Goal: Task Accomplishment & Management: Complete application form

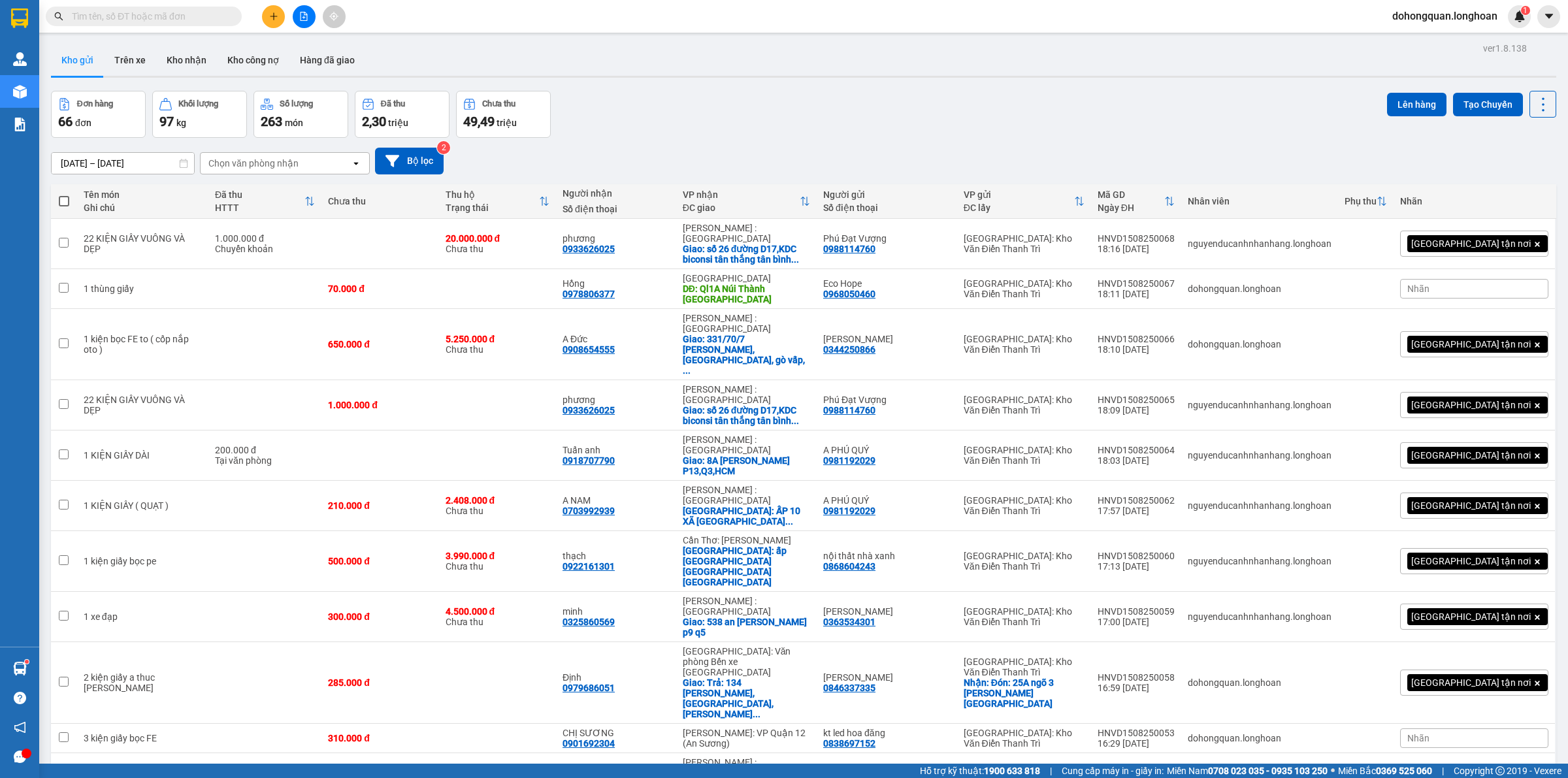
click at [260, 14] on div at bounding box center [304, 17] width 98 height 23
click at [270, 15] on icon "plus" at bounding box center [274, 16] width 9 height 9
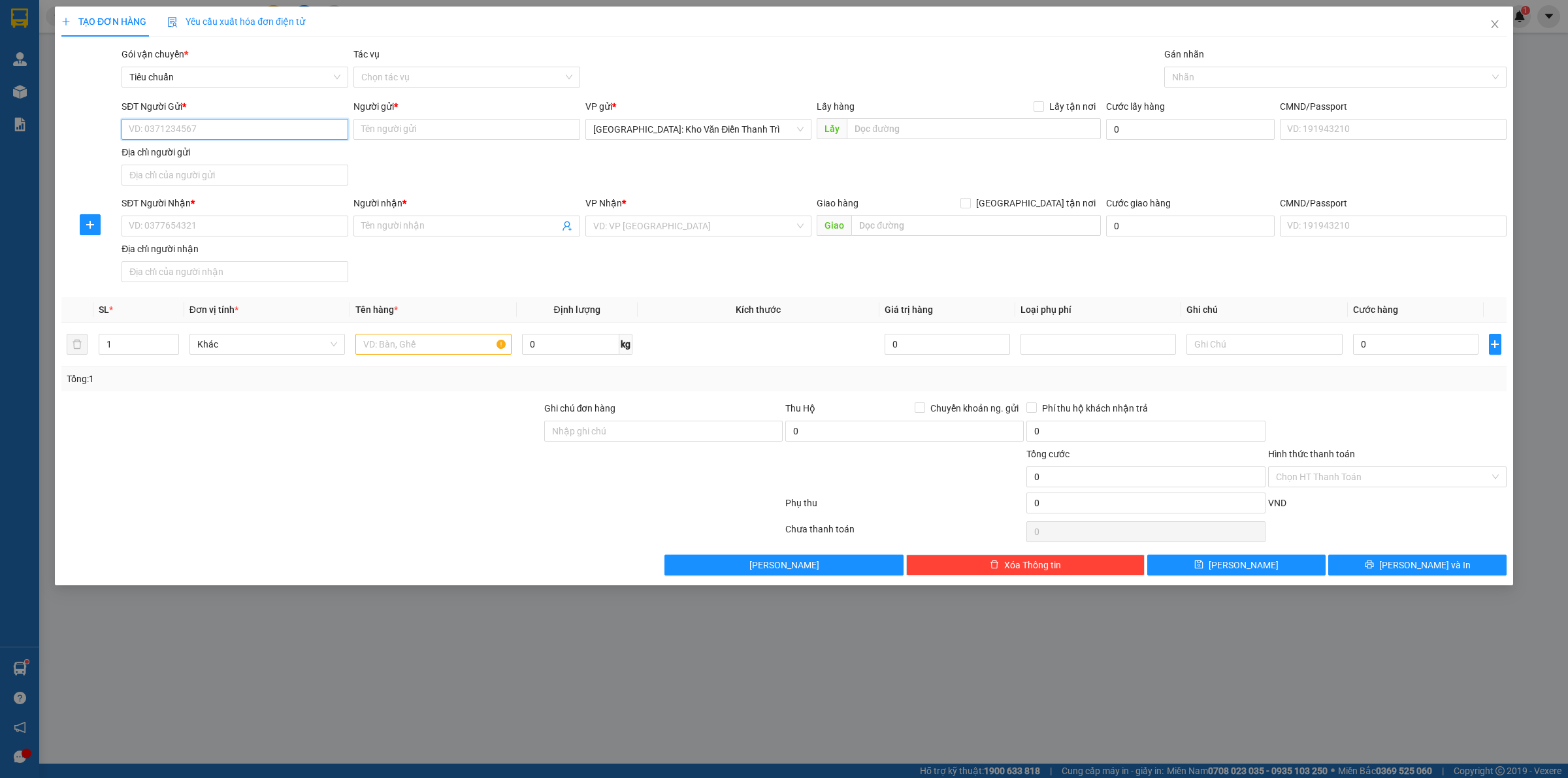
drag, startPoint x: 173, startPoint y: 135, endPoint x: 208, endPoint y: 123, distance: 37.0
click at [172, 134] on input "SĐT Người Gửi *" at bounding box center [235, 130] width 227 height 21
paste input "0825422666"
type input "0825422666"
click at [449, 122] on input "Người gửi *" at bounding box center [467, 130] width 227 height 21
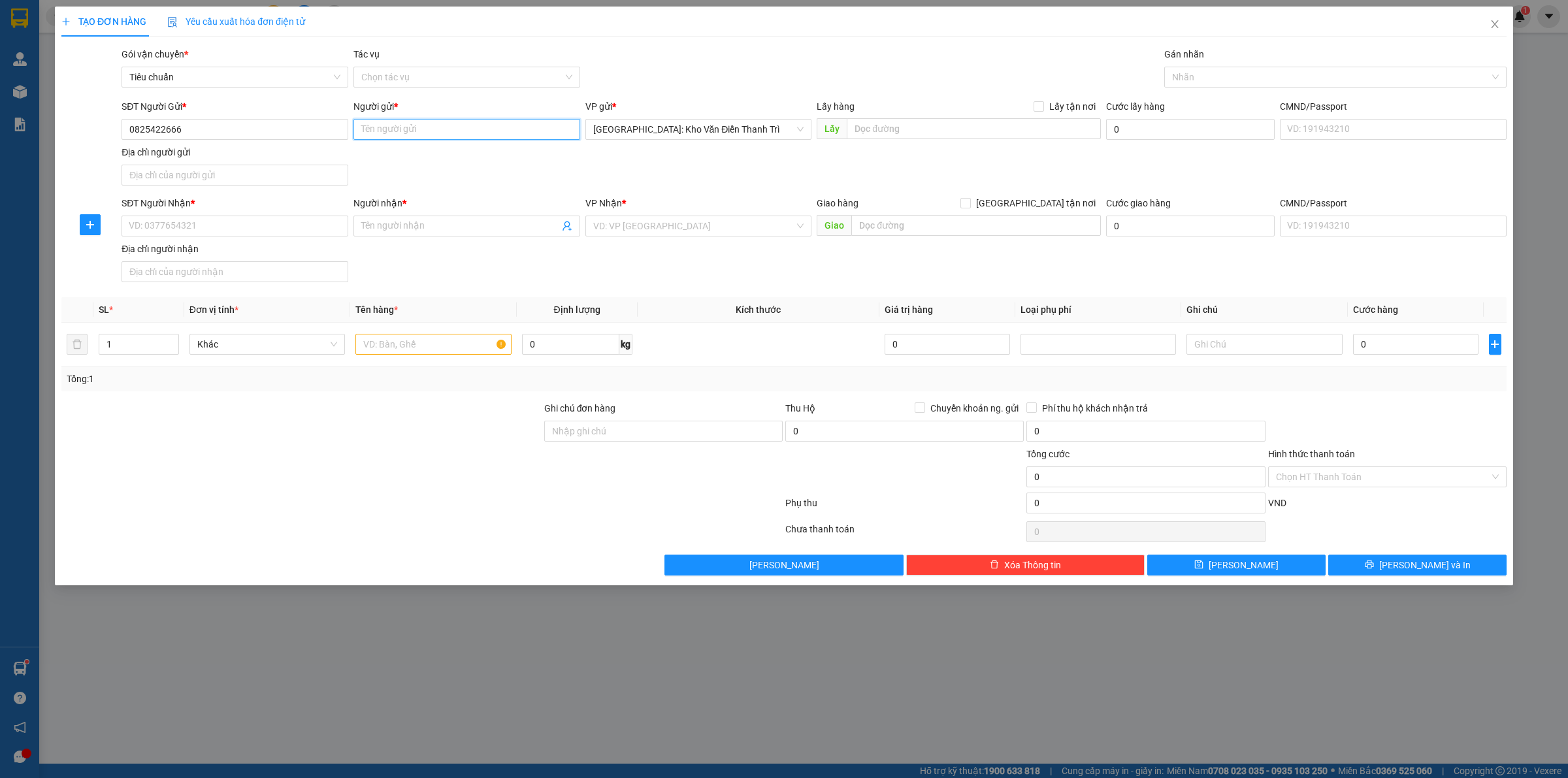
paste input "Thái Anh"
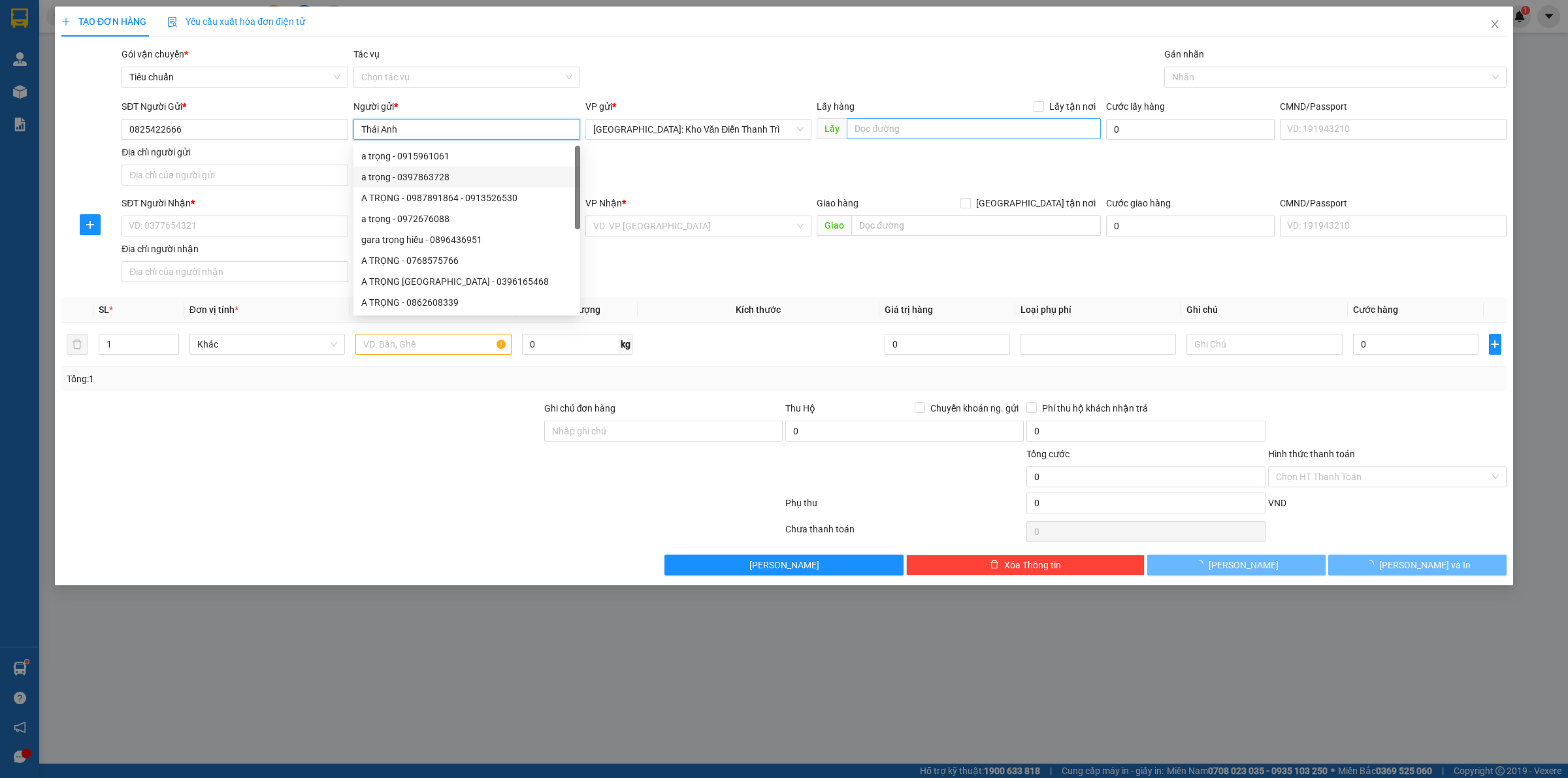
type input "Thái Anh"
click at [961, 131] on input "text" at bounding box center [973, 129] width 254 height 21
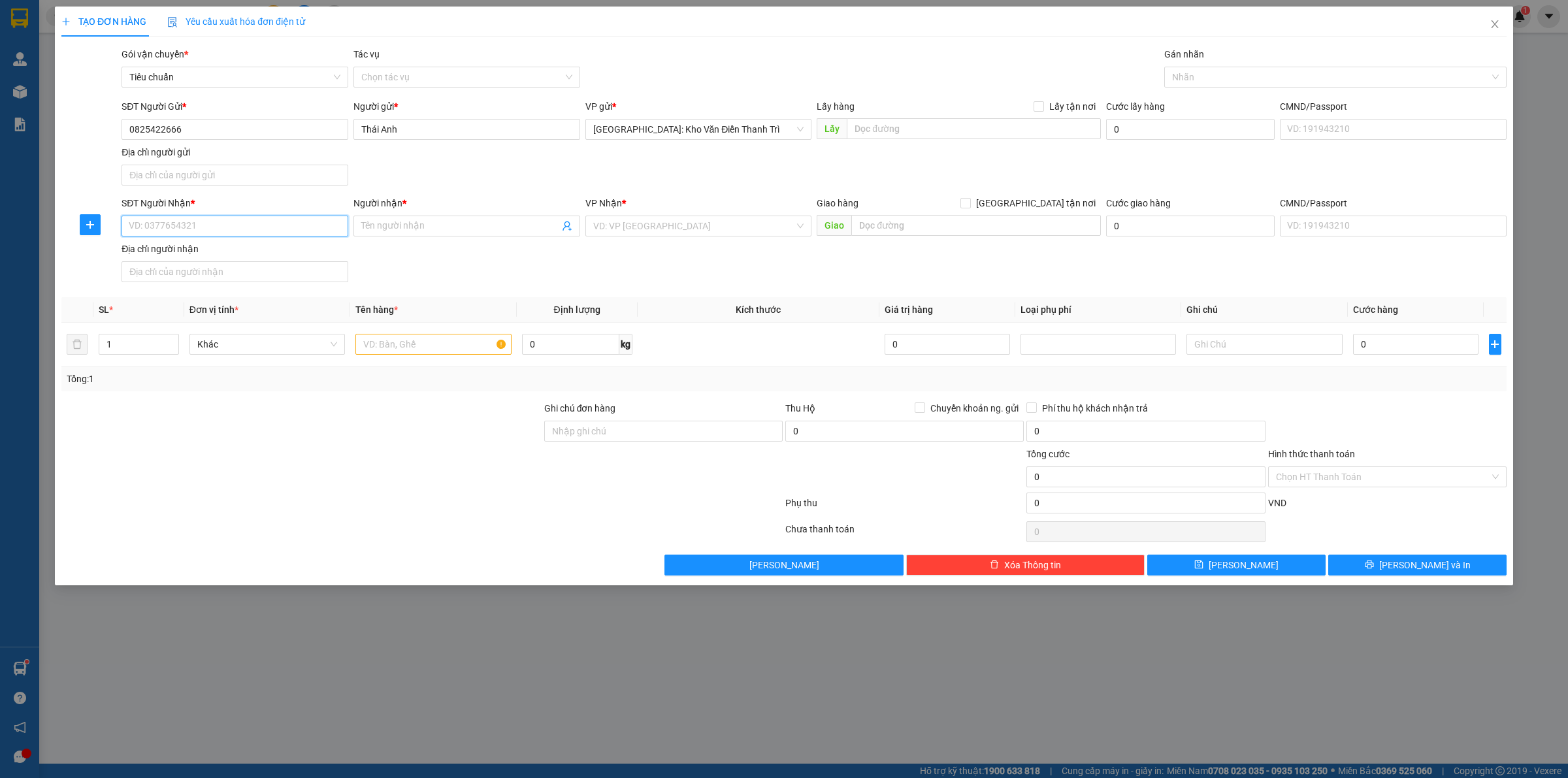
click at [220, 229] on input "SĐT Người Nhận *" at bounding box center [235, 226] width 227 height 21
paste input "0918391689"
click at [541, 235] on span at bounding box center [467, 226] width 227 height 21
click at [272, 223] on input "0918391689" at bounding box center [235, 226] width 227 height 21
click at [299, 246] on div "0918391689 - phước quang" at bounding box center [235, 252] width 211 height 14
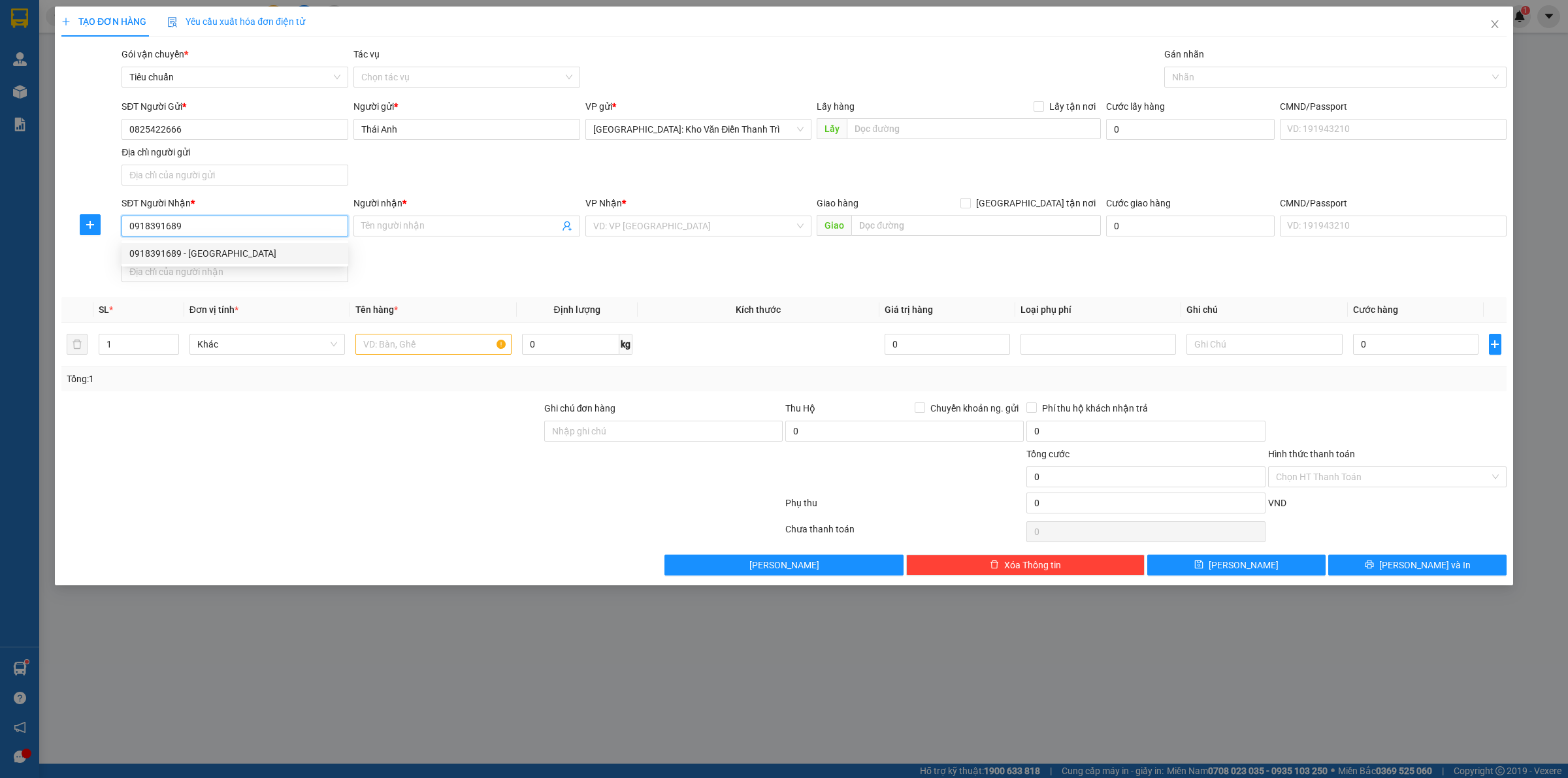
type input "0918391689"
type input "phước quang"
checkbox input "true"
type input "thiền tự phước quang sô 386 tổ 6 ất hiền hoà xã phước thái huyện long thành tỉn…"
checkbox input "true"
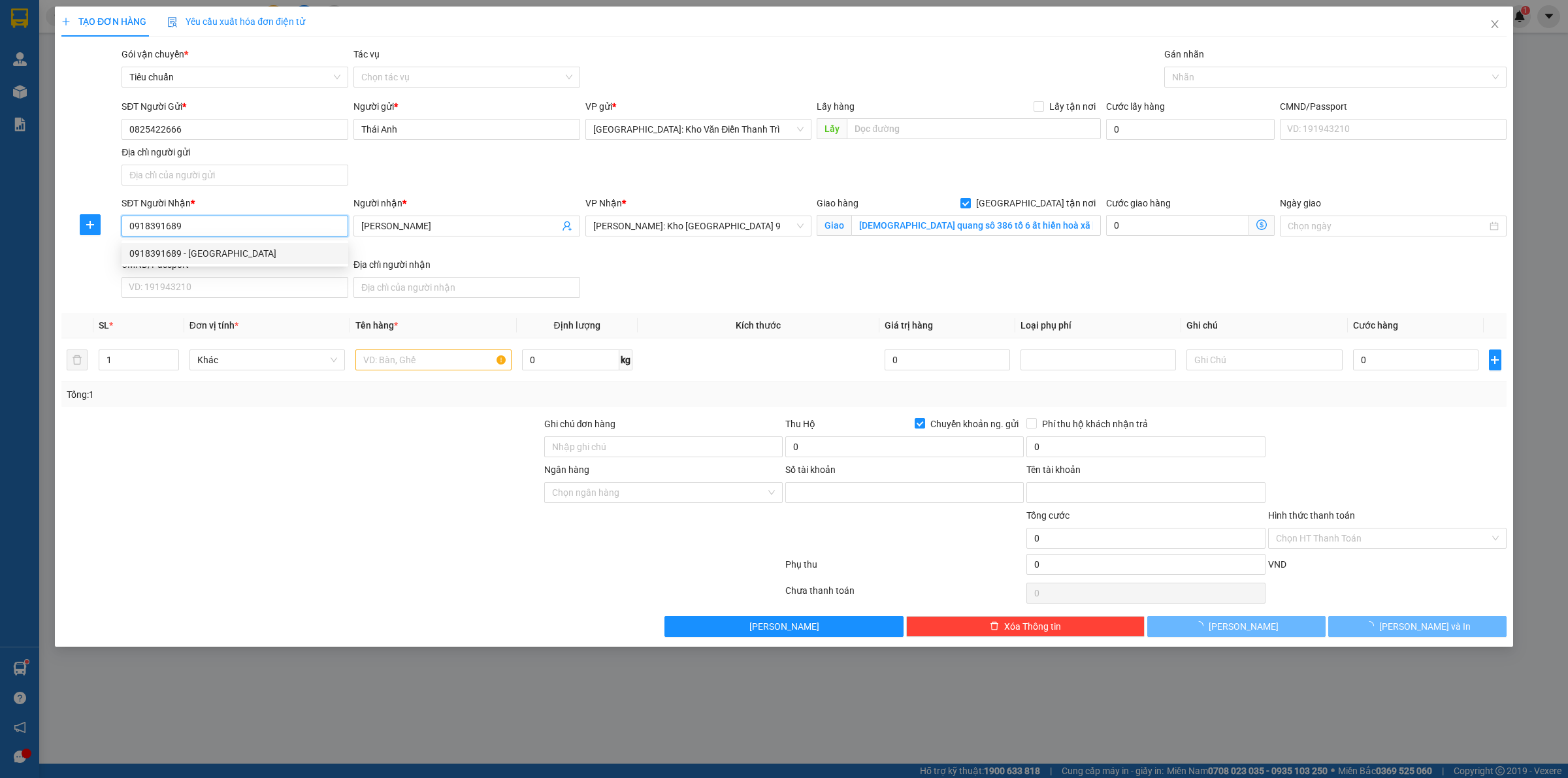
type input "9876594666"
type input "phạm văn thế"
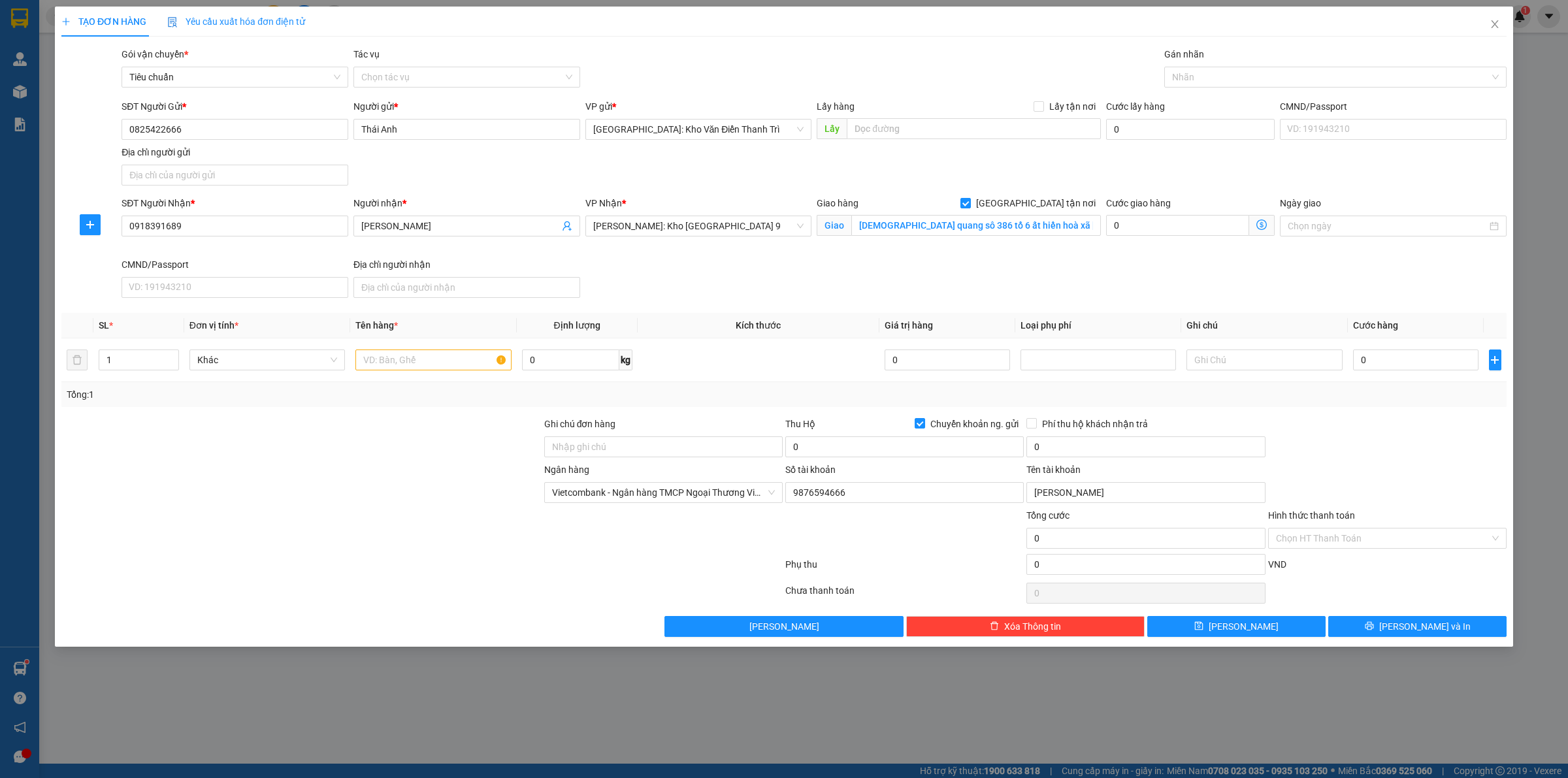
click at [748, 251] on div "VP Nhận * Hồ Chí Minh: Kho Thủ Đức & Quận 9" at bounding box center [698, 226] width 232 height 61
click at [716, 225] on span "Hồ Chí Minh: Kho Thủ Đức & Quận 9" at bounding box center [698, 226] width 211 height 20
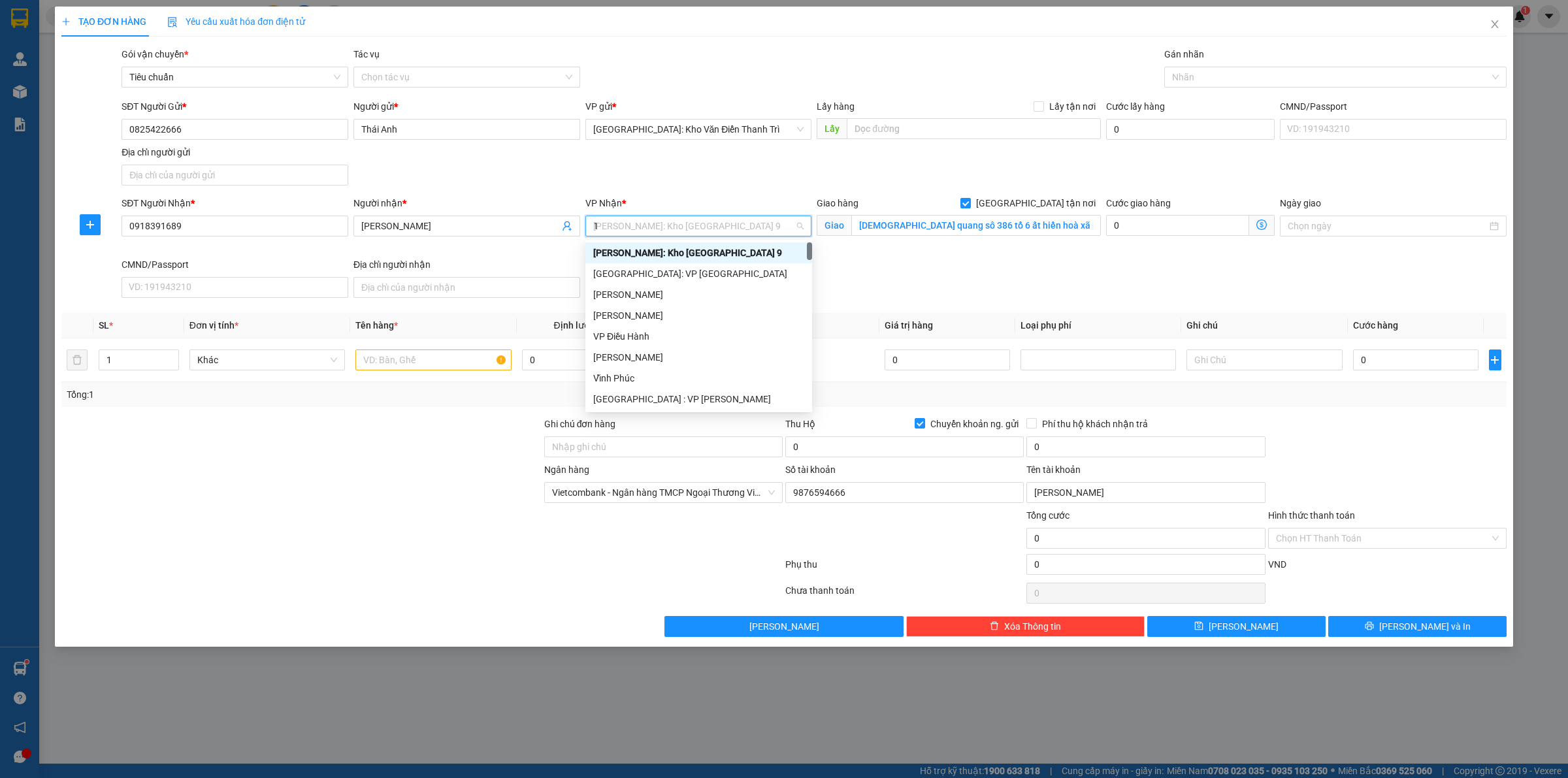
type input "12"
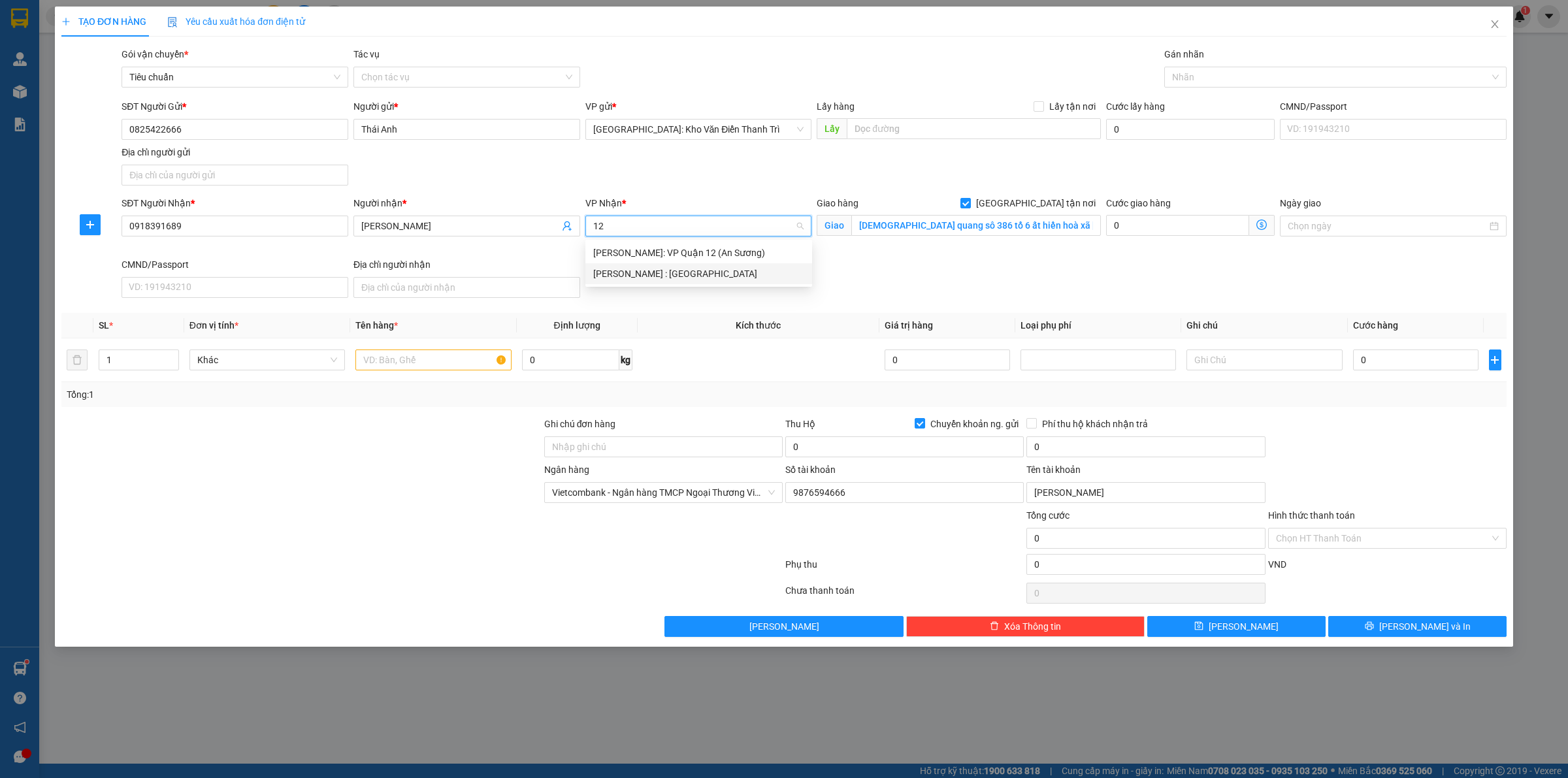
drag, startPoint x: 709, startPoint y: 272, endPoint x: 745, endPoint y: 267, distance: 36.3
click at [713, 273] on div "[PERSON_NAME] : [GEOGRAPHIC_DATA]" at bounding box center [698, 273] width 211 height 14
click at [970, 268] on div "SĐT Người Nhận * 0918391689 Người nhận * phước quang VP Nhận * Hồ Chí Minh : Kh…" at bounding box center [814, 249] width 1390 height 107
click at [942, 223] on input "thiền tự phước quang sô 386 tổ 6 ất hiền hoà xã phước thái huyện long thành tỉn…" at bounding box center [976, 225] width 250 height 21
drag, startPoint x: 904, startPoint y: 240, endPoint x: 925, endPoint y: 229, distance: 23.7
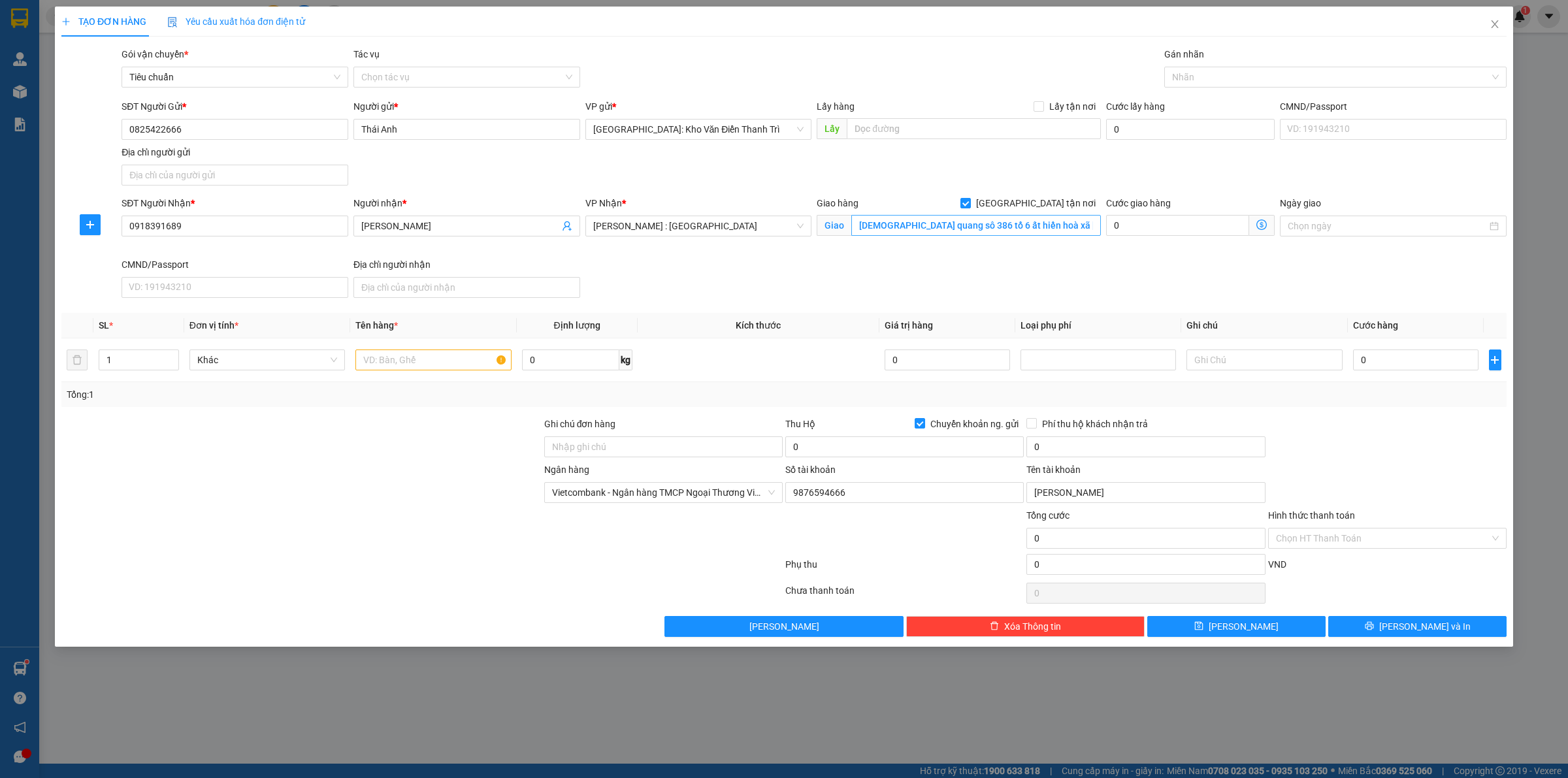
click at [909, 235] on div "Giao hàng Giao tận nơi Giao thiền tự phước quang sô 386 tổ 6 ất hiền hoà xã phư…" at bounding box center [959, 218] width 285 height 45
click at [925, 227] on input "thiền tự phước quang sô 386 tổ 6 ất hiền hoà xã phước thái huyện long thành tỉn…" at bounding box center [976, 225] width 250 height 21
paste input "số 386 tổ 6 ấp hiền hòa xã phước thái long thành đồng nai"
type input "số 386 tổ 6 ấp hiền hòa xã phước thái long thành đồng nai"
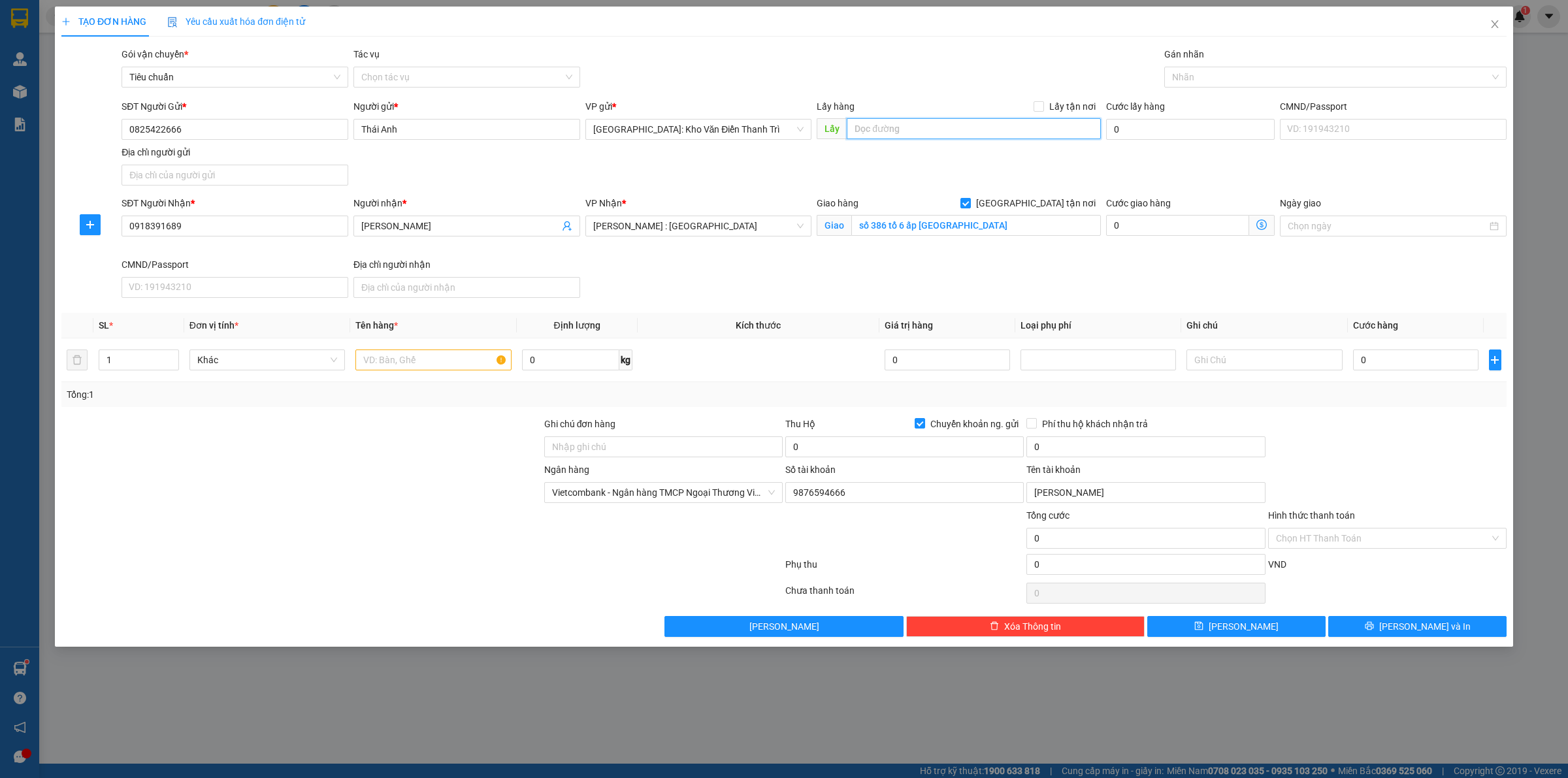
click at [971, 128] on input "text" at bounding box center [973, 129] width 254 height 21
drag, startPoint x: 965, startPoint y: 138, endPoint x: 971, endPoint y: 131, distance: 9.2
click at [966, 135] on input "text" at bounding box center [973, 129] width 254 height 21
paste input "Đón: chợ đồ cổ [GEOGRAPHIC_DATA]"
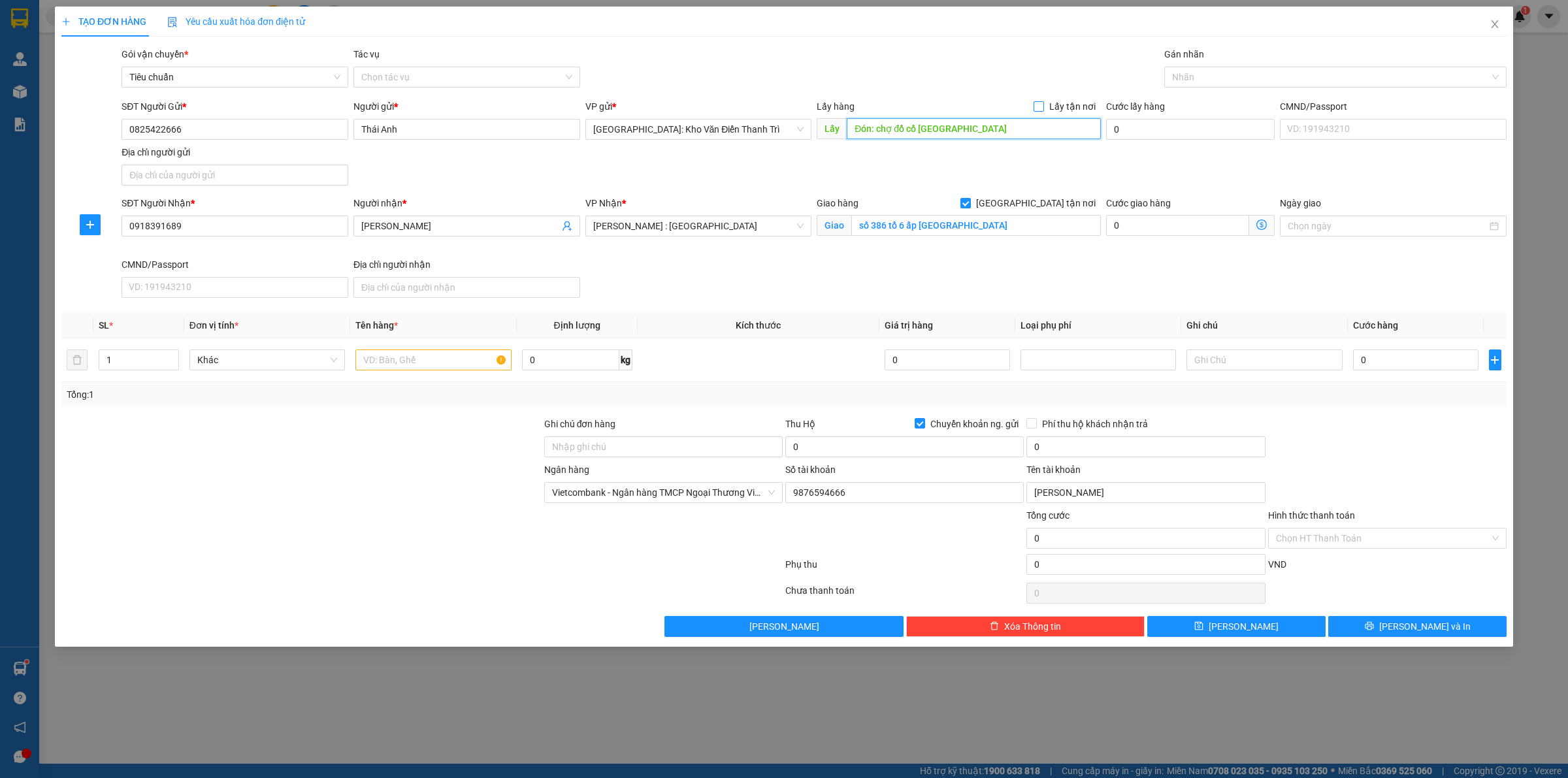
type input "Đón: chợ đồ cổ [GEOGRAPHIC_DATA]"
click at [1067, 102] on span "Lấy tận nơi" at bounding box center [1072, 106] width 57 height 14
click at [1043, 102] on input "Lấy tận nơi" at bounding box center [1038, 106] width 9 height 9
checkbox input "true"
click at [1067, 152] on div "SĐT Người Gửi * 0825422666 Người gửi * Thái Anh VP gửi * Hà Nội: Kho Văn Điển T…" at bounding box center [814, 145] width 1390 height 92
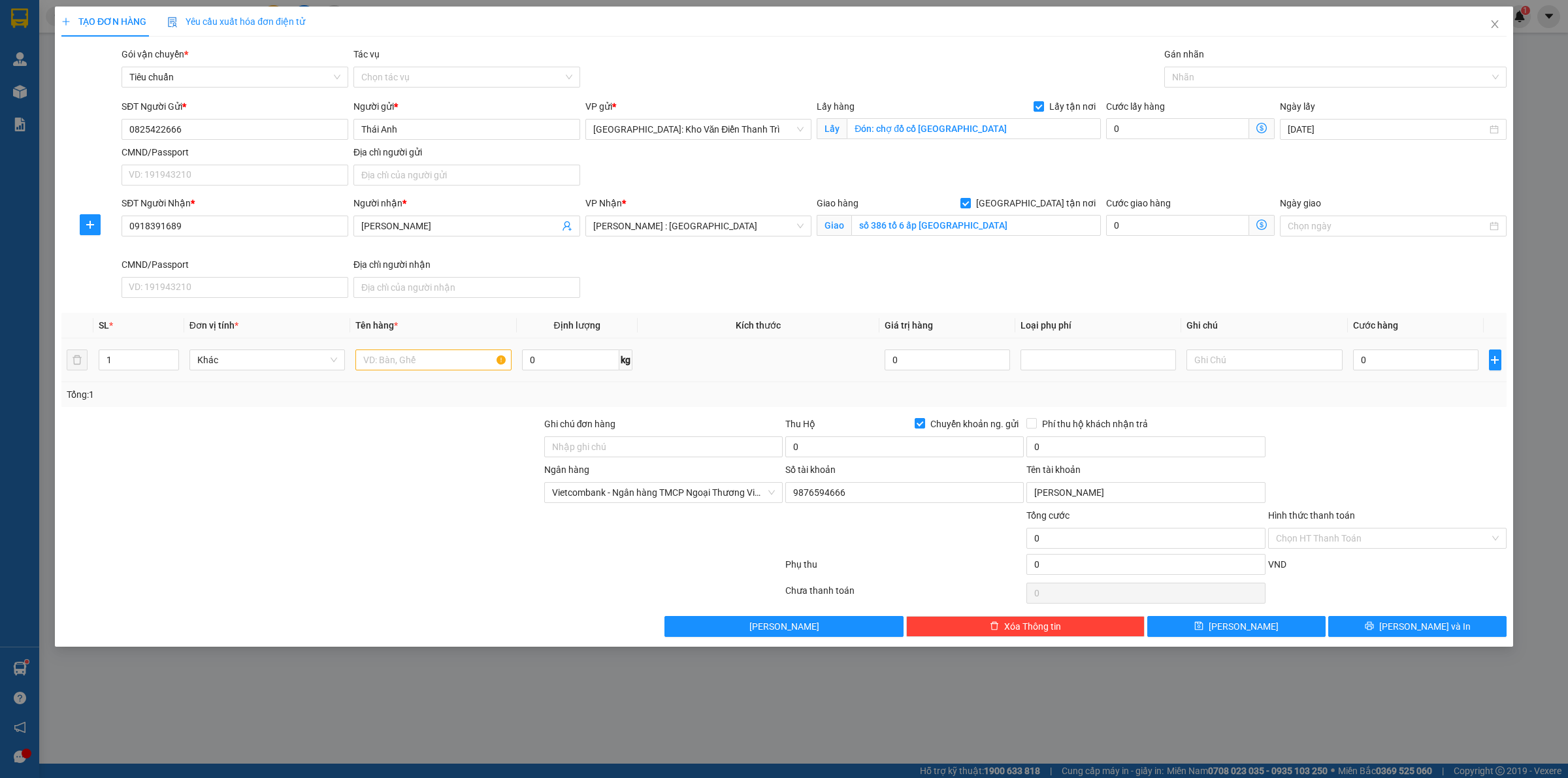
click at [407, 343] on td at bounding box center [432, 360] width 166 height 43
click at [403, 356] on input "text" at bounding box center [433, 360] width 155 height 21
paste input "6 thùng hang"
type input "6 thùng hang a hùng đón chợ đò"
click at [833, 448] on input "0" at bounding box center [904, 447] width 238 height 21
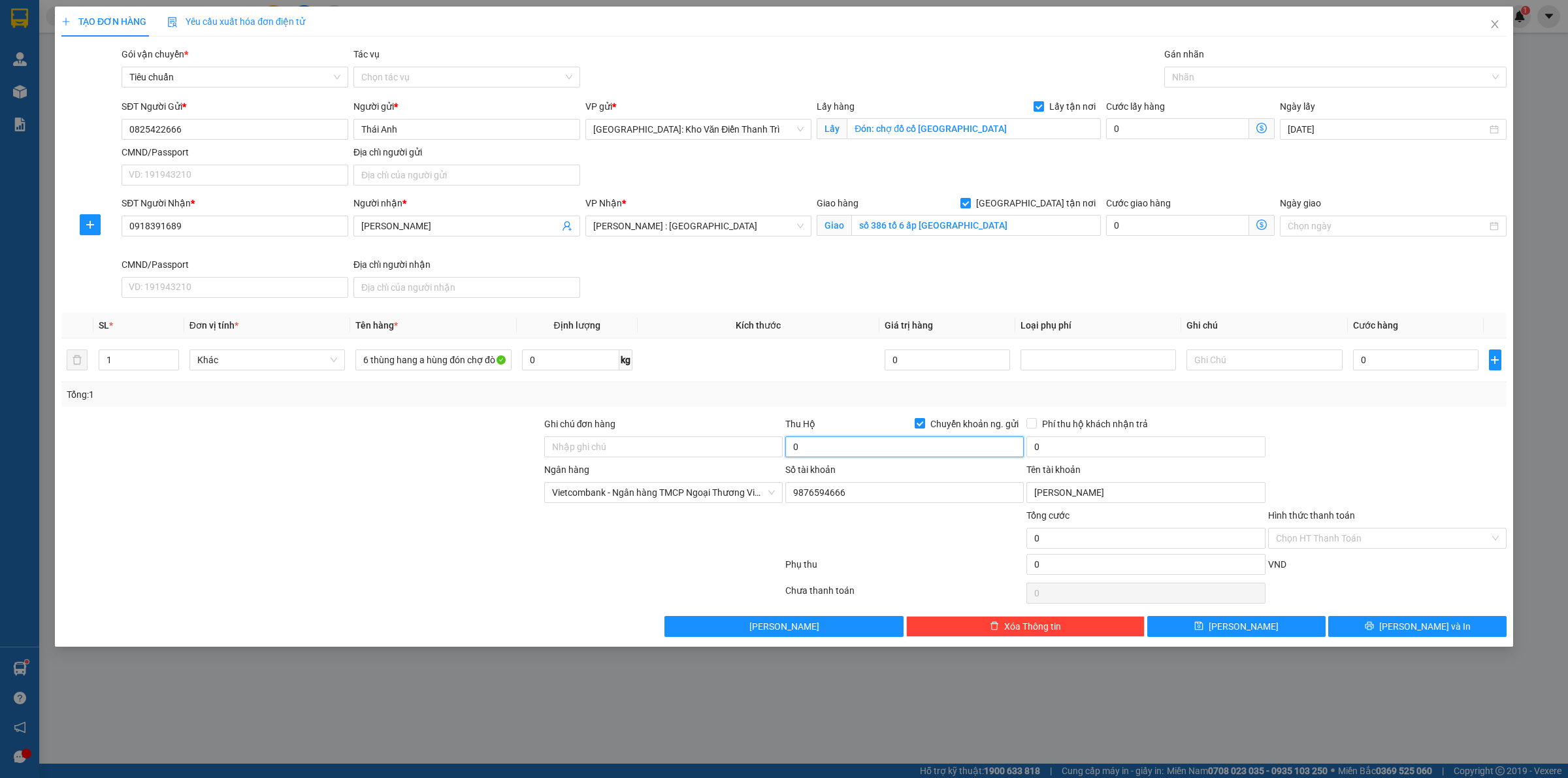
click at [845, 440] on input "0" at bounding box center [904, 447] width 238 height 21
type input "12.800.000"
drag, startPoint x: 1111, startPoint y: 442, endPoint x: 1101, endPoint y: 434, distance: 12.8
click at [1108, 442] on input "0" at bounding box center [1145, 447] width 238 height 21
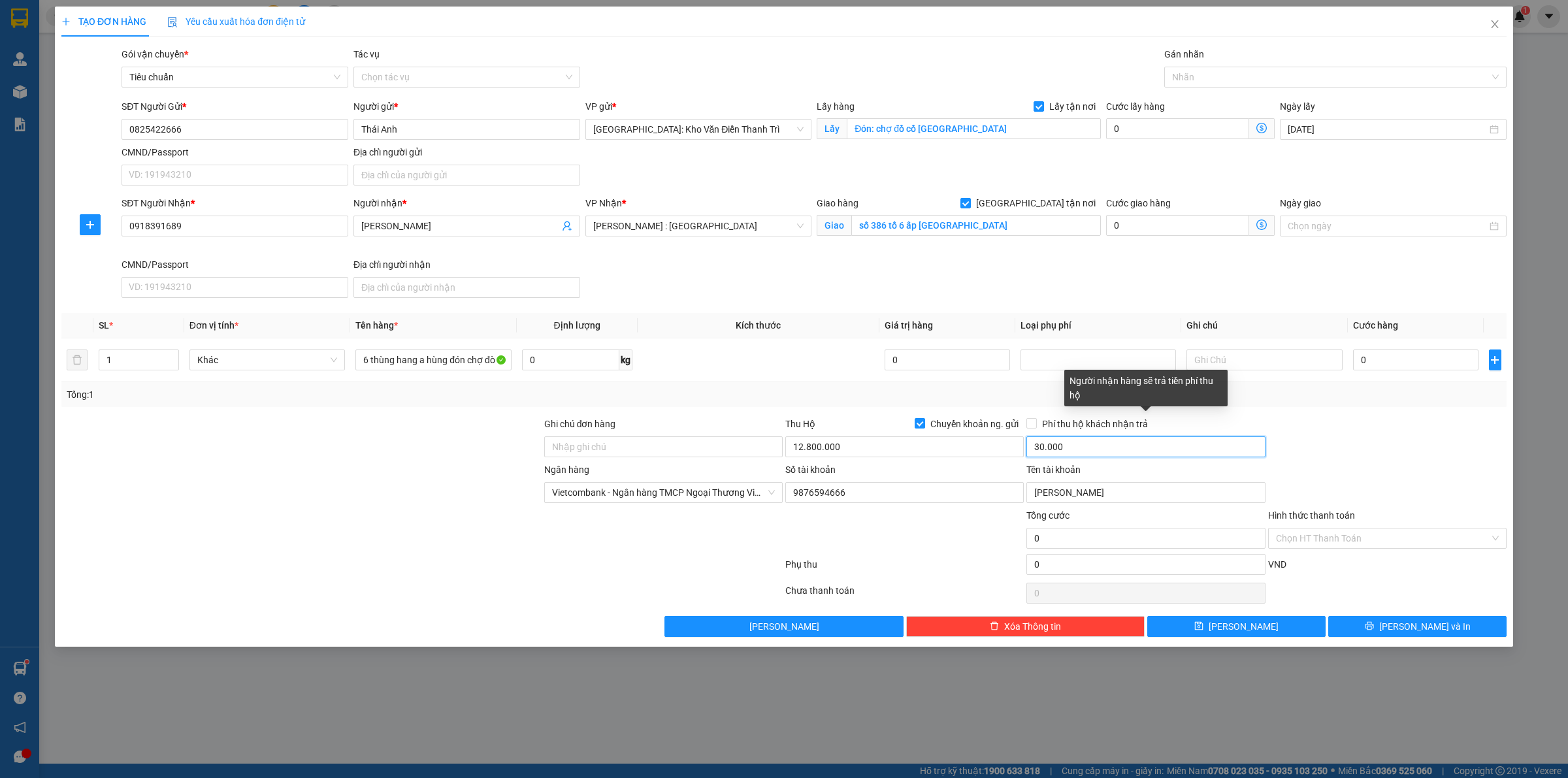
type input "30.000"
drag, startPoint x: 1164, startPoint y: 99, endPoint x: 1158, endPoint y: 112, distance: 14.3
click at [1163, 102] on div "Transit Pickup Surcharge Ids Transit Deliver Surcharge Ids Transit Deliver Surc…" at bounding box center [784, 342] width 1445 height 590
click at [1154, 130] on input "0" at bounding box center [1177, 129] width 143 height 21
type input "1"
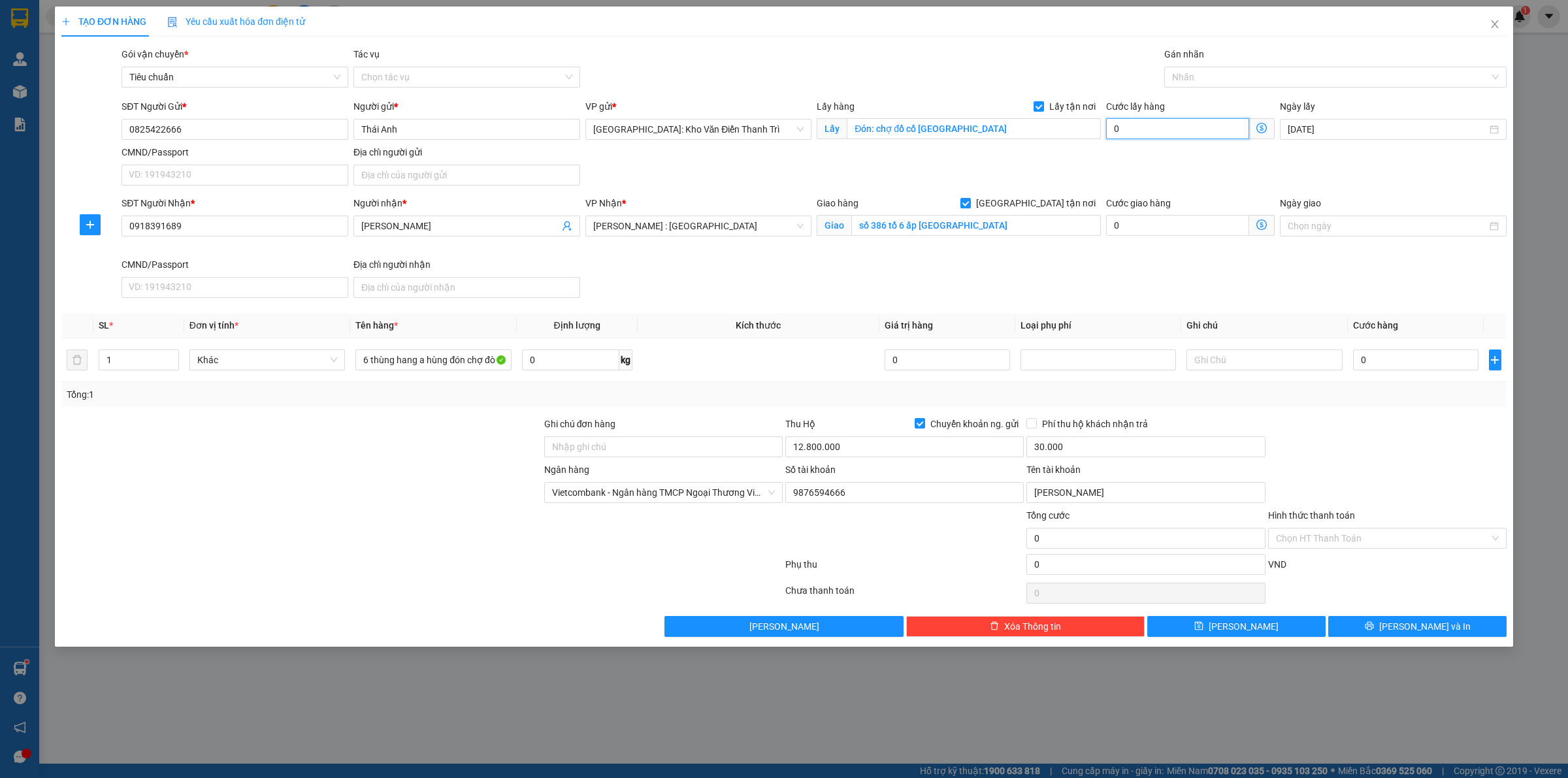
type input "1"
type input "15"
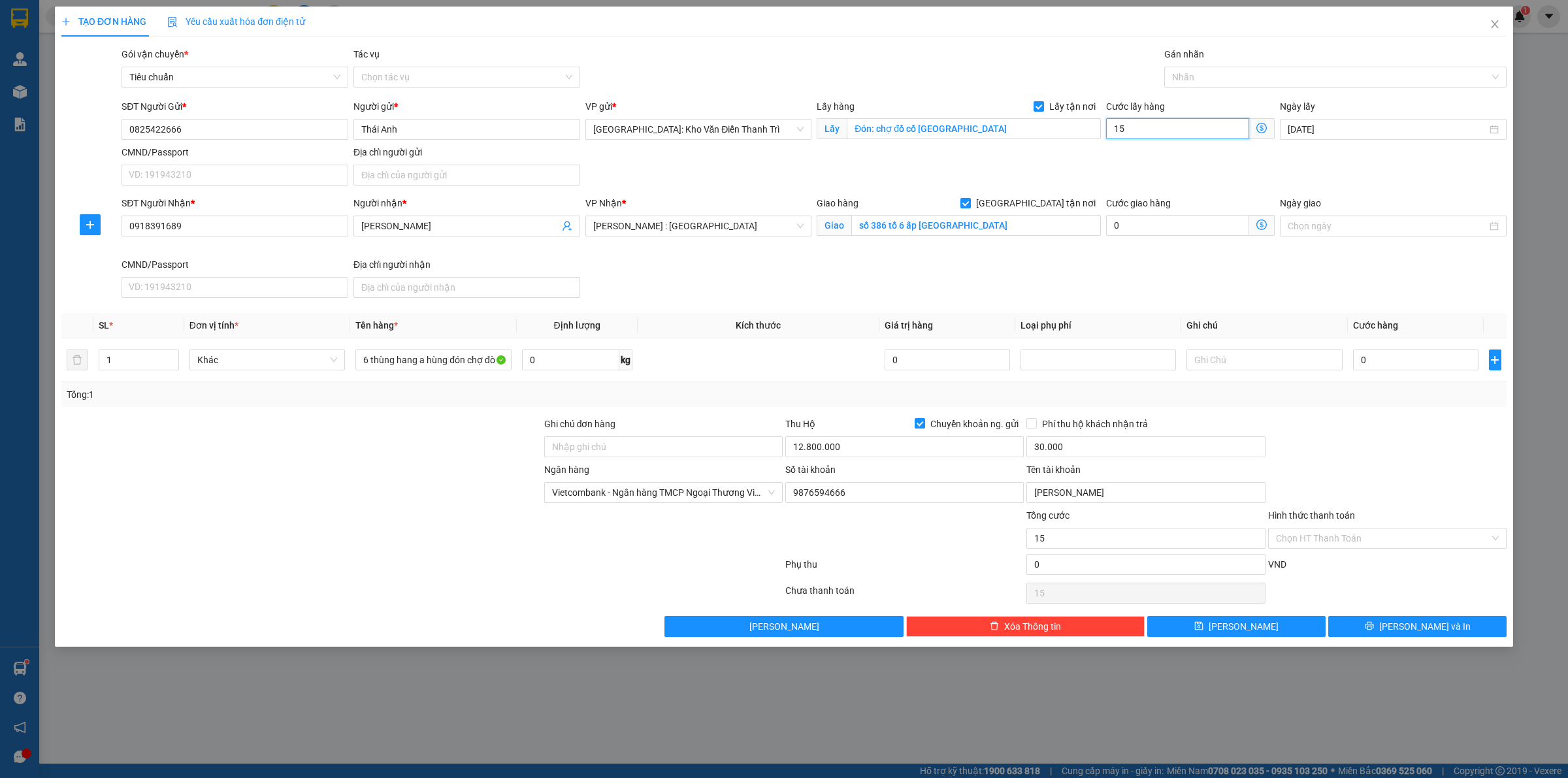
type input "150"
type input "1.500"
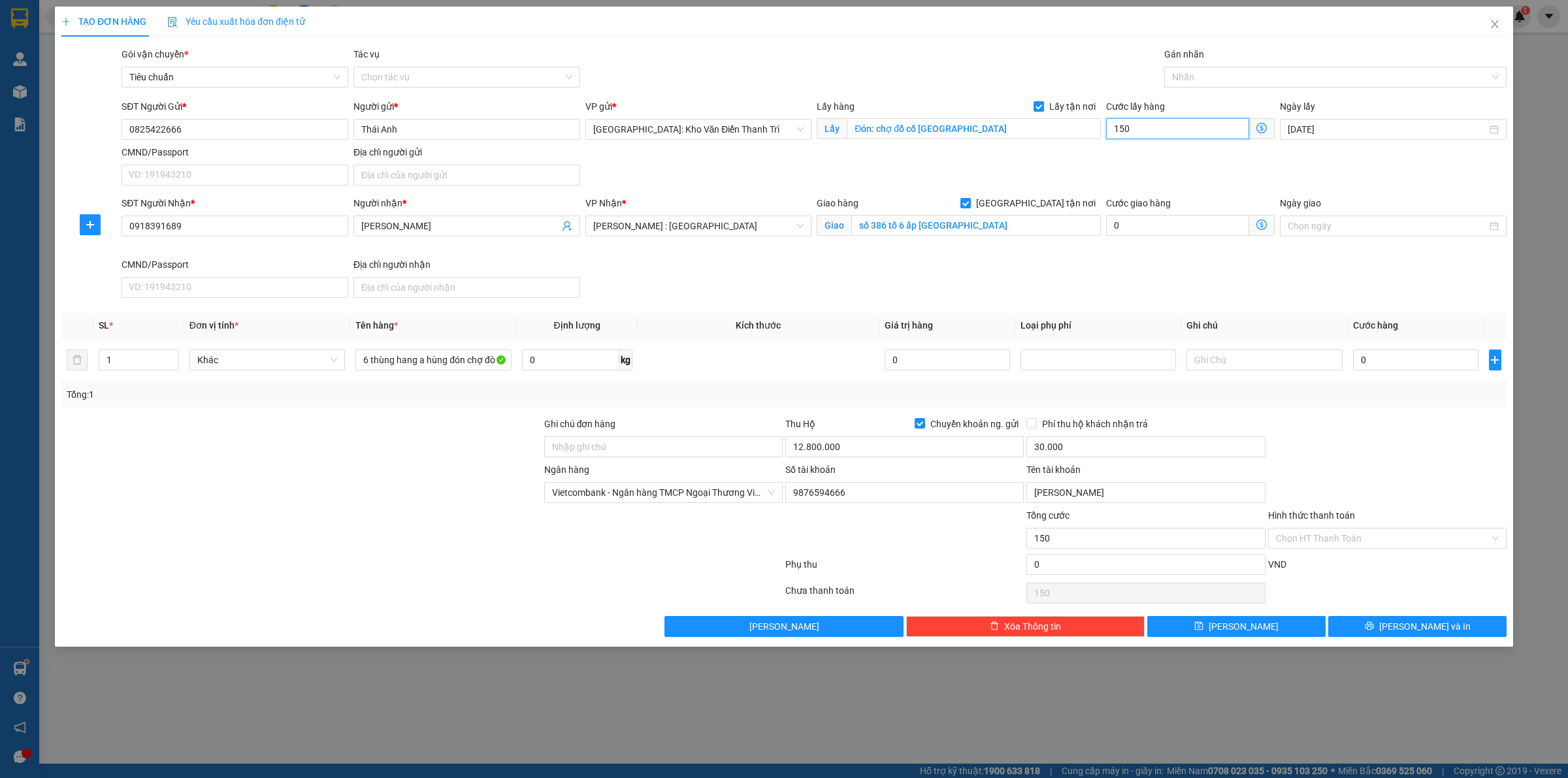
type input "1.500"
type input "15.000"
type input "150.000"
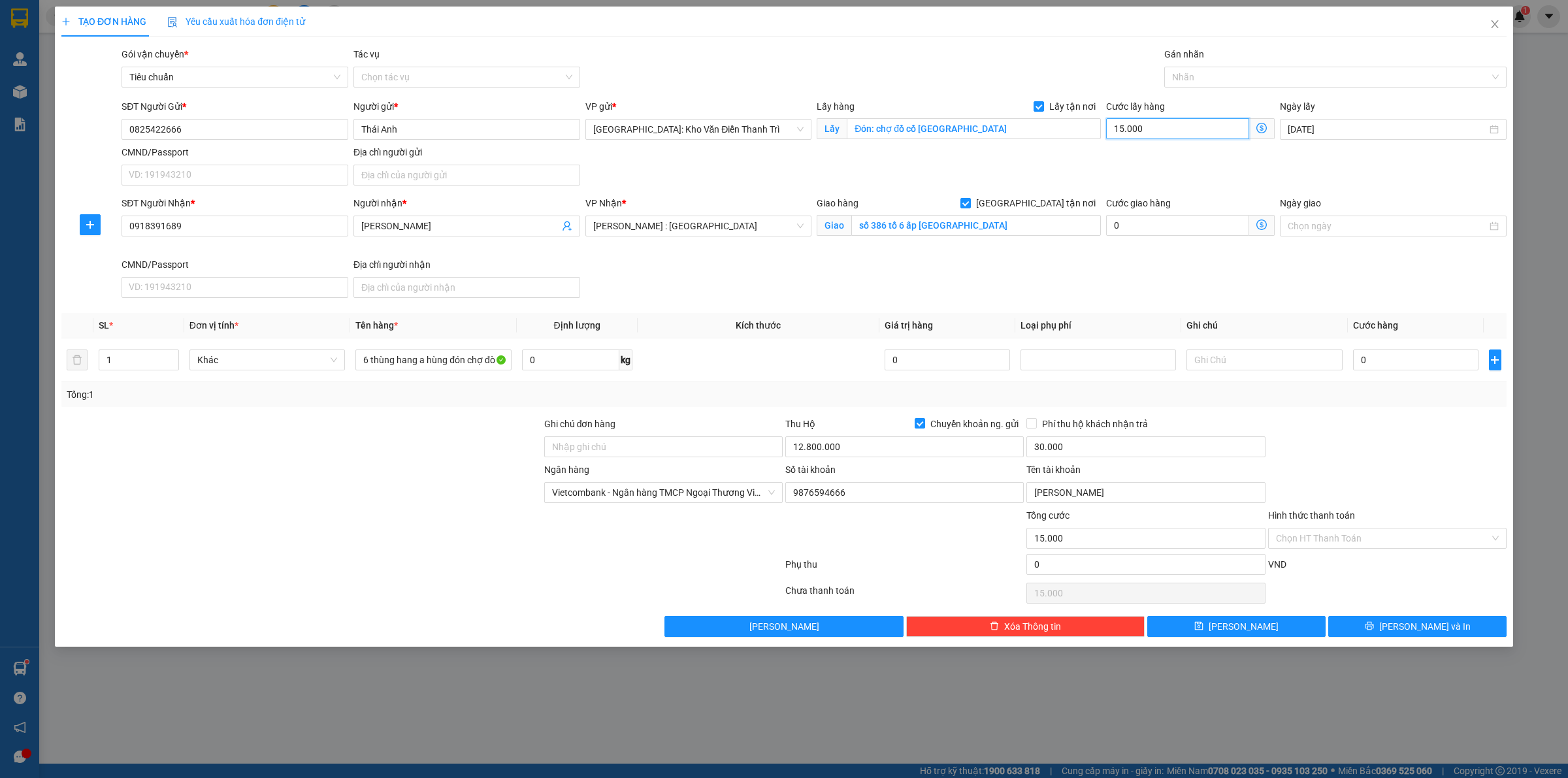
type input "150.000"
click at [1366, 356] on td "0" at bounding box center [1416, 360] width 136 height 43
click at [1376, 358] on input "0" at bounding box center [1416, 360] width 126 height 21
type input "1"
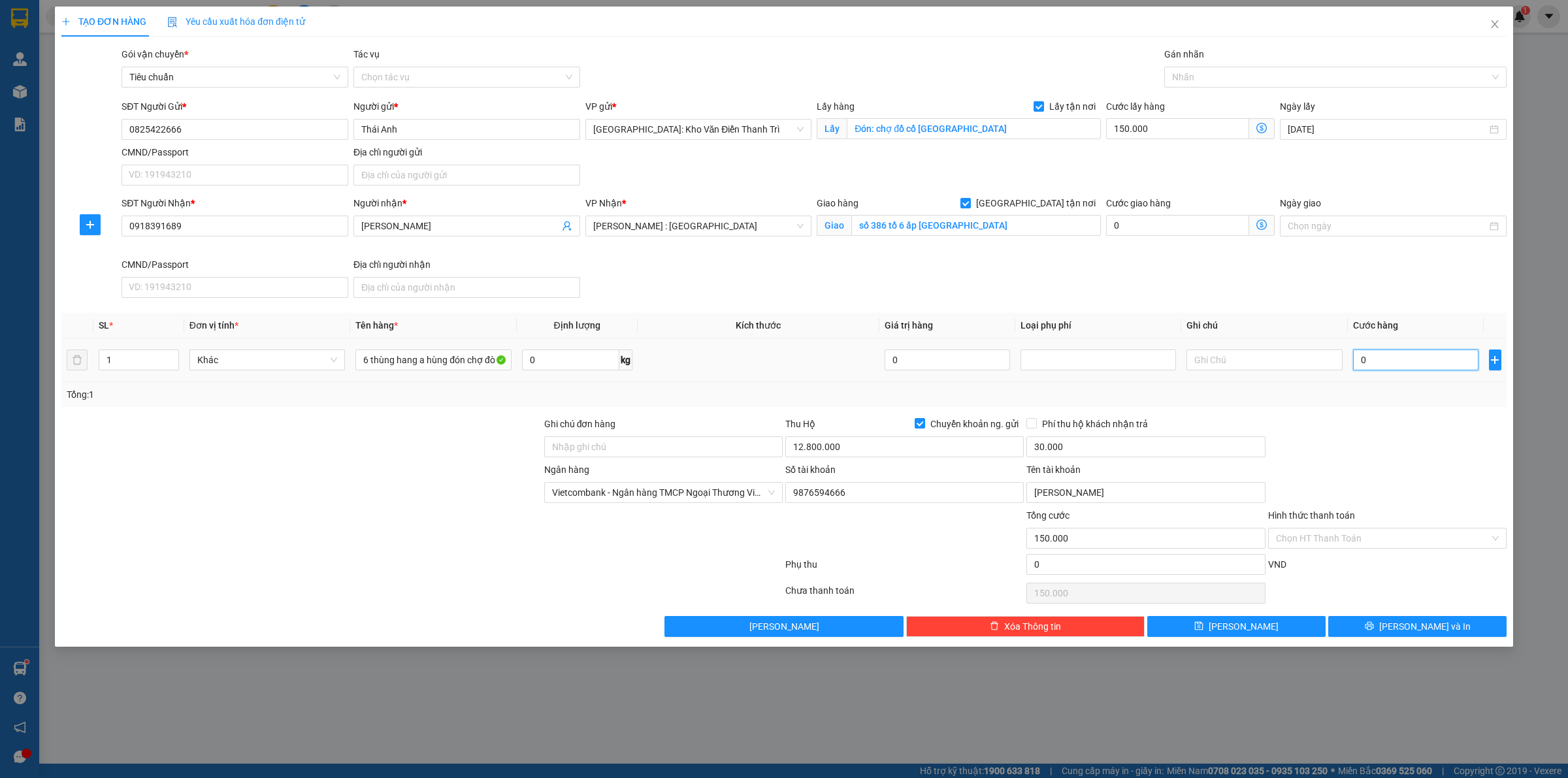
type input "150.001"
type input "1.000"
type input "151.000"
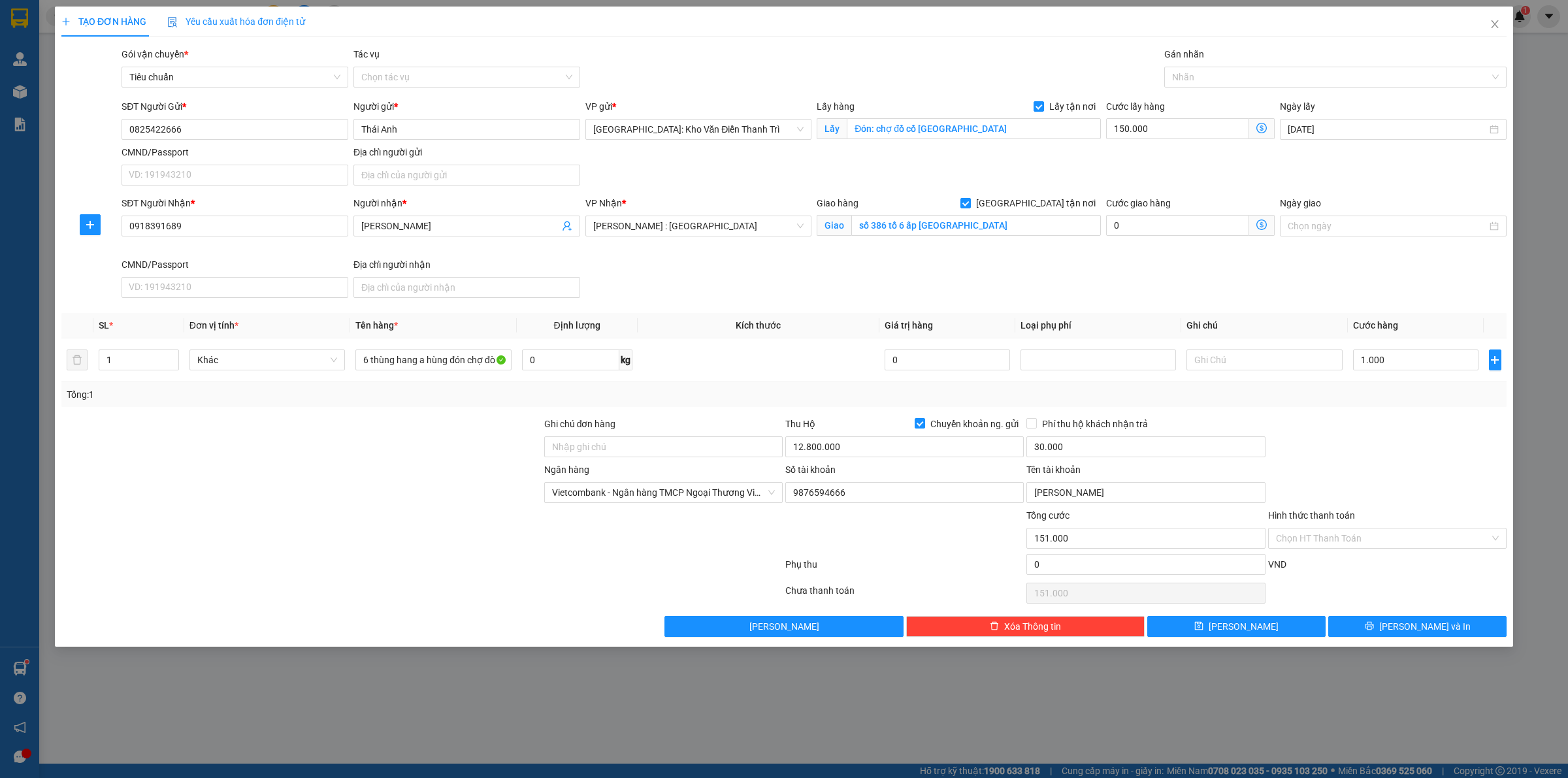
click at [1374, 439] on div at bounding box center [1387, 440] width 241 height 45
click at [1264, 69] on div at bounding box center [1329, 77] width 322 height 16
type input "gt"
click at [1209, 102] on div "[GEOGRAPHIC_DATA] tận nơi" at bounding box center [1334, 103] width 326 height 14
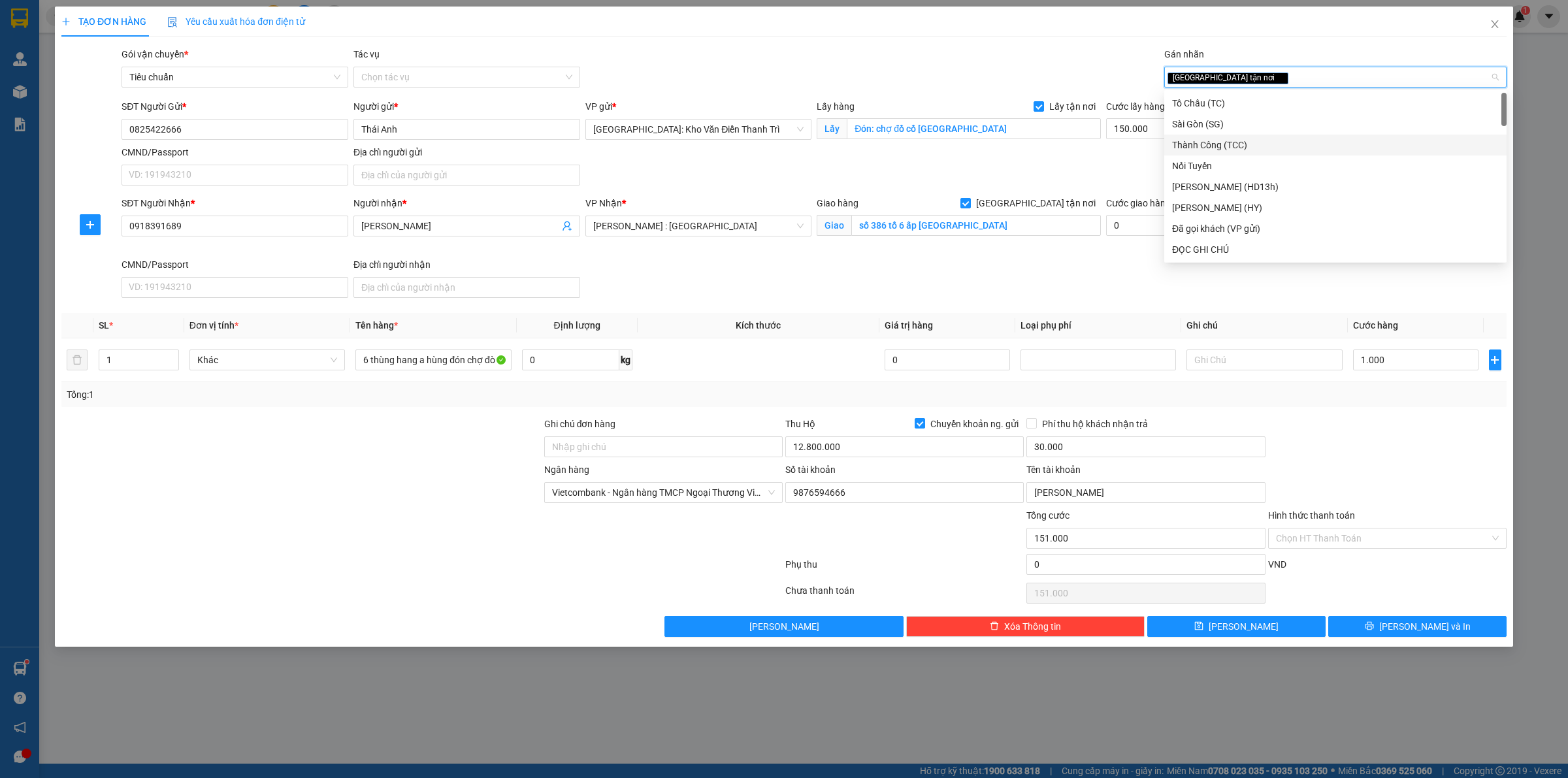
click at [1084, 285] on div "SĐT Người Nhận * 0918391689 Người nhận * phước quang VP Nhận * Hồ Chí Minh : Kh…" at bounding box center [814, 249] width 1390 height 107
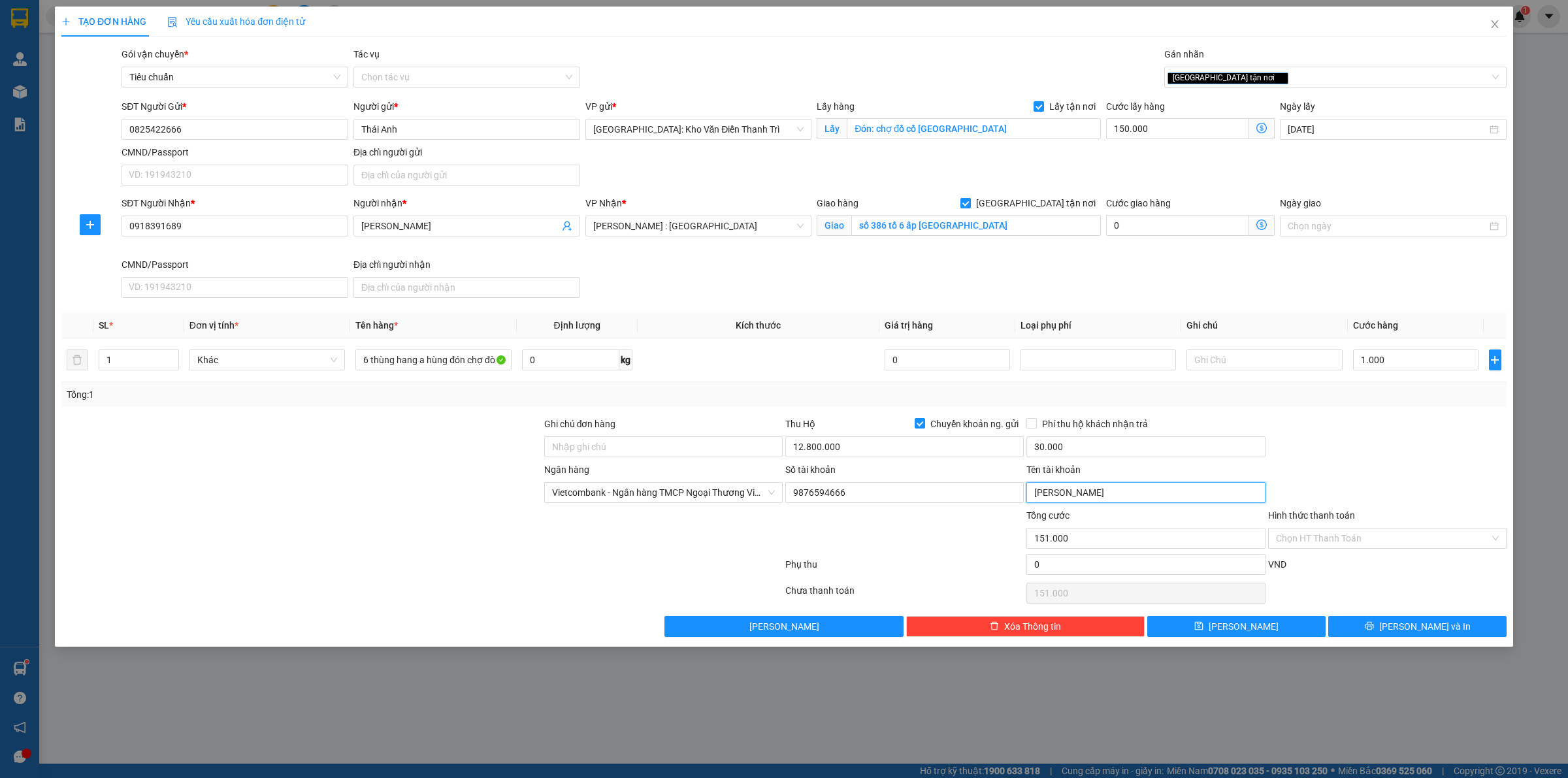
click at [1092, 492] on input "phạm văn thế" at bounding box center [1145, 493] width 238 height 21
type input "p"
type input "98765946"
click at [867, 500] on input "98765946" at bounding box center [904, 493] width 238 height 21
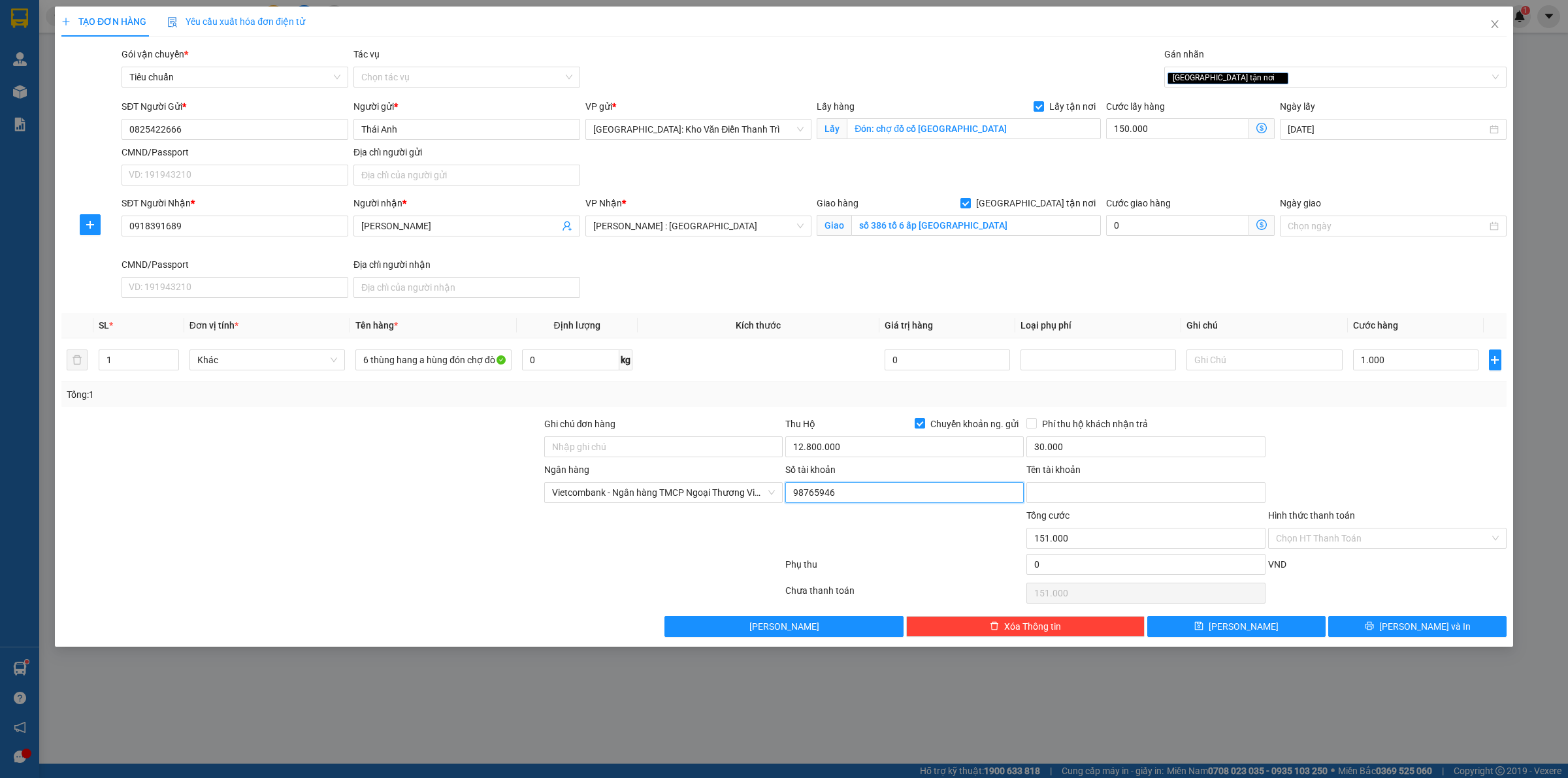
click at [867, 500] on input "98765946" at bounding box center [904, 493] width 238 height 21
click at [867, 500] on input "Số tài khoản" at bounding box center [904, 493] width 238 height 21
click at [687, 485] on span "Vietcombank - Ngân hàng TMCP Ngoại Thương Việt Nam" at bounding box center [664, 493] width 223 height 20
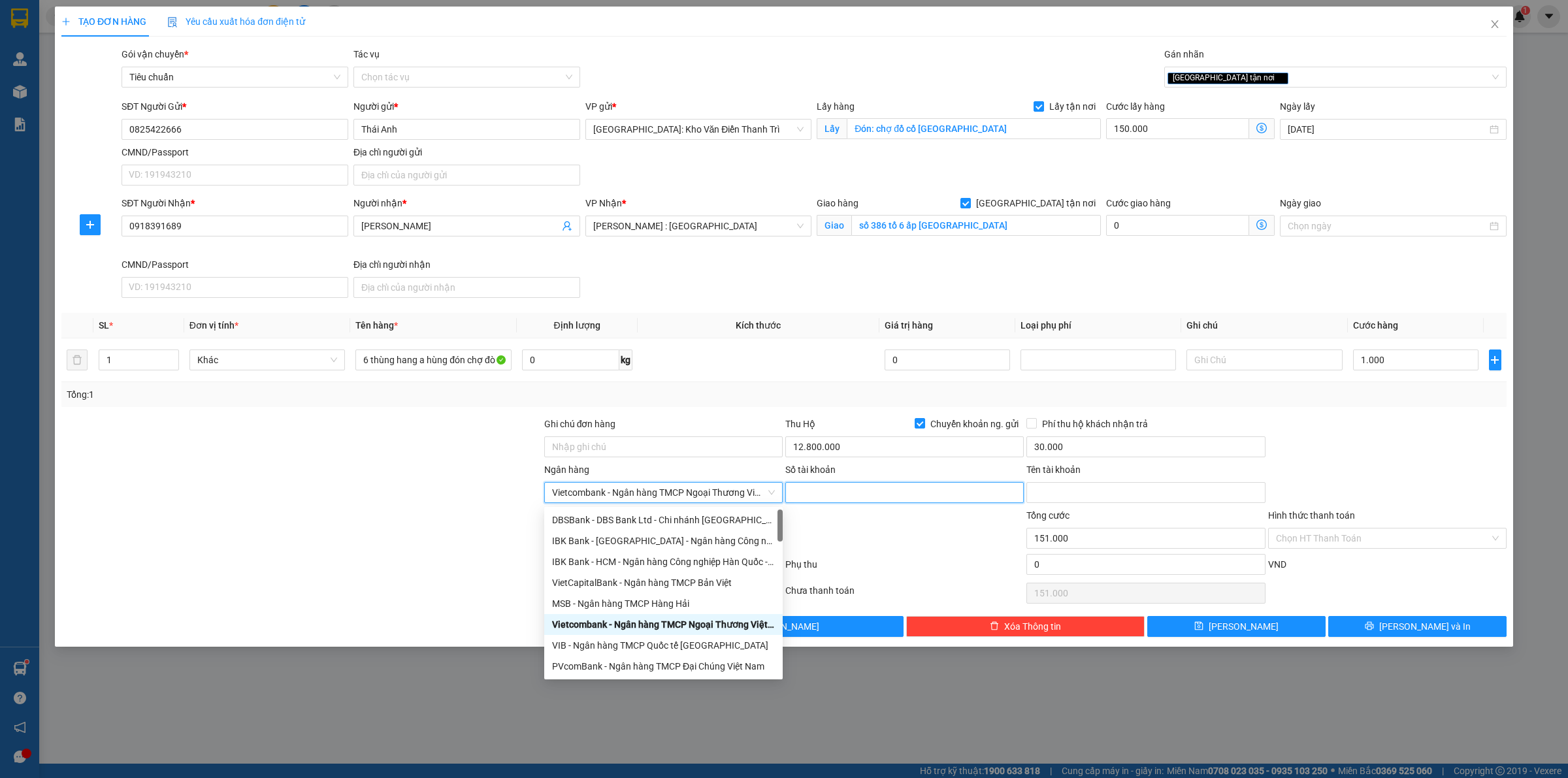
click at [857, 503] on input "Số tài khoản" at bounding box center [904, 493] width 238 height 21
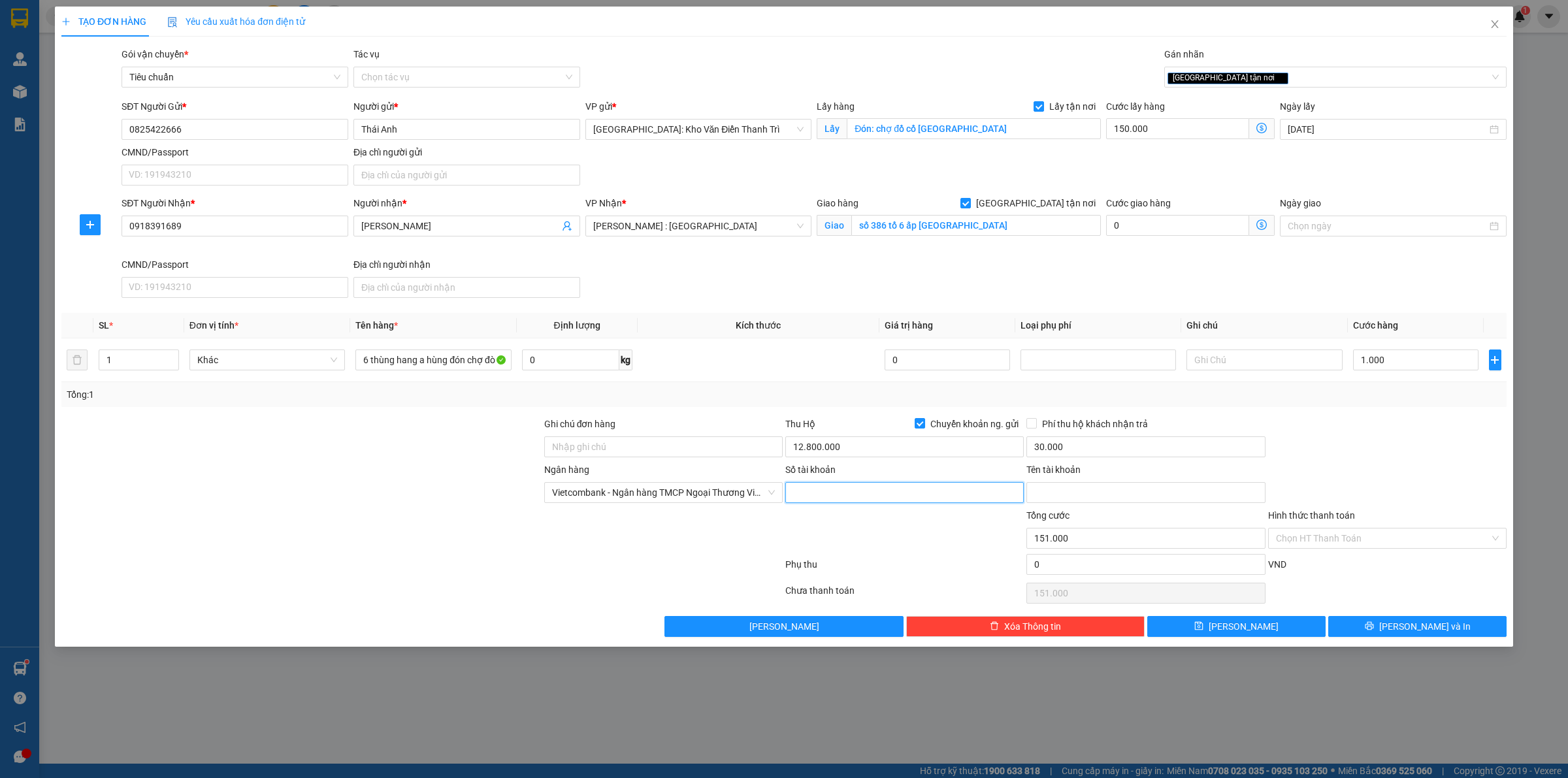
paste input "Phạm Thị Thái"
click at [688, 494] on span "Vietcombank - Ngân hàng TMCP Ngoại Thương Việt Nam" at bounding box center [664, 493] width 223 height 20
type input "Phạm Thị Thái"
type input "acb"
click at [605, 529] on div "ACB - Ngân hàng TMCP Á Châu" at bounding box center [664, 520] width 238 height 21
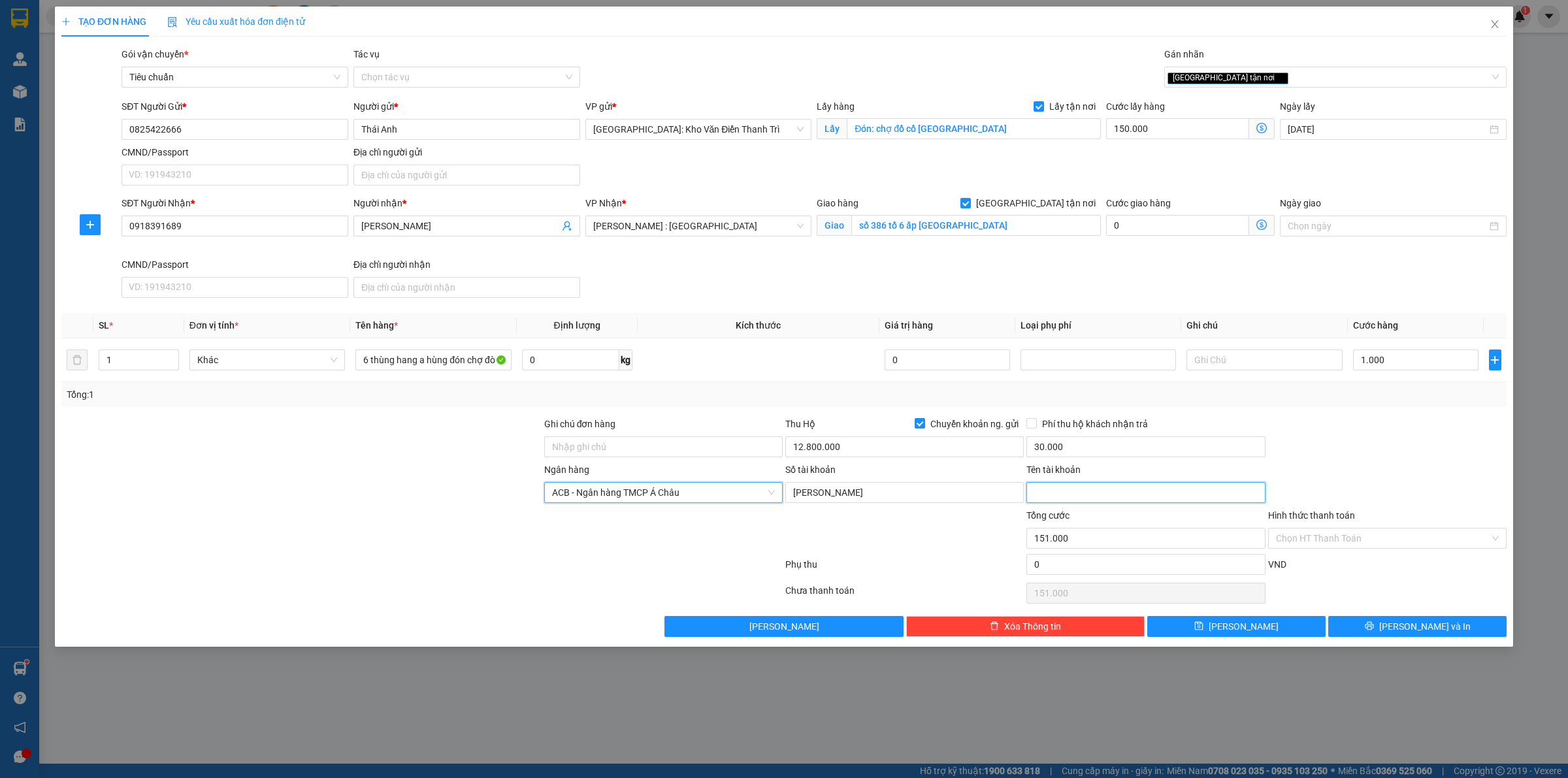
click at [1067, 497] on input "Tên tài khoản" at bounding box center [1145, 493] width 238 height 21
click at [850, 503] on input "Phạm Thị Thái" at bounding box center [904, 493] width 238 height 21
click at [1039, 490] on input "Tên tài khoản" at bounding box center [1145, 493] width 238 height 21
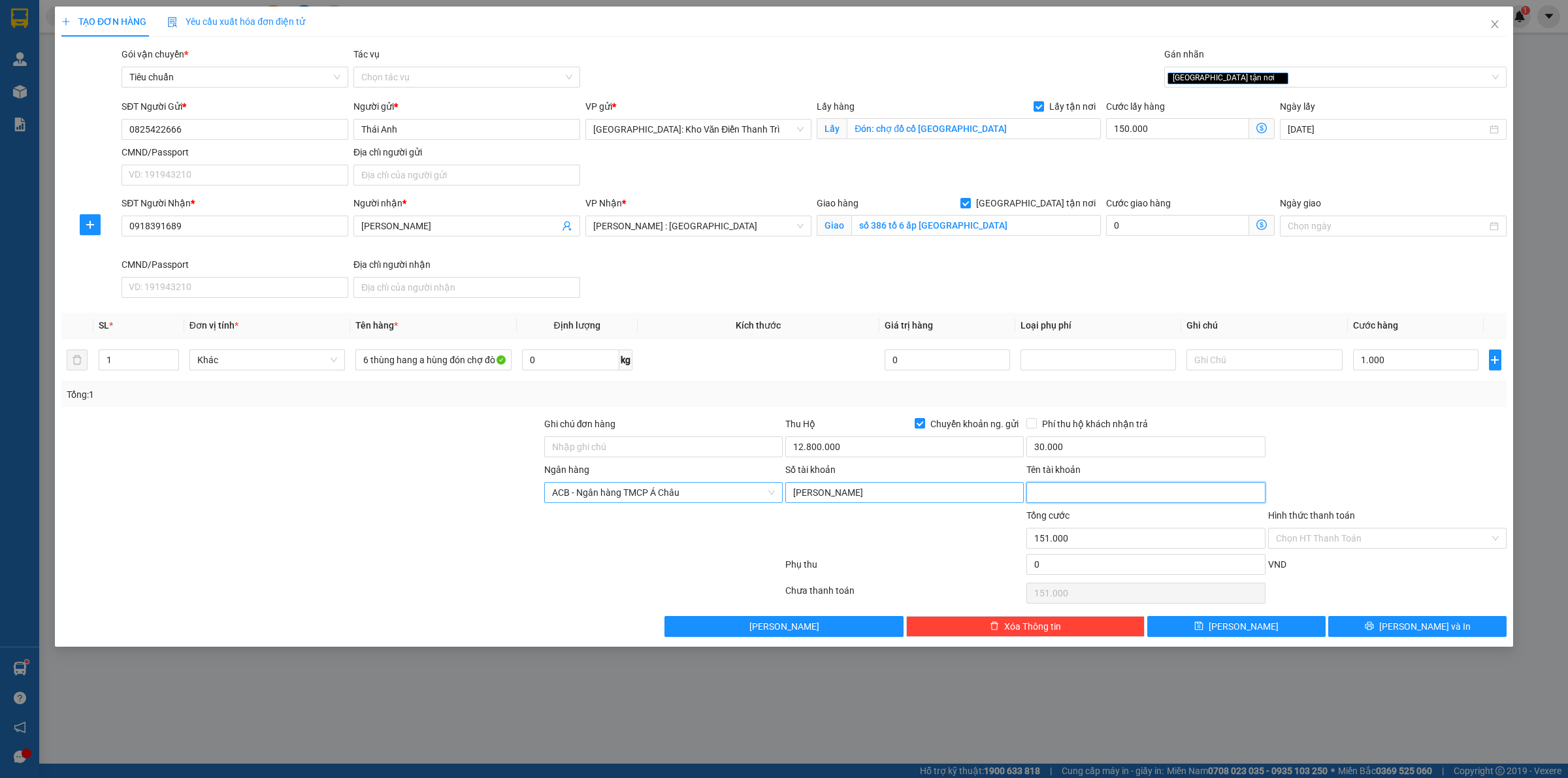
paste input "Phạm Thị Thái"
type input "Phạm Thị Thái"
click at [896, 492] on input "Phạm Thị Thái" at bounding box center [904, 493] width 238 height 21
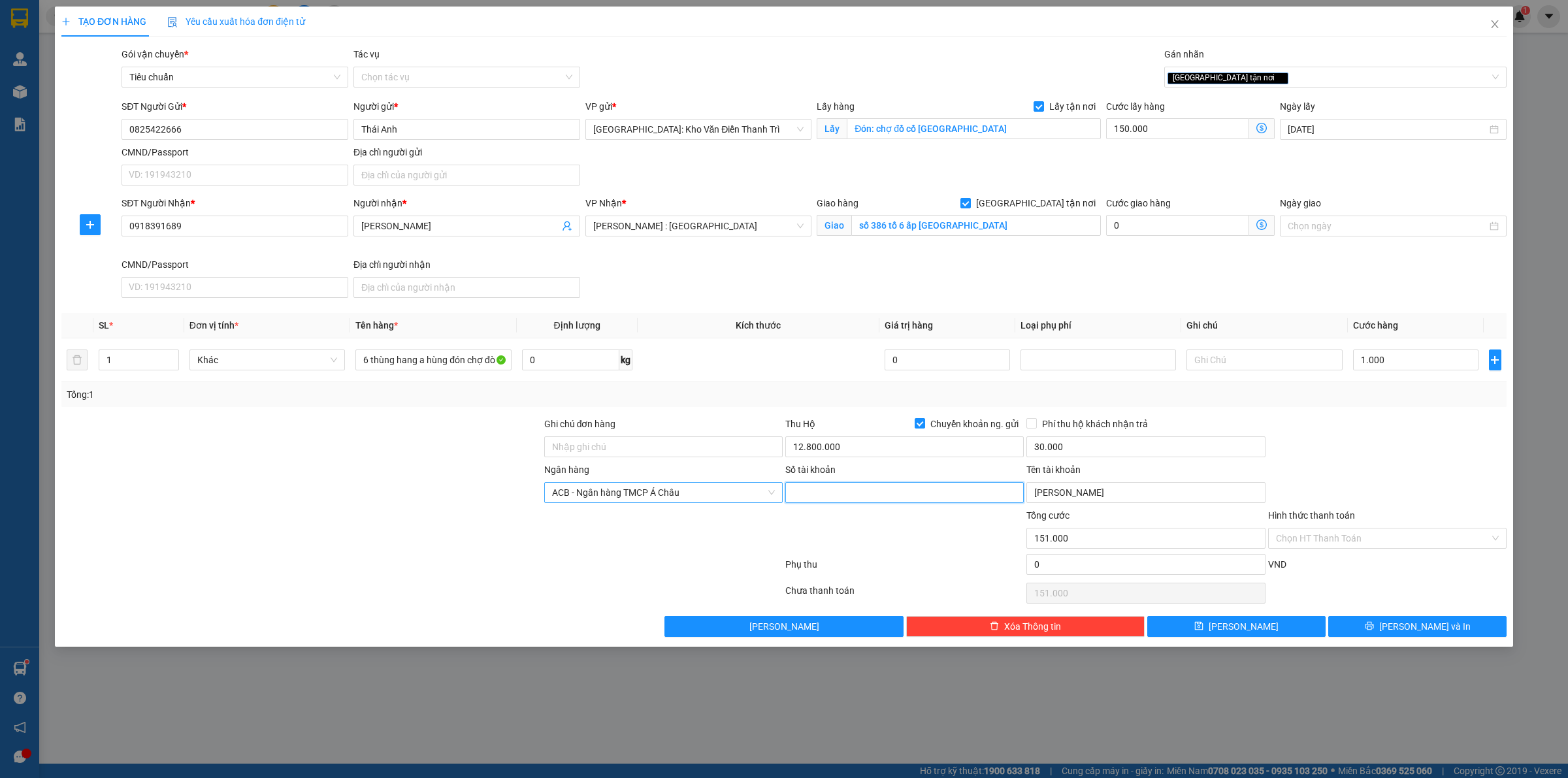
click at [894, 492] on input "Số tài khoản" at bounding box center [904, 493] width 238 height 21
paste input "4226666"
type input "4226666"
click at [689, 548] on div at bounding box center [663, 531] width 241 height 45
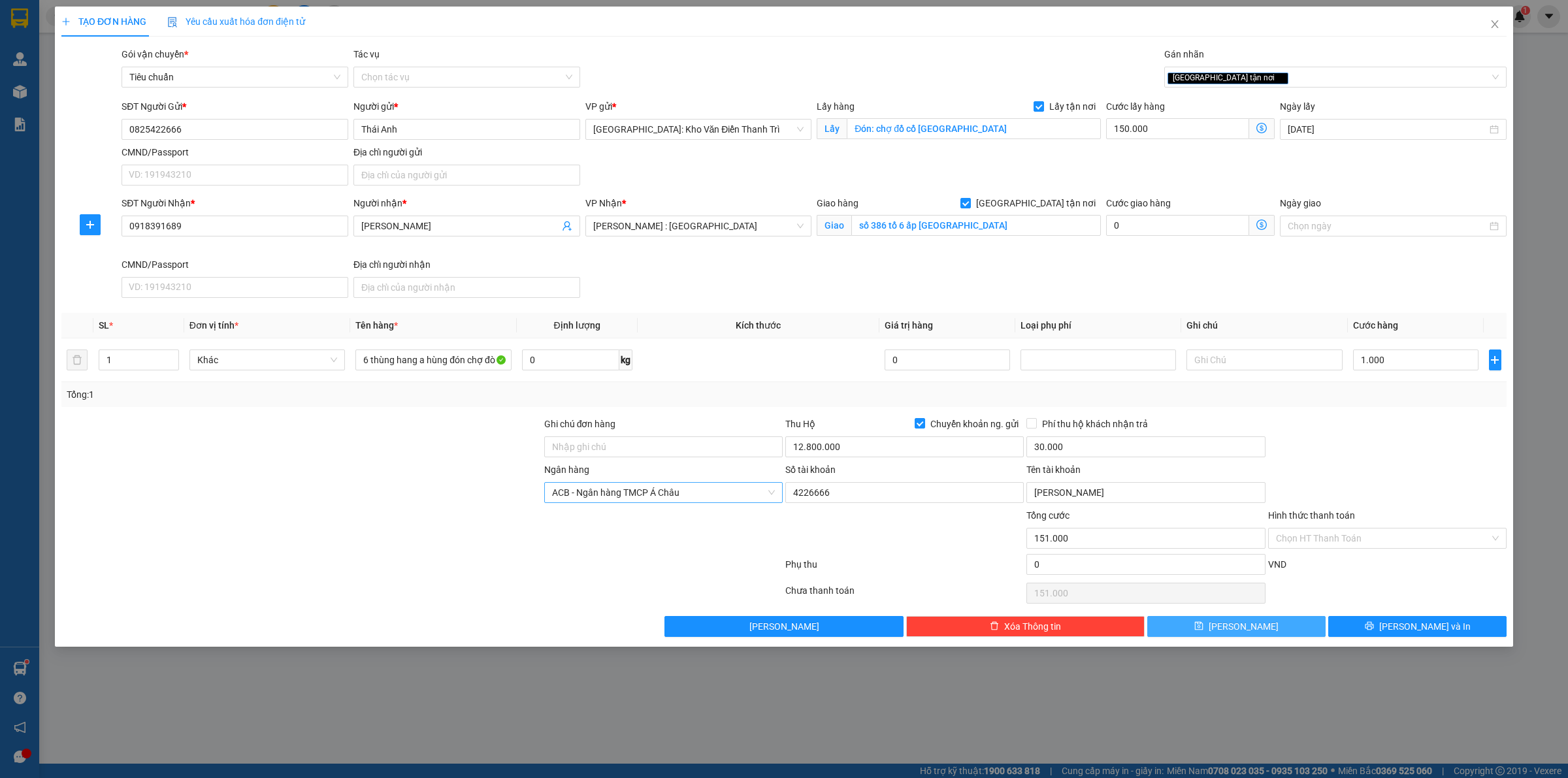
click at [1268, 628] on button "[PERSON_NAME]" at bounding box center [1236, 627] width 179 height 21
checkbox input "false"
type input "0"
checkbox input "false"
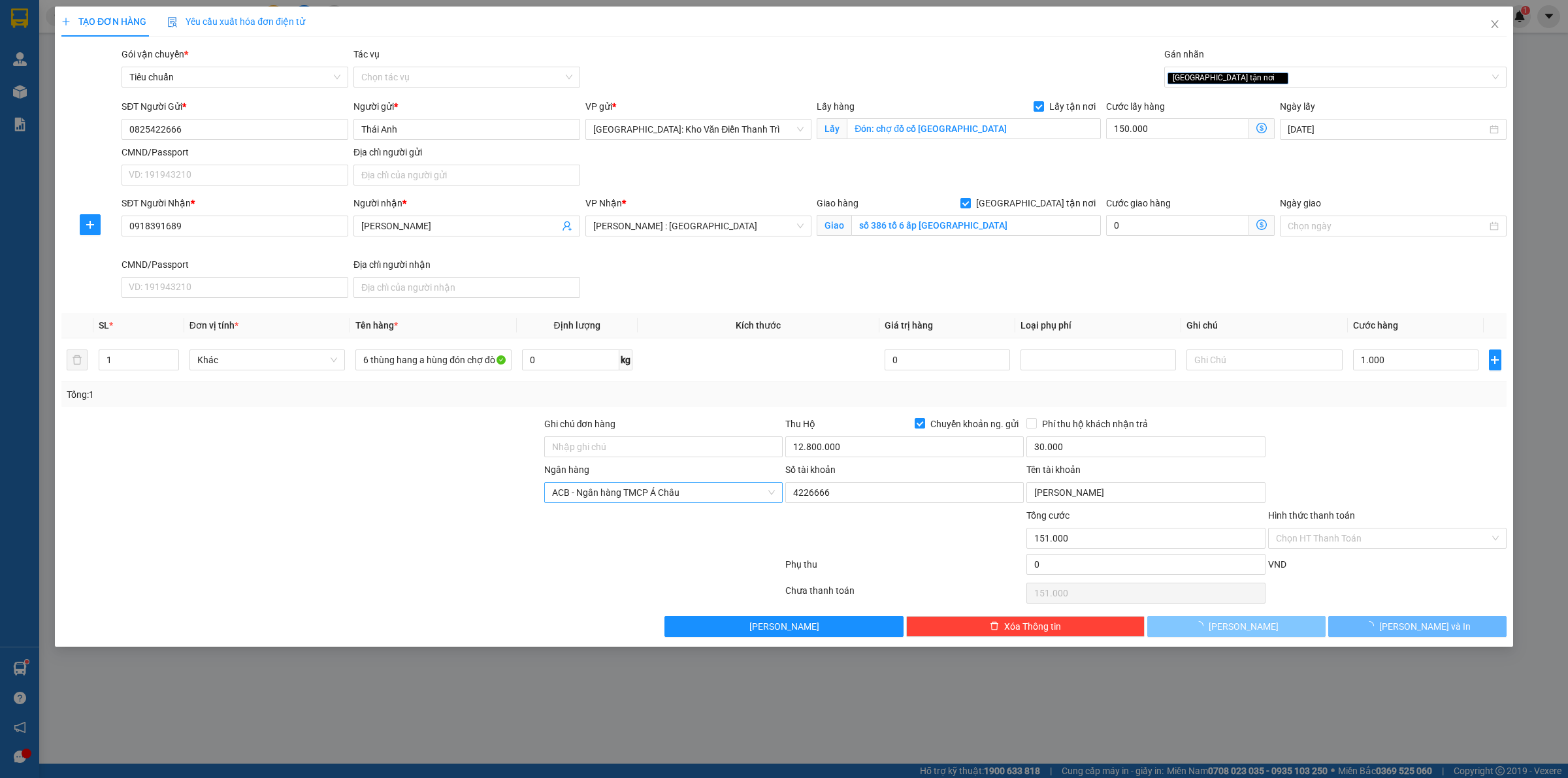
type input "0"
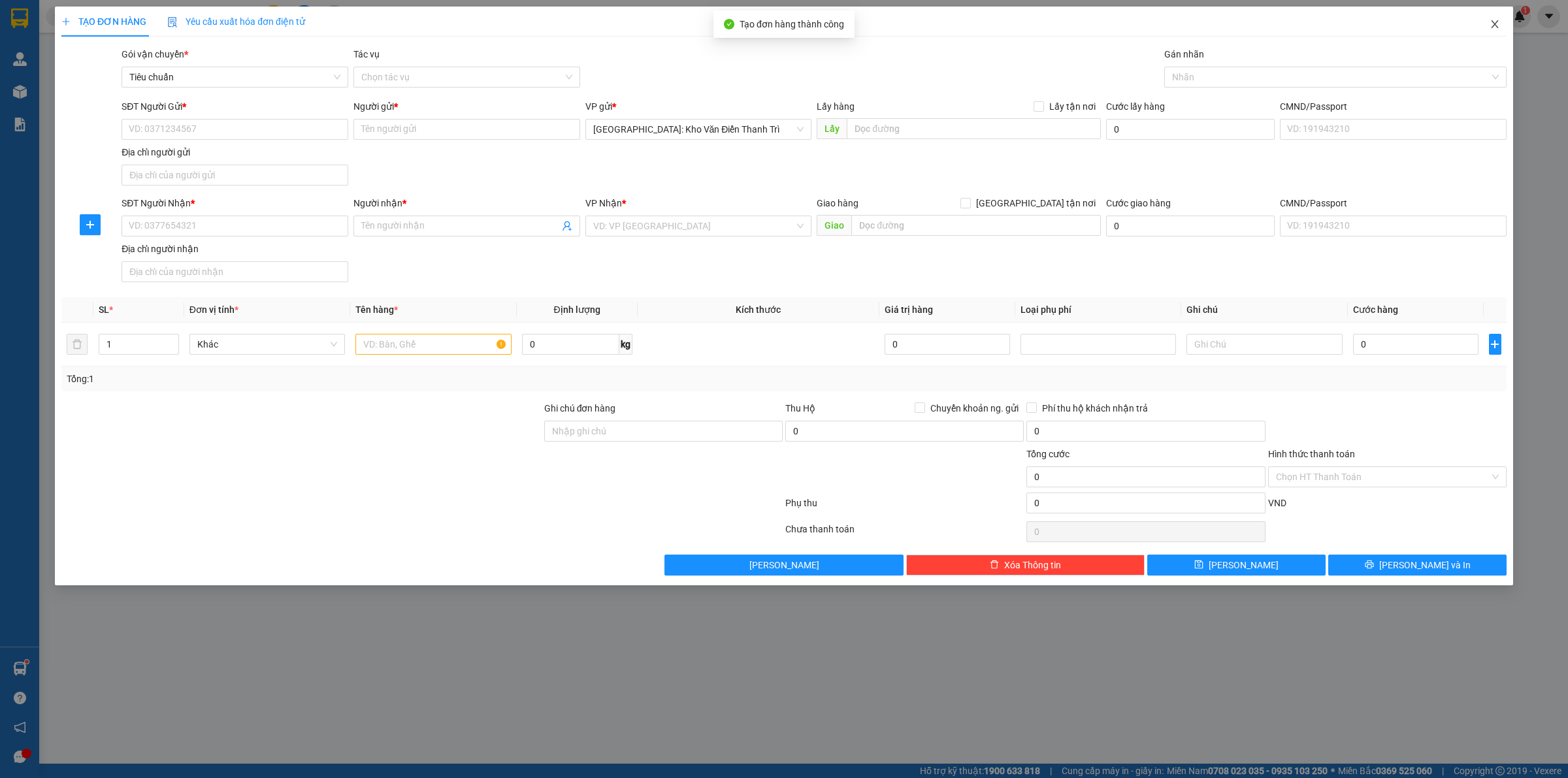
click at [1489, 24] on span "Close" at bounding box center [1494, 25] width 37 height 37
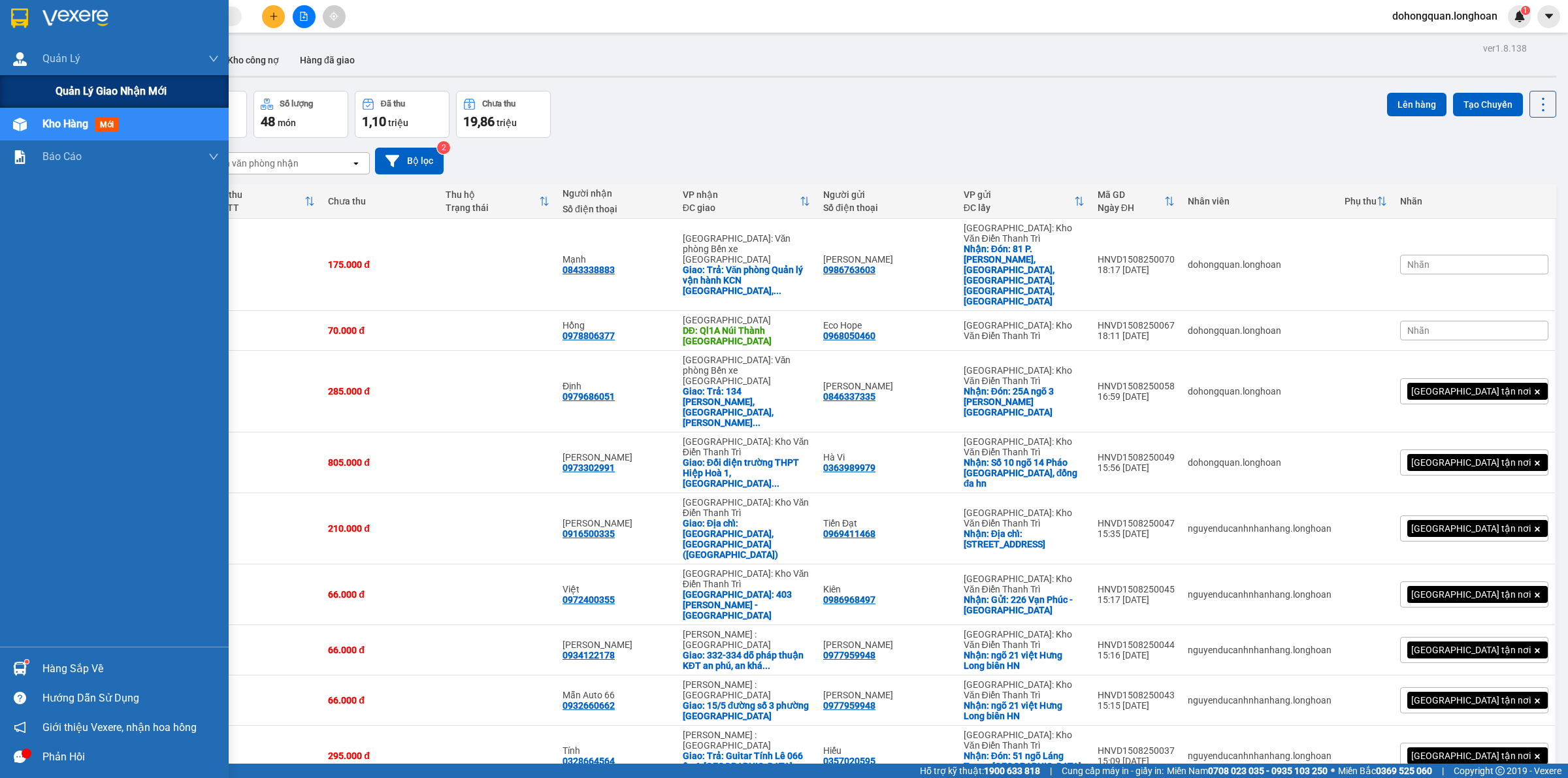
click at [73, 88] on span "Quản lý giao nhận mới" at bounding box center [111, 91] width 111 height 16
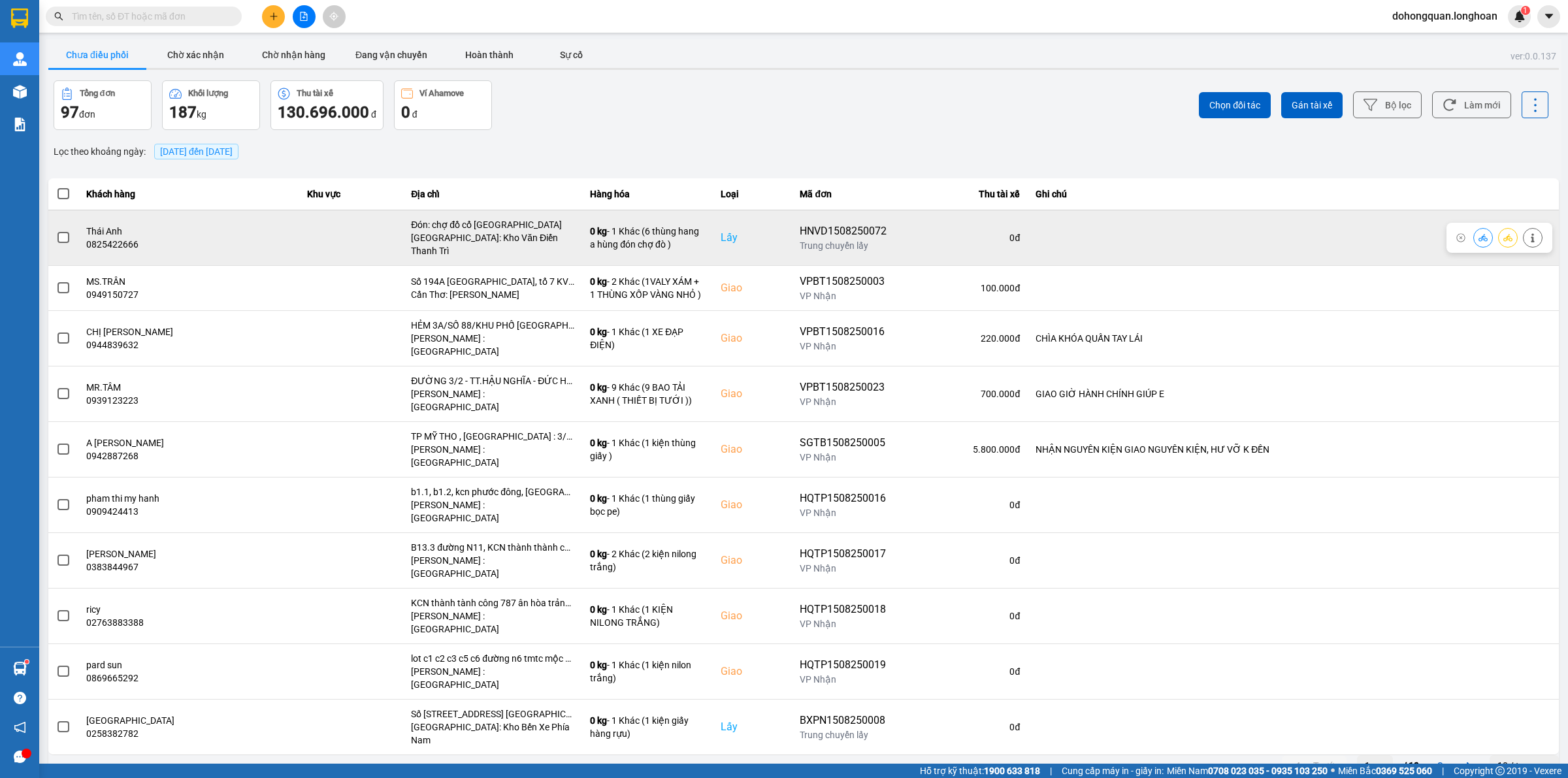
click at [1511, 235] on icon at bounding box center [1508, 237] width 9 height 8
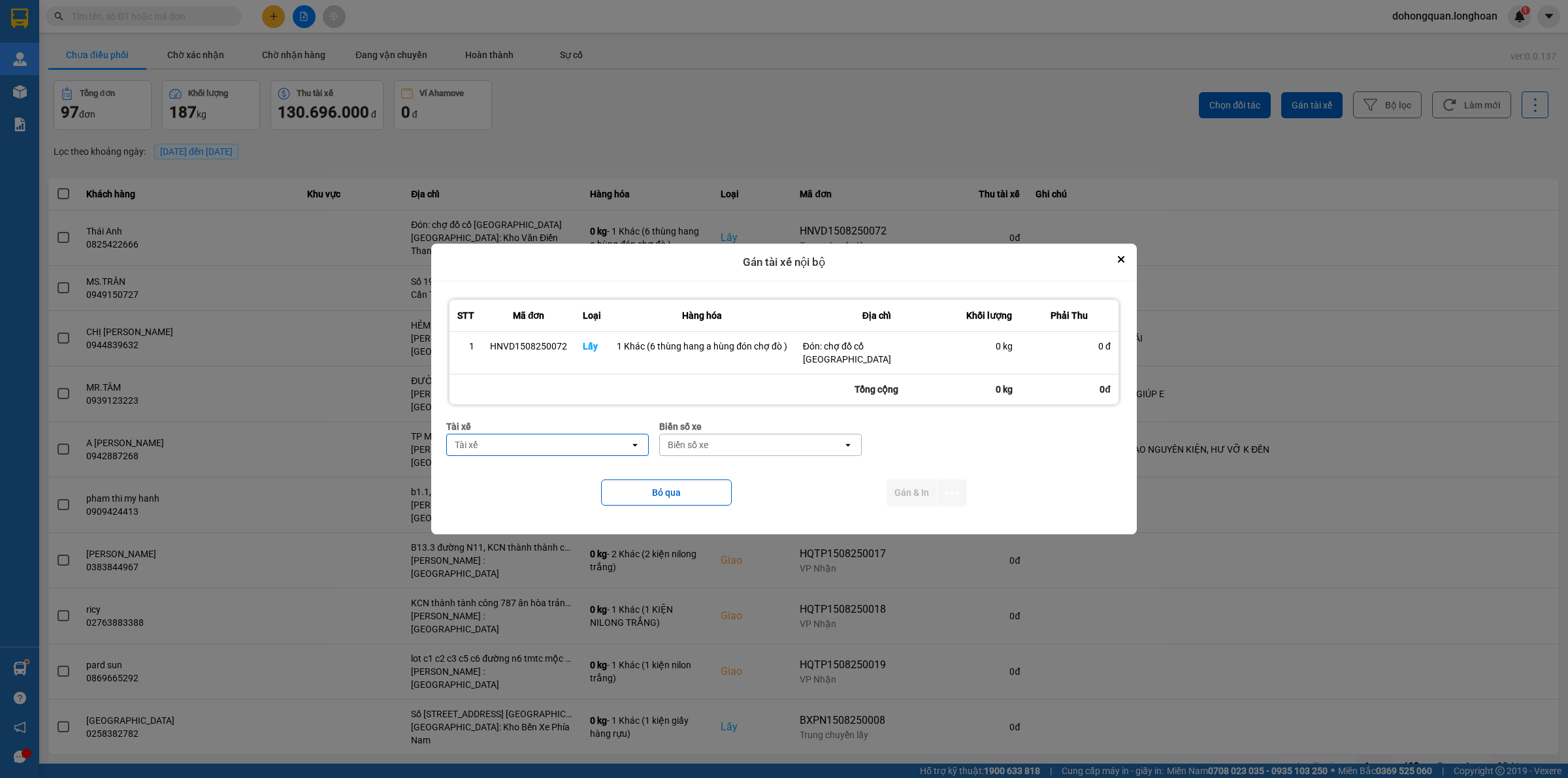
click at [560, 434] on div "Tài xế" at bounding box center [538, 444] width 183 height 21
type input "hùng"
click at [532, 487] on div "0325666247 - A Hùng 17 [GEOGRAPHIC_DATA] 0325666247" at bounding box center [548, 473] width 201 height 37
click at [771, 434] on div "Biển số xe open" at bounding box center [848, 444] width 202 height 22
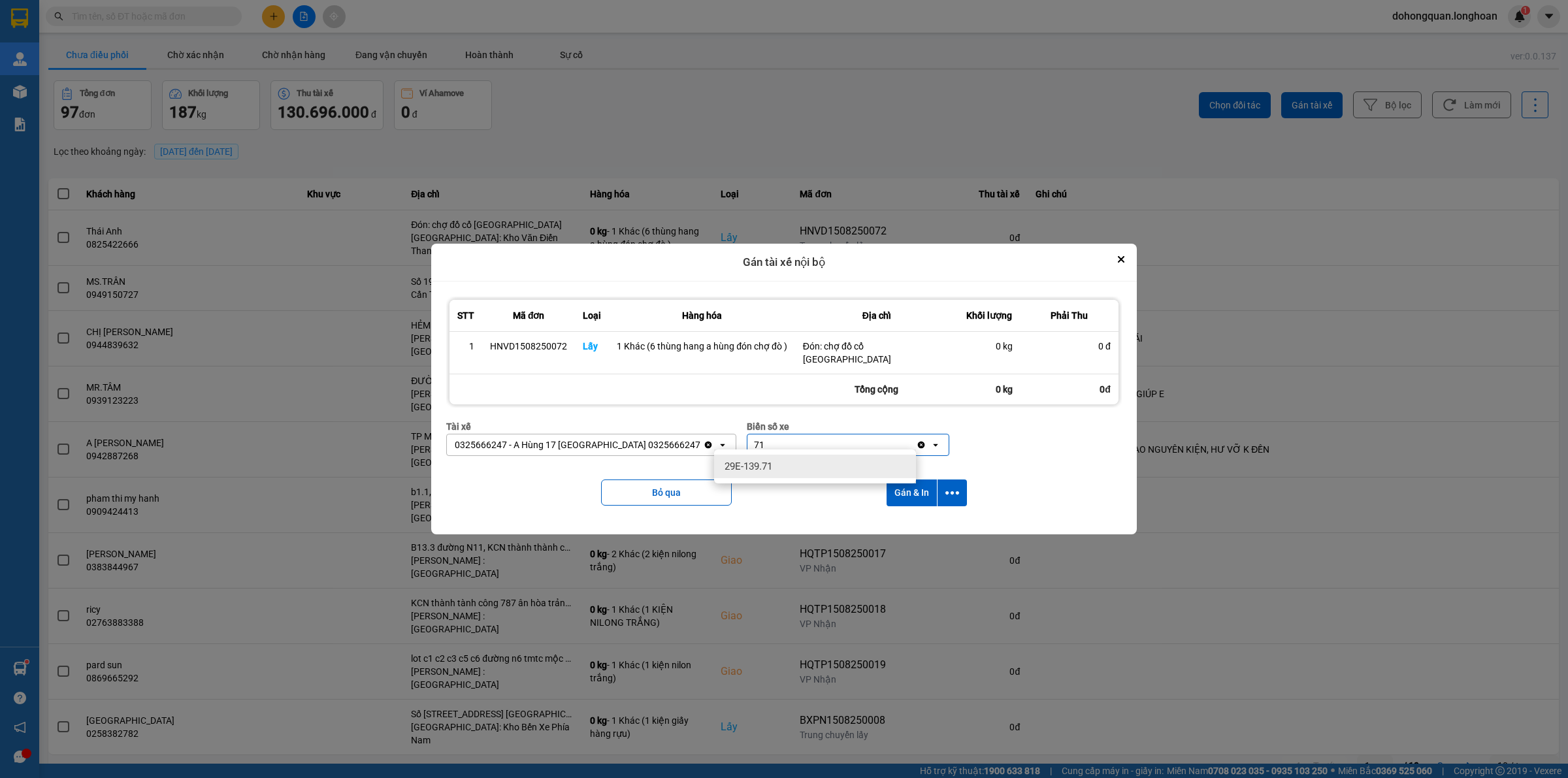
type input "71"
click at [771, 474] on div "29E-139.71" at bounding box center [814, 466] width 201 height 24
click at [951, 489] on icon "dialog" at bounding box center [952, 493] width 14 height 14
click at [887, 520] on span "Chỉ gán tài" at bounding box center [900, 522] width 44 height 13
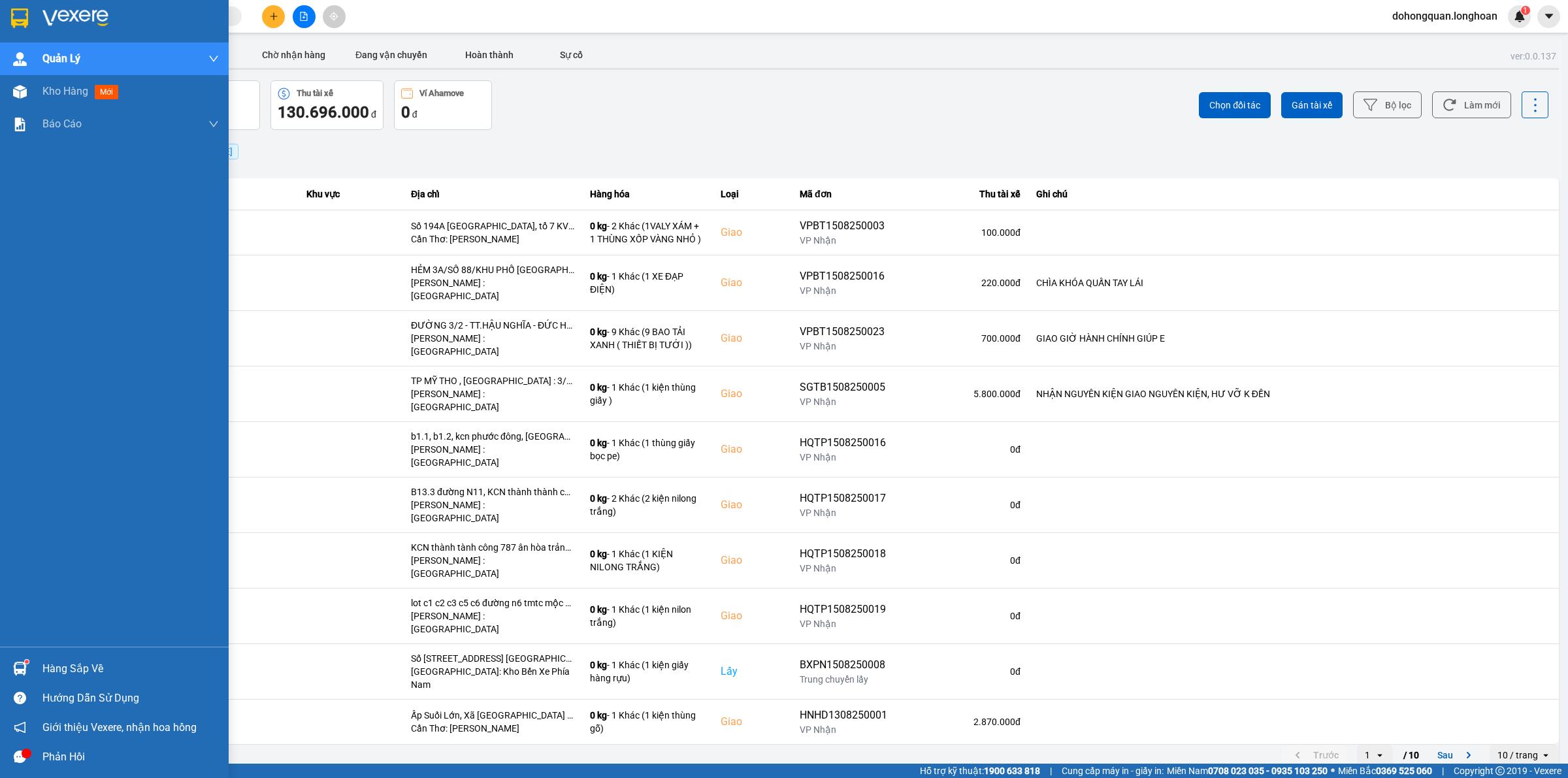
click at [4, 14] on div at bounding box center [114, 21] width 229 height 43
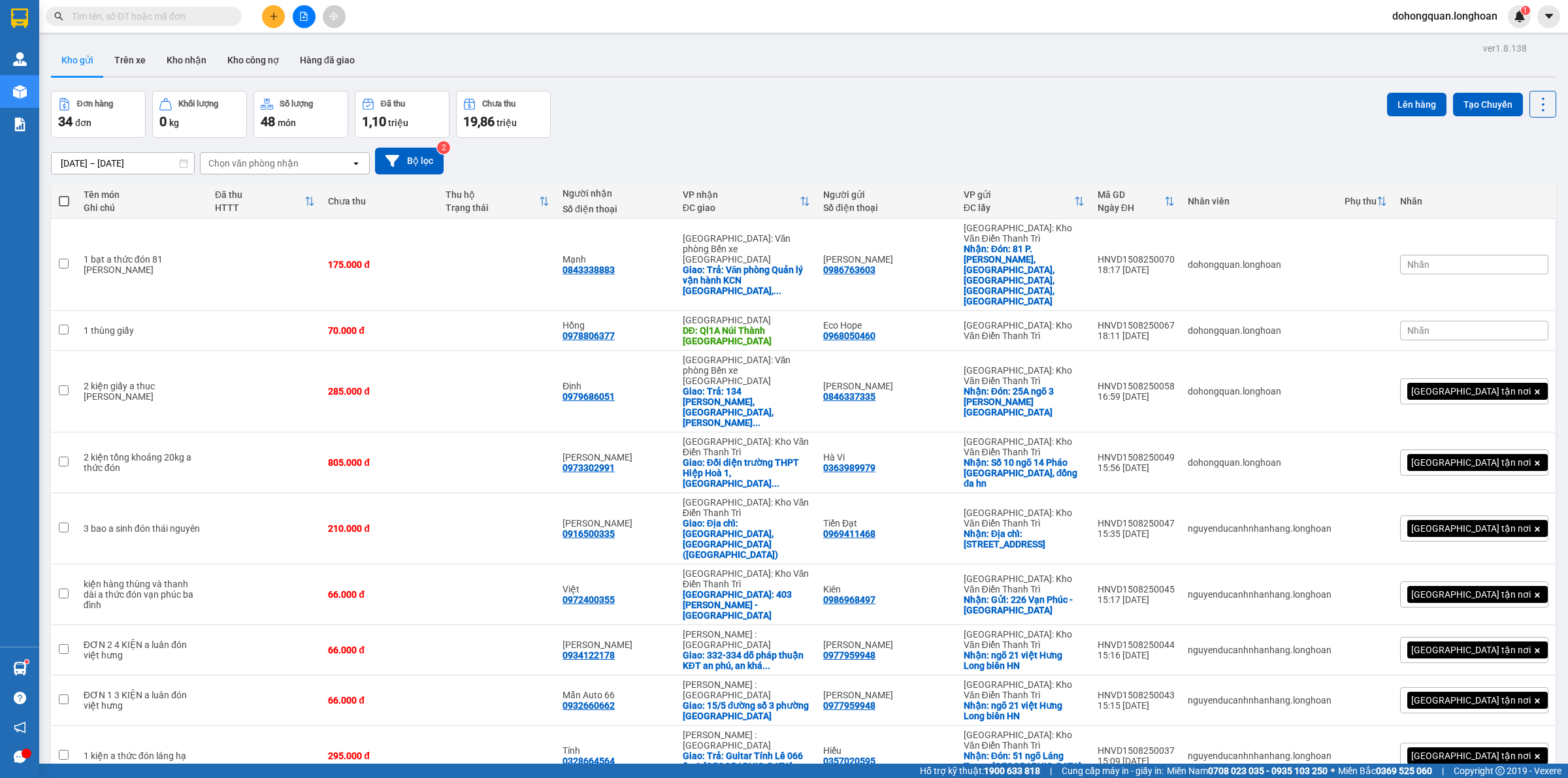
click at [749, 128] on div "Đơn hàng 34 đơn Khối lượng 0 kg Số lượng 48 món Đã thu 1,10 triệu Chưa thu 19,8…" at bounding box center [804, 114] width 1506 height 47
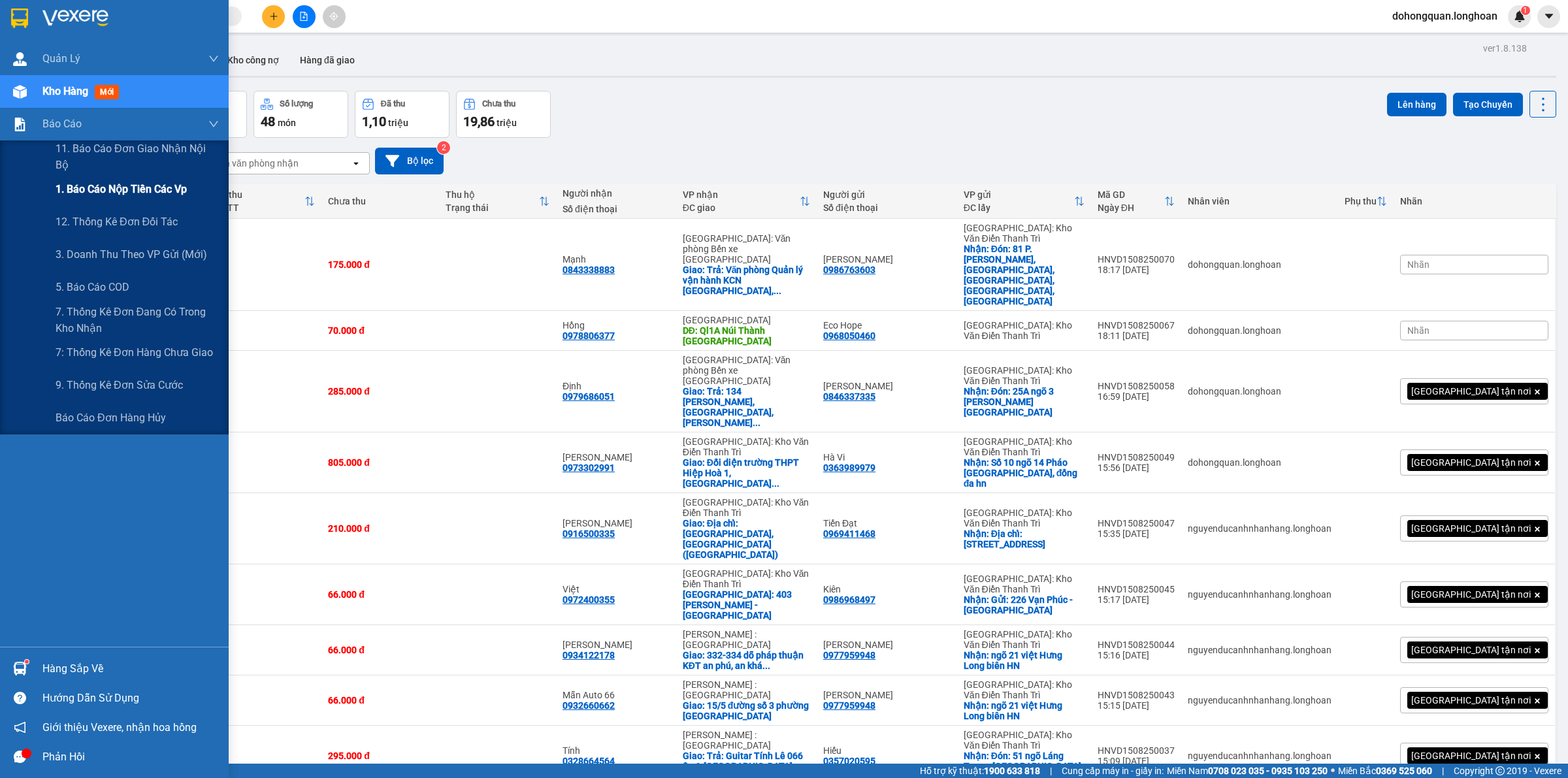
click at [82, 194] on span "1. Báo cáo nộp tiền các vp" at bounding box center [121, 188] width 131 height 16
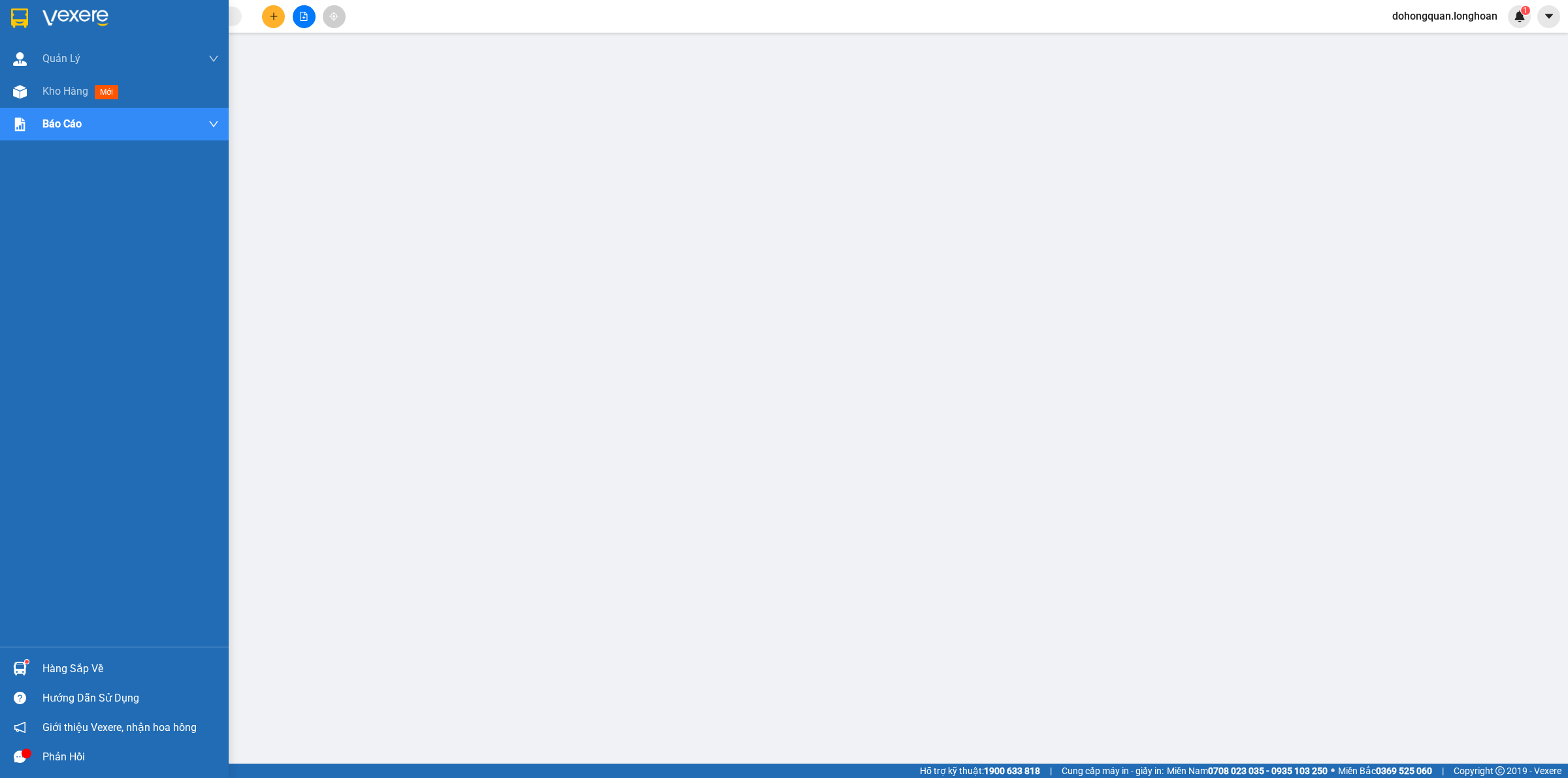
click at [30, 25] on div at bounding box center [114, 21] width 229 height 43
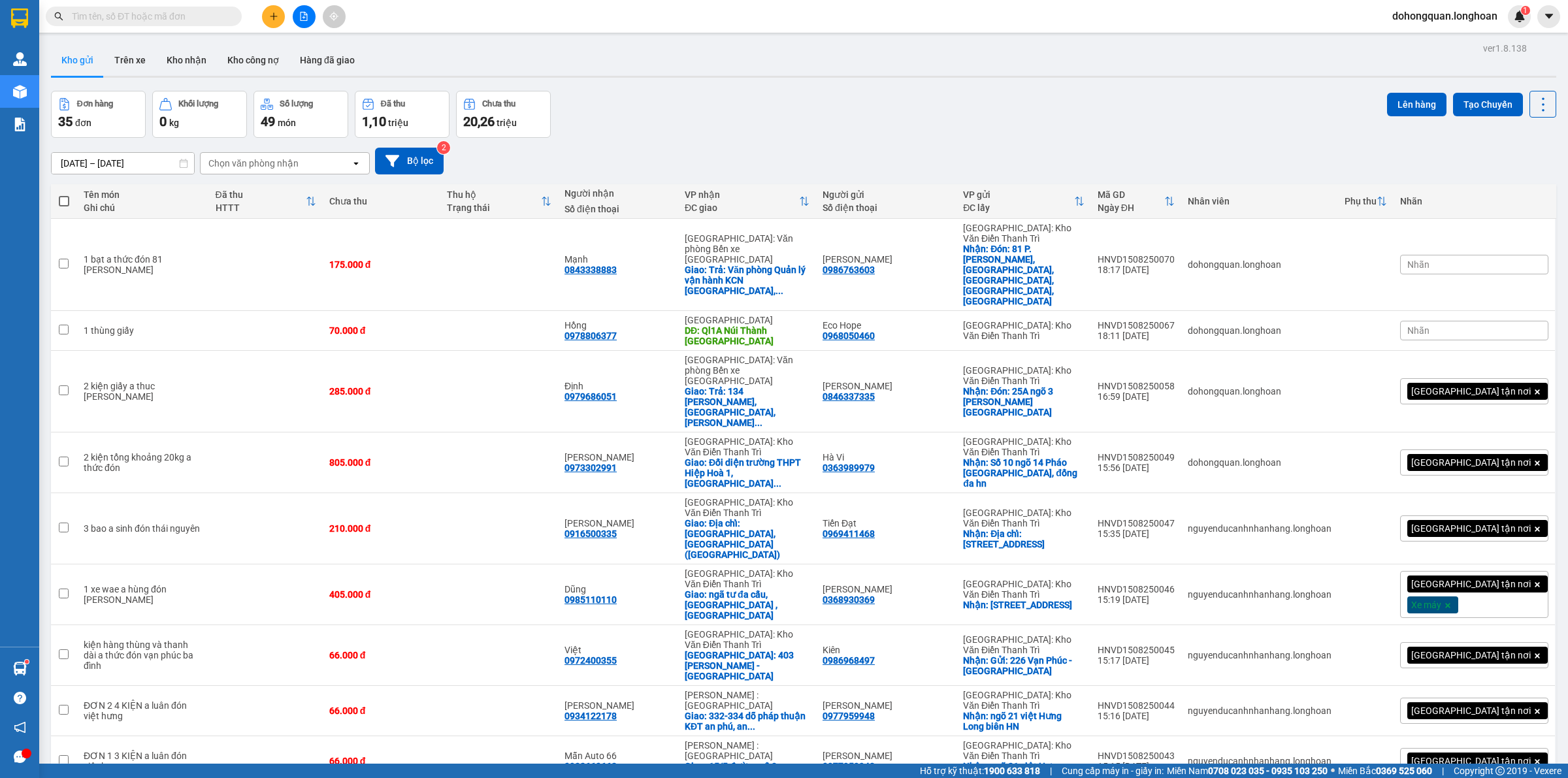
click at [781, 115] on div "Đơn hàng 35 đơn Khối lượng 0 kg Số lượng 49 món Đã thu 1,10 triệu Chưa thu 20,2…" at bounding box center [804, 114] width 1506 height 47
click at [775, 117] on div "Đơn hàng 35 đơn Khối lượng 0 kg Số lượng 49 món Đã thu 1,10 triệu Chưa thu 20,2…" at bounding box center [804, 114] width 1506 height 47
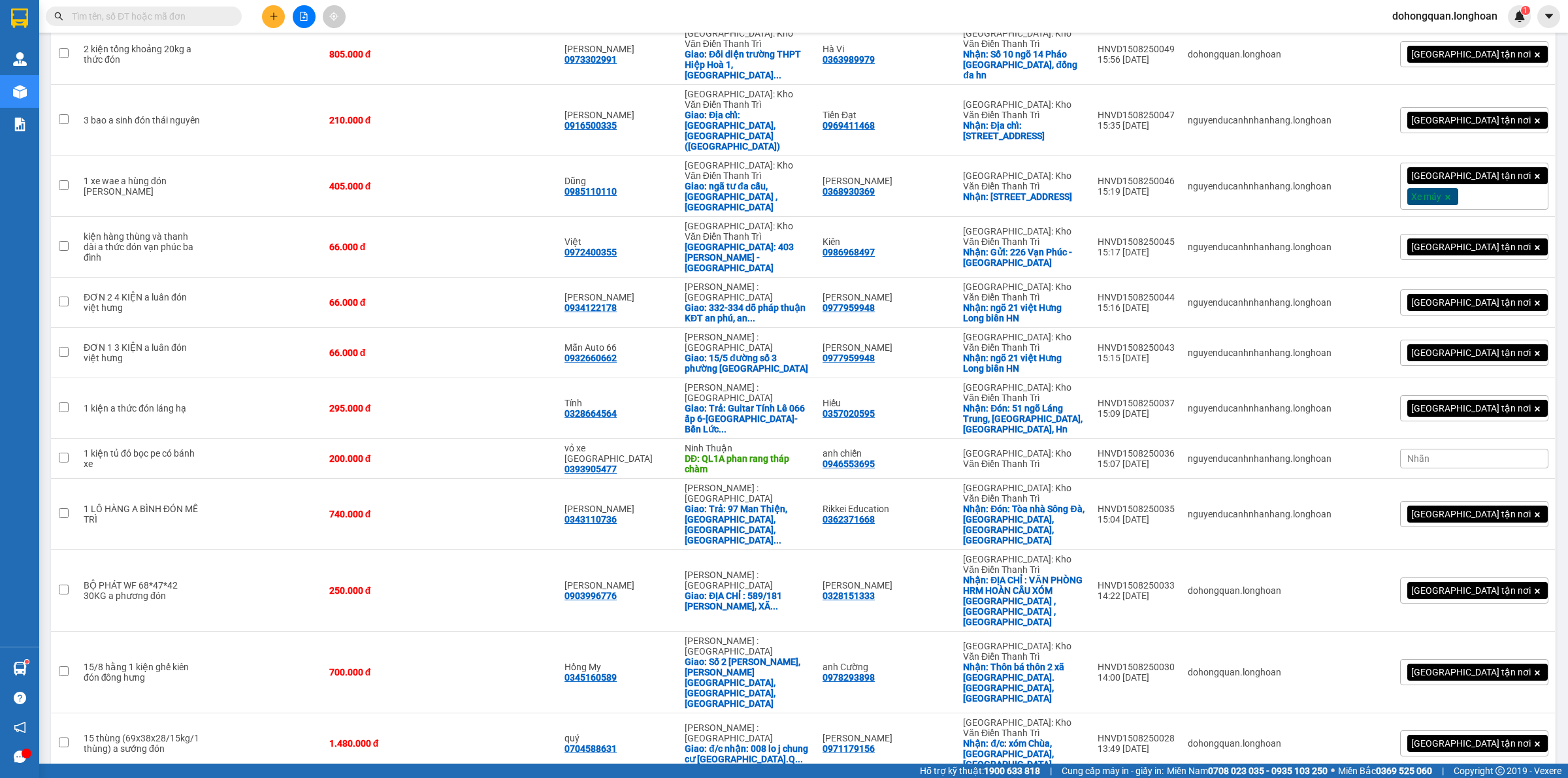
scroll to position [653, 0]
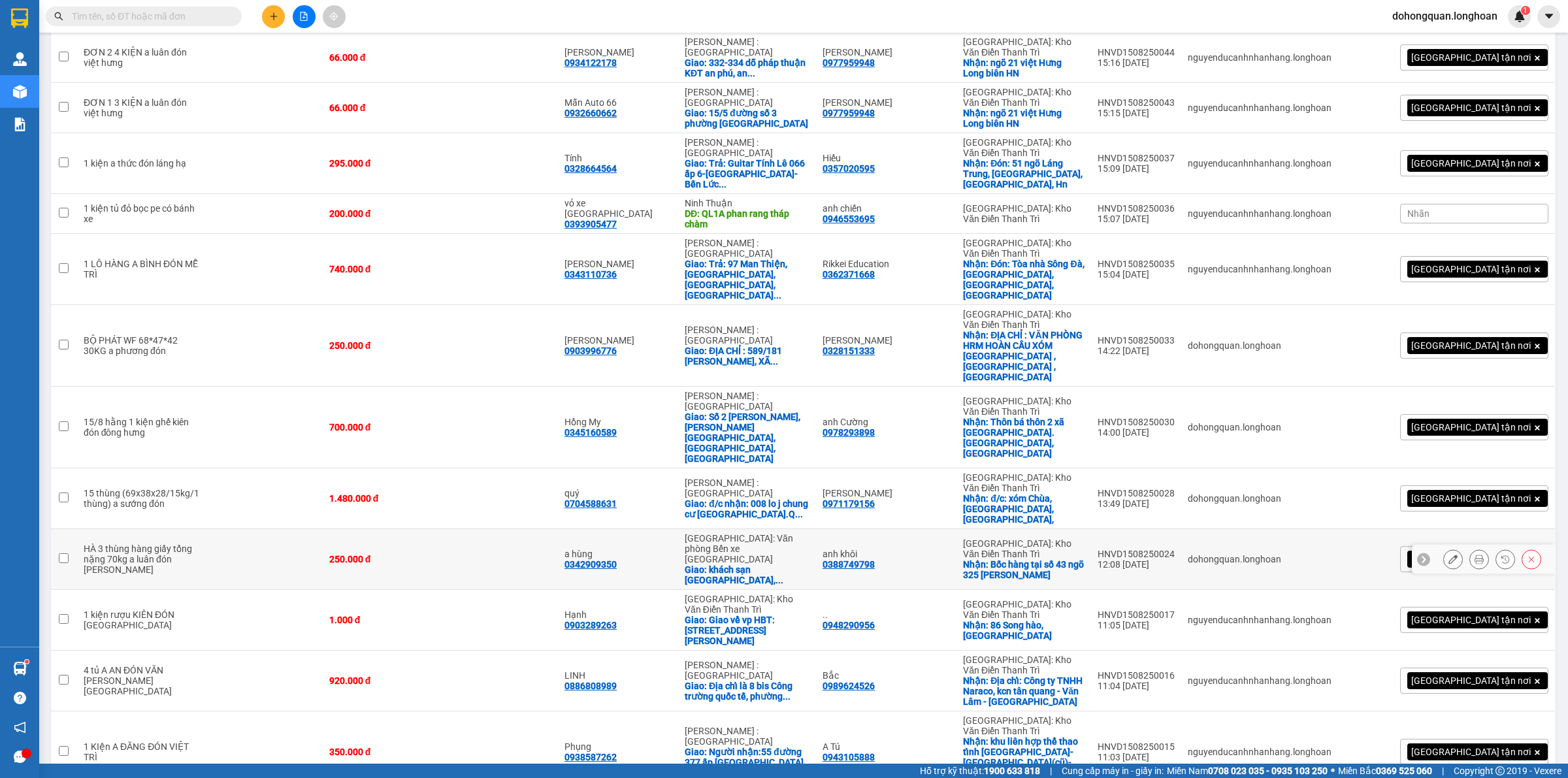
click at [1449, 555] on icon at bounding box center [1454, 560] width 9 height 9
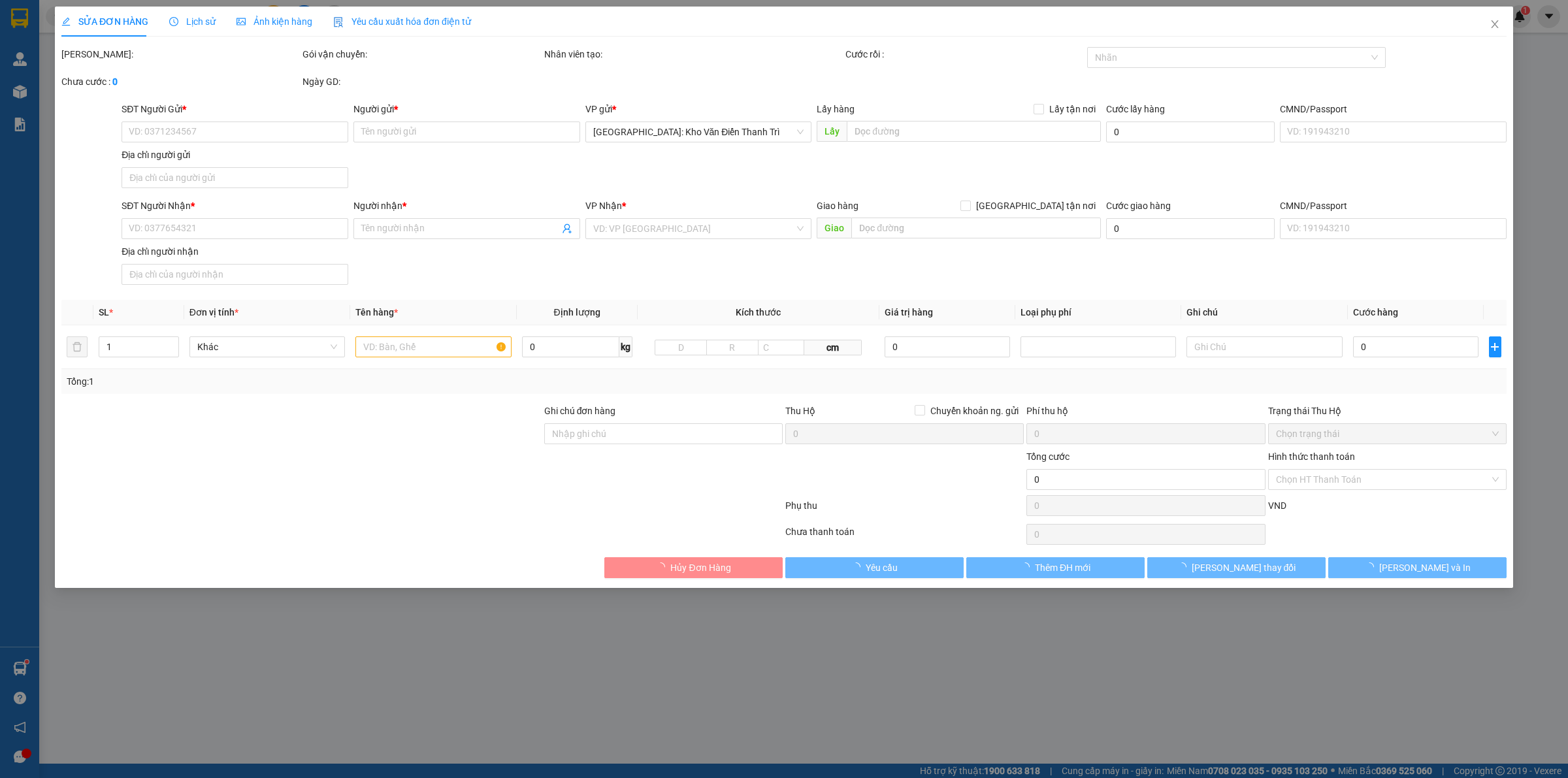
type input "0388749798"
type input "anh khôi"
checkbox input "true"
type input "Bốc hàng tại số 43 ngõ 325 [PERSON_NAME]"
type input "0342909350"
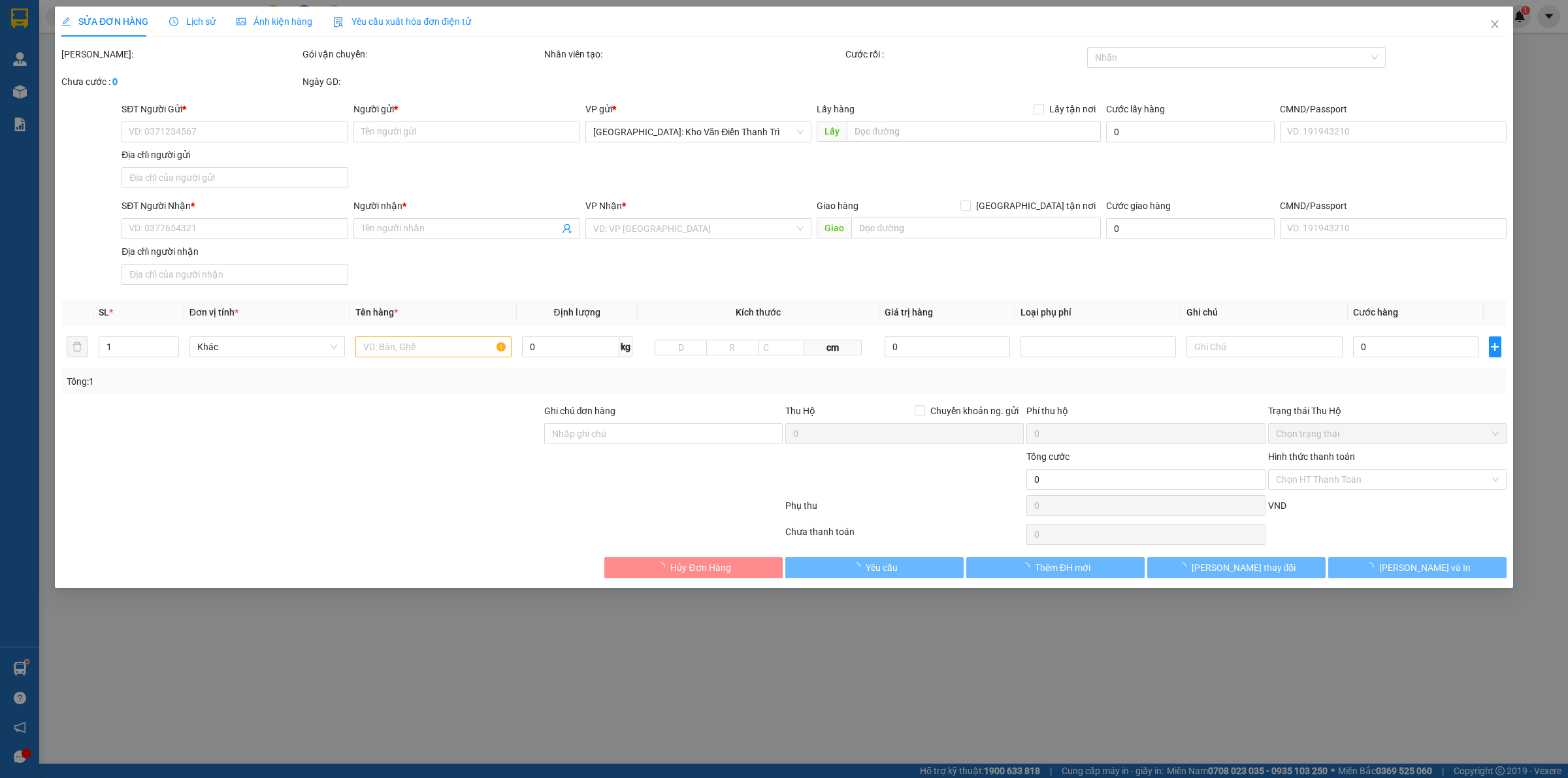
type input "a hùng"
checkbox input "true"
type input "khách sạn [GEOGRAPHIC_DATA], [GEOGRAPHIC_DATA], [GEOGRAPHIC_DATA], [GEOGRAPHIC_…"
type input "250.000"
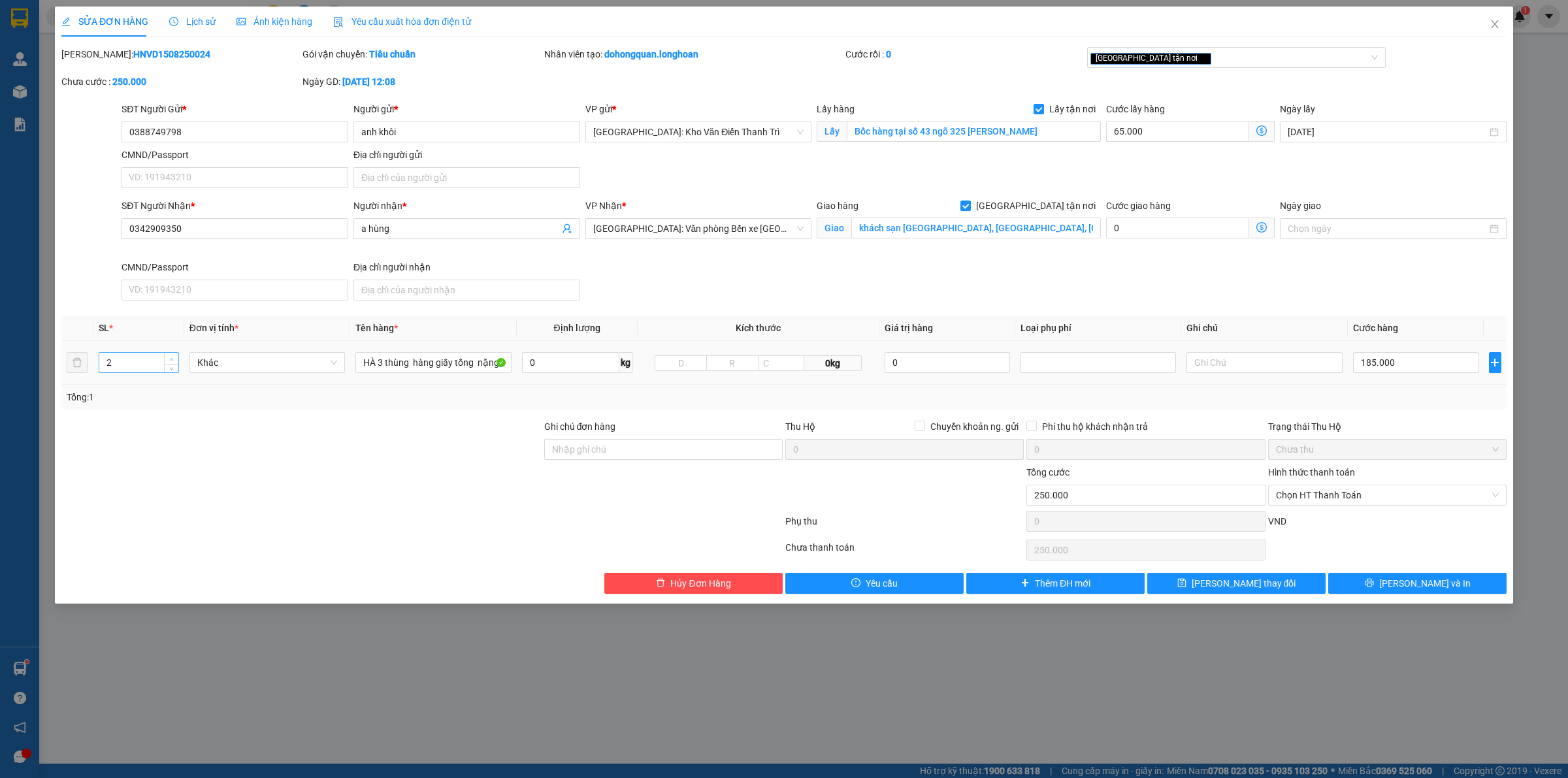
click at [170, 360] on icon "up" at bounding box center [171, 359] width 5 height 5
type input "3"
click at [170, 360] on icon "up" at bounding box center [171, 359] width 5 height 5
click at [439, 375] on div "HÀ 3 thùng hàng giấy tổng nặng 70kg a luân đón kim ngưu" at bounding box center [433, 363] width 155 height 26
drag, startPoint x: 438, startPoint y: 373, endPoint x: 441, endPoint y: 368, distance: 5.8
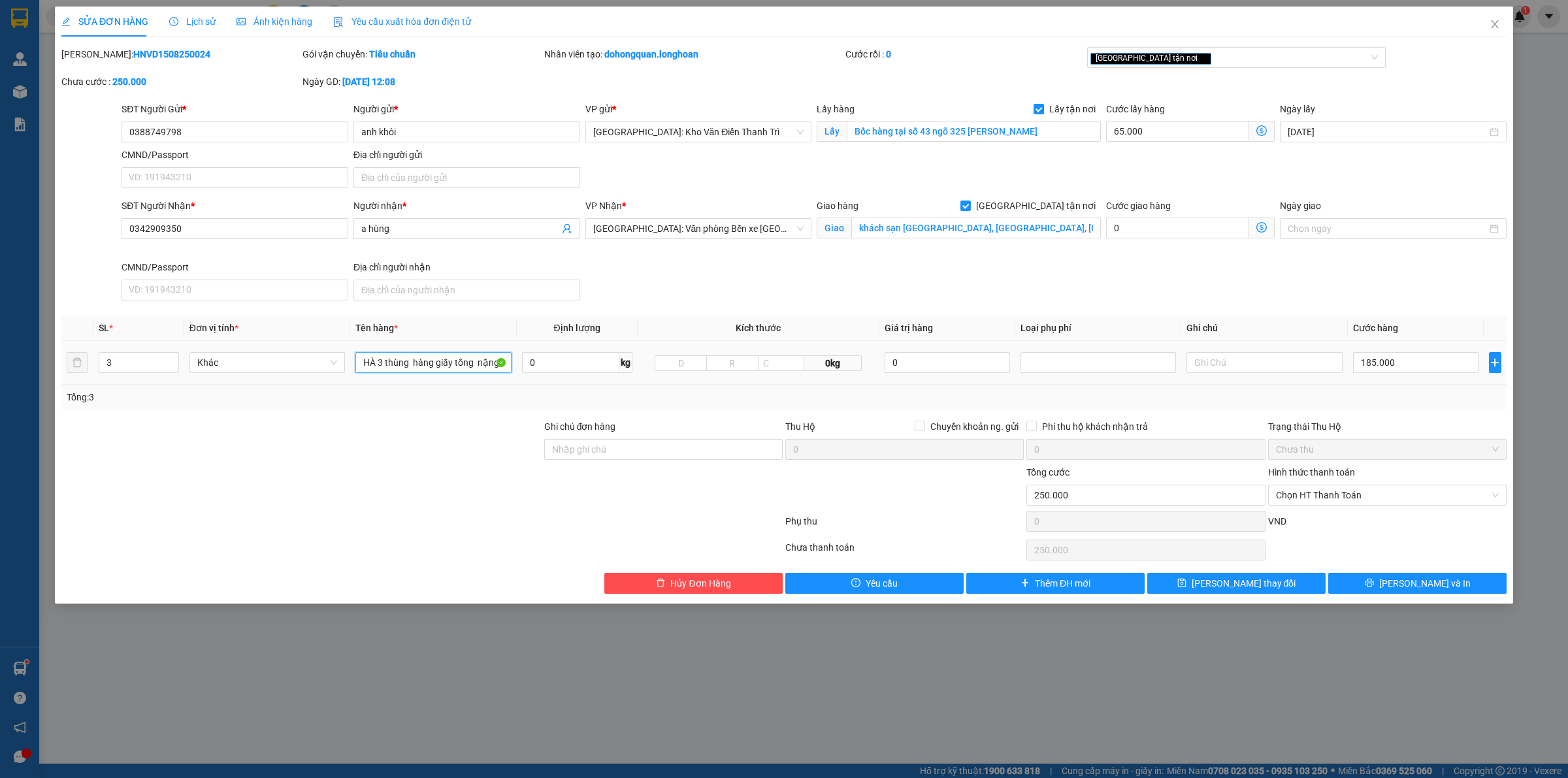
click at [438, 373] on input "HÀ 3 thùng hàng giấy tổng nặng 70kg a luân đón kim ngưu" at bounding box center [433, 362] width 155 height 21
click at [441, 368] on input "HÀ 3 thùng hàng giấy tổng nặng 70kg a luân đón kim ngưu" at bounding box center [433, 362] width 155 height 21
click at [439, 368] on input "HÀ 3 thùng hàng giấy tổng nặng 70kg a luân đón kim ngưu" at bounding box center [433, 362] width 155 height 21
type input "3 kiện giấy bọc FE"
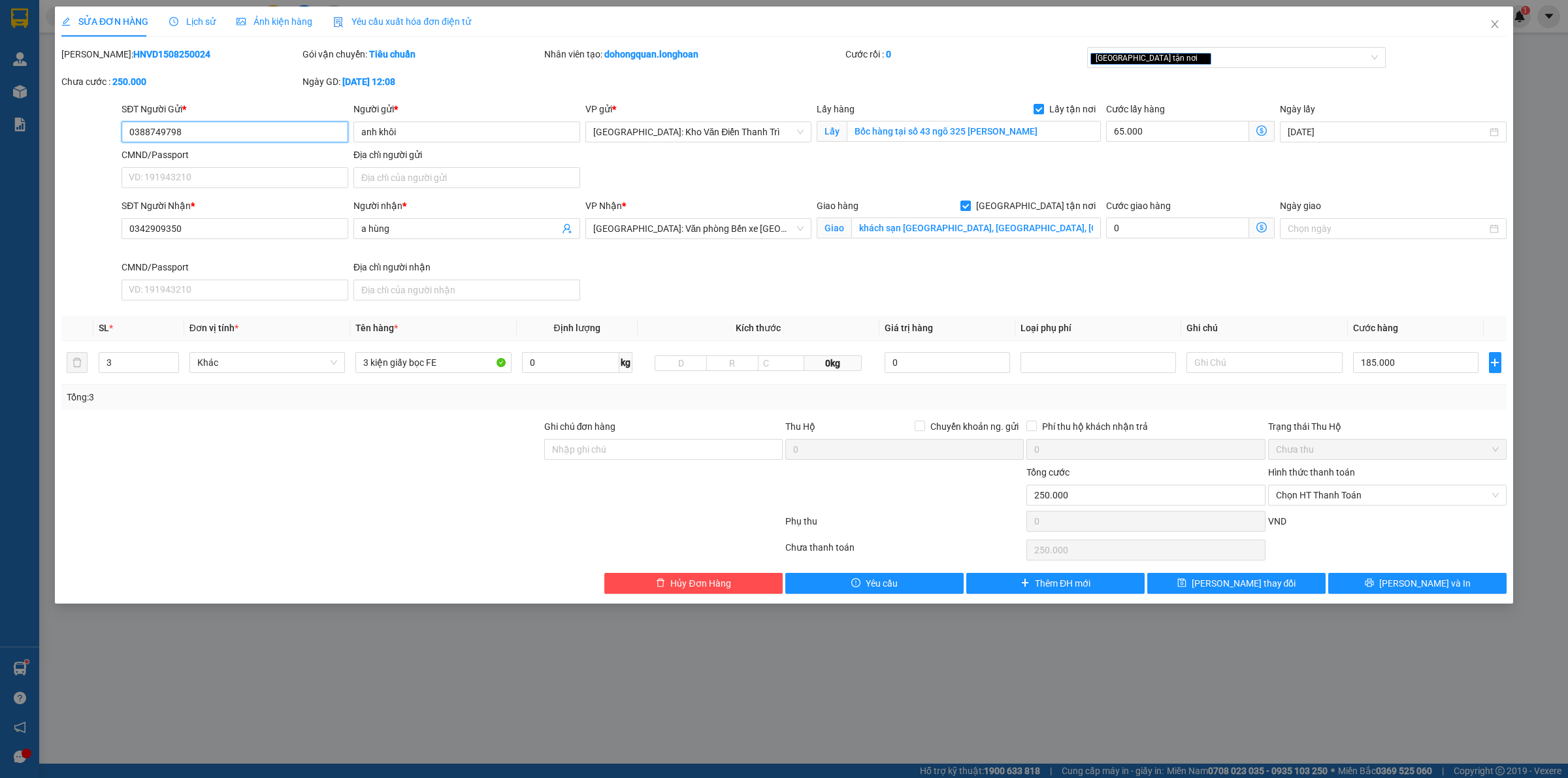
click at [190, 129] on input "0388749798" at bounding box center [235, 132] width 227 height 21
drag, startPoint x: 190, startPoint y: 129, endPoint x: 213, endPoint y: 123, distance: 23.8
click at [190, 128] on input "0388749798" at bounding box center [235, 132] width 227 height 21
click at [243, 130] on input "0388749798" at bounding box center [235, 132] width 227 height 21
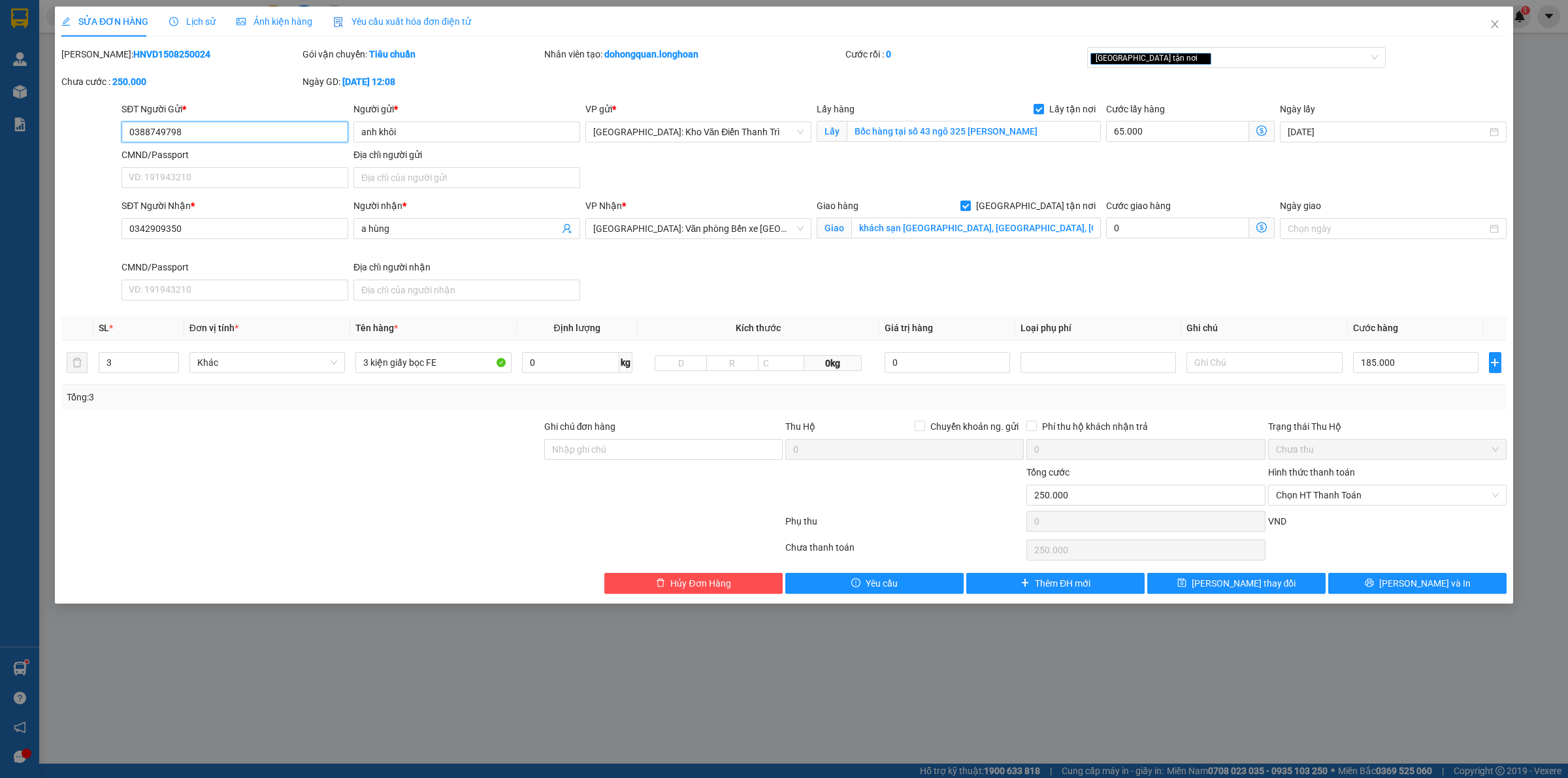
click at [243, 130] on input "0388749798" at bounding box center [235, 132] width 227 height 21
click at [1361, 583] on button "[PERSON_NAME] và In" at bounding box center [1418, 583] width 179 height 21
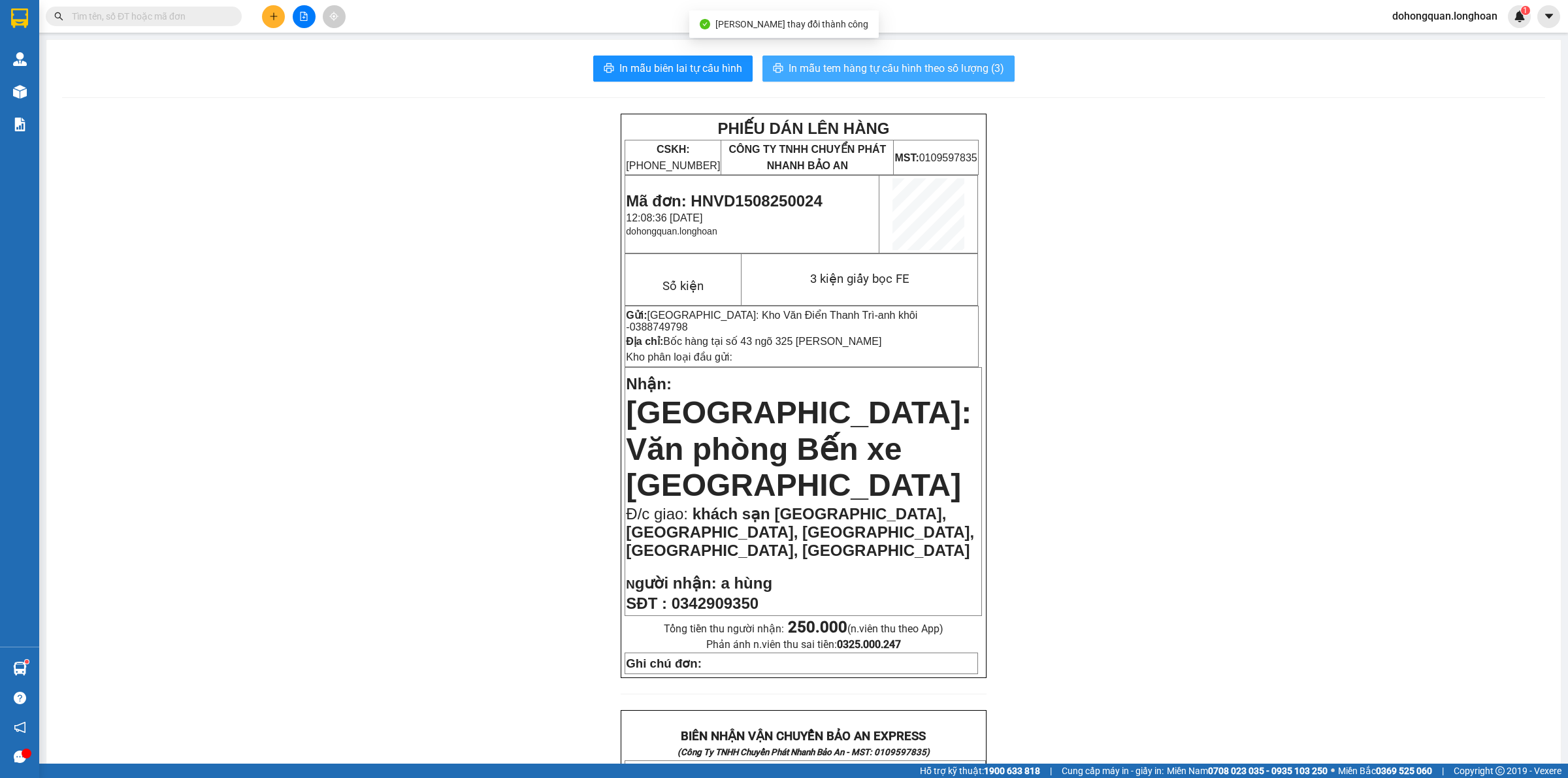
click at [882, 64] on span "In mẫu tem hàng tự cấu hình theo số lượng (3)" at bounding box center [897, 68] width 216 height 16
click at [720, 194] on span "Mã đơn: HNVD1508250024" at bounding box center [723, 200] width 196 height 18
copy span "HNVD1508250024"
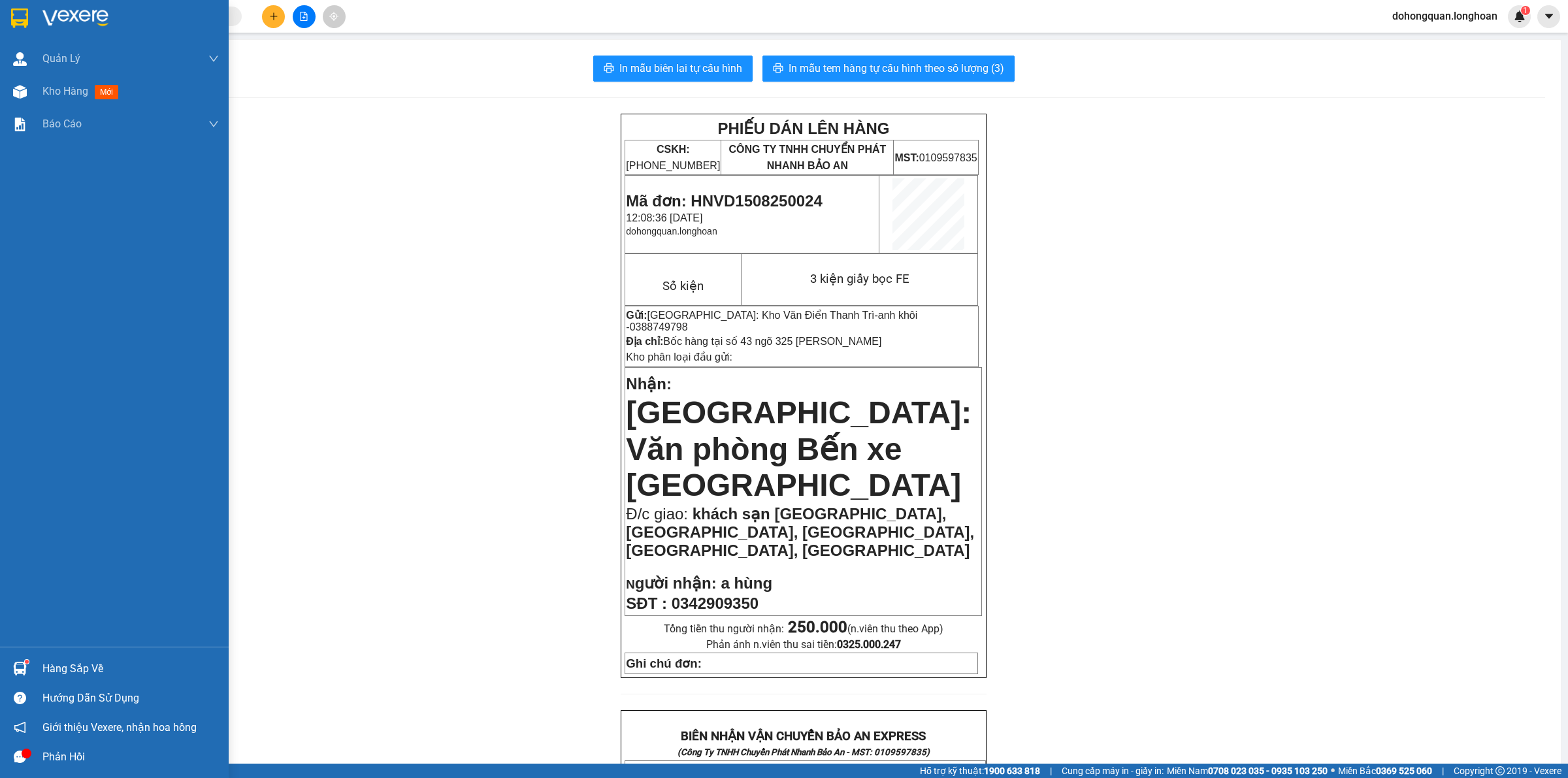
click at [6, 18] on div at bounding box center [114, 21] width 229 height 43
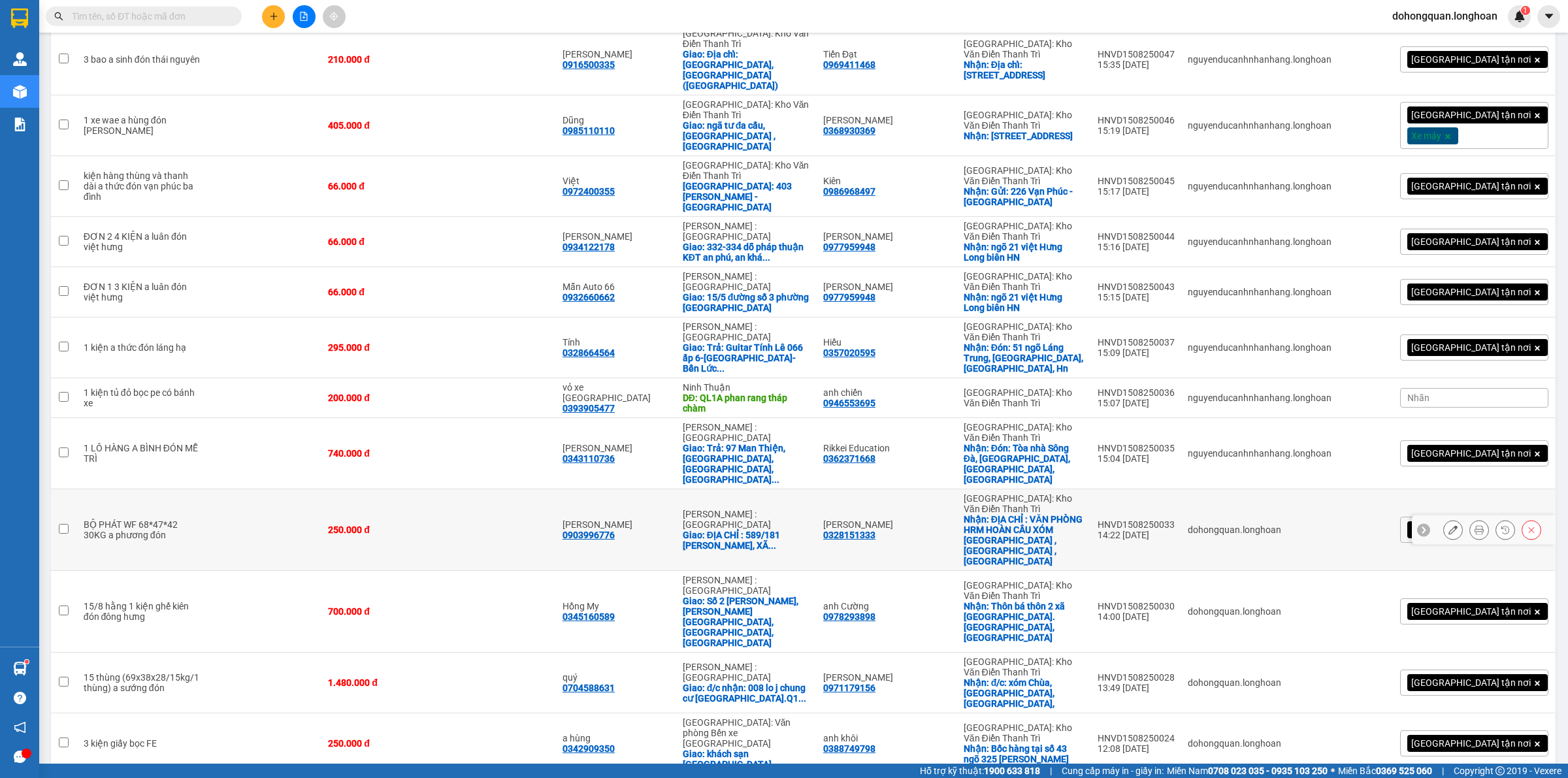
scroll to position [61, 0]
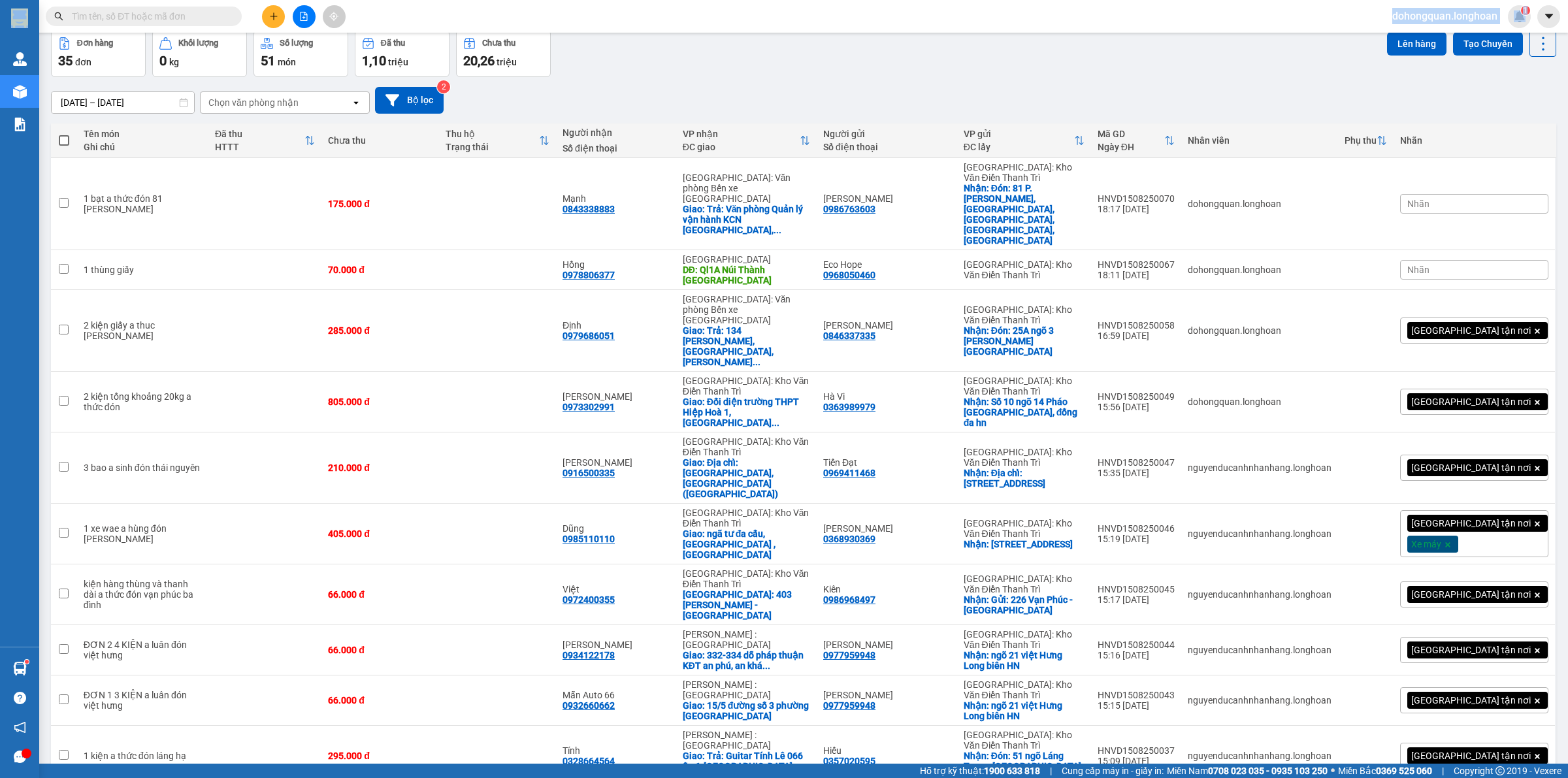
click at [33, 25] on section "Kết quả tìm kiếm ( 16 ) Bộ lọc Mã ĐH Trạng thái Món hàng Thu hộ Tổng cước Chưa …" at bounding box center [784, 389] width 1568 height 778
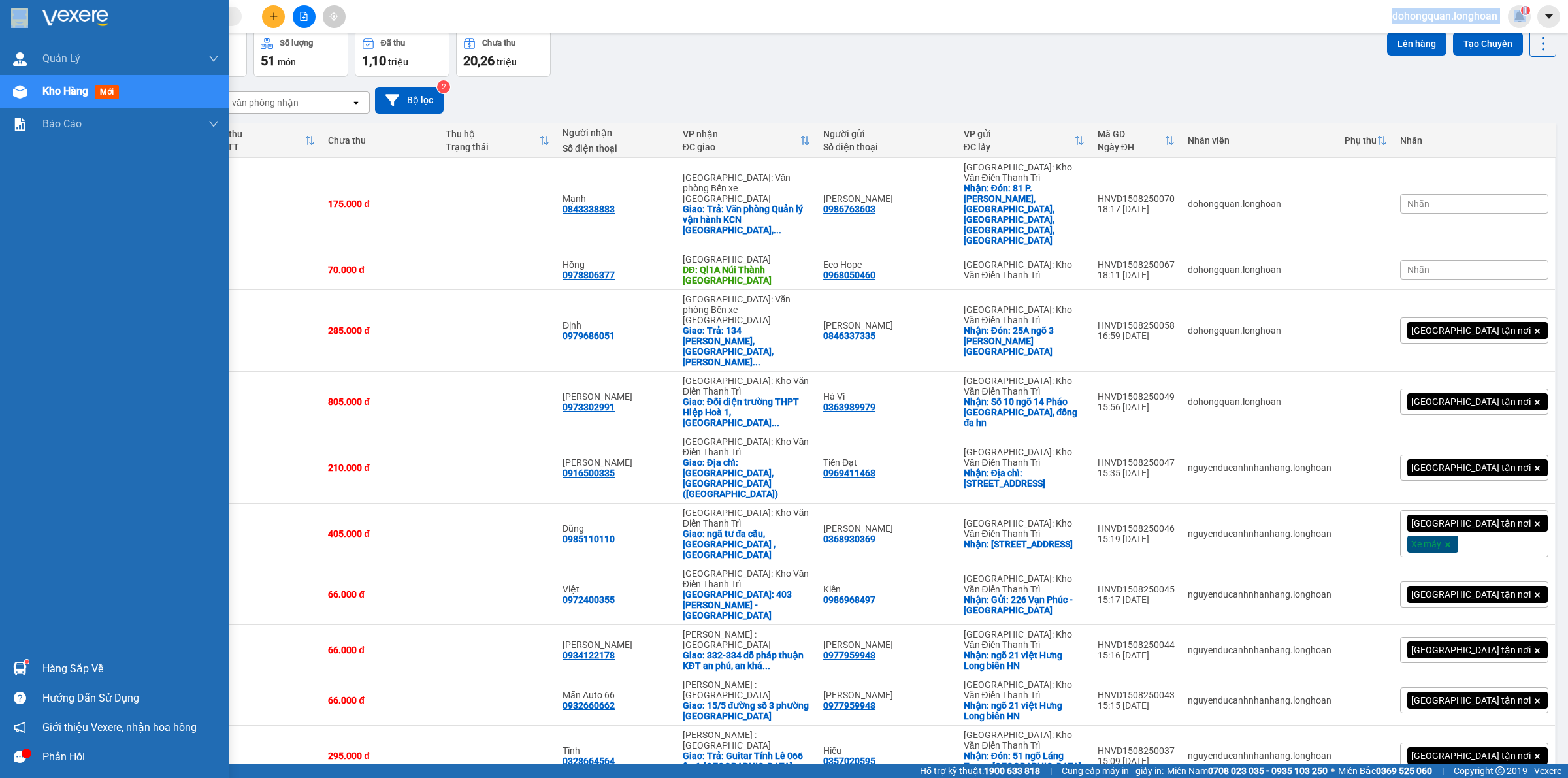
click at [33, 21] on div at bounding box center [114, 21] width 229 height 43
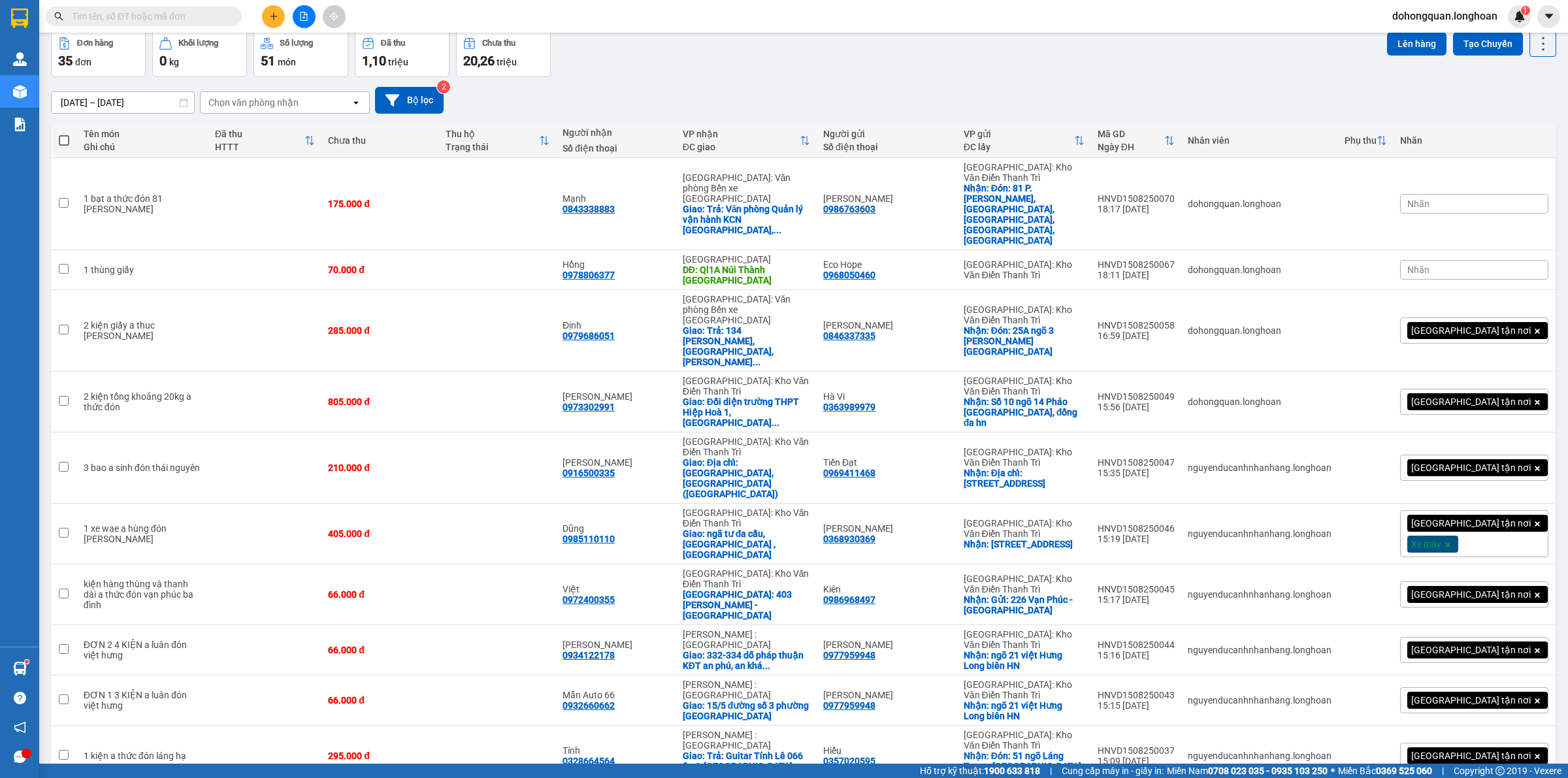
click at [950, 62] on div "Đơn hàng 35 đơn Khối lượng 0 kg Số lượng 51 món Đã thu 1,10 triệu Chưa thu 20,2…" at bounding box center [804, 54] width 1506 height 47
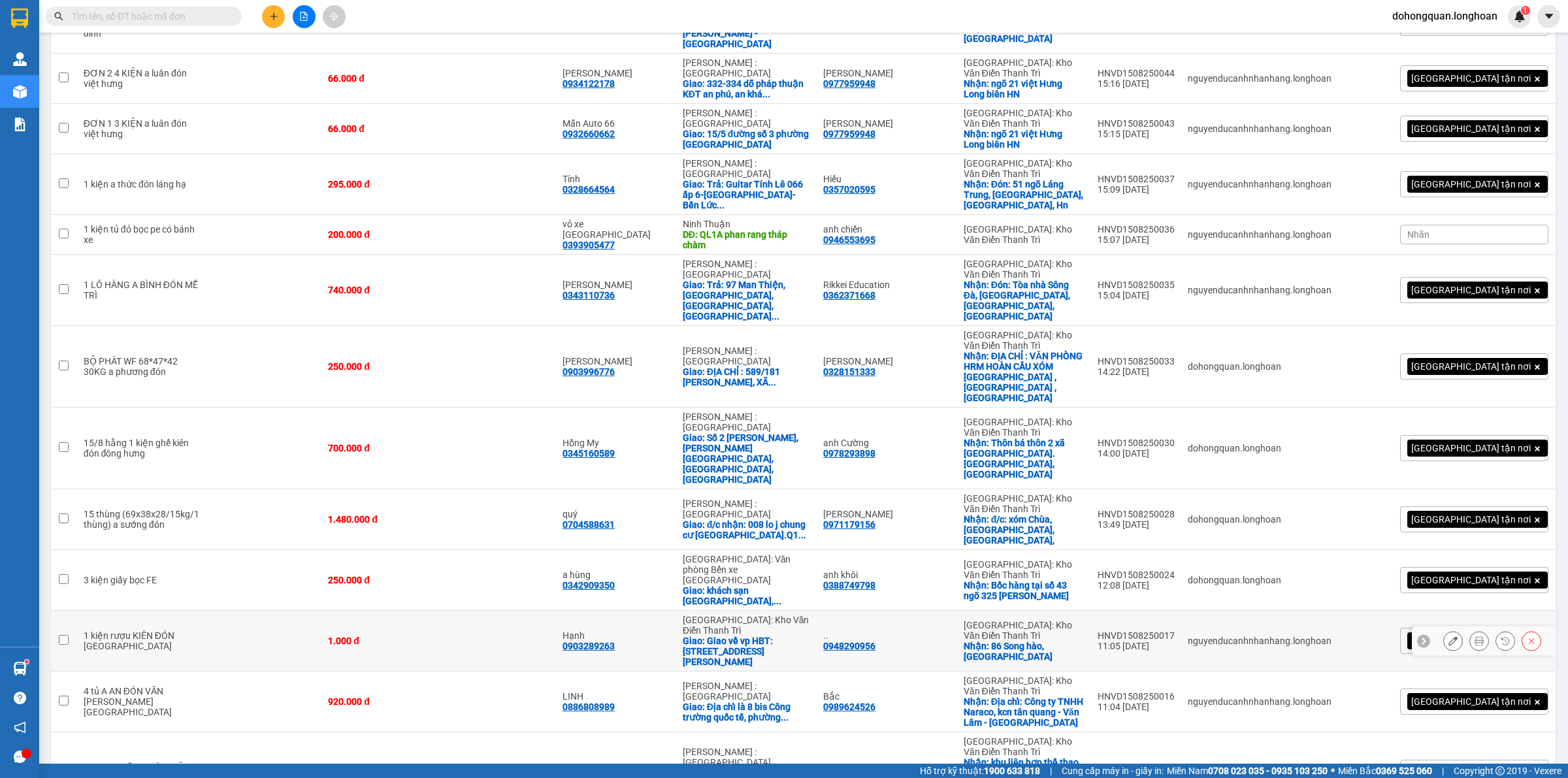
scroll to position [1203, 0]
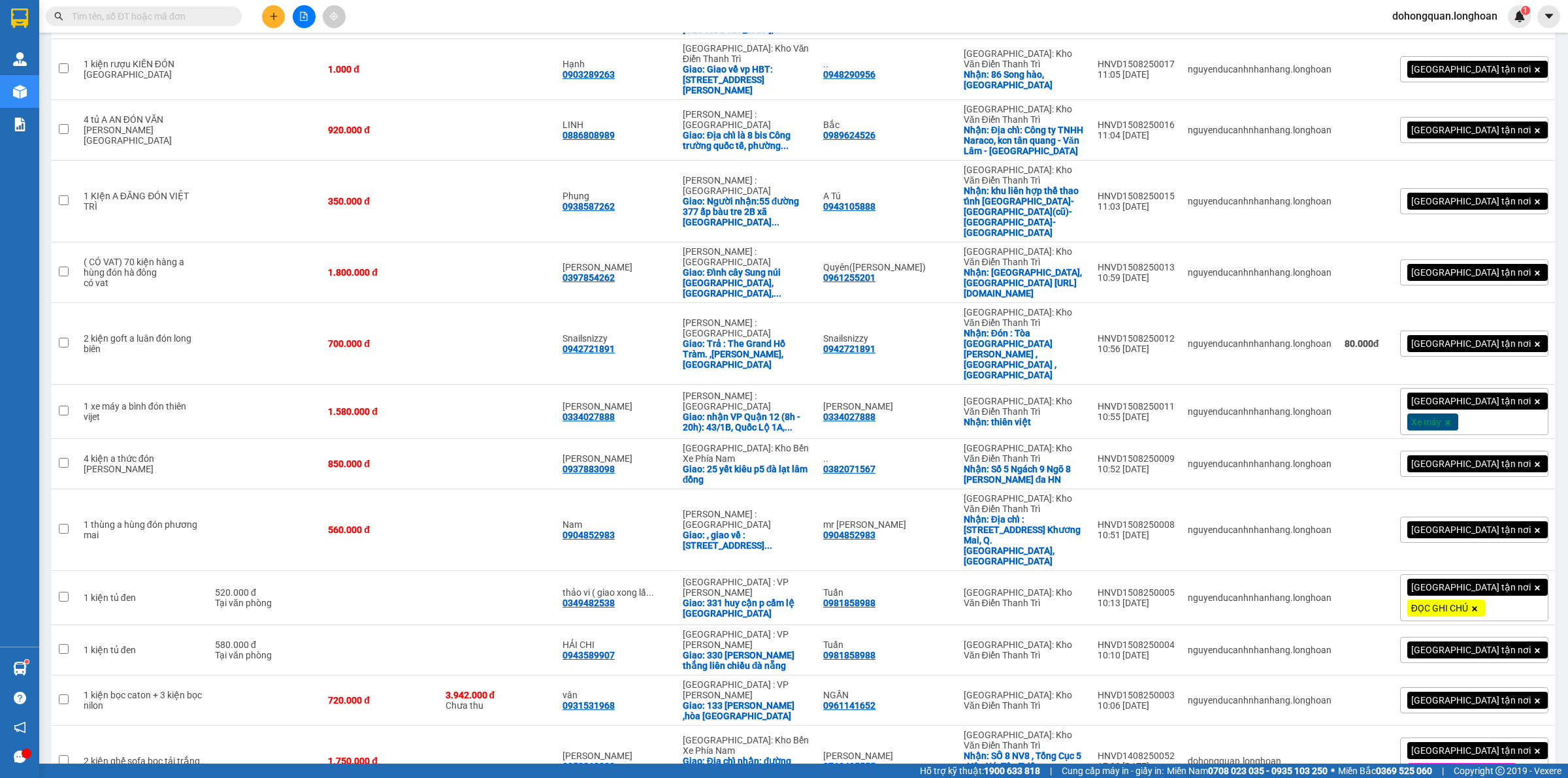
drag, startPoint x: 788, startPoint y: 691, endPoint x: 844, endPoint y: 692, distance: 56.0
checkbox input "true"
copy div "0374545679"
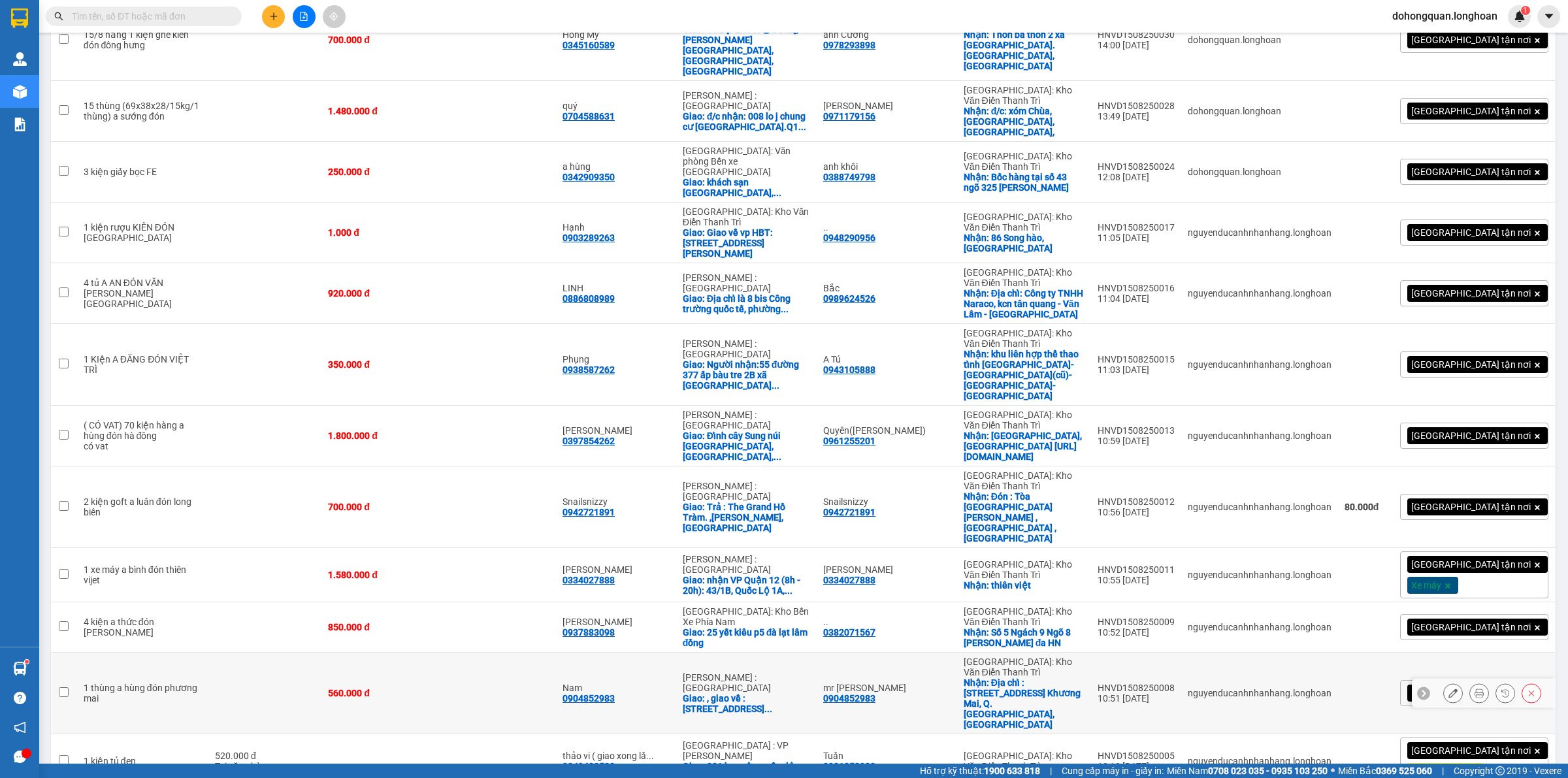
scroll to position [959, 0]
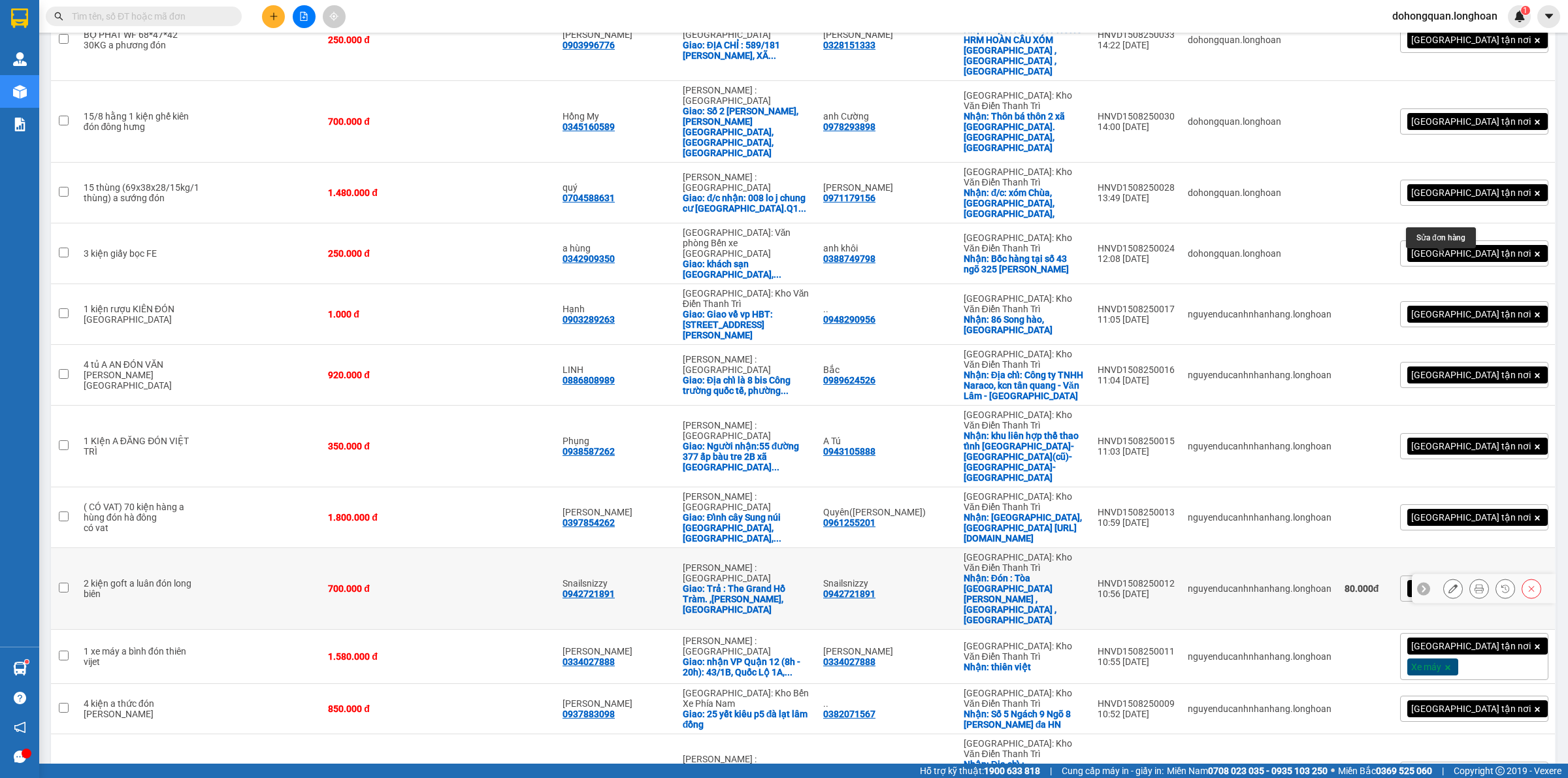
click at [1444, 578] on button at bounding box center [1453, 589] width 18 height 23
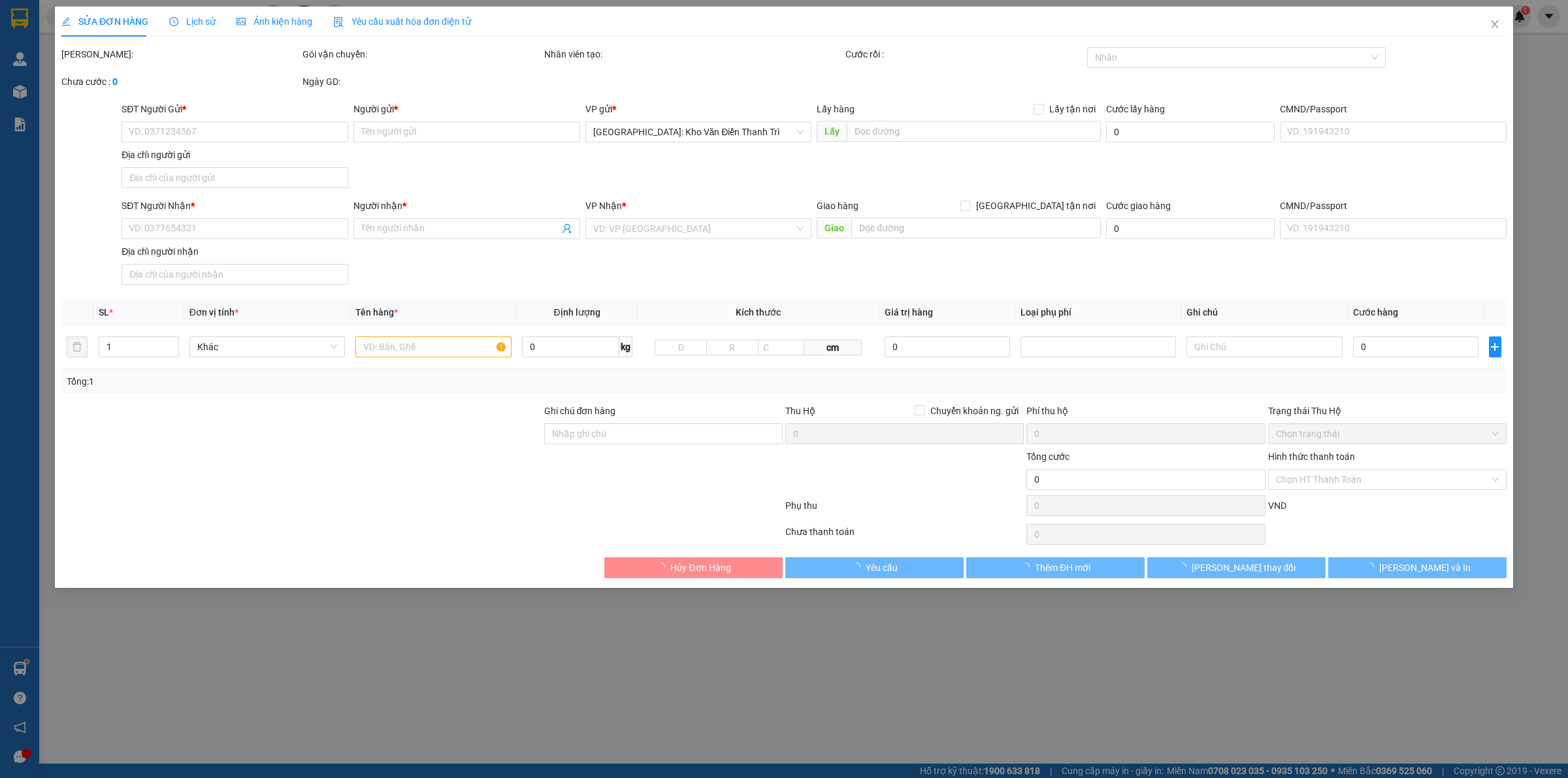
type input "0942721891"
type input "Snailsnizzy"
checkbox input "true"
type input "Đón : Tòa [GEOGRAPHIC_DATA][PERSON_NAME] , [GEOGRAPHIC_DATA] , [GEOGRAPHIC_DATA]"
type input "0942721891"
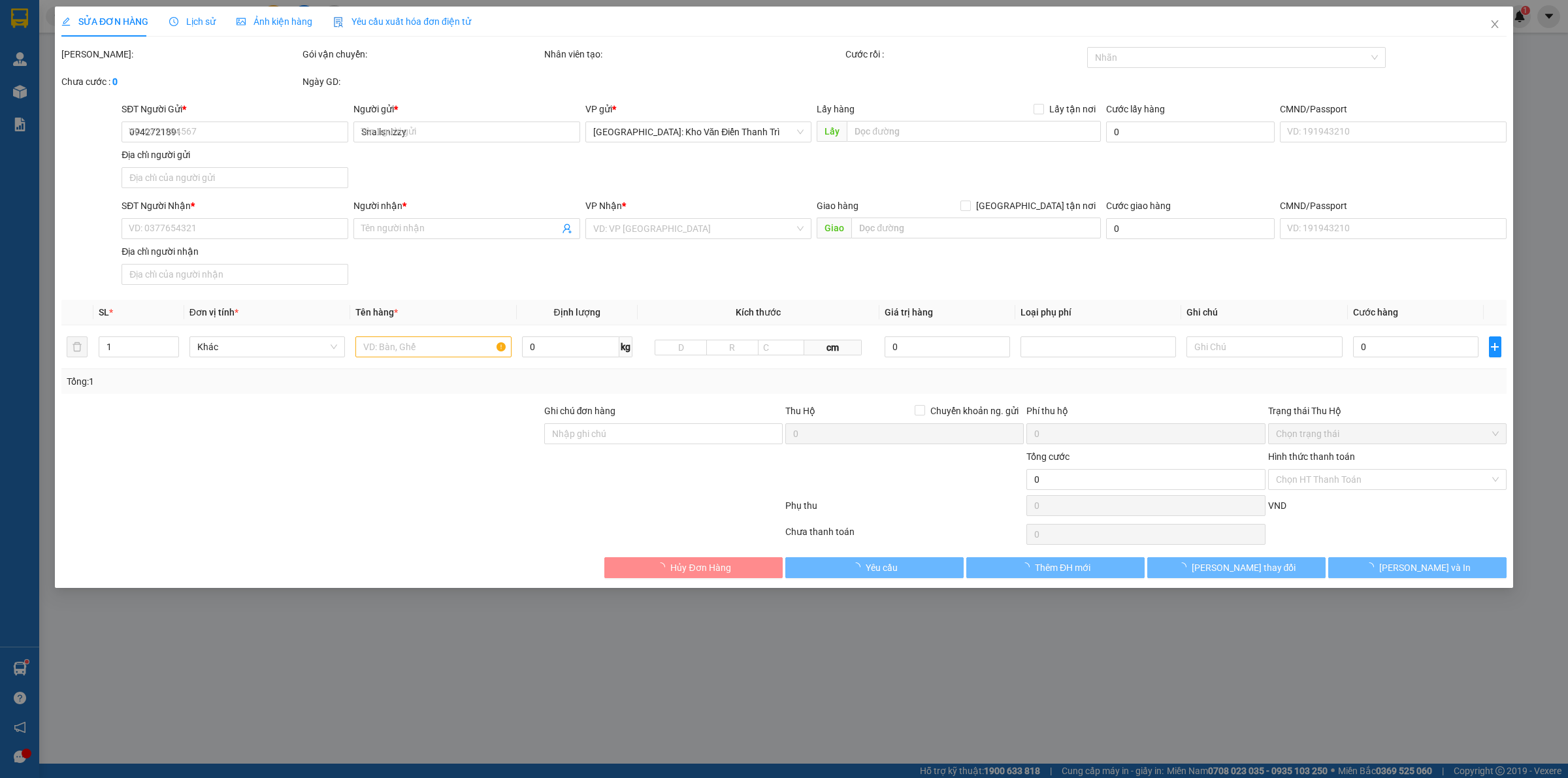
type input "Snailsnizzy"
checkbox input "true"
type input "Trả : The Grand Hồ Tràm. ,[PERSON_NAME], [GEOGRAPHIC_DATA]"
type input "Hàng về quấn thêm bọc xốp nổ cho khách nhé e"
type input "700.000"
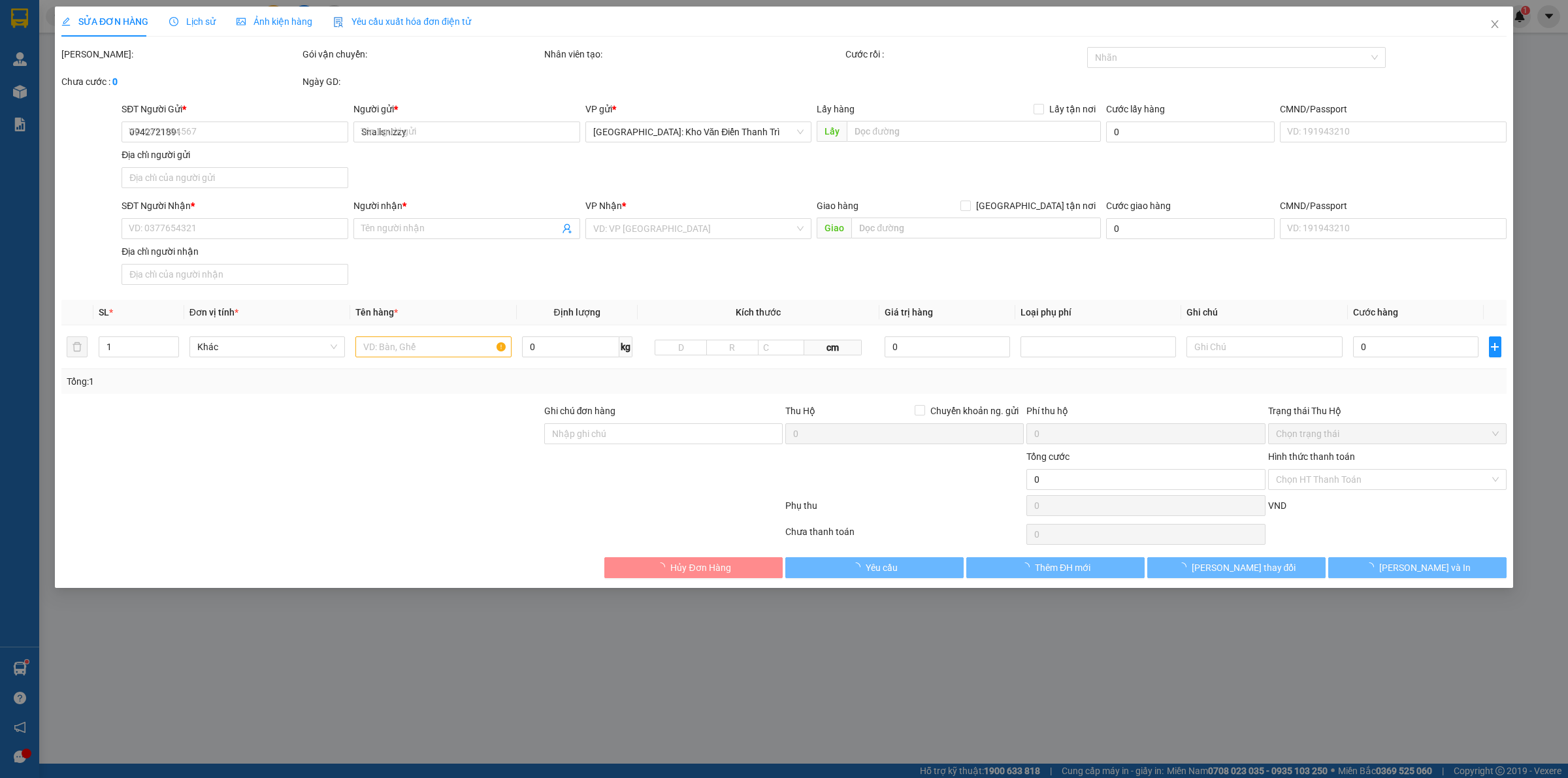
type input "80.000"
type input "700.000"
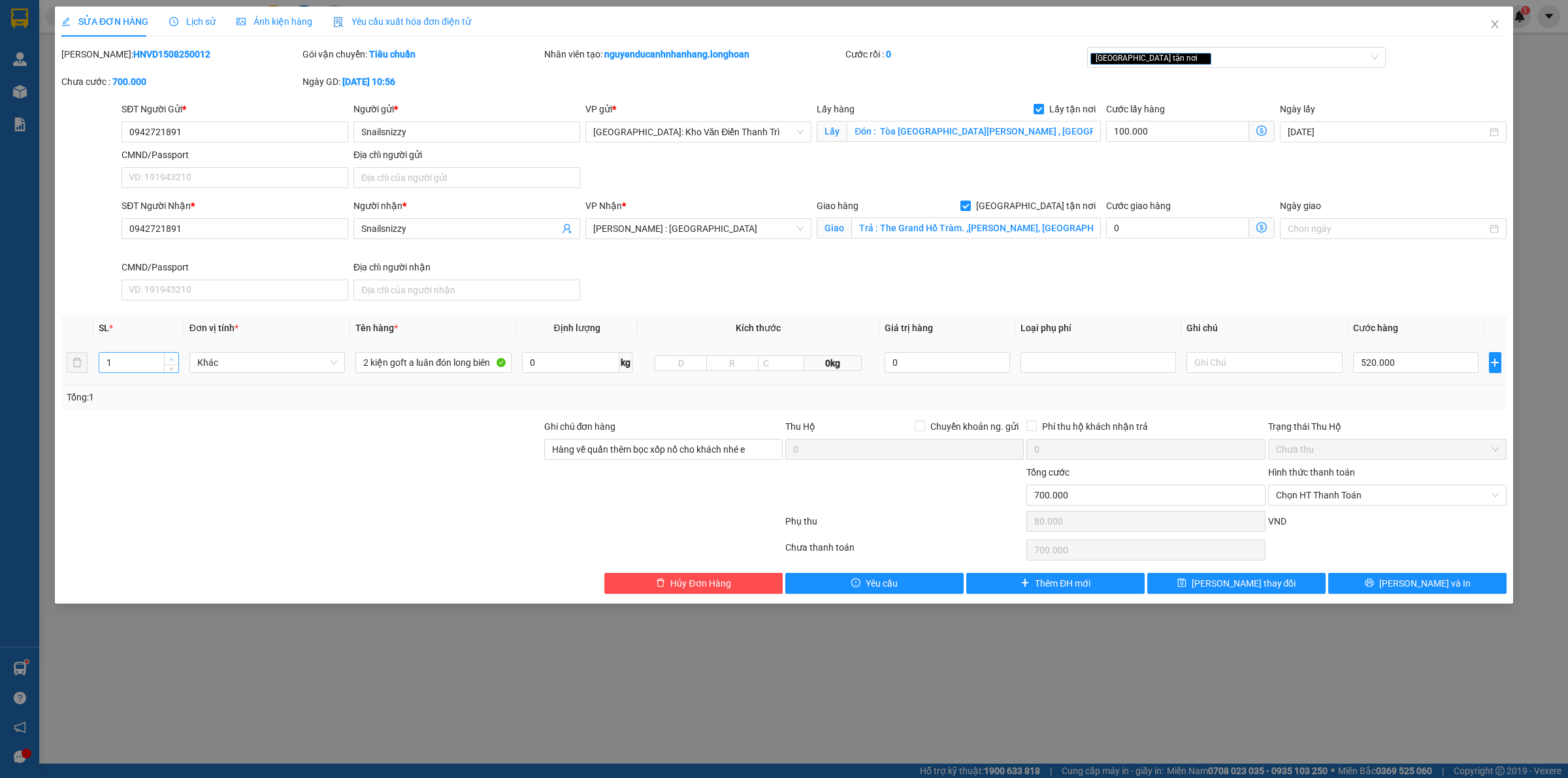
type input "2"
click at [170, 357] on icon "up" at bounding box center [171, 359] width 5 height 5
drag, startPoint x: 211, startPoint y: 426, endPoint x: 327, endPoint y: 388, distance: 122.1
click at [236, 422] on div at bounding box center [302, 442] width 483 height 45
click at [497, 361] on input "2 kiện goft a luân đón long biên" at bounding box center [433, 362] width 155 height 21
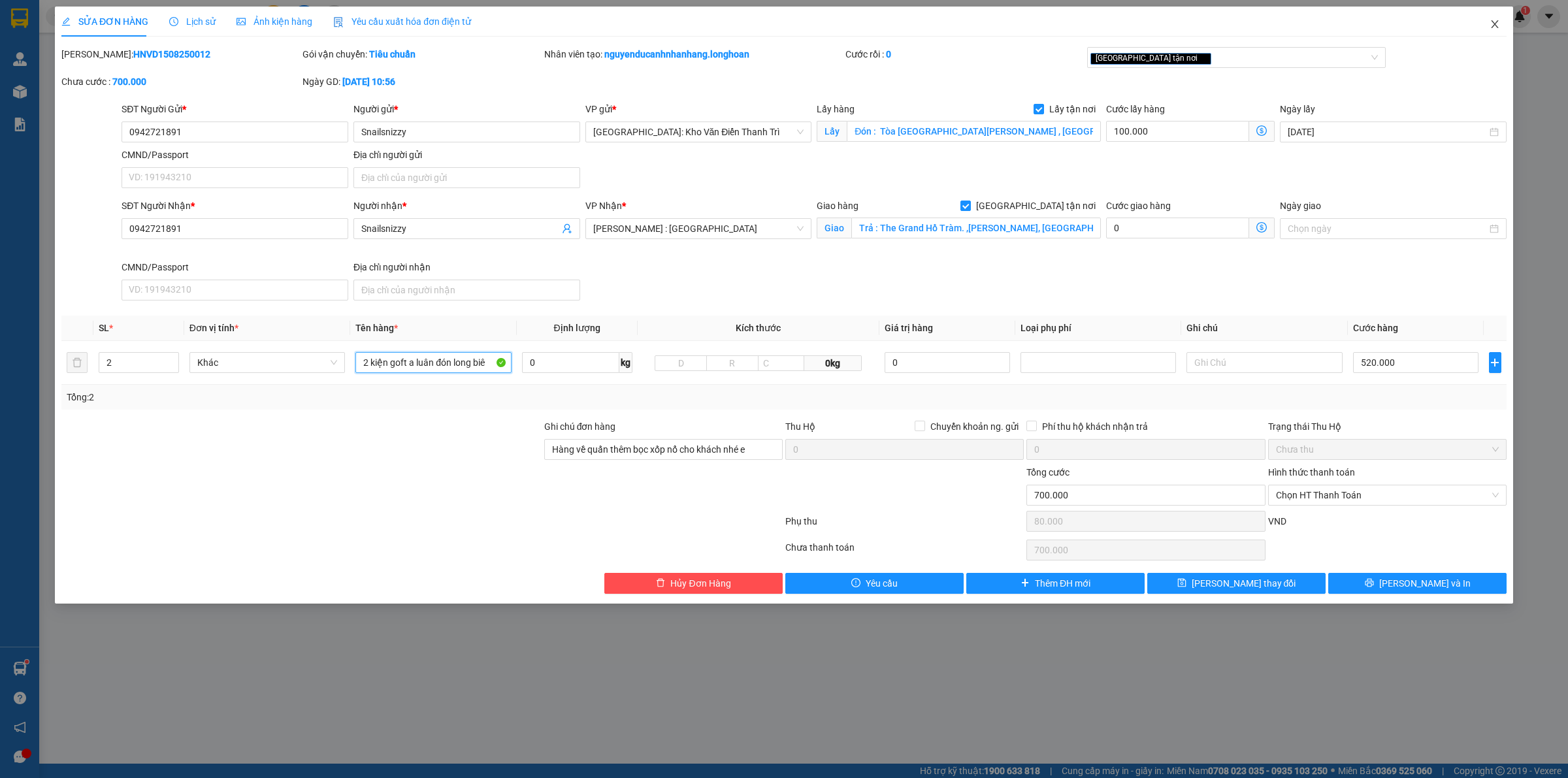
type input "2 kiện goft a luân đón long biê"
click at [1491, 20] on icon "close" at bounding box center [1494, 24] width 10 height 10
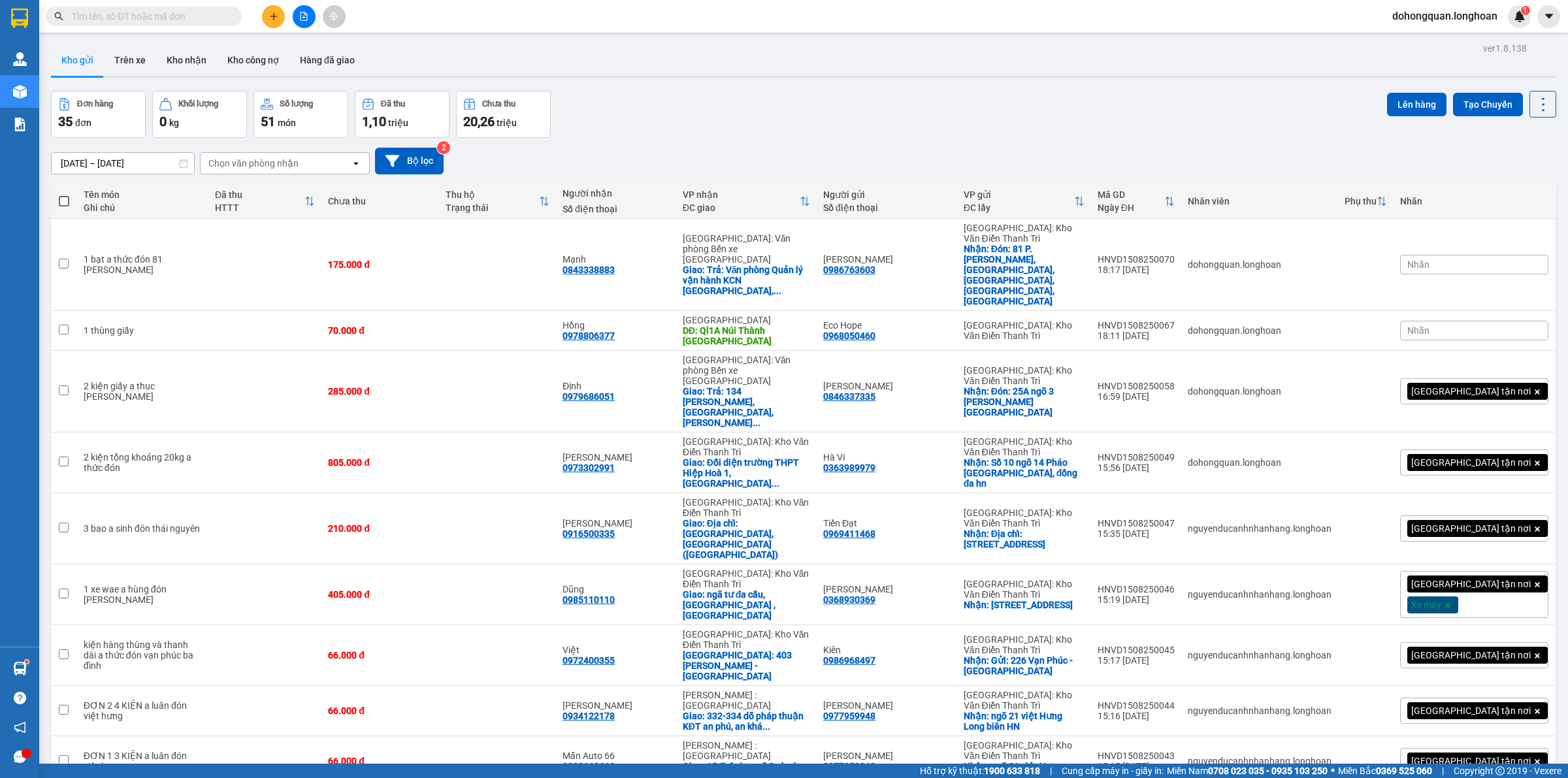
click at [709, 98] on div "Đơn hàng 35 đơn Khối lượng 0 kg Số lượng 51 món Đã thu 1,10 triệu Chưa thu 20,2…" at bounding box center [804, 114] width 1506 height 47
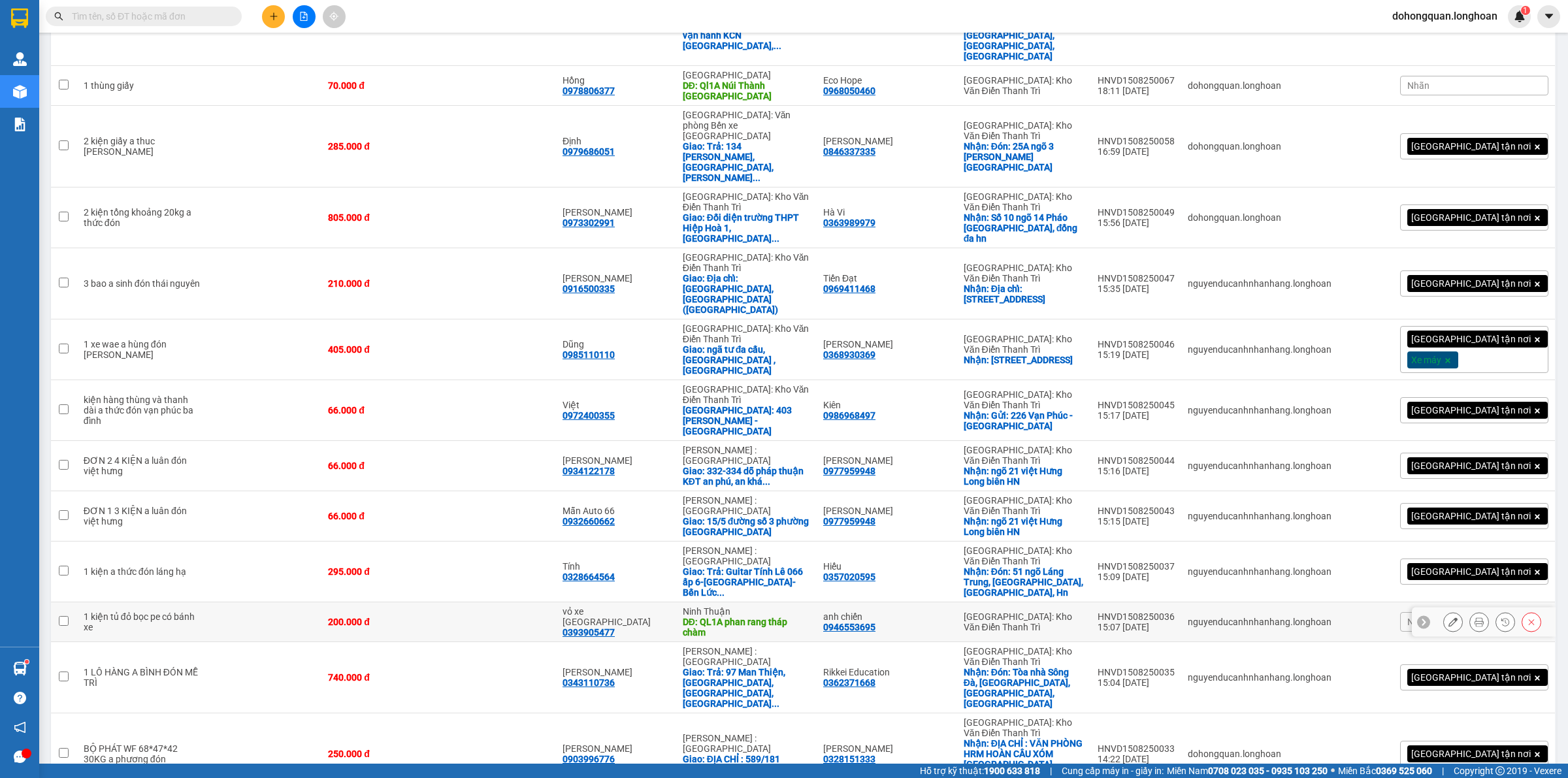
scroll to position [326, 0]
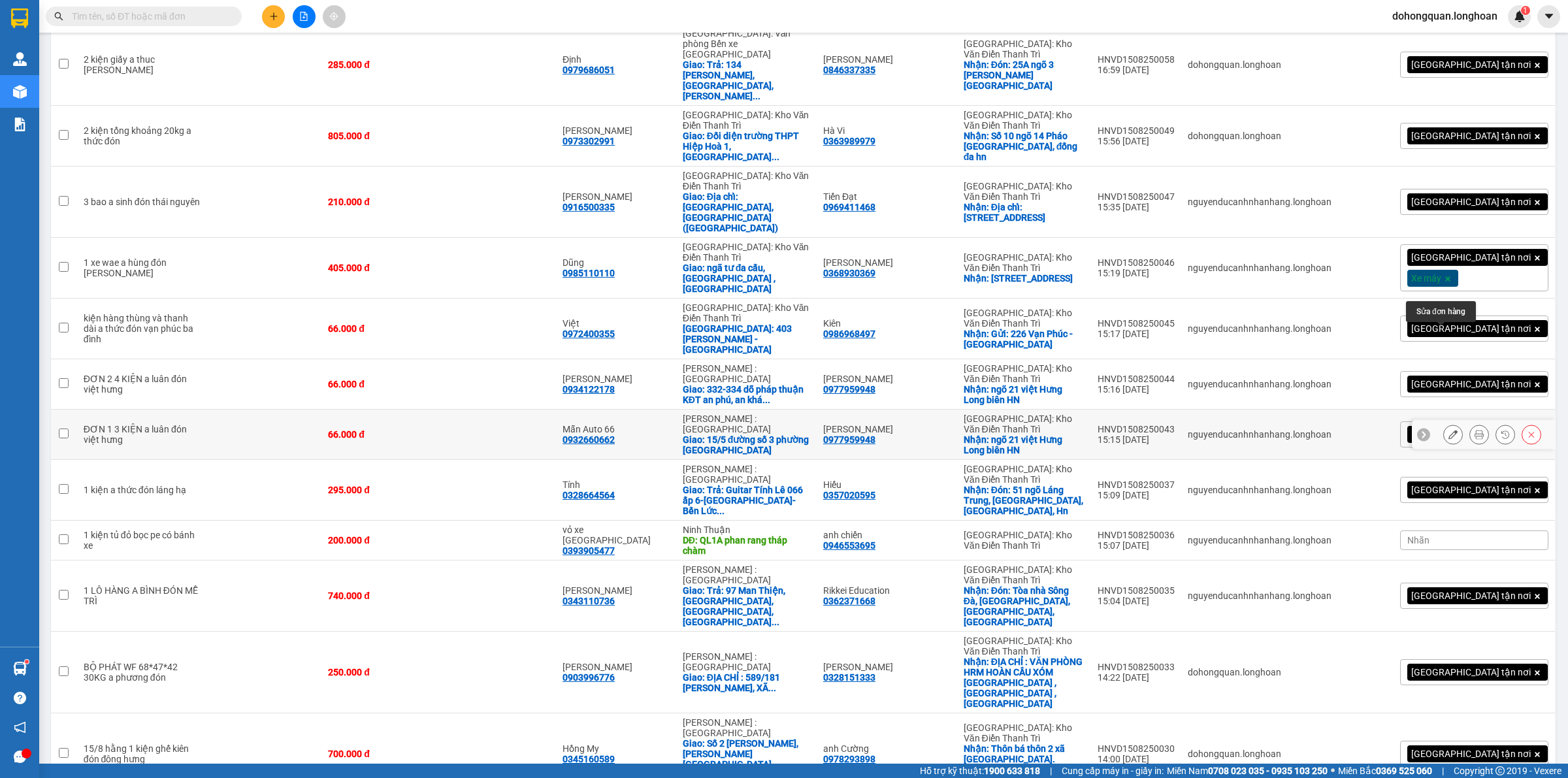
click at [1449, 430] on icon at bounding box center [1454, 435] width 9 height 9
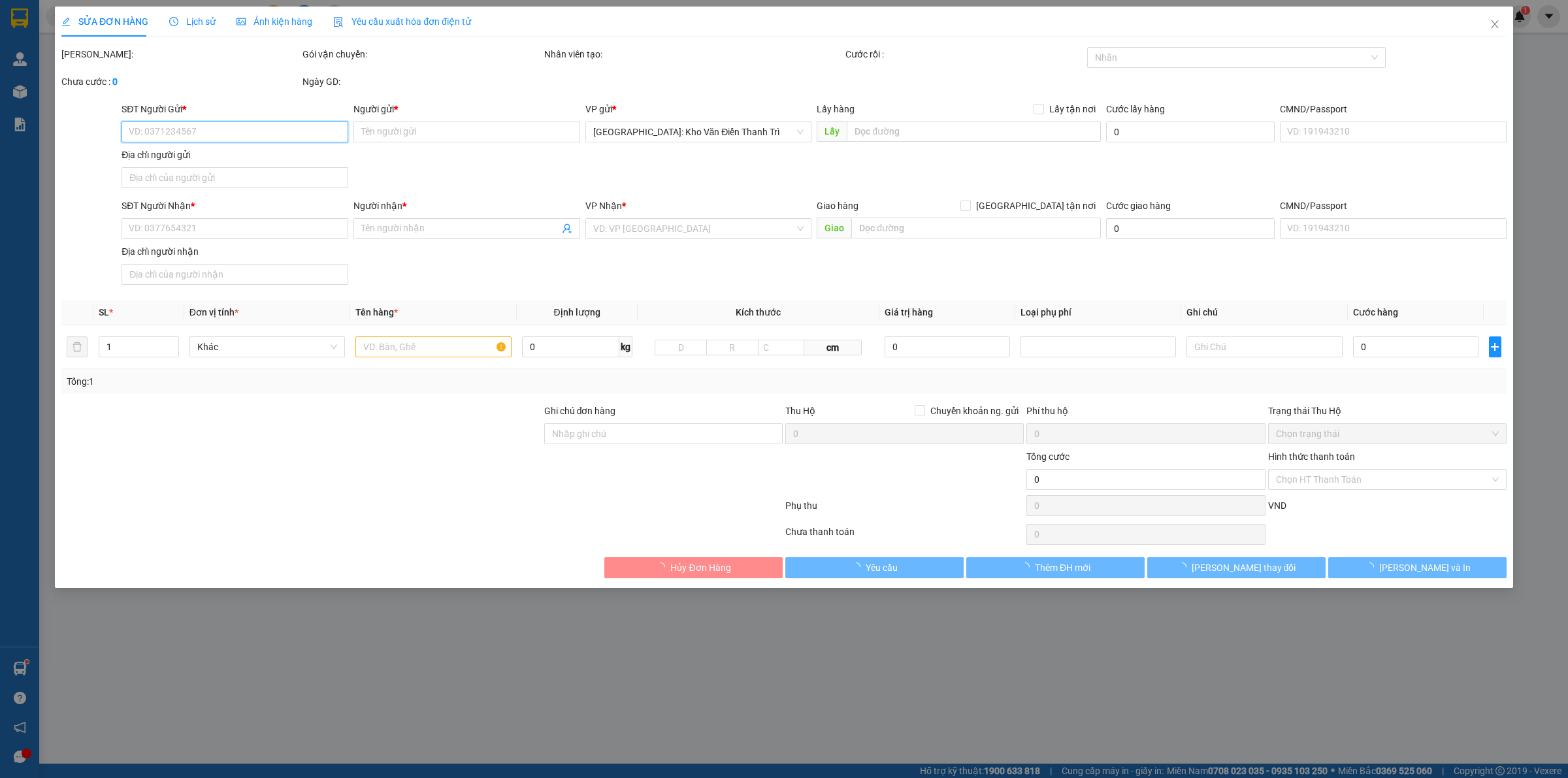
type input "0977959948"
type input "[PERSON_NAME]"
checkbox input "true"
type input "ngõ 21 việt Hưng Long biên HN"
type input "0932660662"
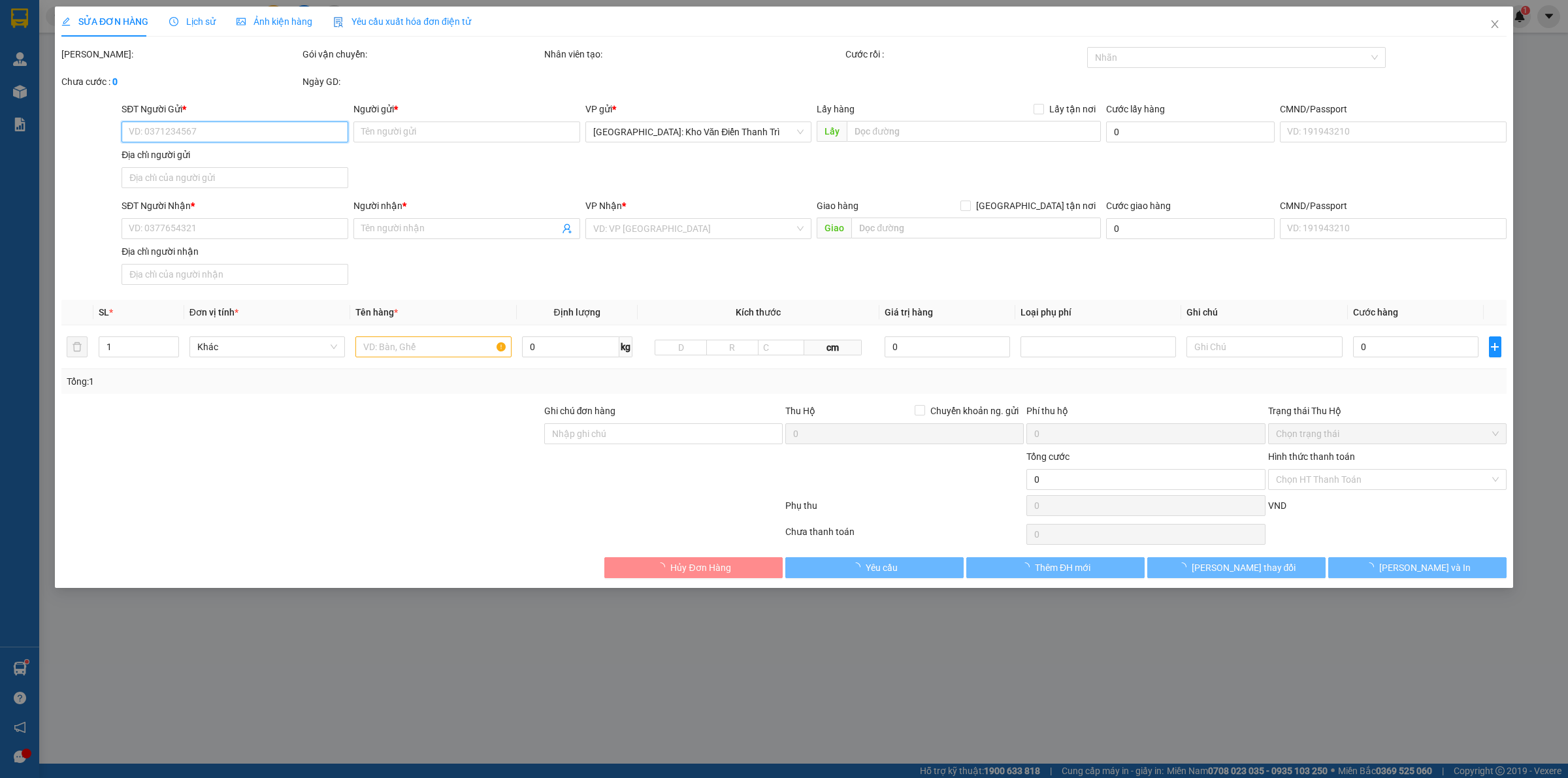
type input "Mẫn Auto 66"
checkbox input "true"
type input "15/5 đường số 3 phường [GEOGRAPHIC_DATA]"
type input "66.000"
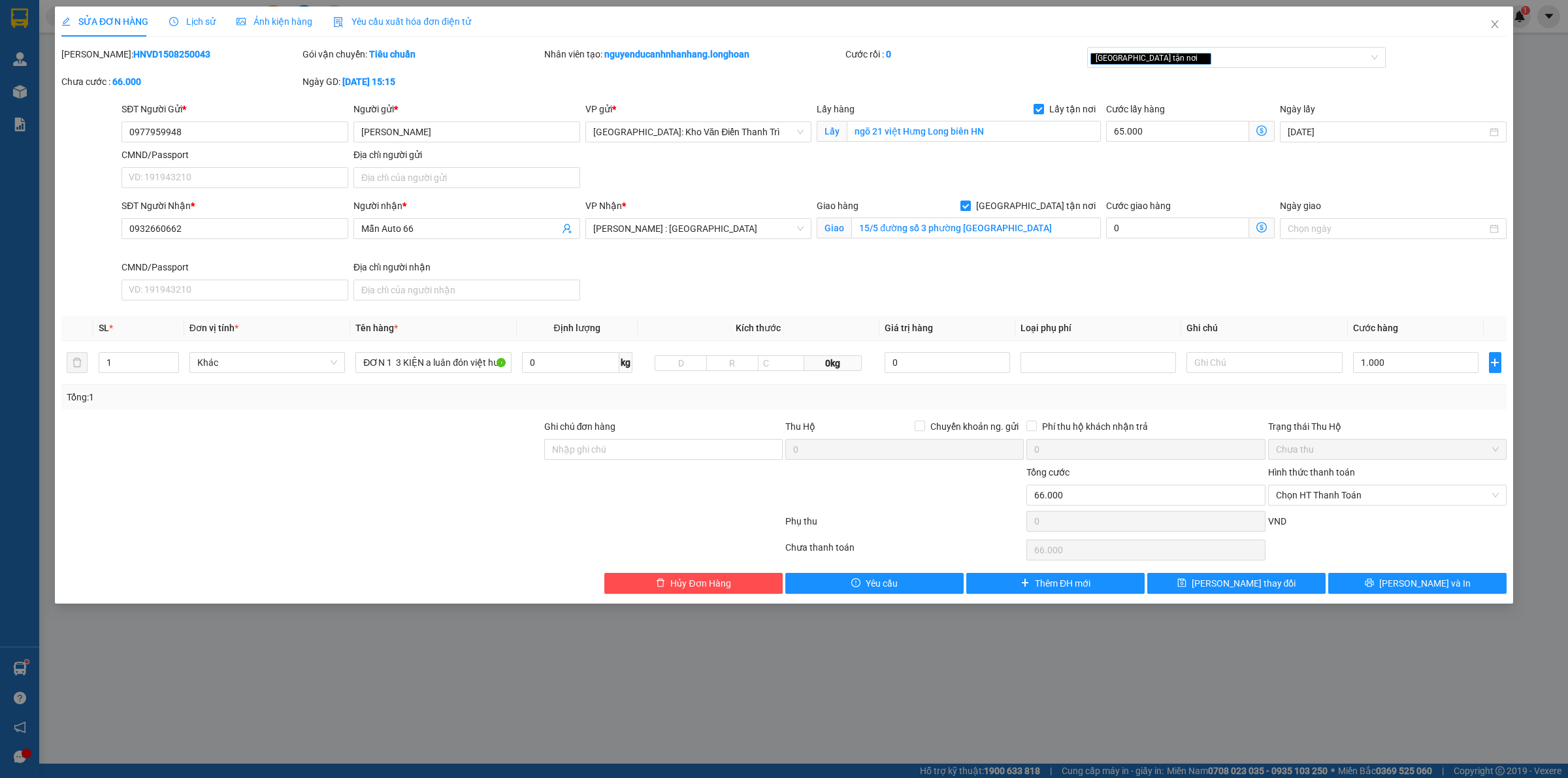
click at [1008, 266] on div "SĐT Người Nhận * 0932660662 Người nhận * Mẫn Auto 66 VP Nhận * [GEOGRAPHIC_DATA…" at bounding box center [814, 251] width 1390 height 107
click at [170, 359] on icon "up" at bounding box center [171, 359] width 5 height 5
type input "4"
click at [170, 359] on icon "up" at bounding box center [171, 359] width 5 height 5
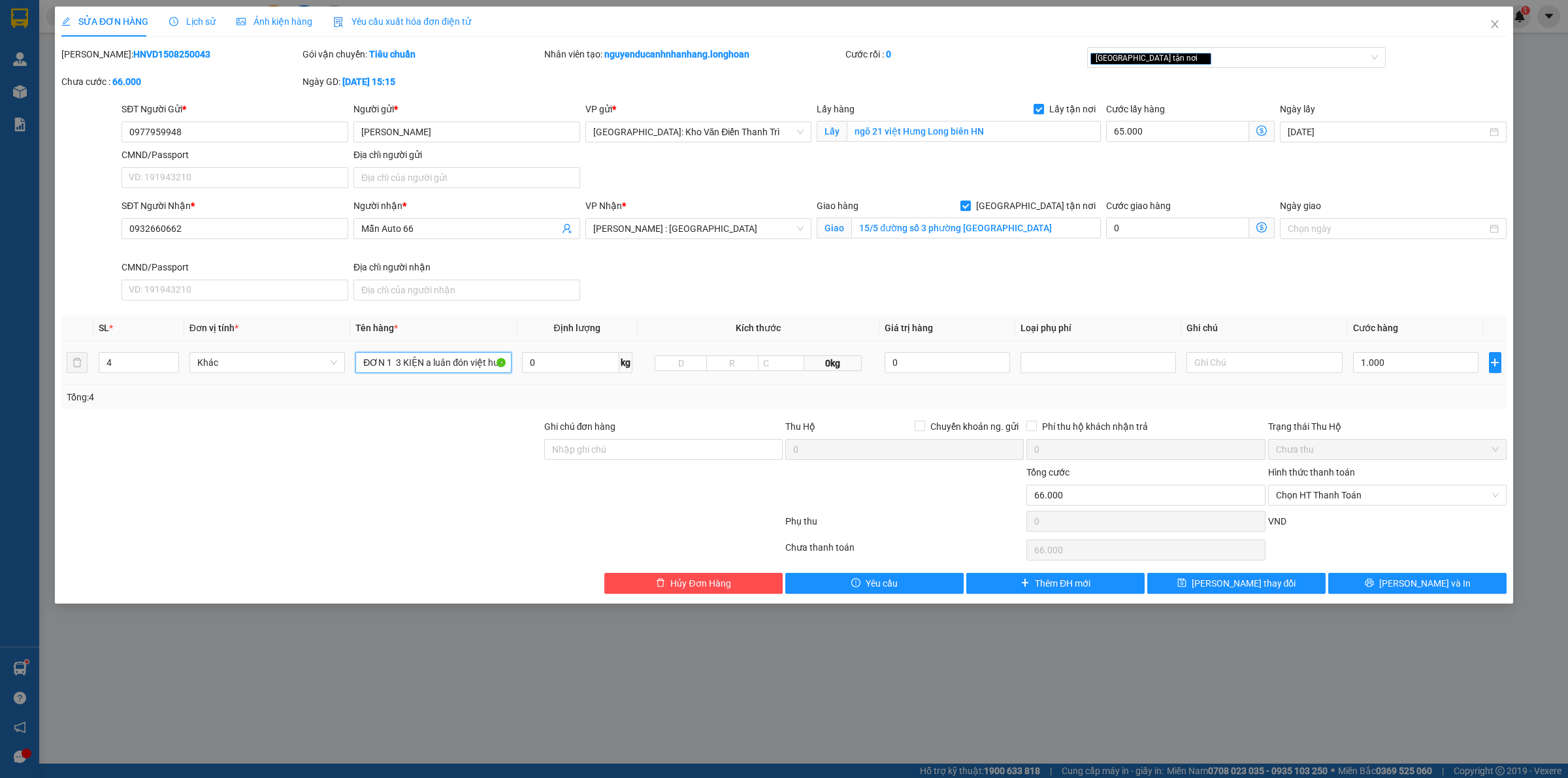
click at [396, 368] on input "ĐƠN 1 3 KIỆN a luân đón việt hưng" at bounding box center [433, 362] width 155 height 21
type input "4 kiện giấy to"
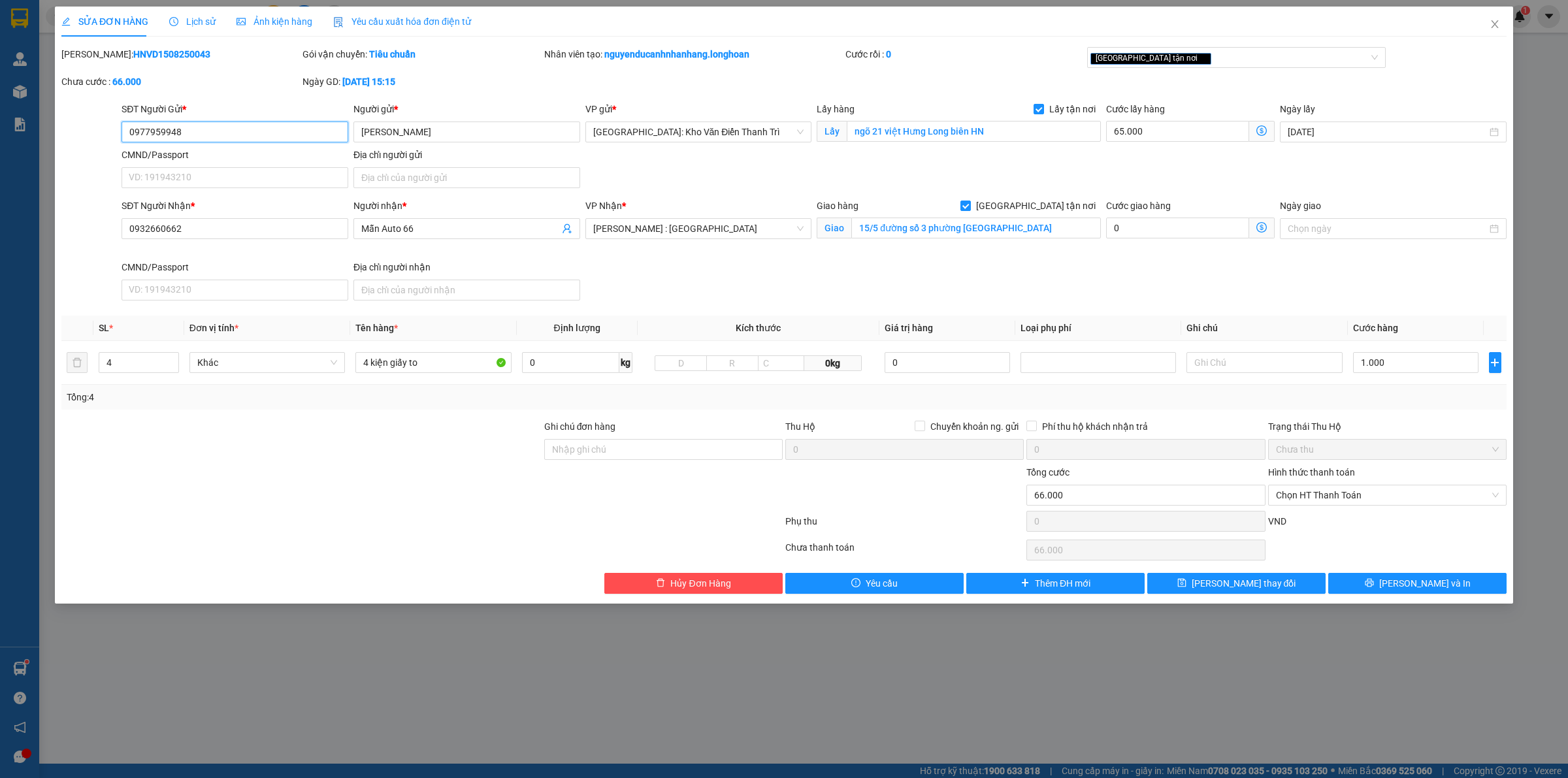
click at [269, 136] on input "0977959948" at bounding box center [235, 132] width 227 height 21
click at [213, 136] on input "0977959948" at bounding box center [235, 132] width 227 height 21
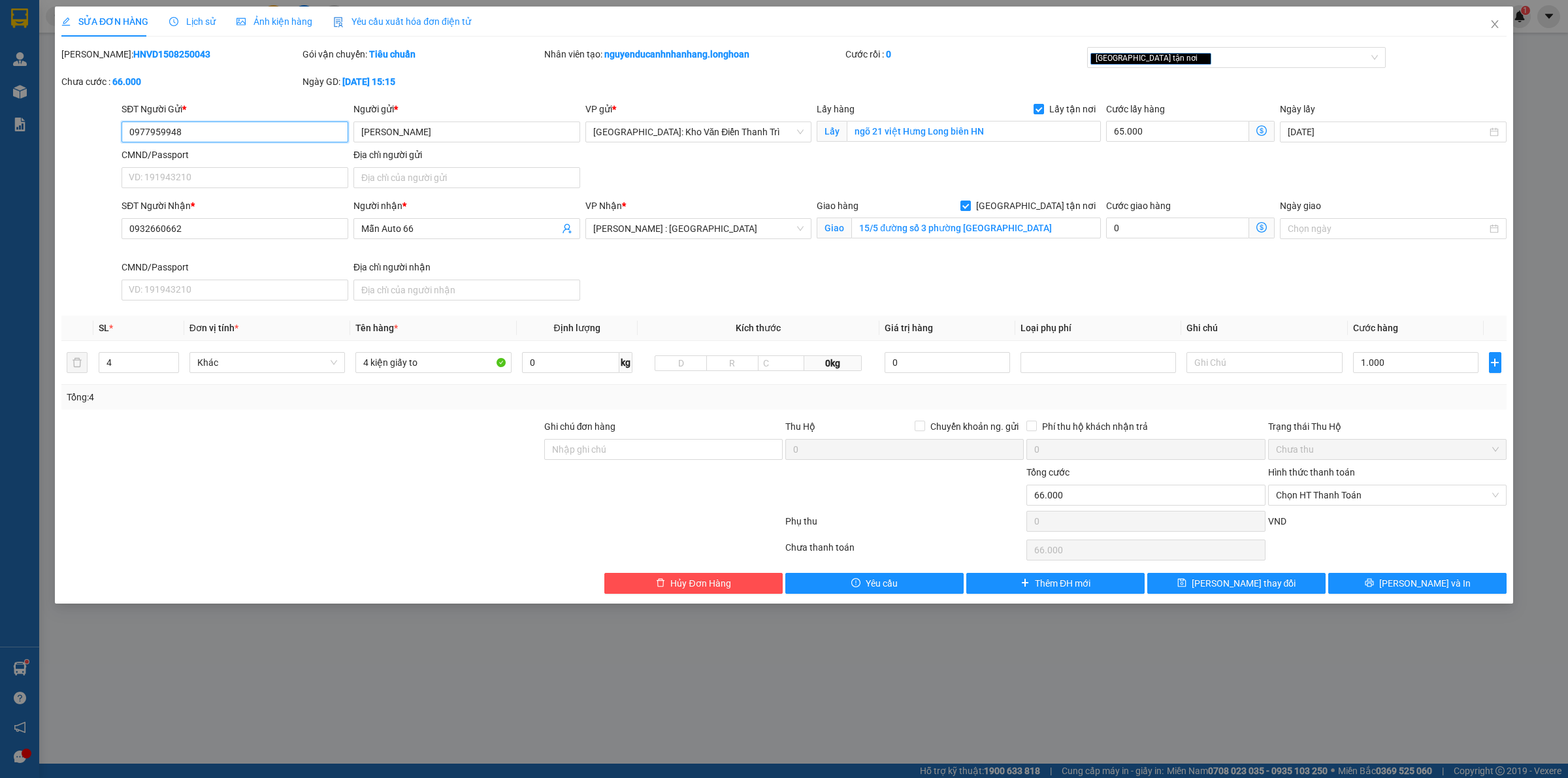
click at [213, 136] on input "0977959948" at bounding box center [235, 132] width 227 height 21
click at [1402, 368] on input "1.000" at bounding box center [1416, 362] width 126 height 21
type input "65.000"
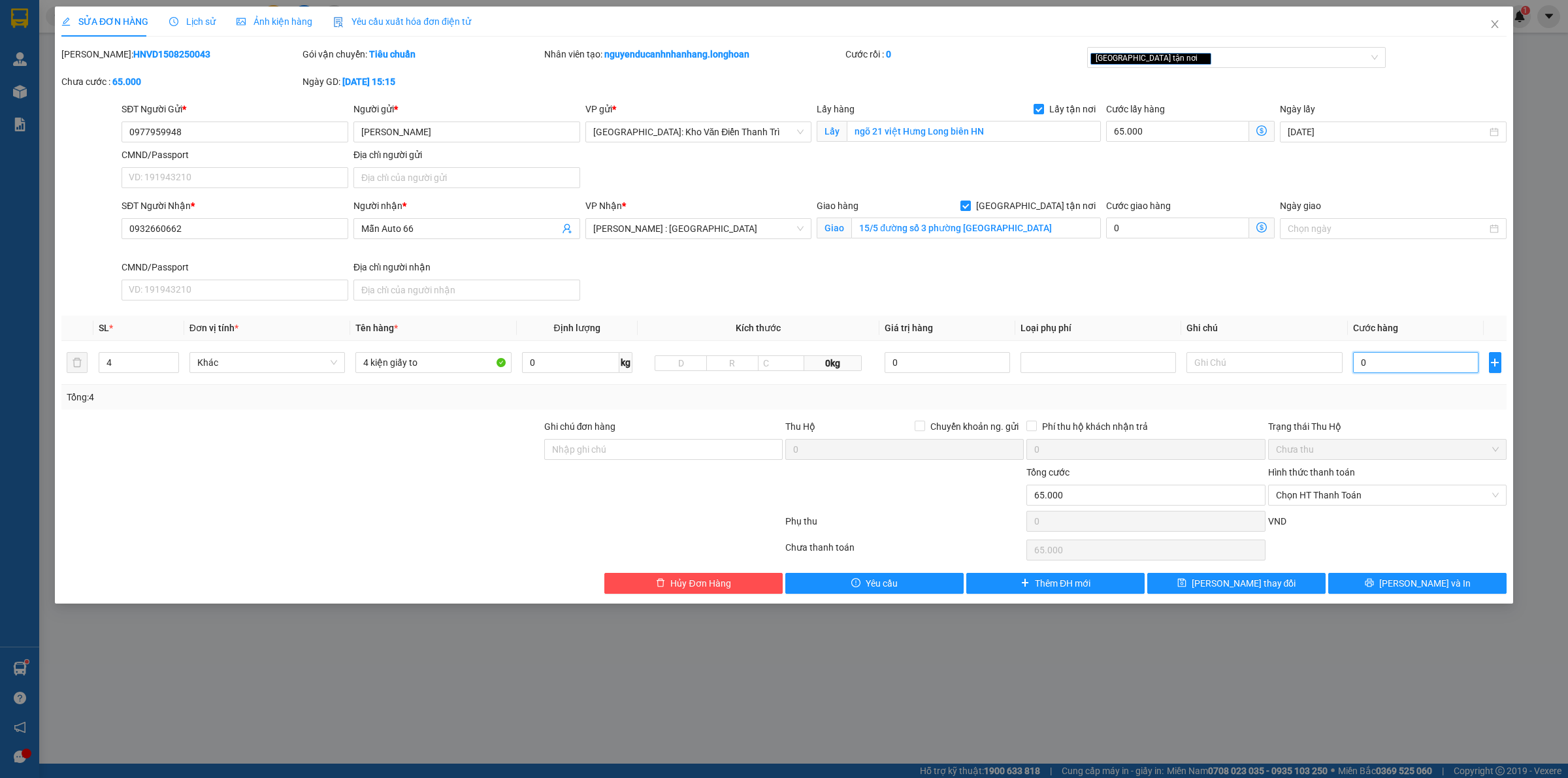
type input "0"
click at [1392, 362] on input "0" at bounding box center [1416, 362] width 126 height 21
type input "65.001"
type input "01"
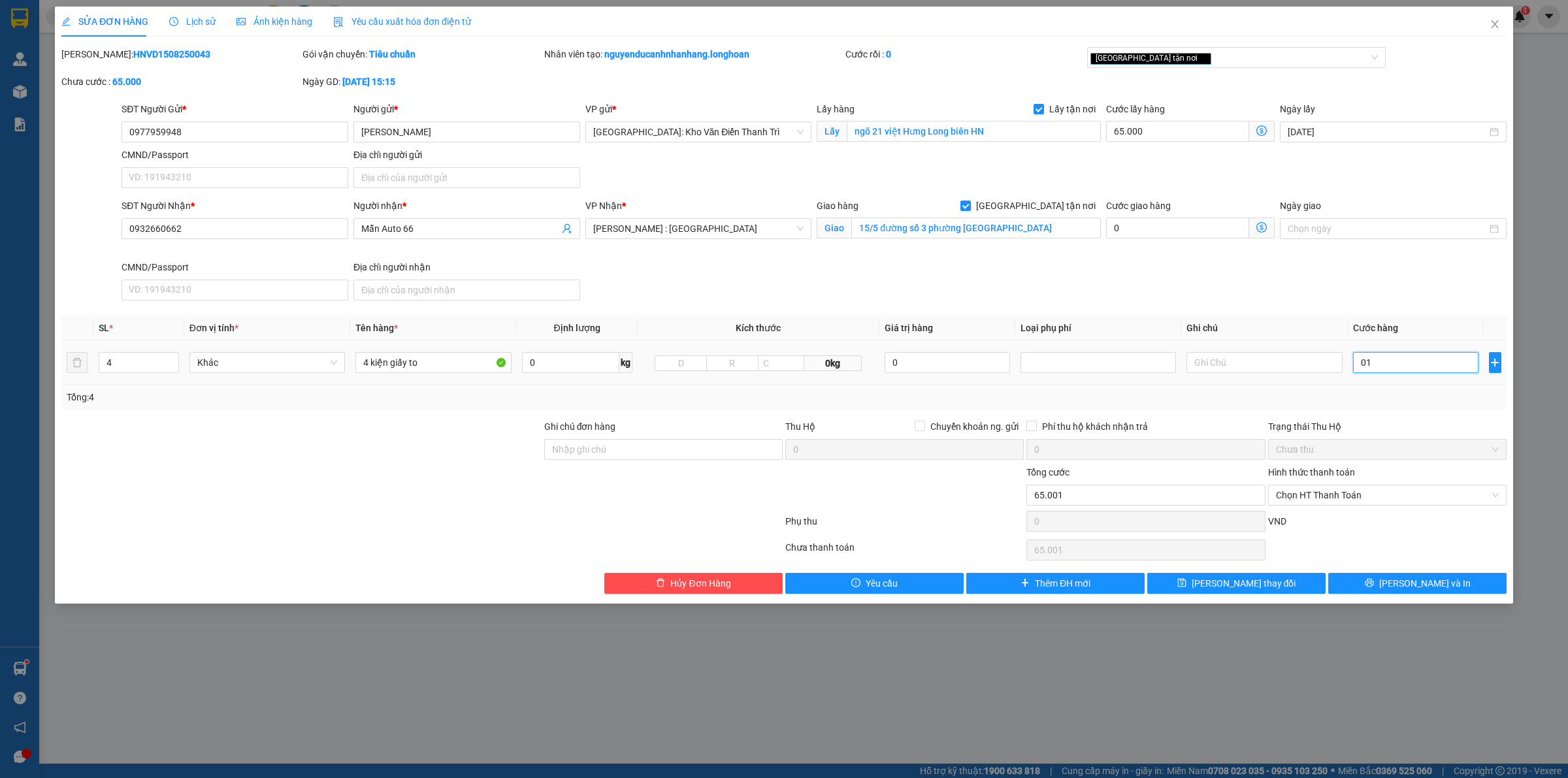
type input "65.014"
type input "014"
type input "65.145"
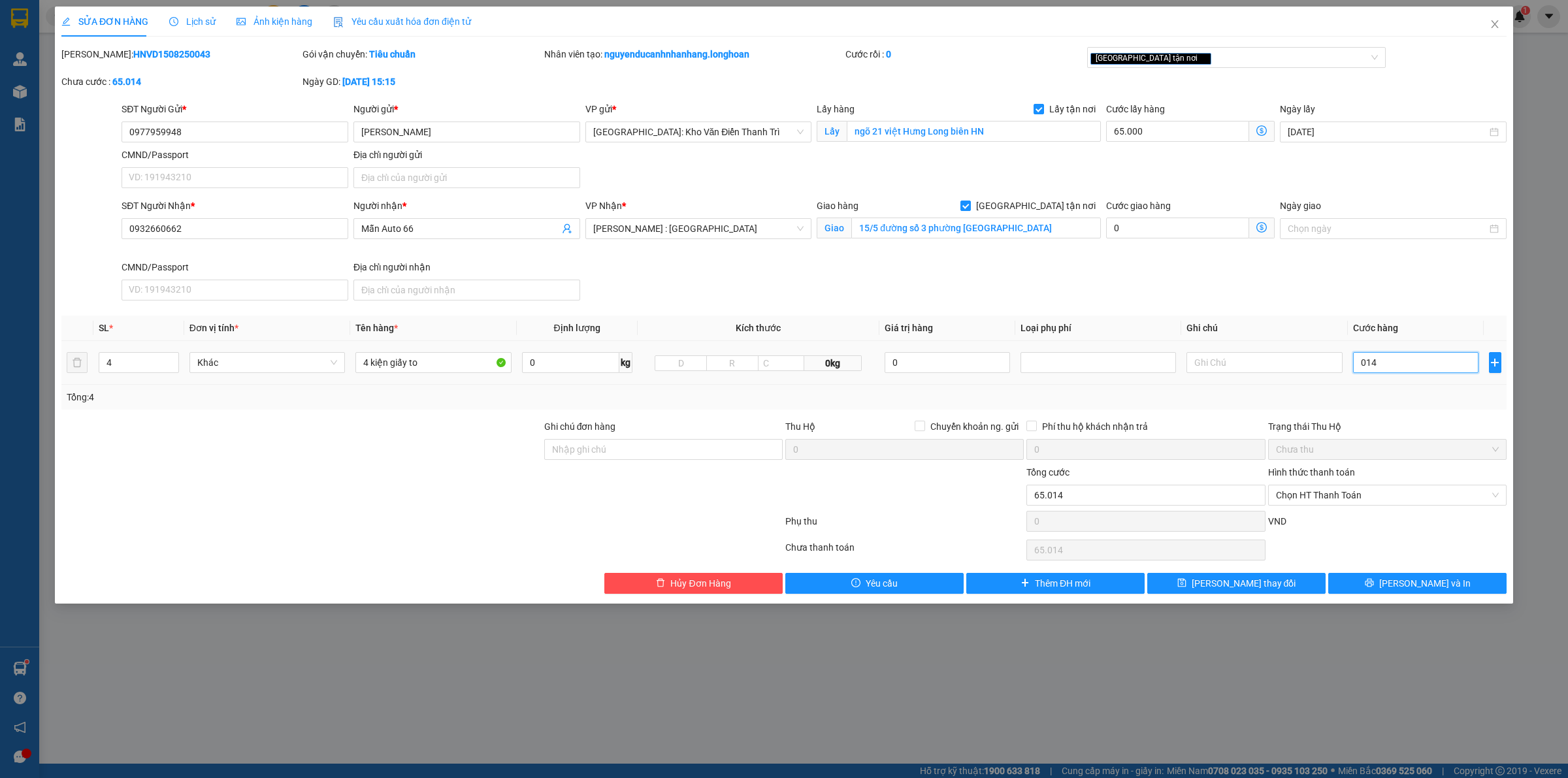
type input "0.145"
click at [1389, 358] on input "0.145" at bounding box center [1416, 362] width 126 height 21
type input "65.001"
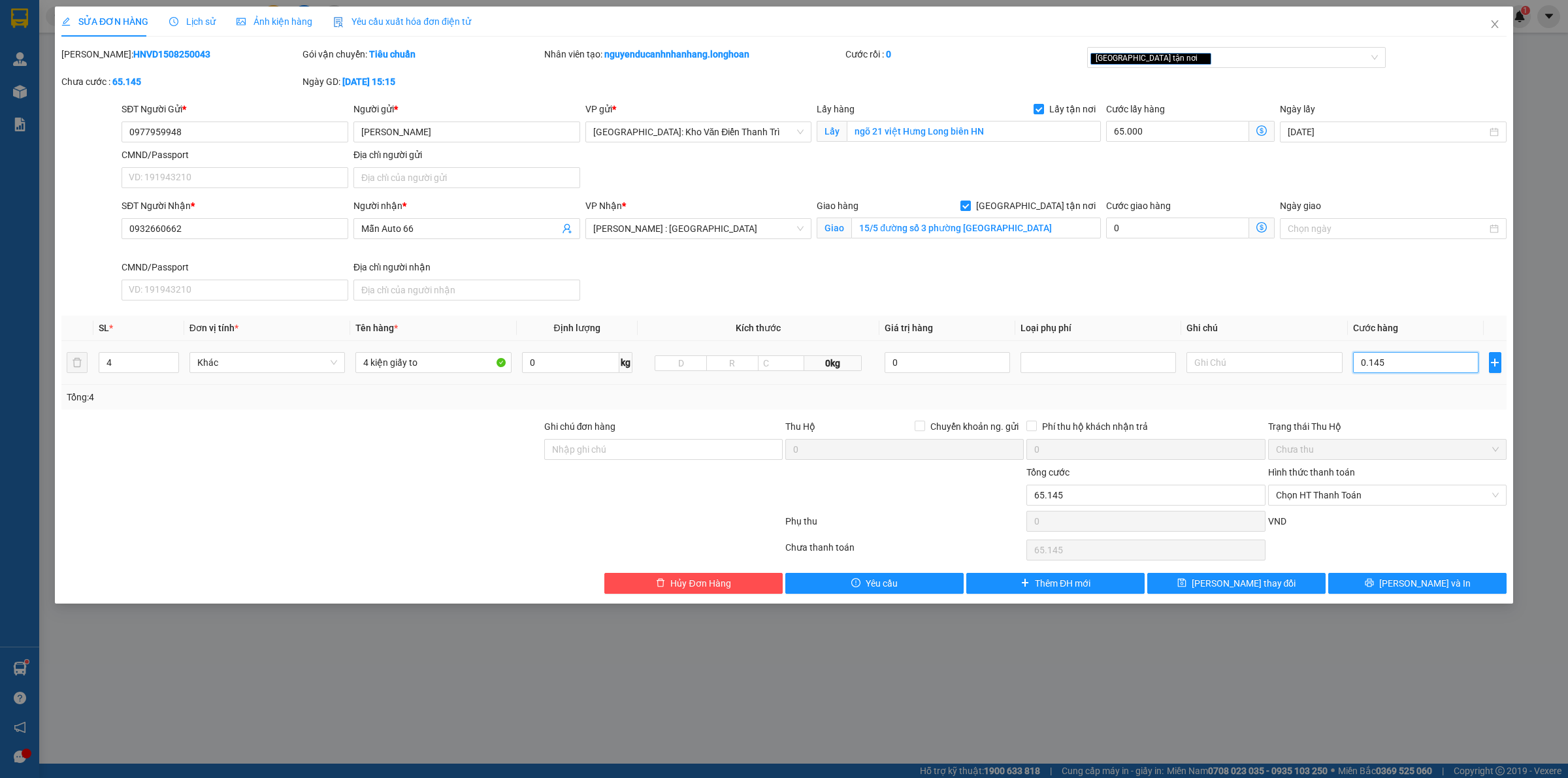
type input "65.001"
type input "1"
type input "65.014"
type input "14"
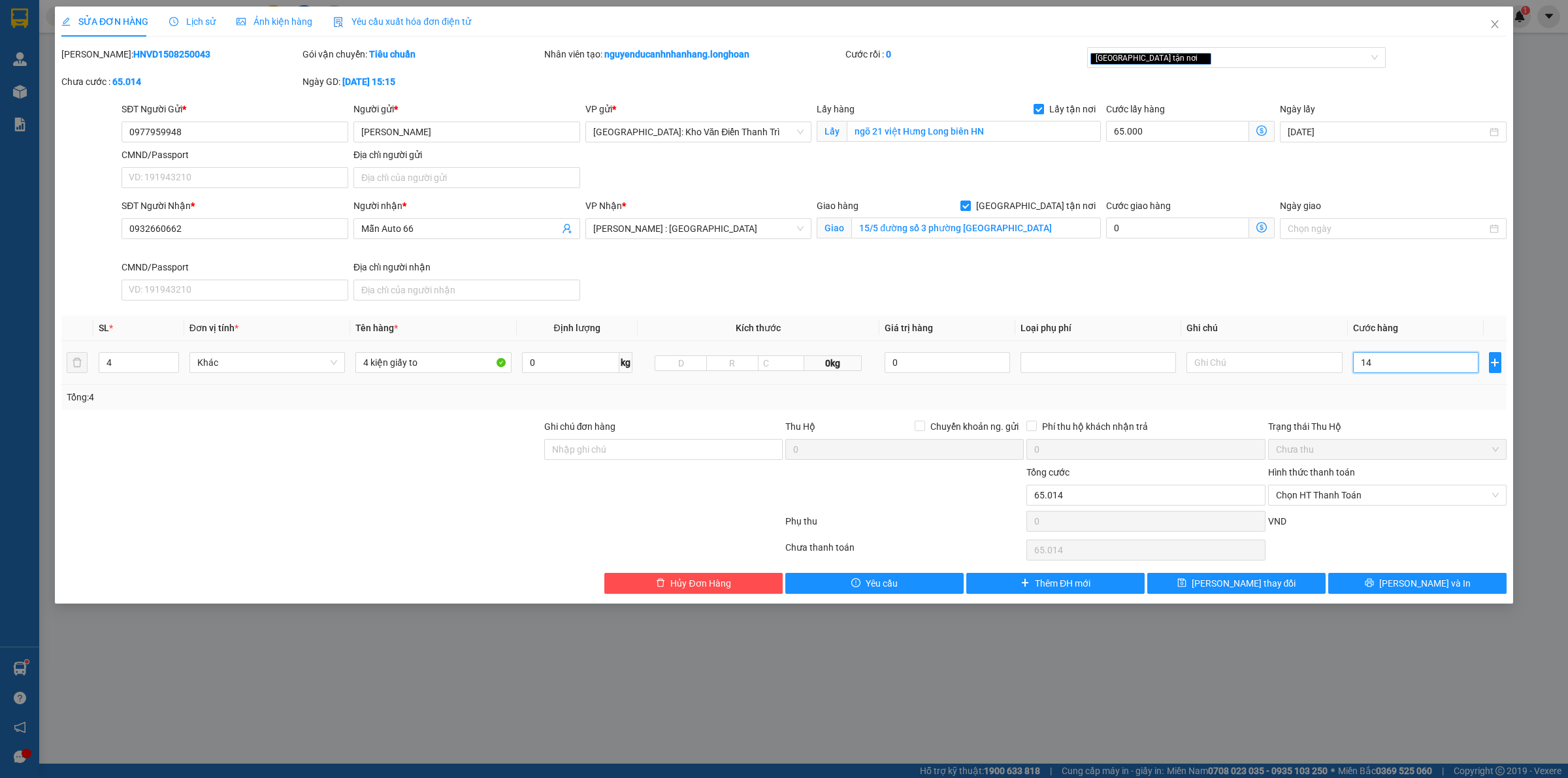
type input "65.145"
type input "145"
type input "66.450"
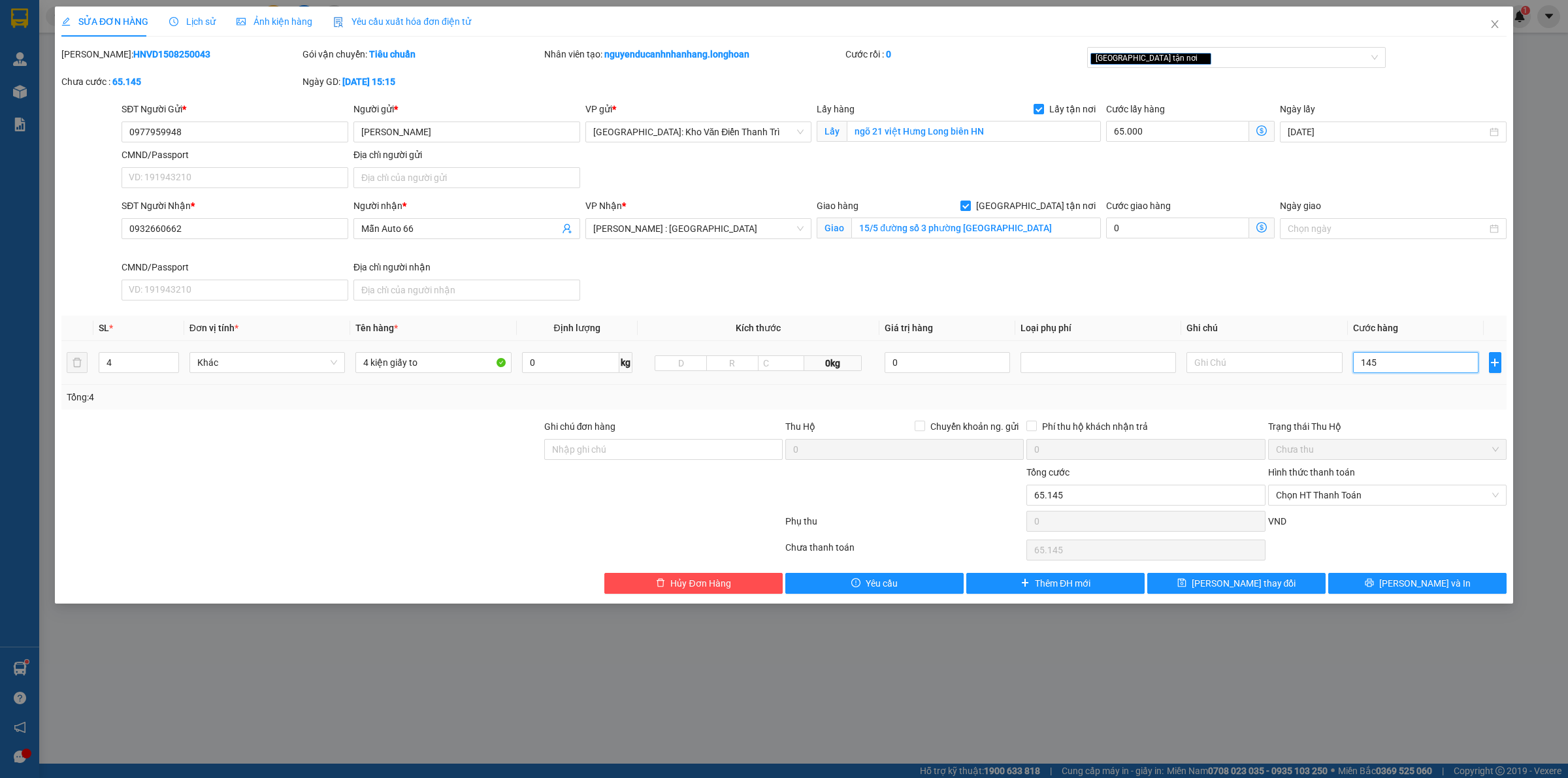
type input "1.450"
type input "79.500"
type input "14.500"
type input "210.000"
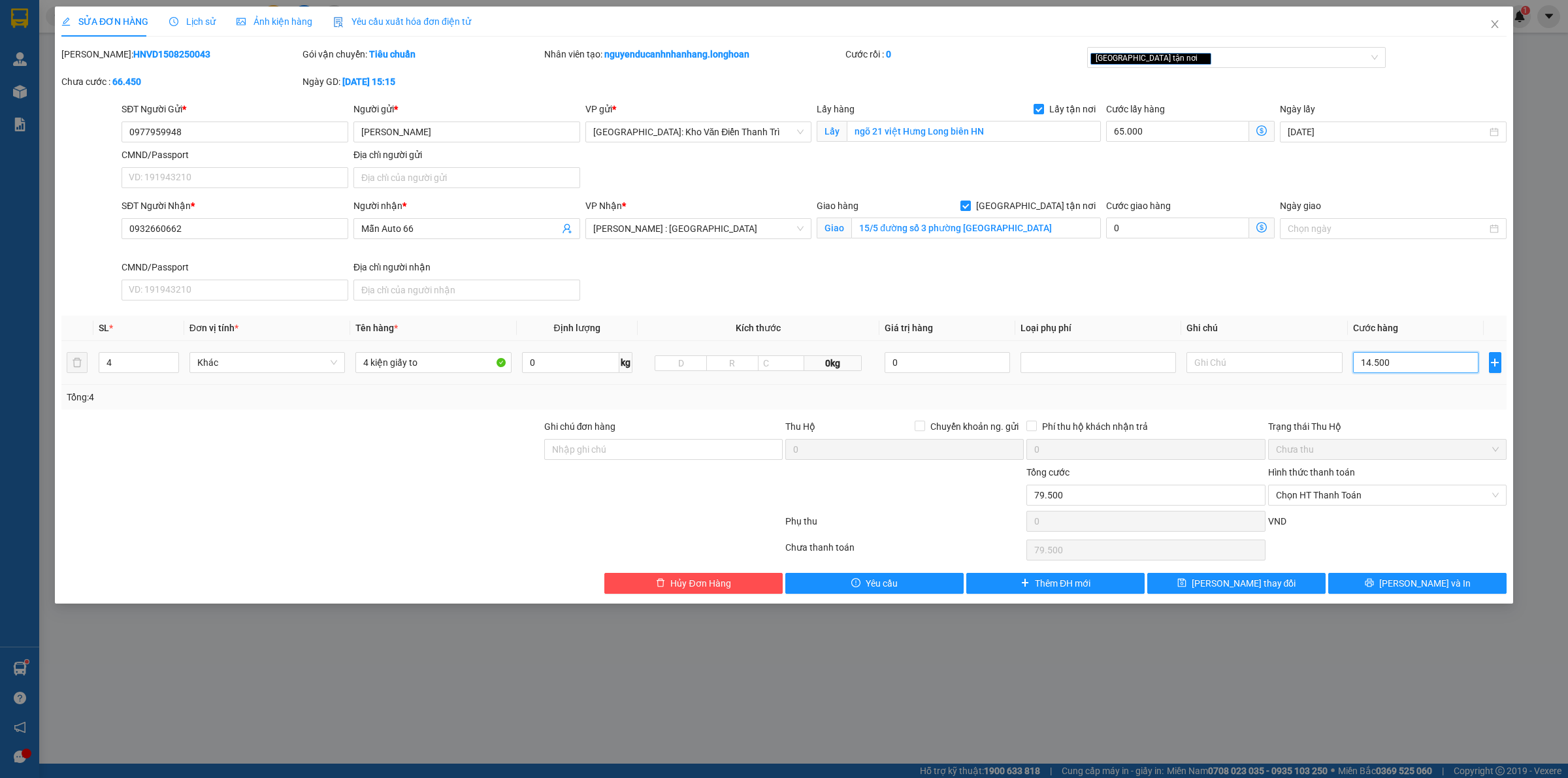
type input "210.000"
type input "145.000"
type input "1.515.000"
type input "1.450.000"
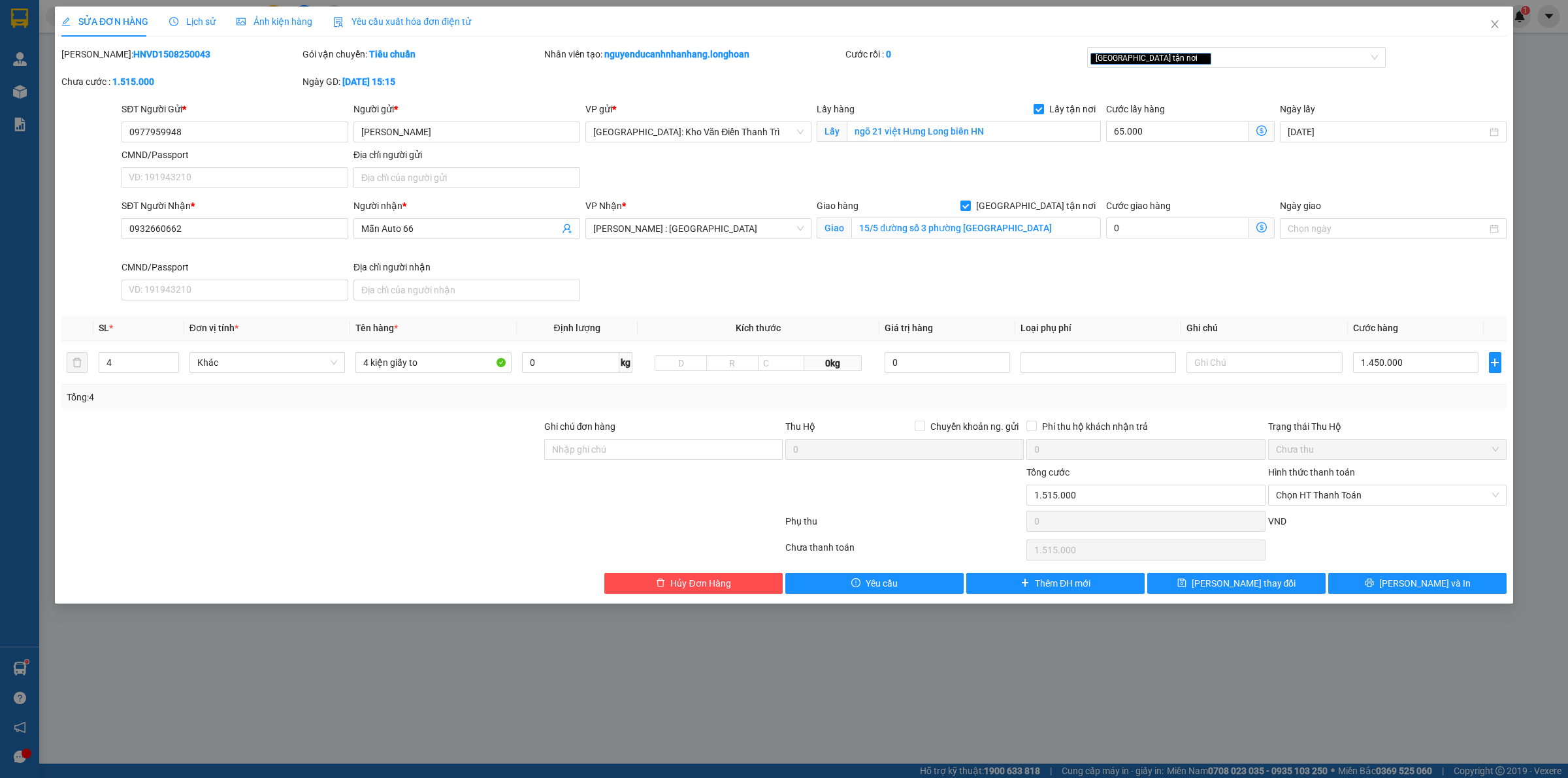
click at [991, 282] on div "SĐT Người Nhận * 0932660662 Người nhận * Mẫn Auto 66 VP Nhận * [GEOGRAPHIC_DATA…" at bounding box center [814, 251] width 1390 height 107
click at [1428, 361] on input "1.450.000" at bounding box center [1416, 362] width 126 height 21
type input "65.001"
type input "1"
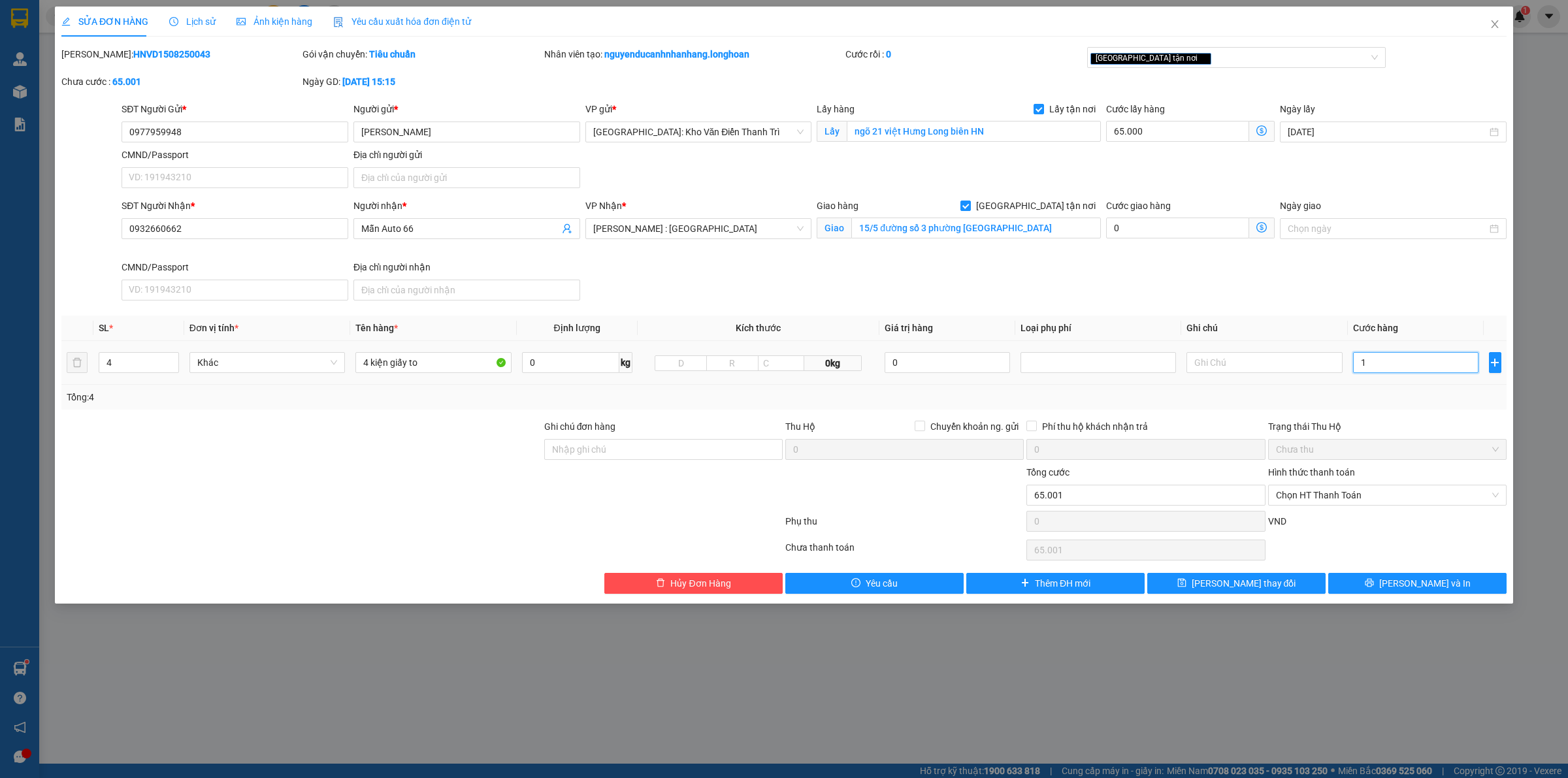
type input "65.013"
type input "13"
type input "65.135"
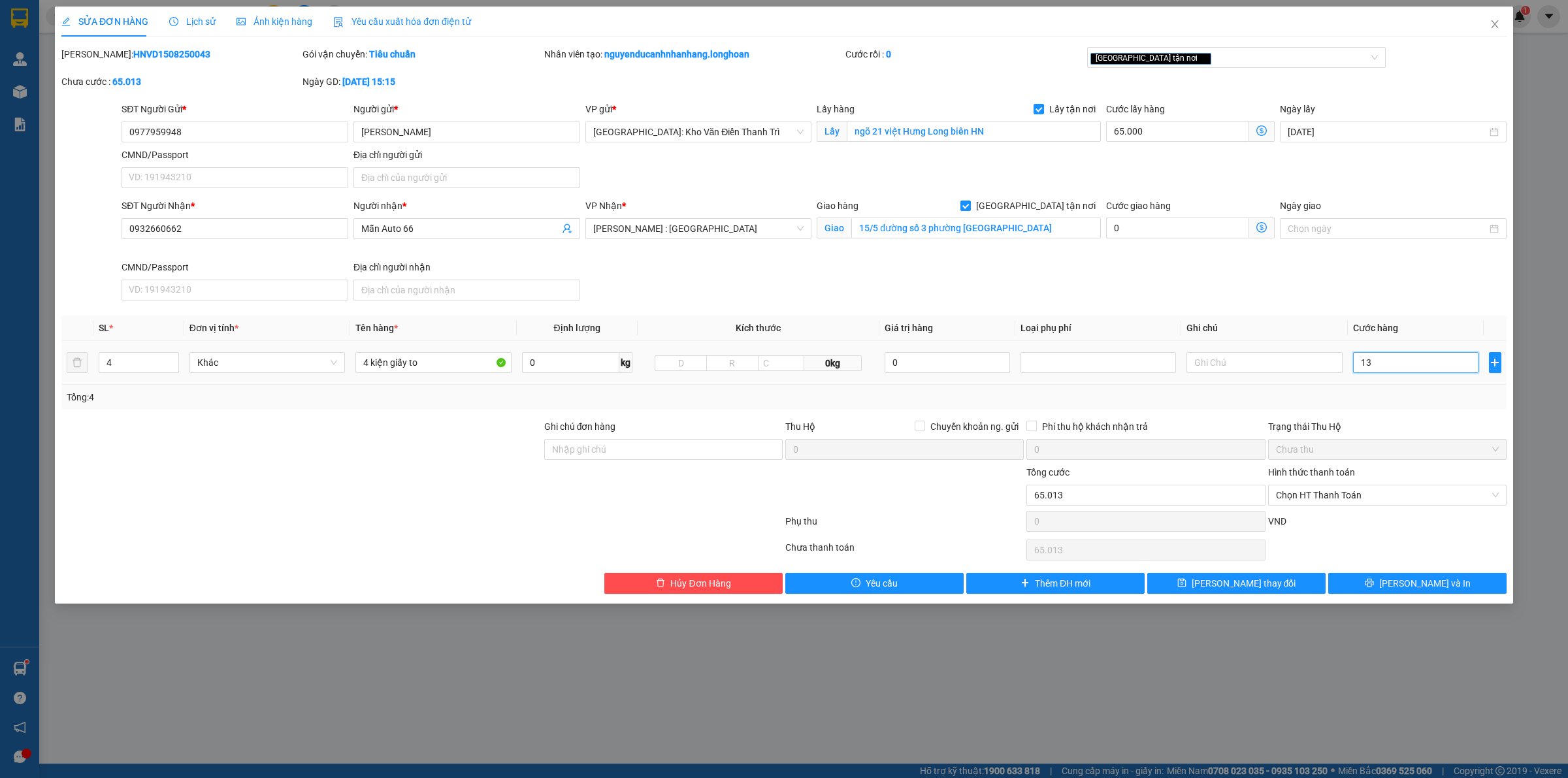
type input "135"
type input "66.350"
type input "1.350"
type input "78.500"
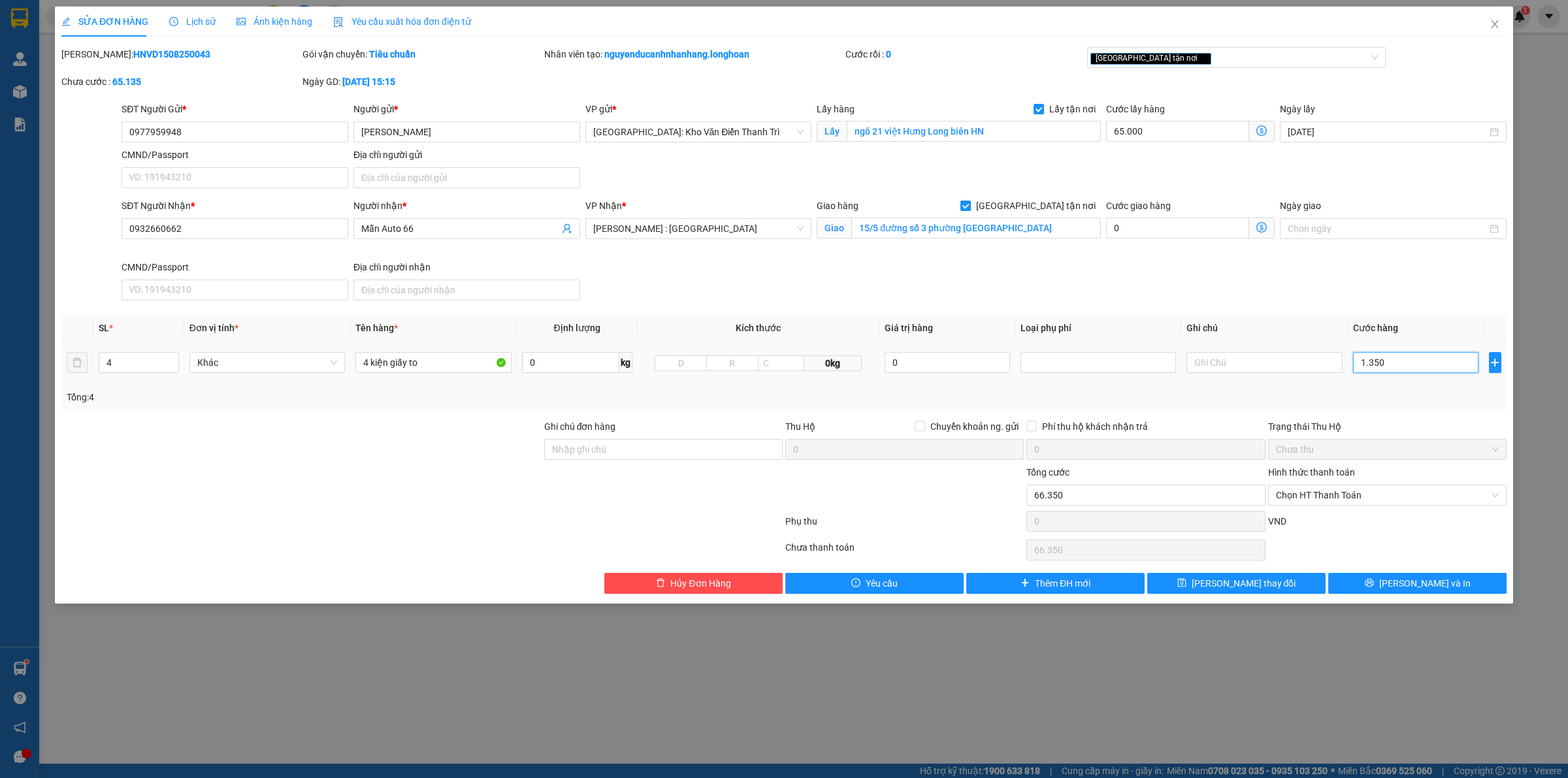
type input "78.500"
type input "13.500"
type input "200.000"
type input "135.000"
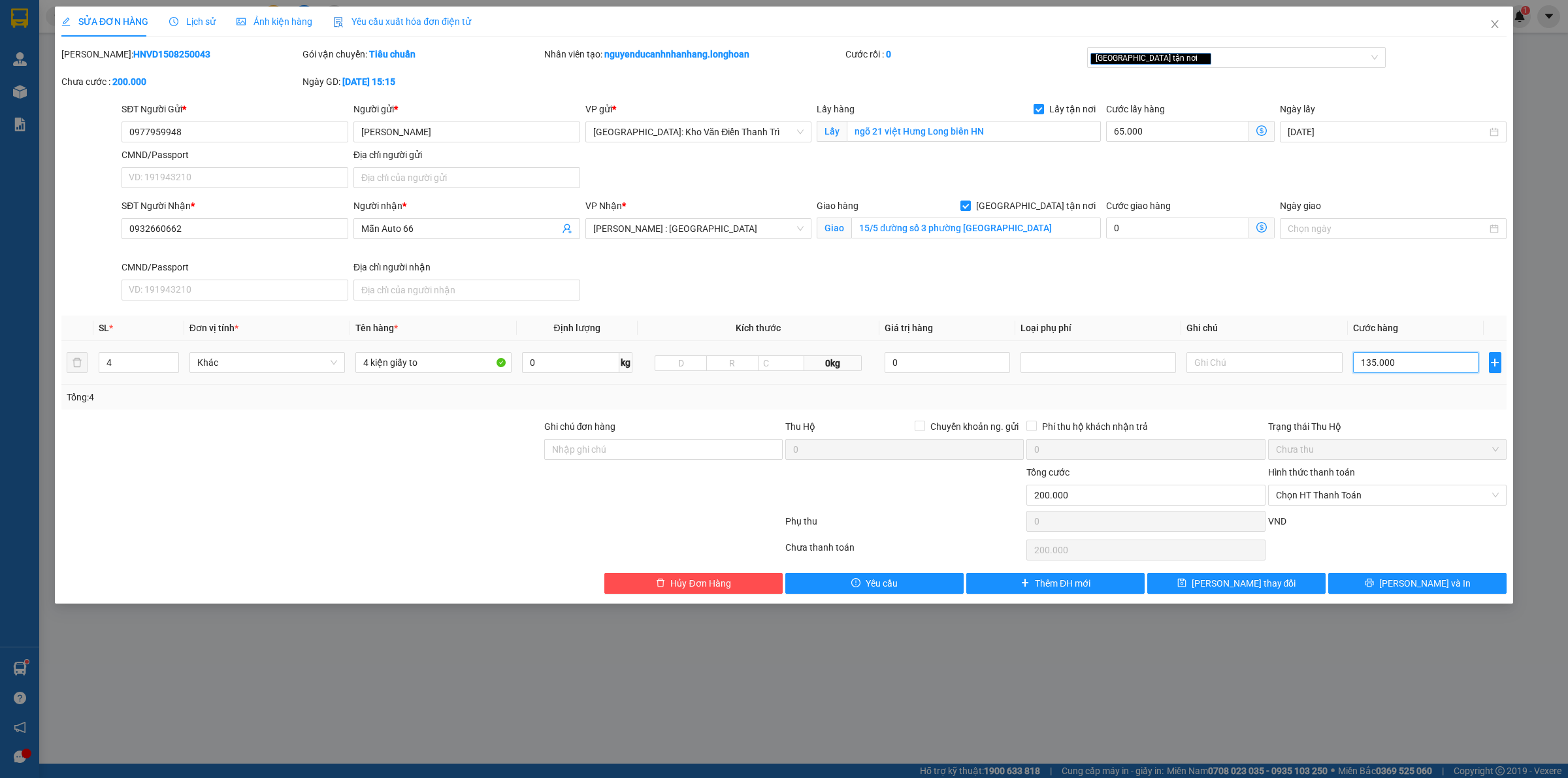
type input "1.415.000"
type input "1.350.000"
click at [185, 136] on input "0977959948" at bounding box center [235, 132] width 227 height 21
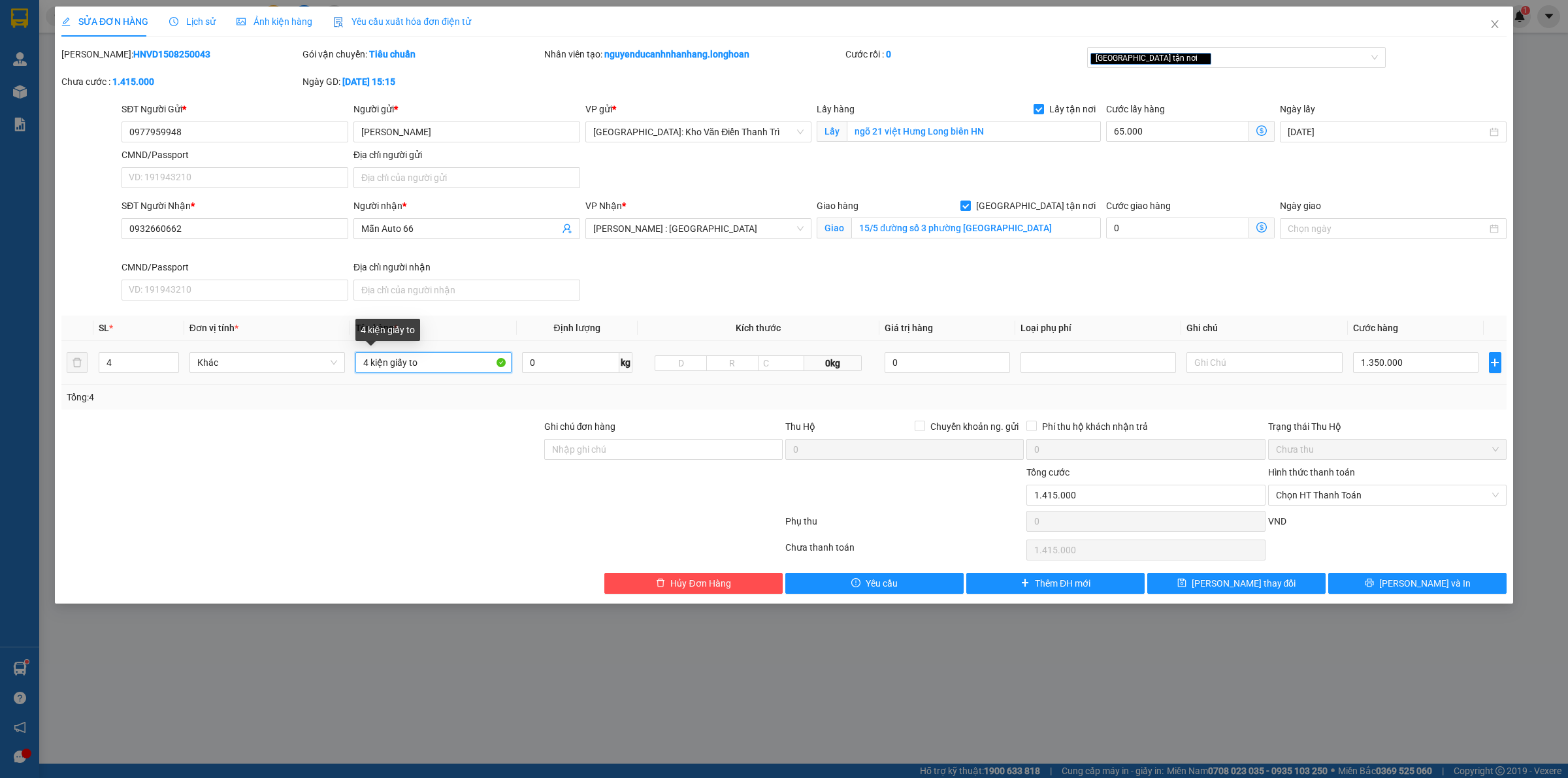
click at [442, 369] on input "4 kiện giấy to" at bounding box center [433, 362] width 155 height 21
type input "3"
click at [173, 365] on icon "down" at bounding box center [171, 367] width 5 height 5
click at [365, 365] on input "4 kiện giấy to" at bounding box center [433, 362] width 155 height 21
click at [366, 360] on input "4 kiện giấy to" at bounding box center [433, 362] width 155 height 21
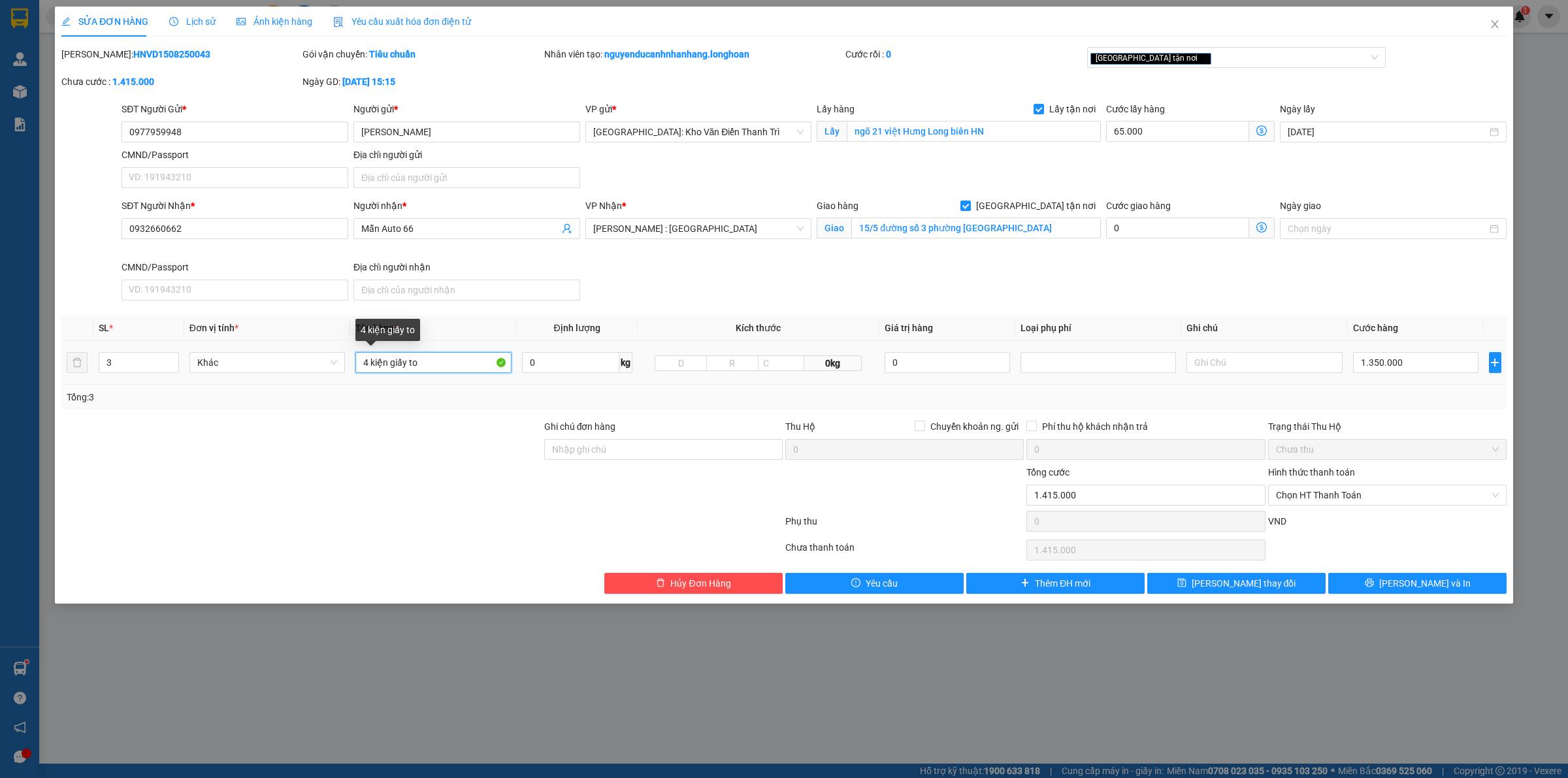
click at [367, 360] on input "4 kiện giấy to" at bounding box center [433, 362] width 155 height 21
click at [467, 362] on input "3 kiện giấy to" at bounding box center [433, 362] width 155 height 21
click at [472, 367] on input "3 kiện giấy to" at bounding box center [433, 362] width 155 height 21
click at [1176, 53] on div "[GEOGRAPHIC_DATA] tận nơi" at bounding box center [1230, 58] width 280 height 16
type input "3 kiện giấy to"
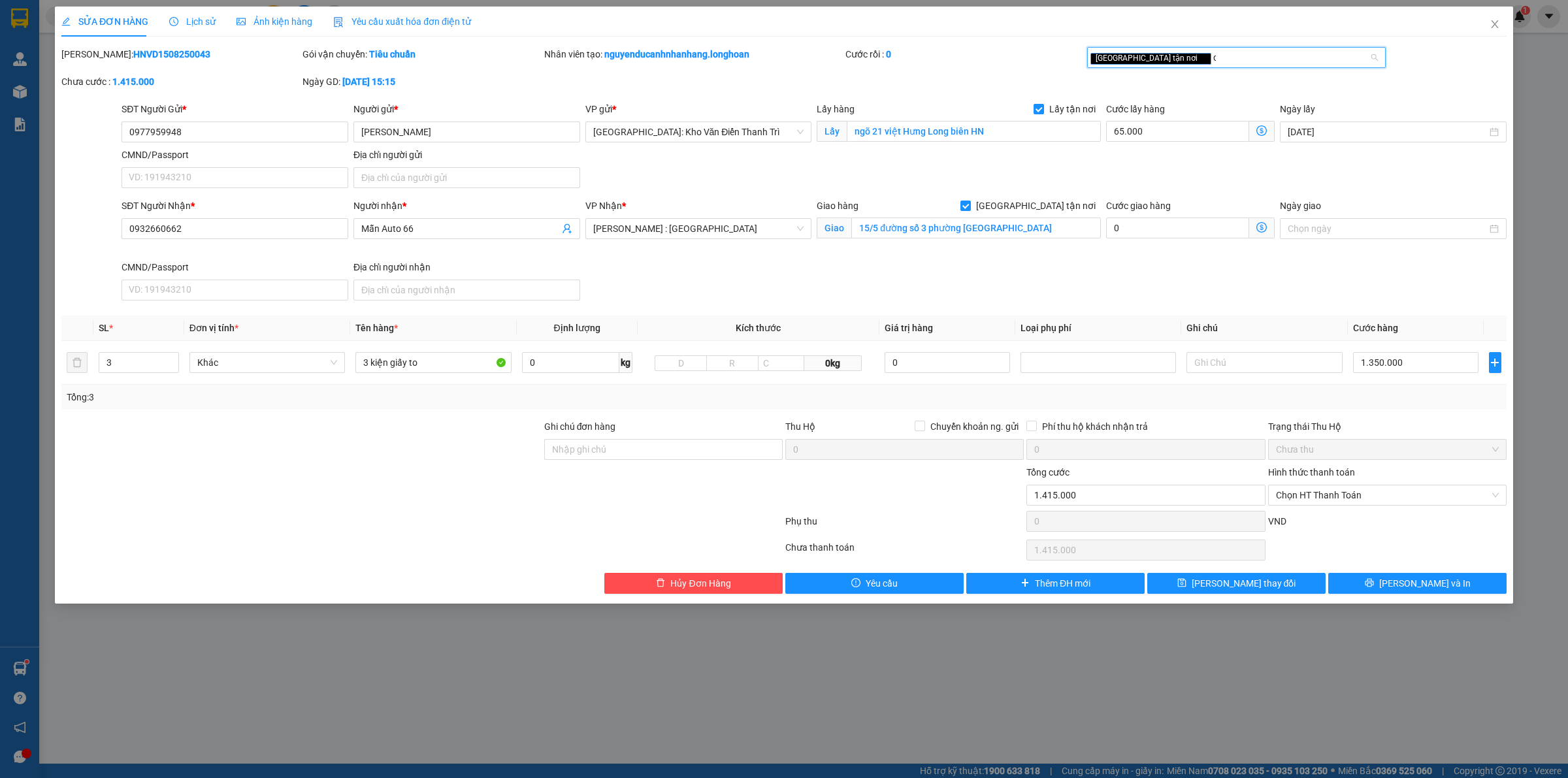
type input "da"
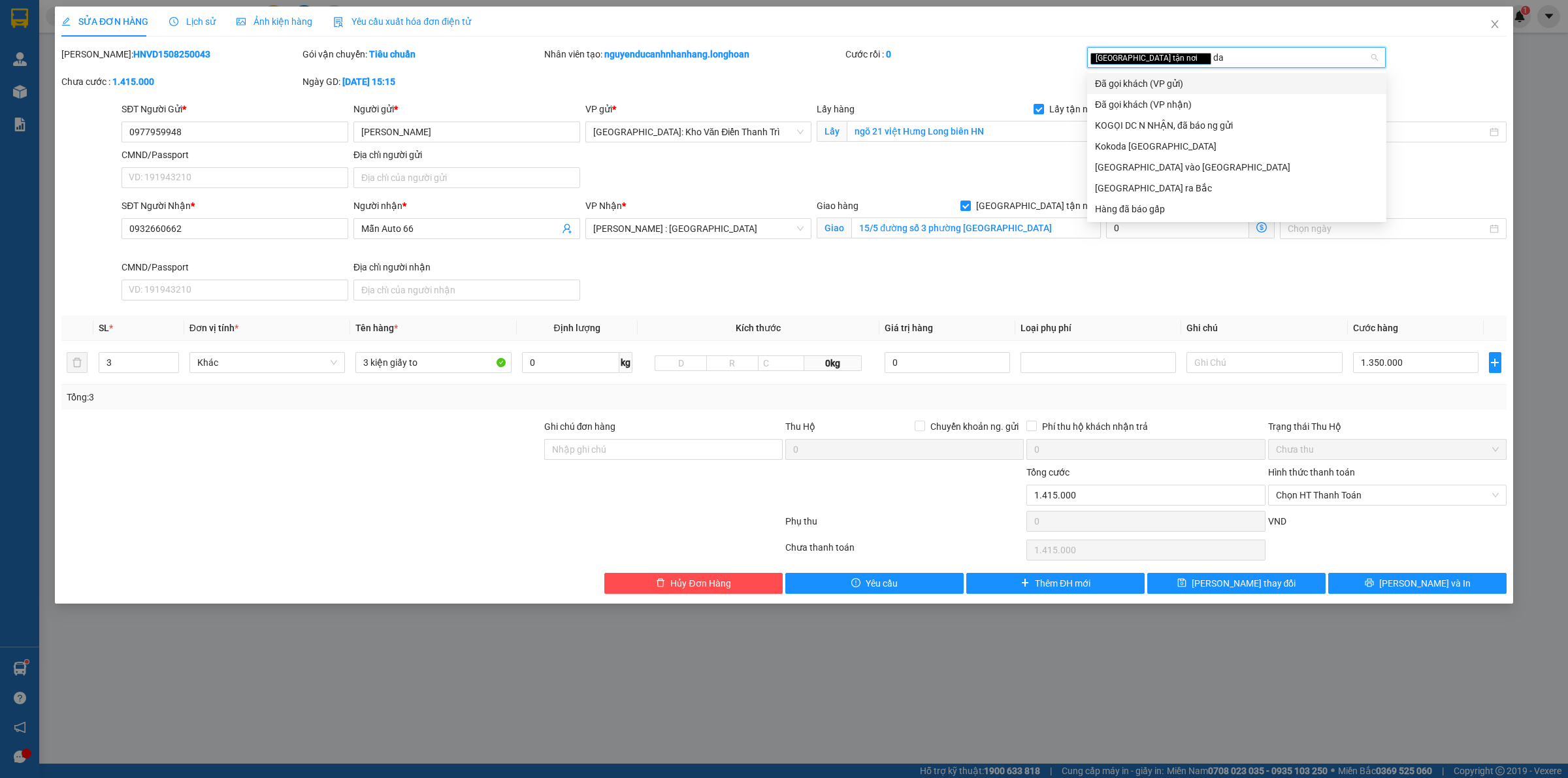
click at [1160, 86] on div "Đã gọi khách (VP gửi)" at bounding box center [1237, 83] width 284 height 14
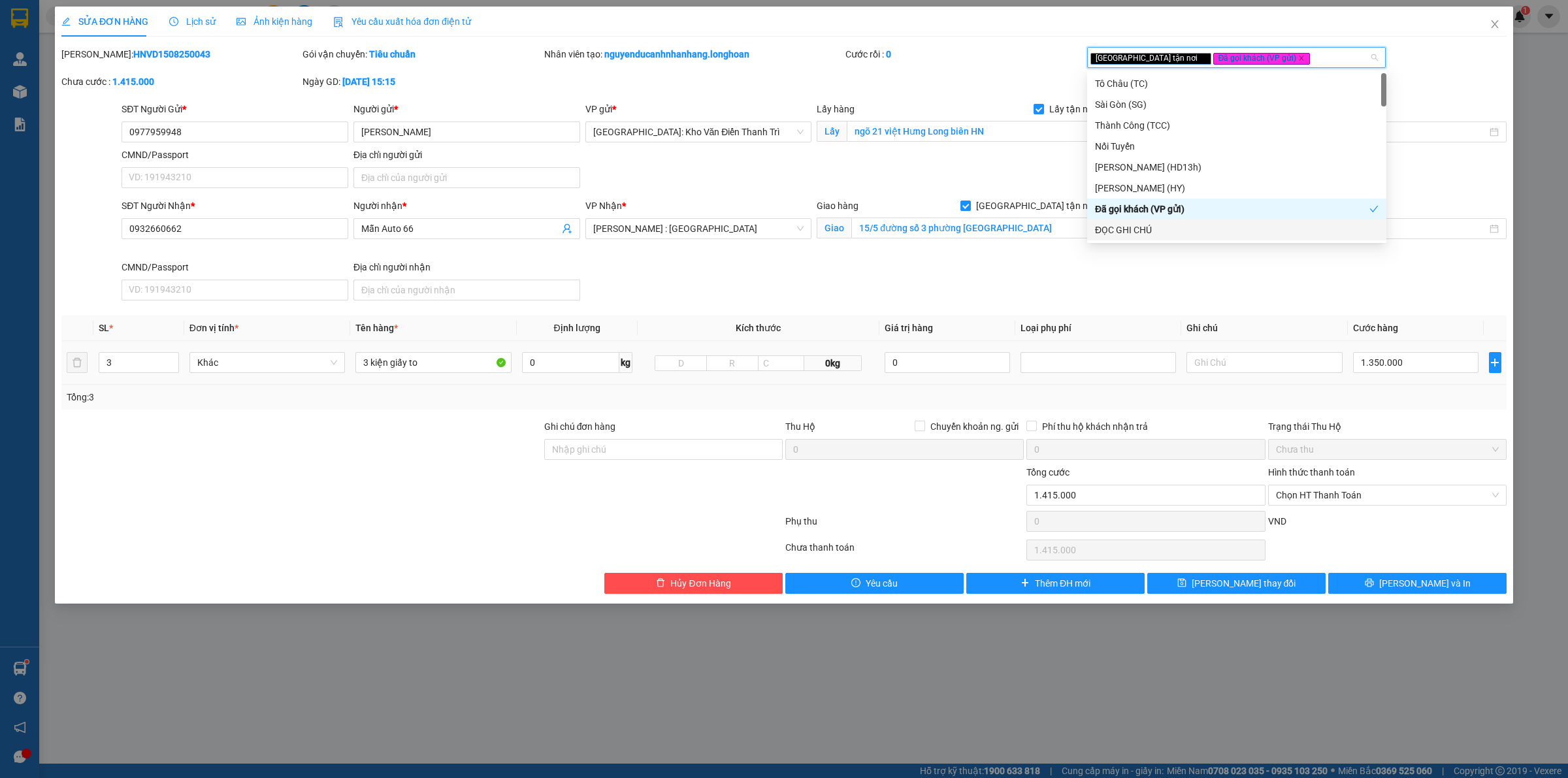
click at [1402, 379] on td "1.350.000" at bounding box center [1416, 363] width 136 height 43
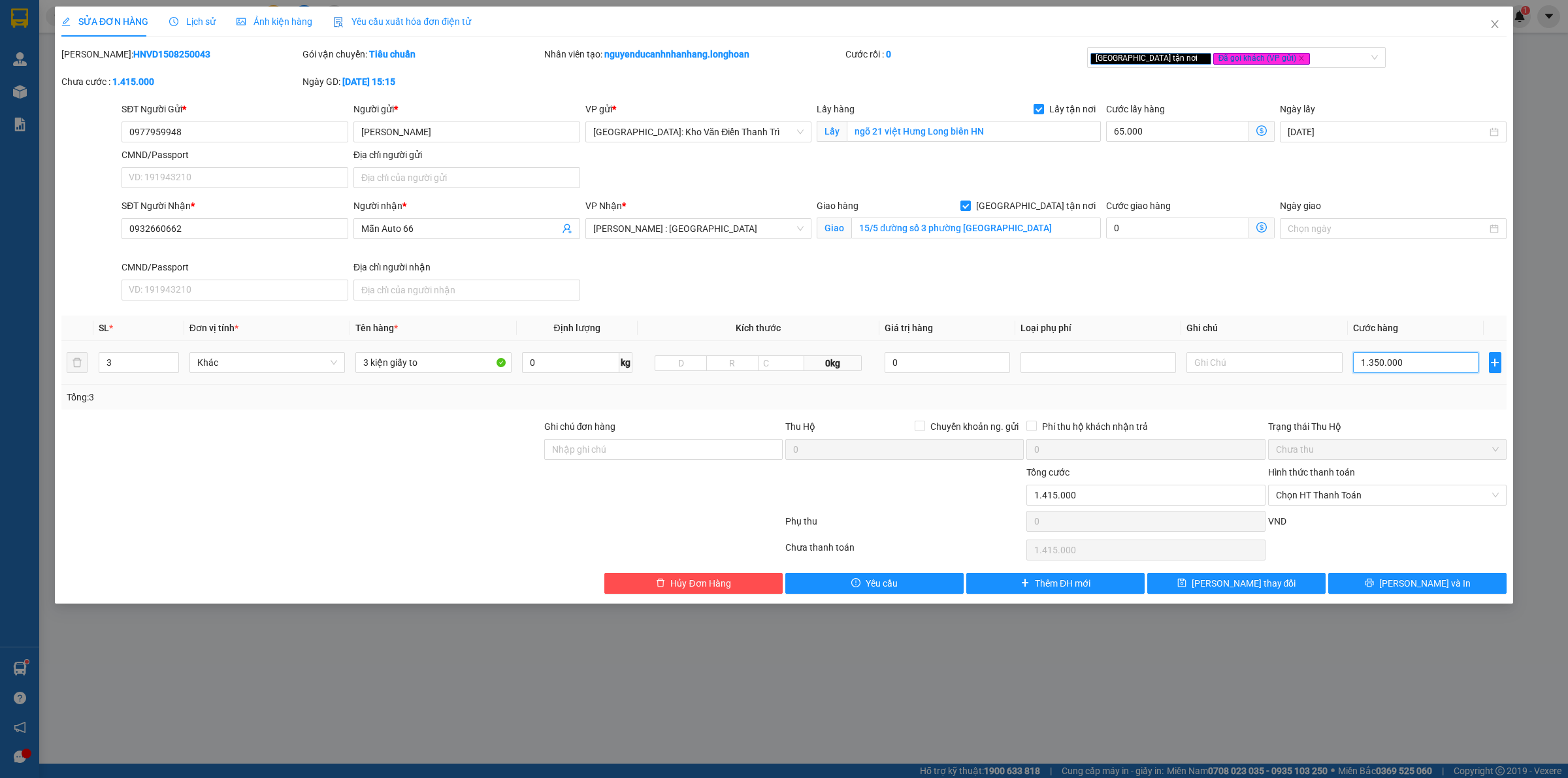
click at [1413, 365] on input "1.350.000" at bounding box center [1416, 362] width 126 height 21
type input "65.001"
type input "1"
type input "65.011"
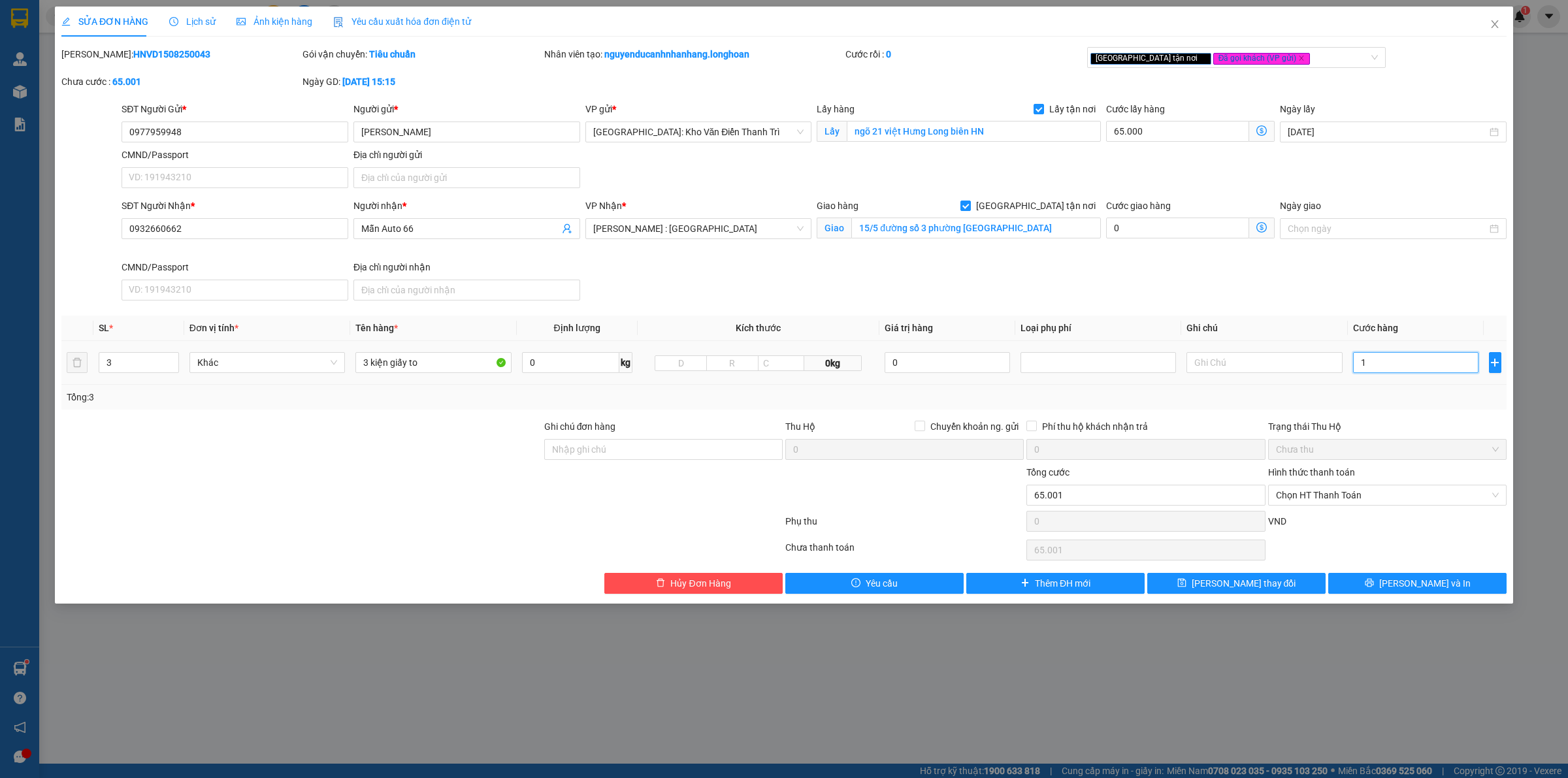
type input "65.011"
type input "11.200"
type input "76.200"
type input "112.000"
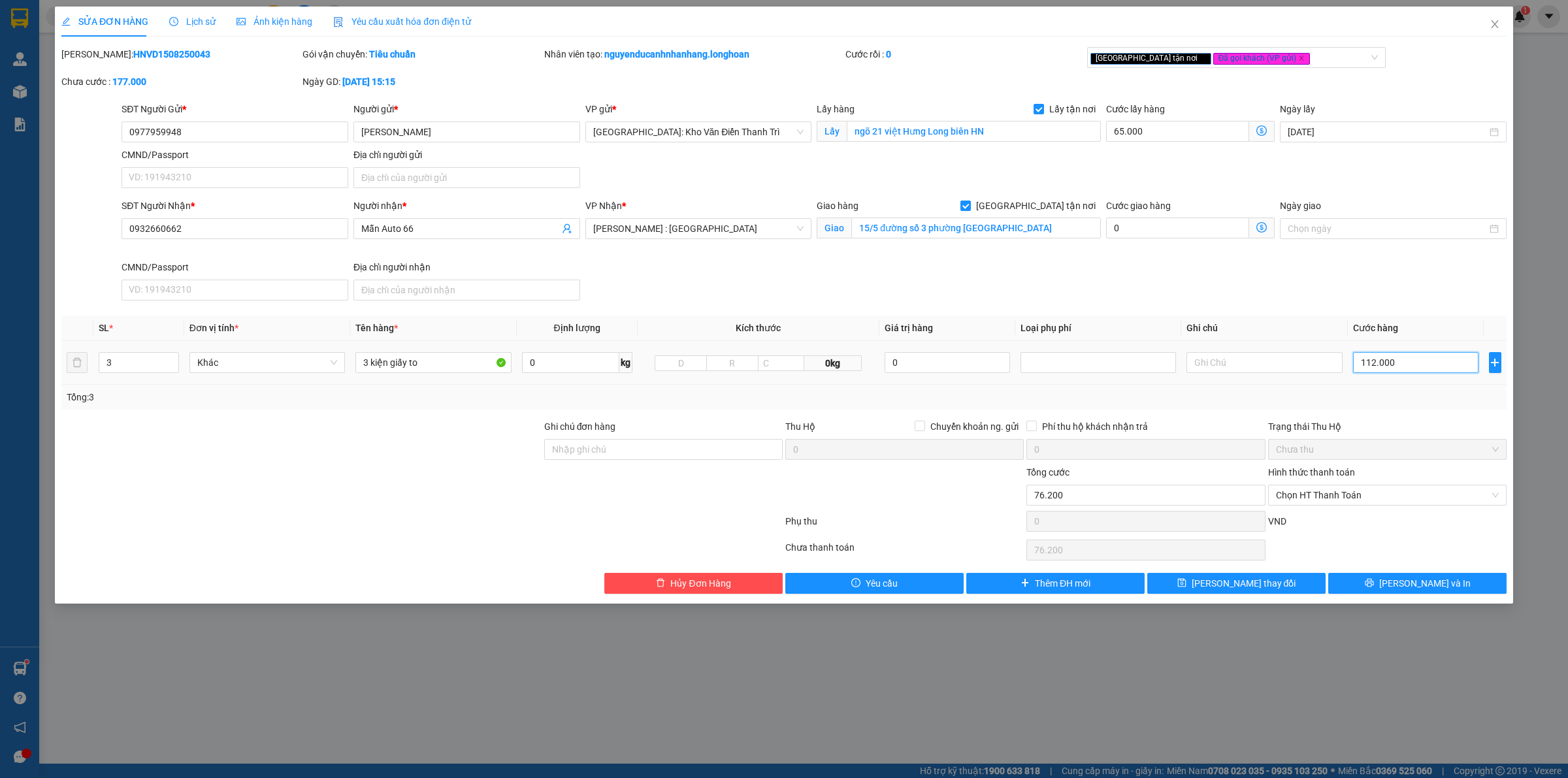
type input "177.000"
type input "1.185.000"
type input "1.120.000"
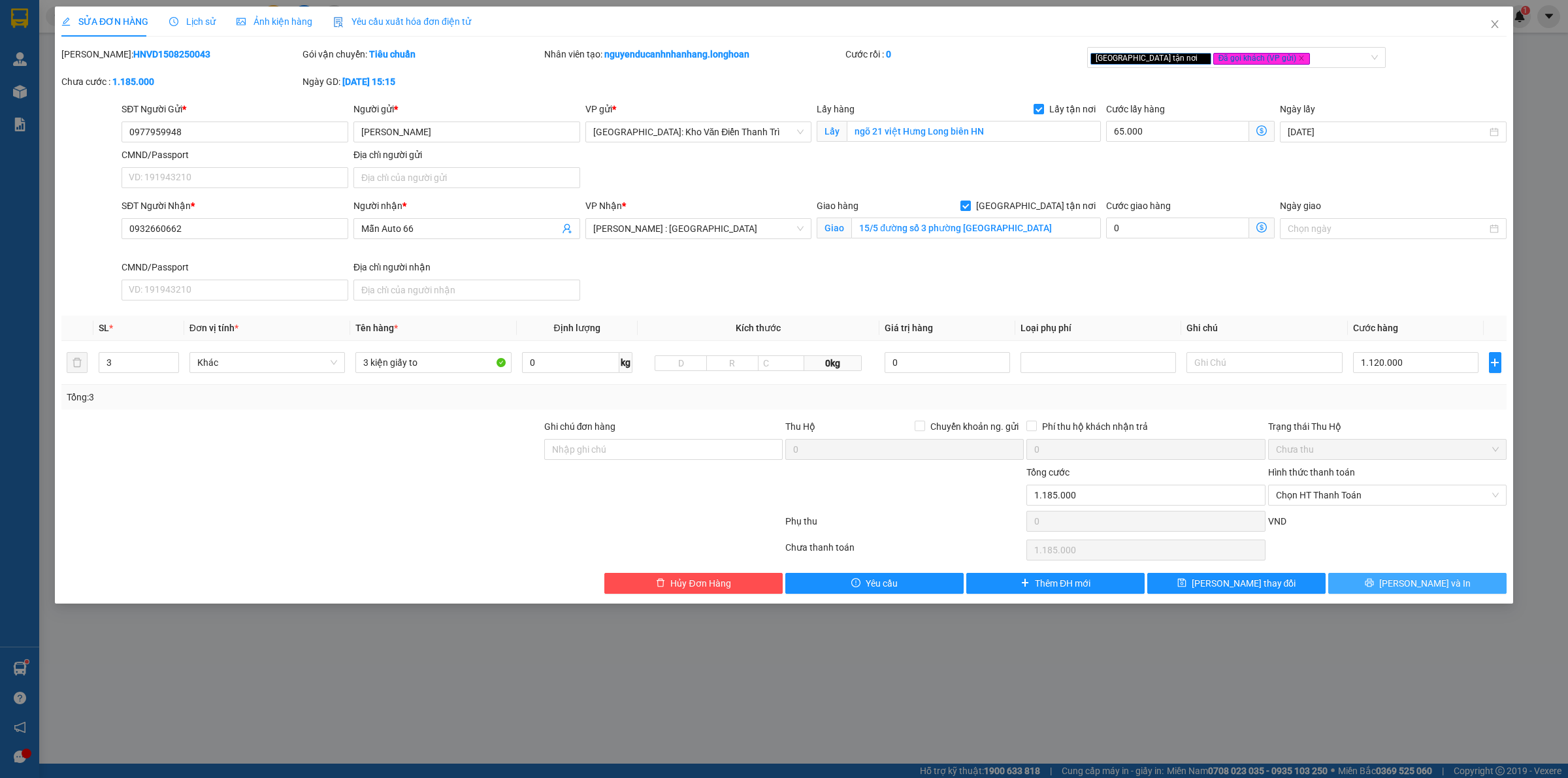
click at [1370, 581] on button "[PERSON_NAME] và In" at bounding box center [1418, 583] width 179 height 21
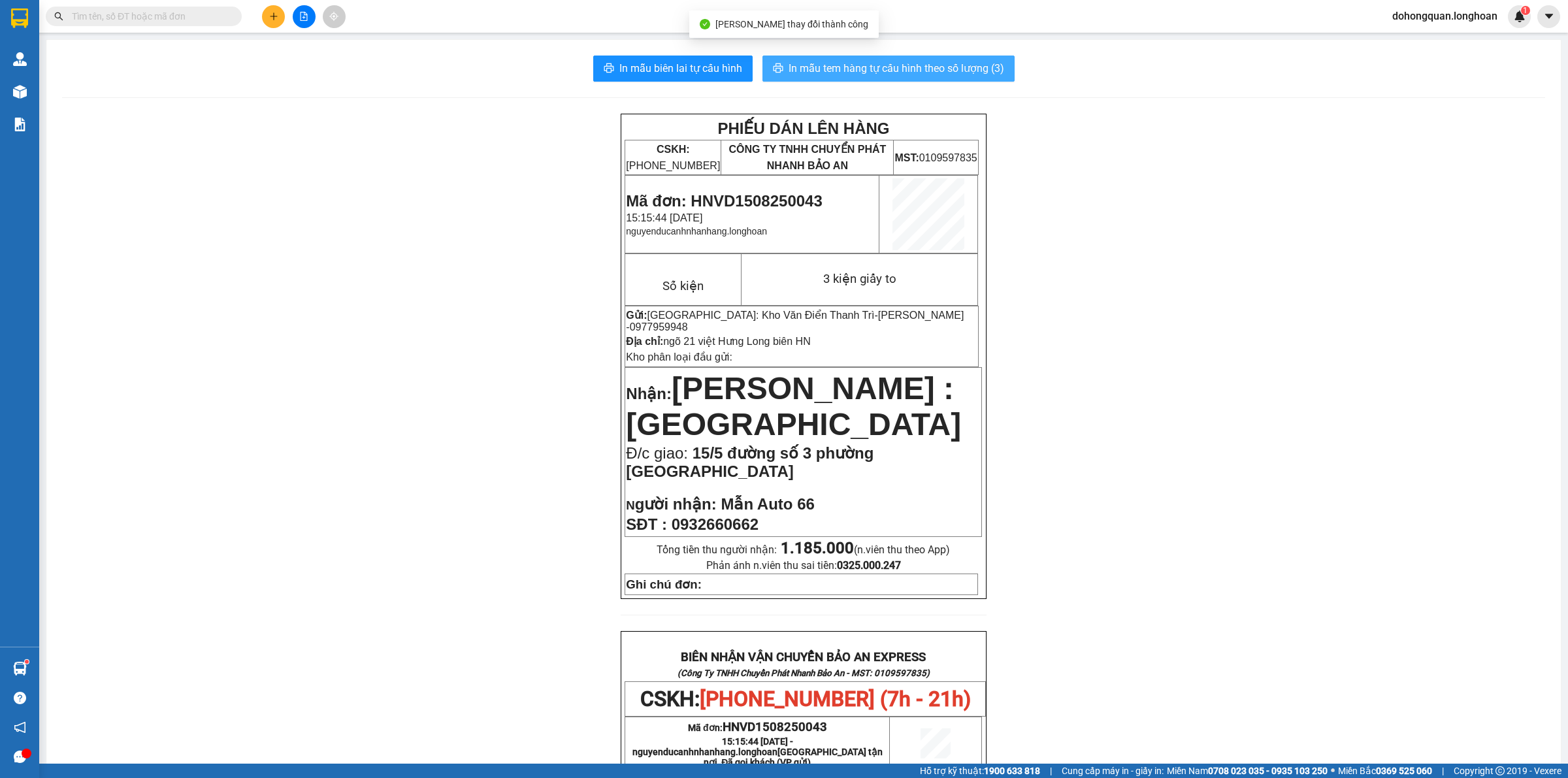
click at [886, 75] on span "In mẫu tem hàng tự cấu hình theo số lượng (3)" at bounding box center [897, 68] width 216 height 16
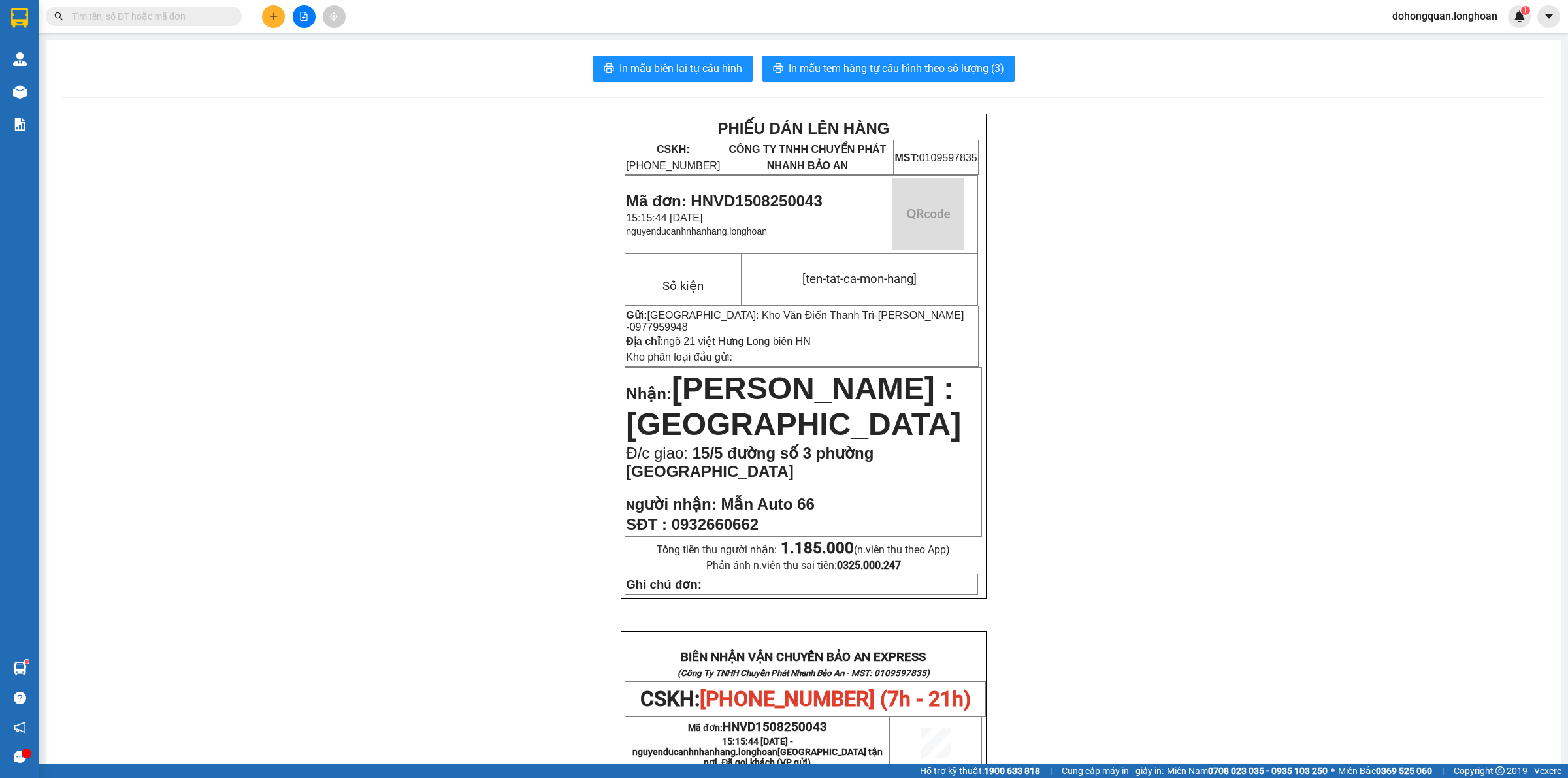
click at [1252, 490] on div "PHIẾU DÁN LÊN HÀNG CSKH: [PHONE_NUMBER] CÔNG TY TNHH CHUYỂN PHÁT NHANH BẢO AN M…" at bounding box center [804, 711] width 1483 height 1196
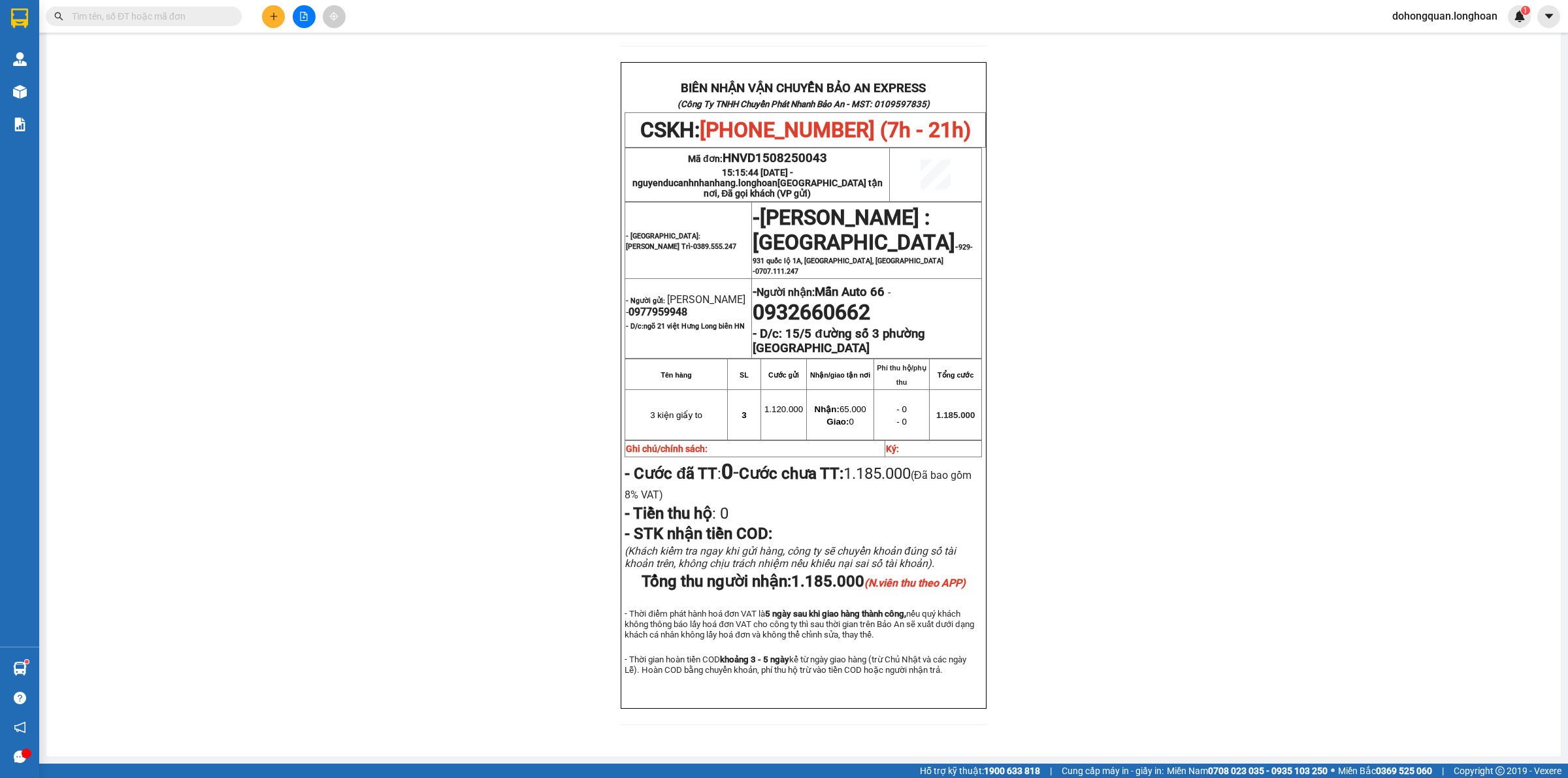
scroll to position [588, 0]
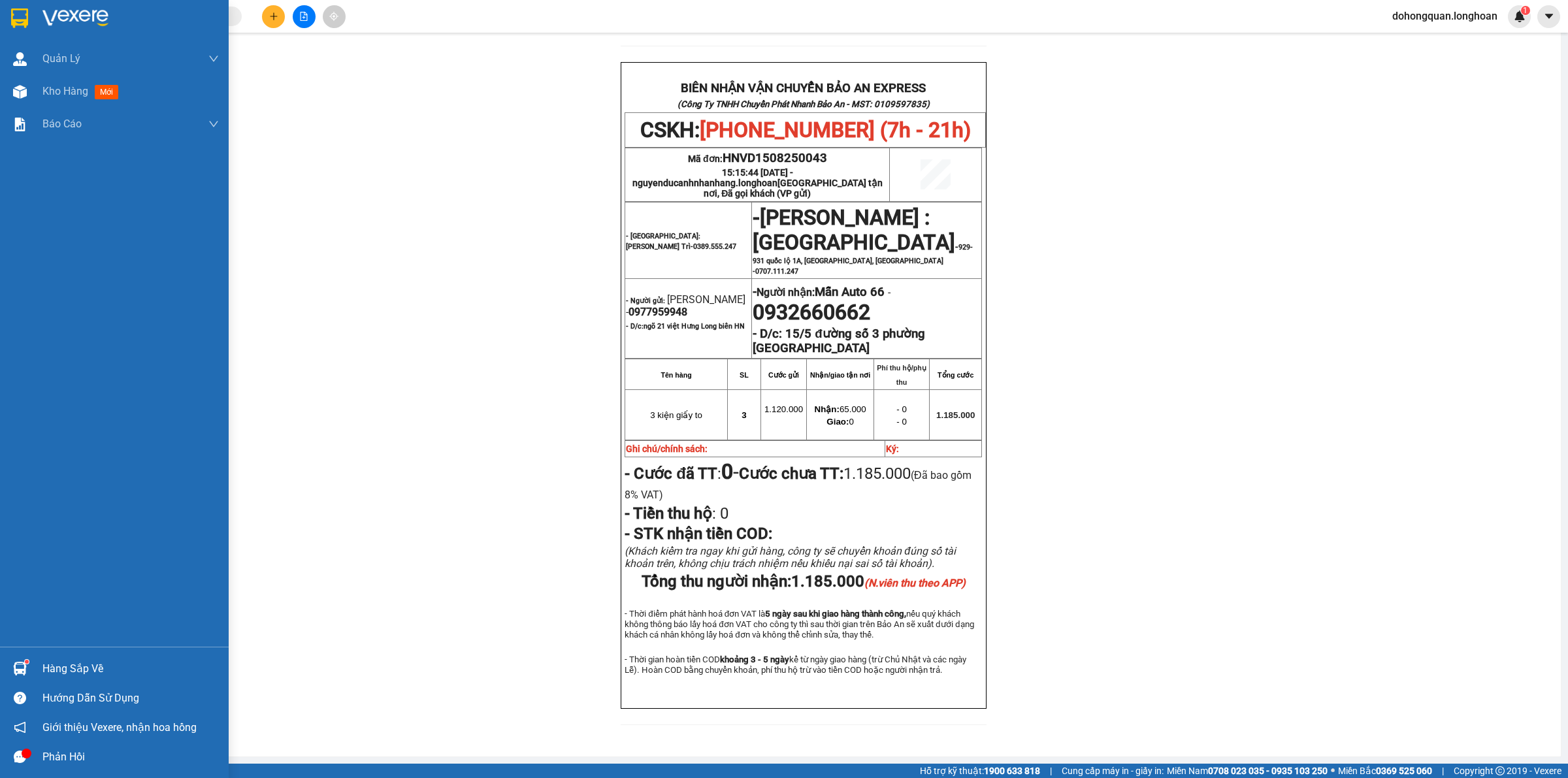
click at [20, 13] on img at bounding box center [20, 18] width 17 height 20
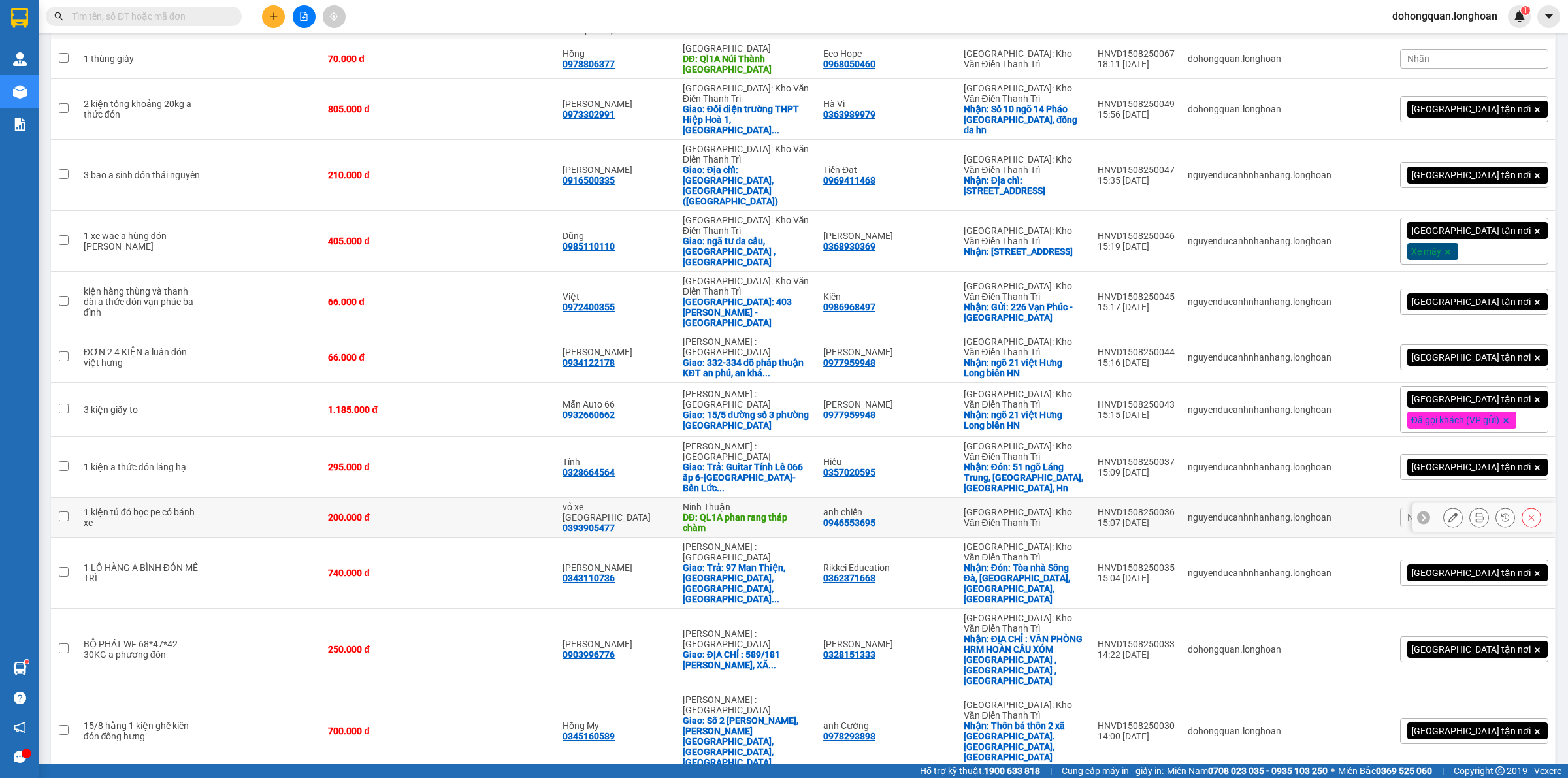
scroll to position [98, 0]
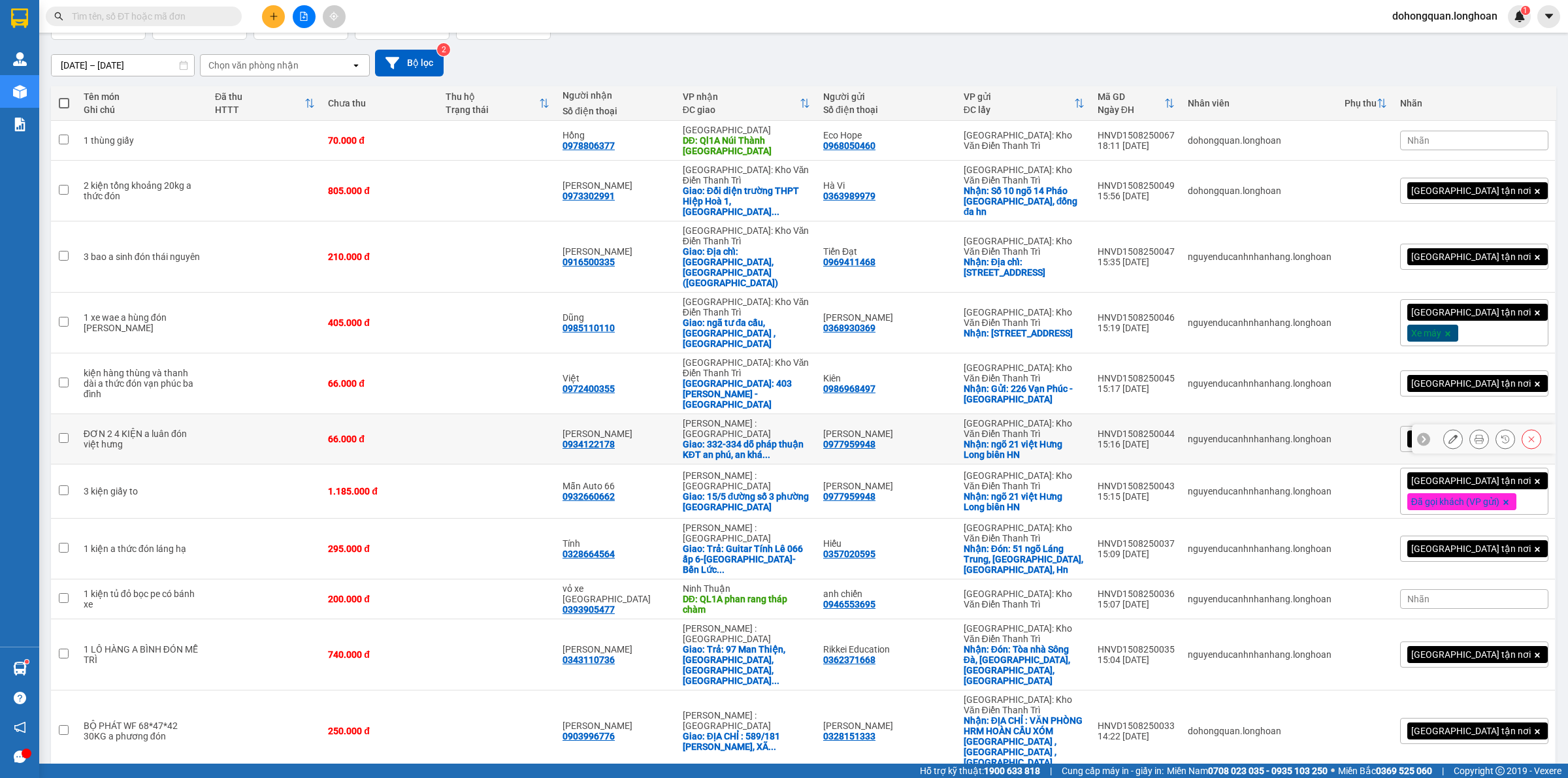
click at [1449, 434] on icon at bounding box center [1454, 439] width 9 height 9
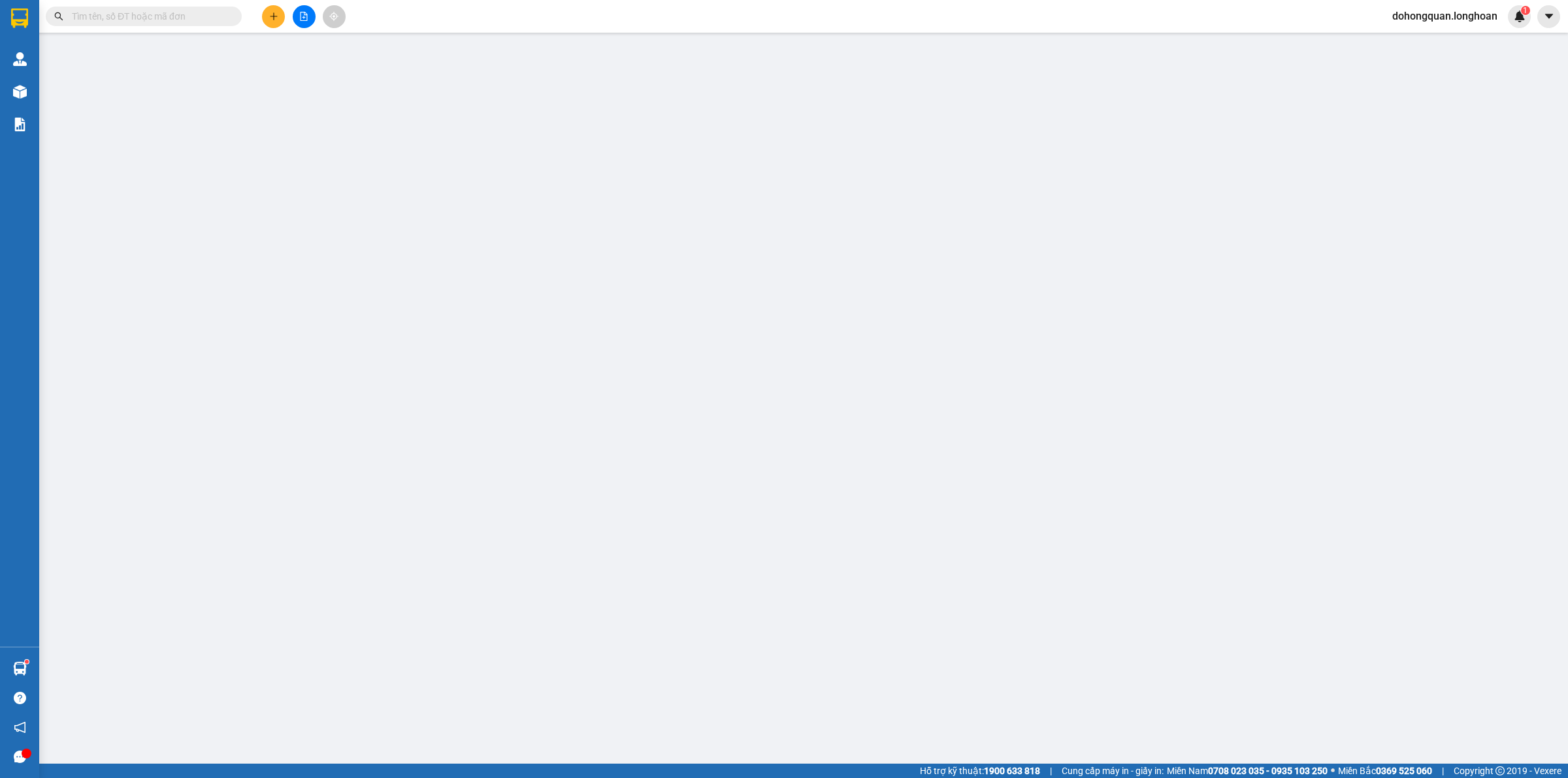
type input "0977959948"
type input "[PERSON_NAME]"
checkbox input "true"
type input "ngõ 21 việt Hưng Long biên HN"
type input "0934122178"
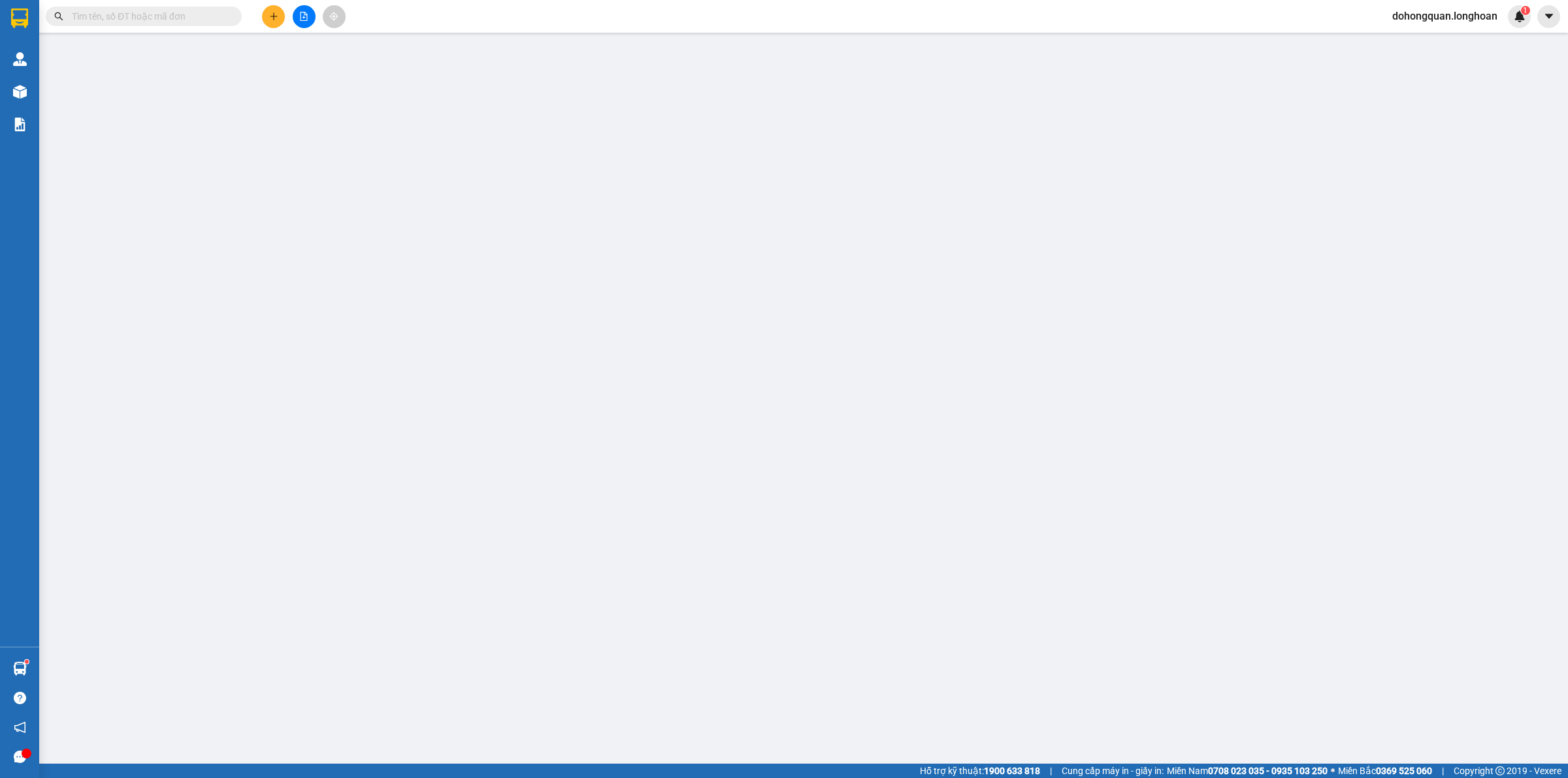
type input "[PERSON_NAME]"
checkbox input "true"
type input "332-334 dỗ pháp thuận KĐT an phú, an [GEOGRAPHIC_DATA]"
type input "66.000"
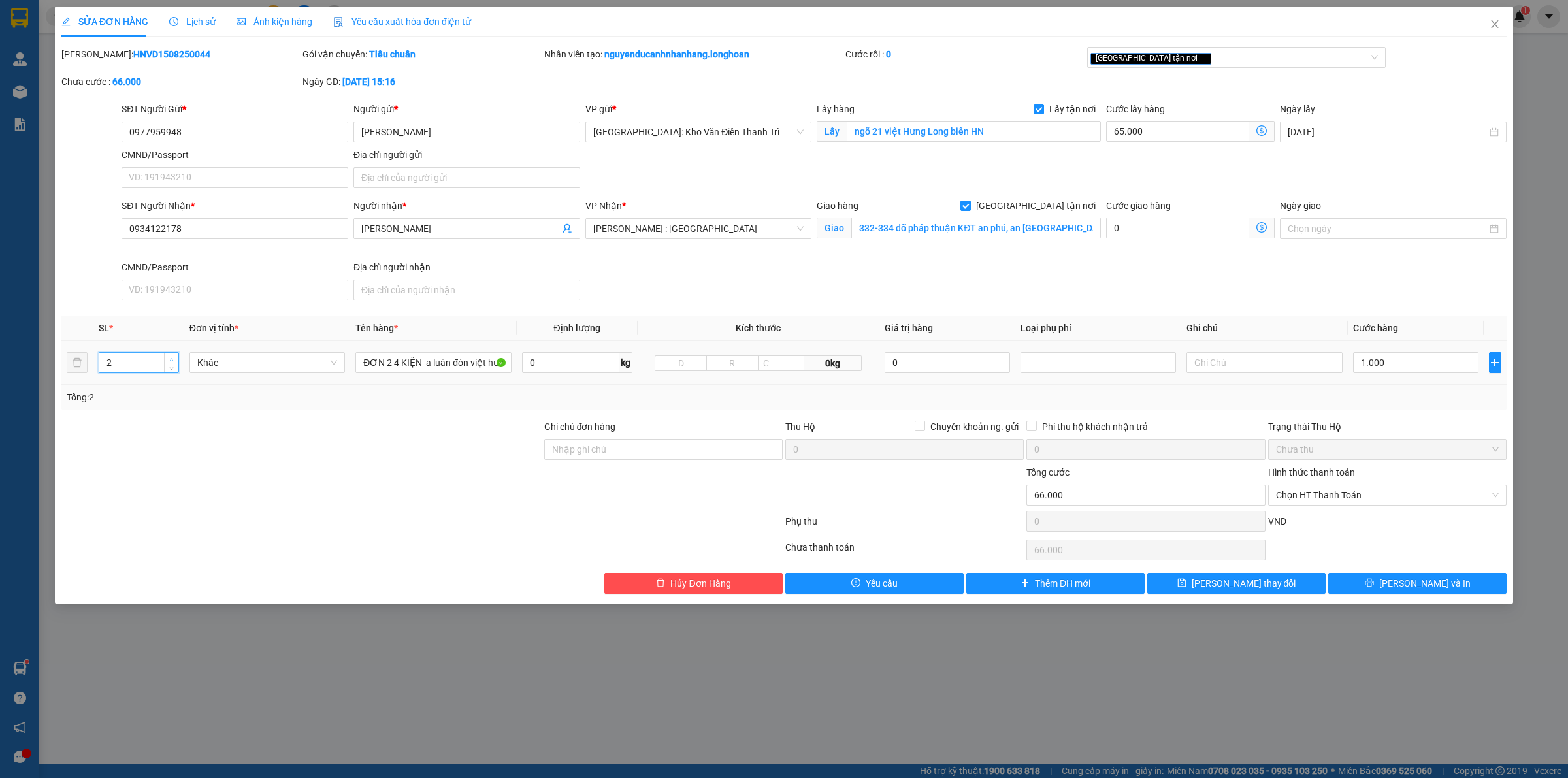
click at [174, 354] on span "Increase Value" at bounding box center [170, 358] width 14 height 11
click at [172, 354] on span "Increase Value" at bounding box center [170, 358] width 14 height 11
type input "4"
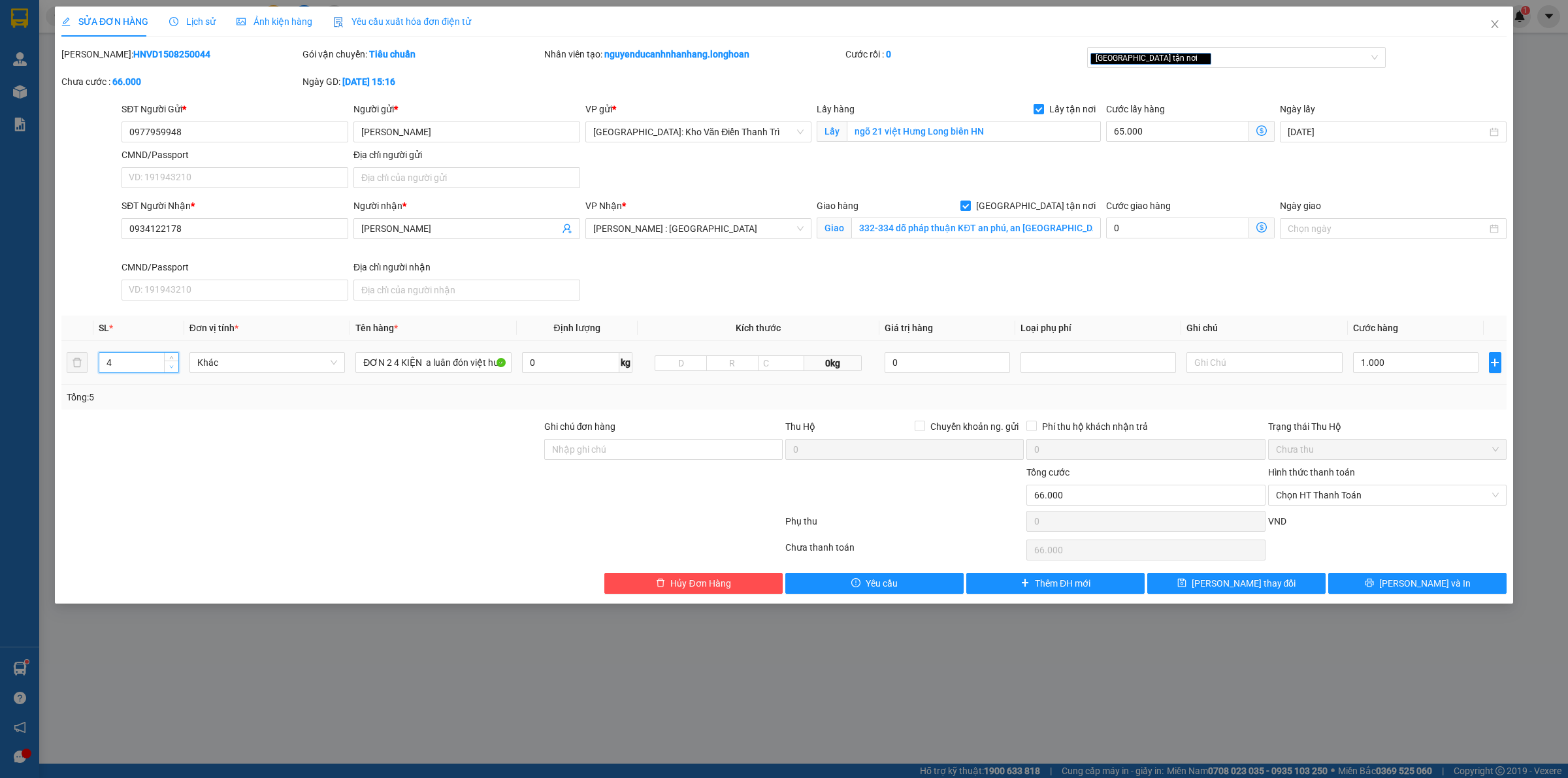
click at [168, 370] on span "down" at bounding box center [172, 367] width 8 height 8
drag, startPoint x: 344, startPoint y: 458, endPoint x: 373, endPoint y: 438, distance: 35.2
click at [366, 442] on div at bounding box center [302, 442] width 483 height 45
click at [420, 364] on input "ĐƠN 2 4 KIỆN a luân đón việt hưng" at bounding box center [433, 362] width 155 height 21
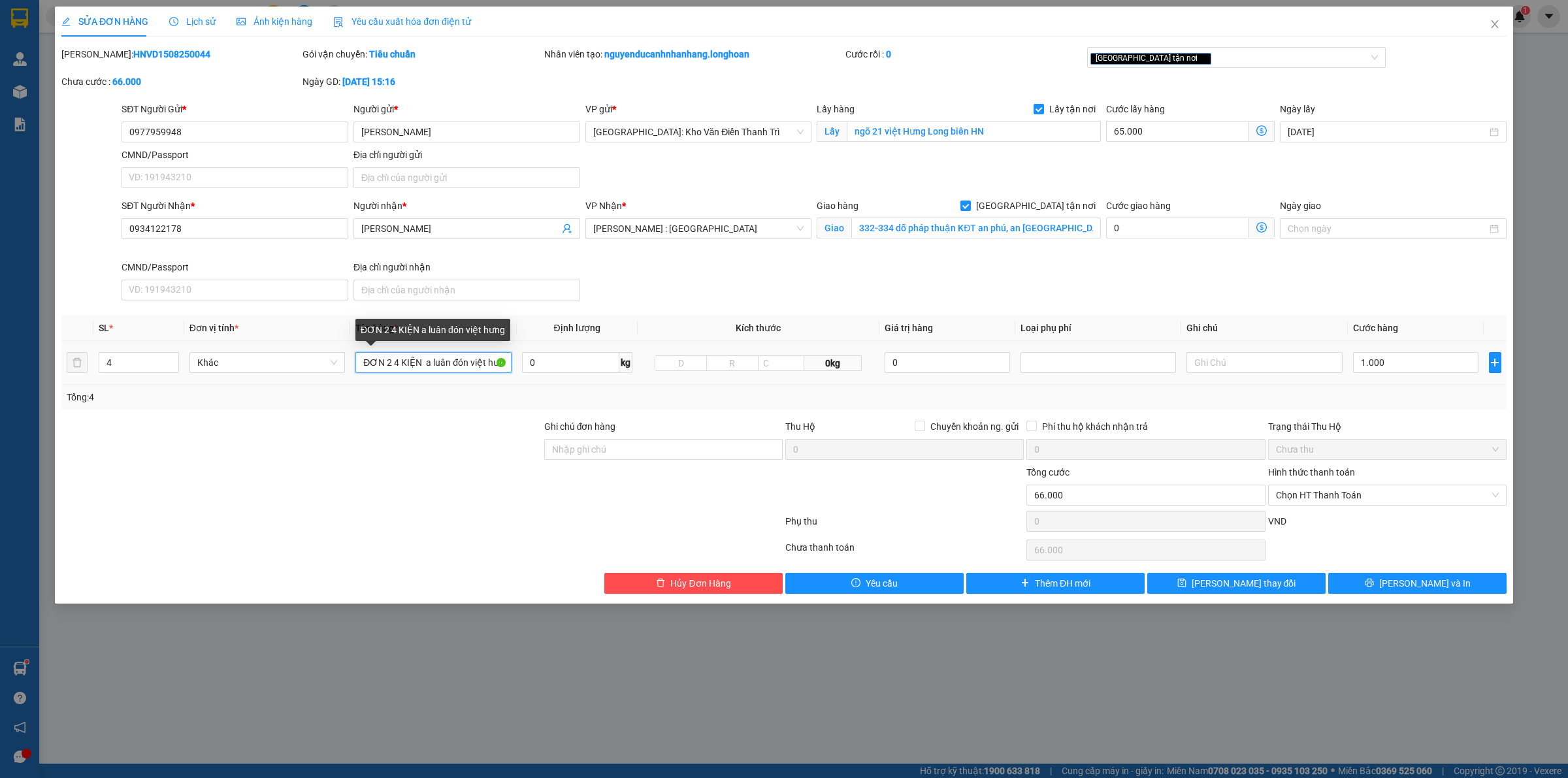
click at [420, 364] on input "ĐƠN 2 4 KIỆN a luân đón việt hưng" at bounding box center [433, 362] width 155 height 21
type input "3"
click at [168, 371] on span "down" at bounding box center [172, 367] width 8 height 8
click at [392, 362] on input "text" at bounding box center [433, 362] width 155 height 21
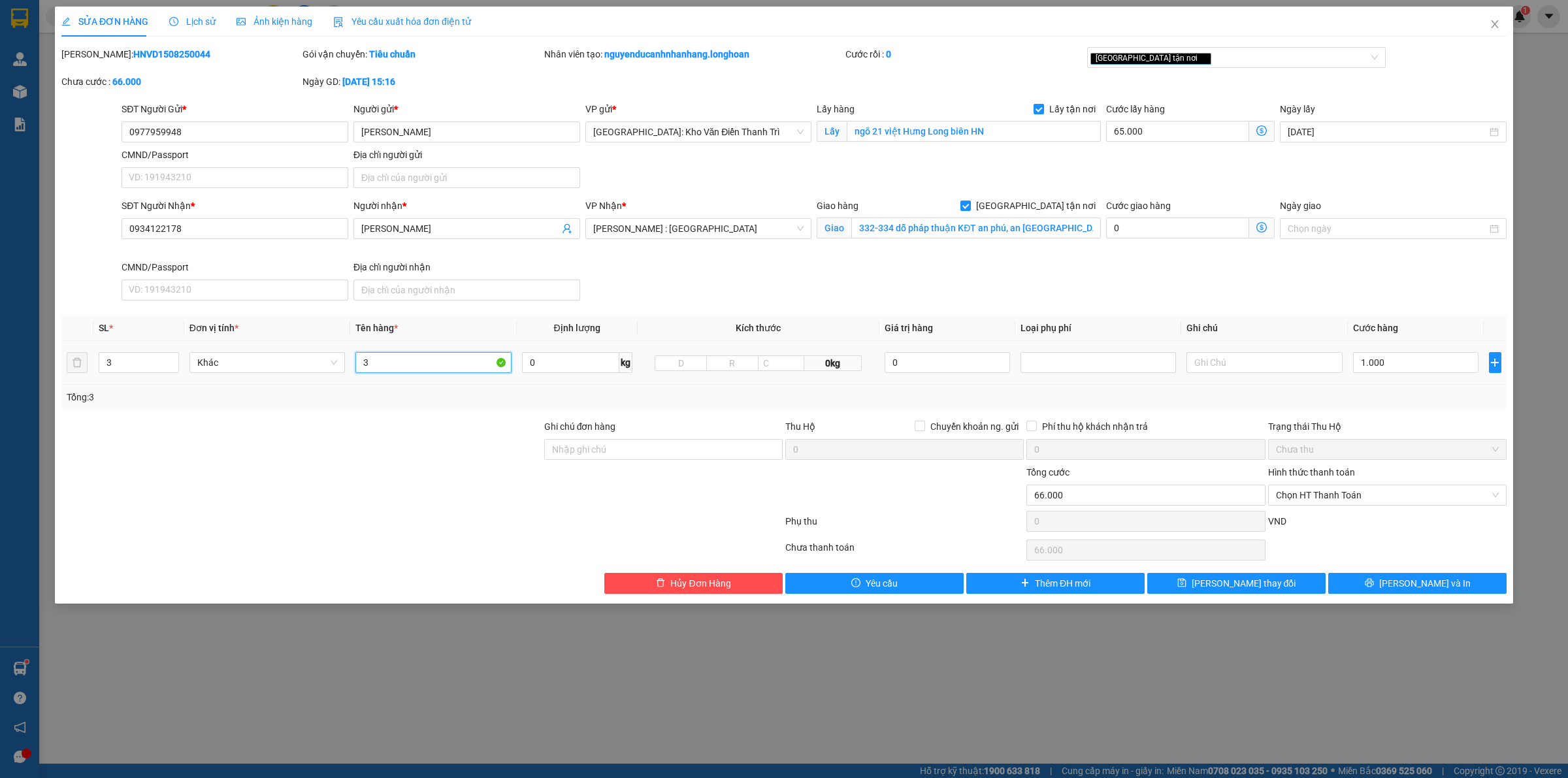
type input "3"
click at [168, 347] on td "3" at bounding box center [139, 363] width 91 height 43
type input "4"
click at [175, 360] on span "Increase Value" at bounding box center [170, 358] width 14 height 11
click at [392, 370] on input "text" at bounding box center [433, 362] width 155 height 21
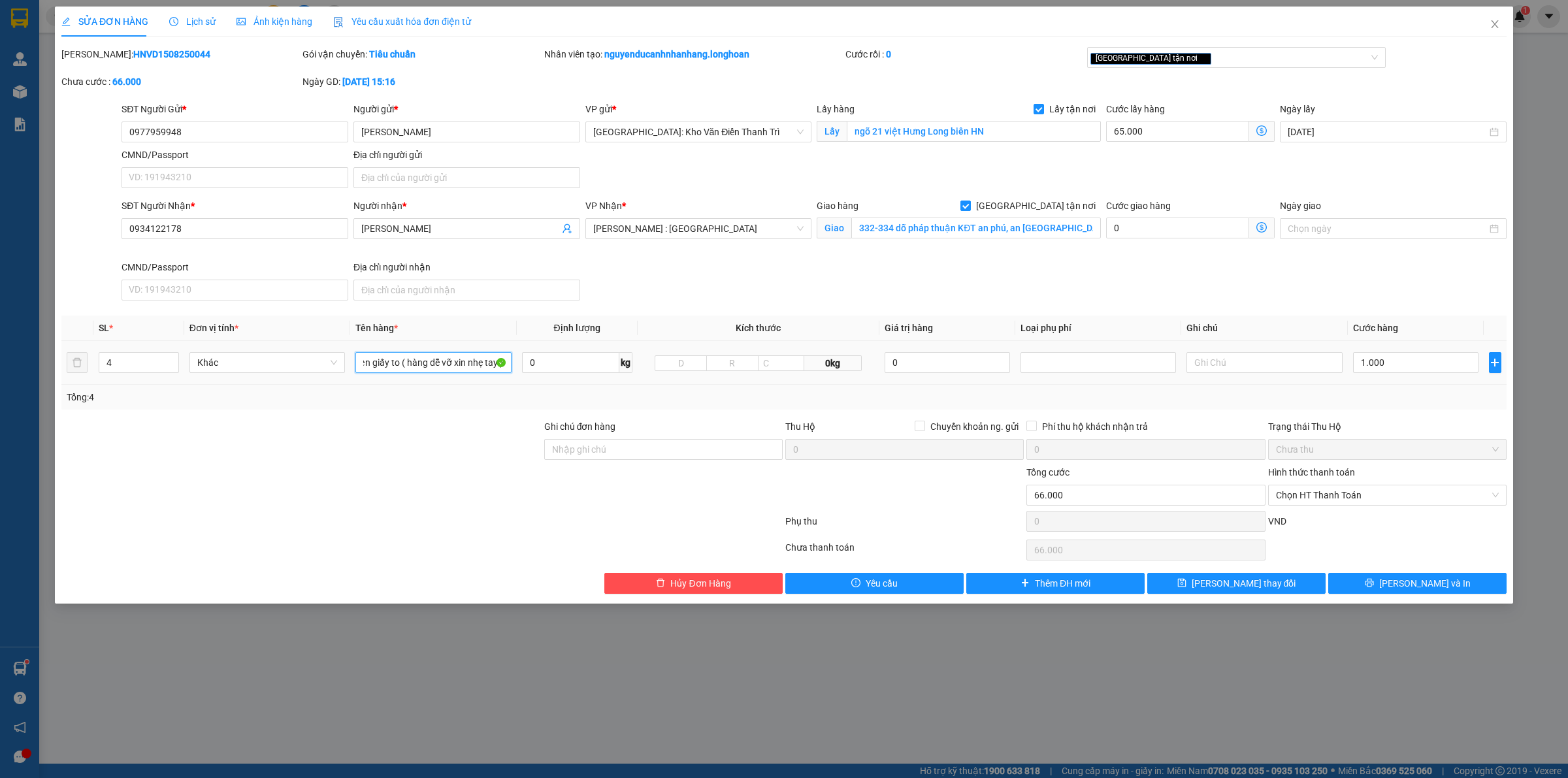
scroll to position [0, 22]
type input "4 kiện giấy to ( hàng dễ vỡ xin nhẹ tay )"
click at [1390, 360] on input "1.000" at bounding box center [1416, 362] width 126 height 21
type input "65.001"
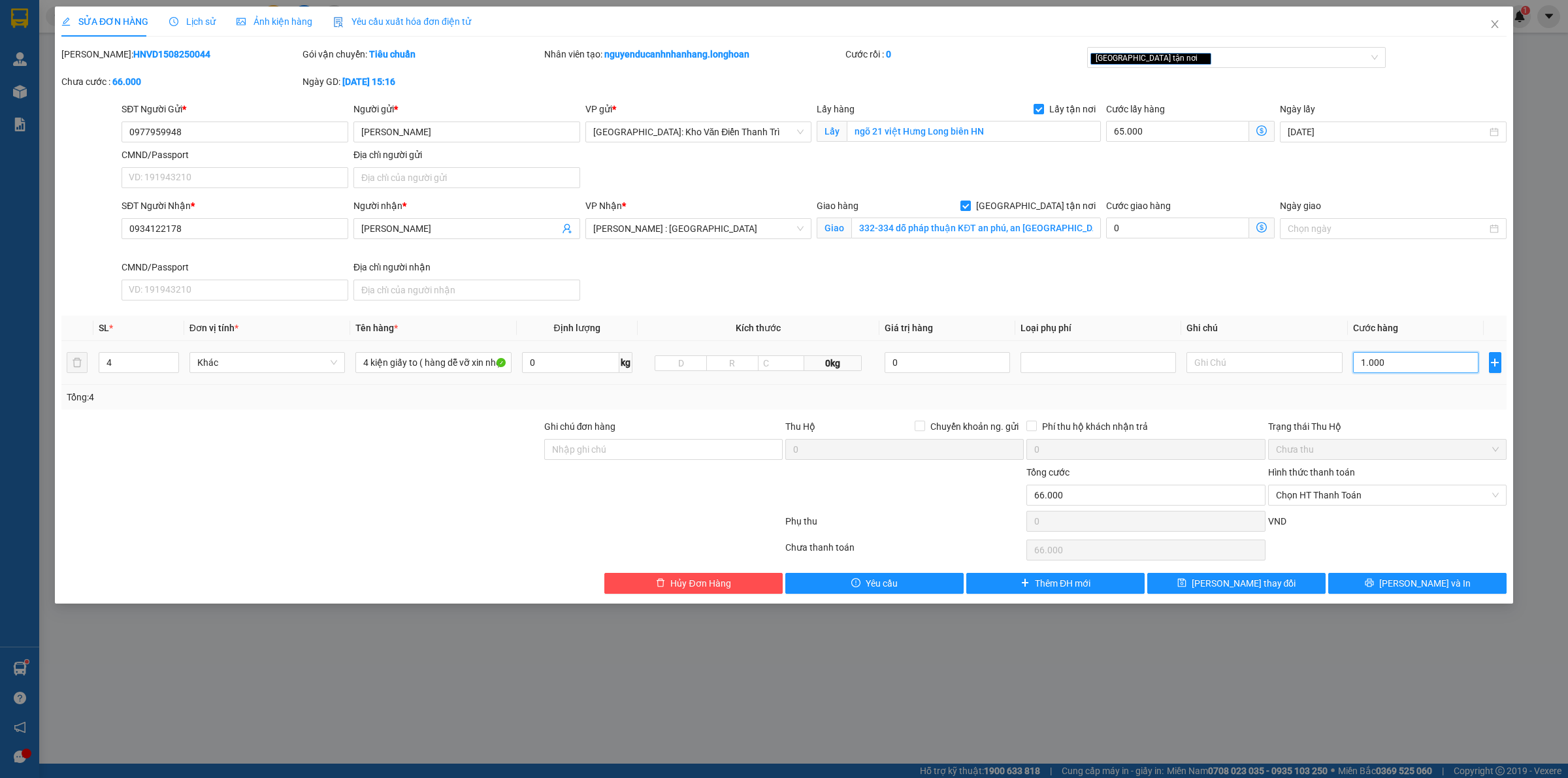
type input "65.001"
type input "1"
type input "65.013"
type input "13"
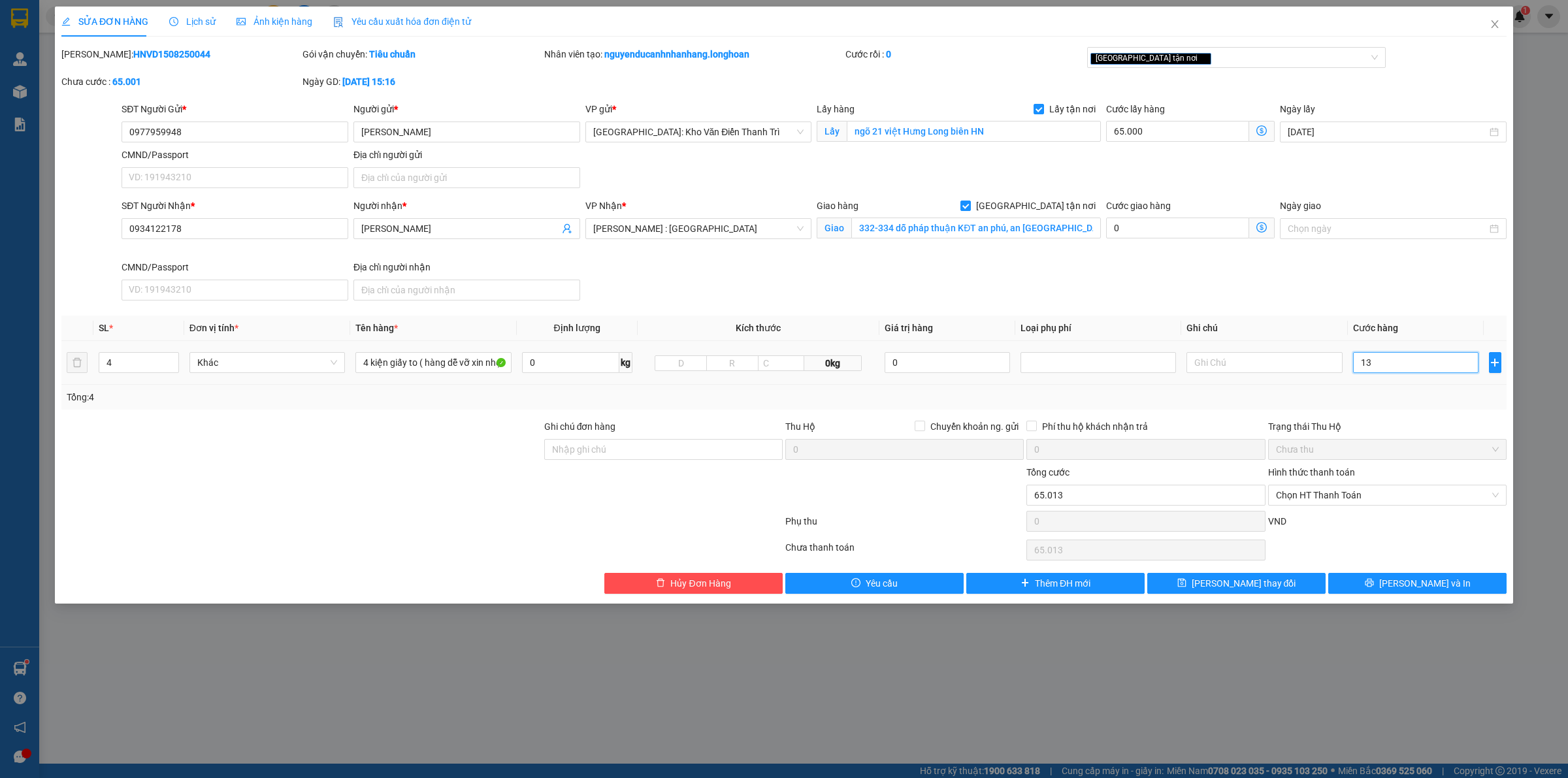
type input "65.135"
type input "135"
type input "66.350"
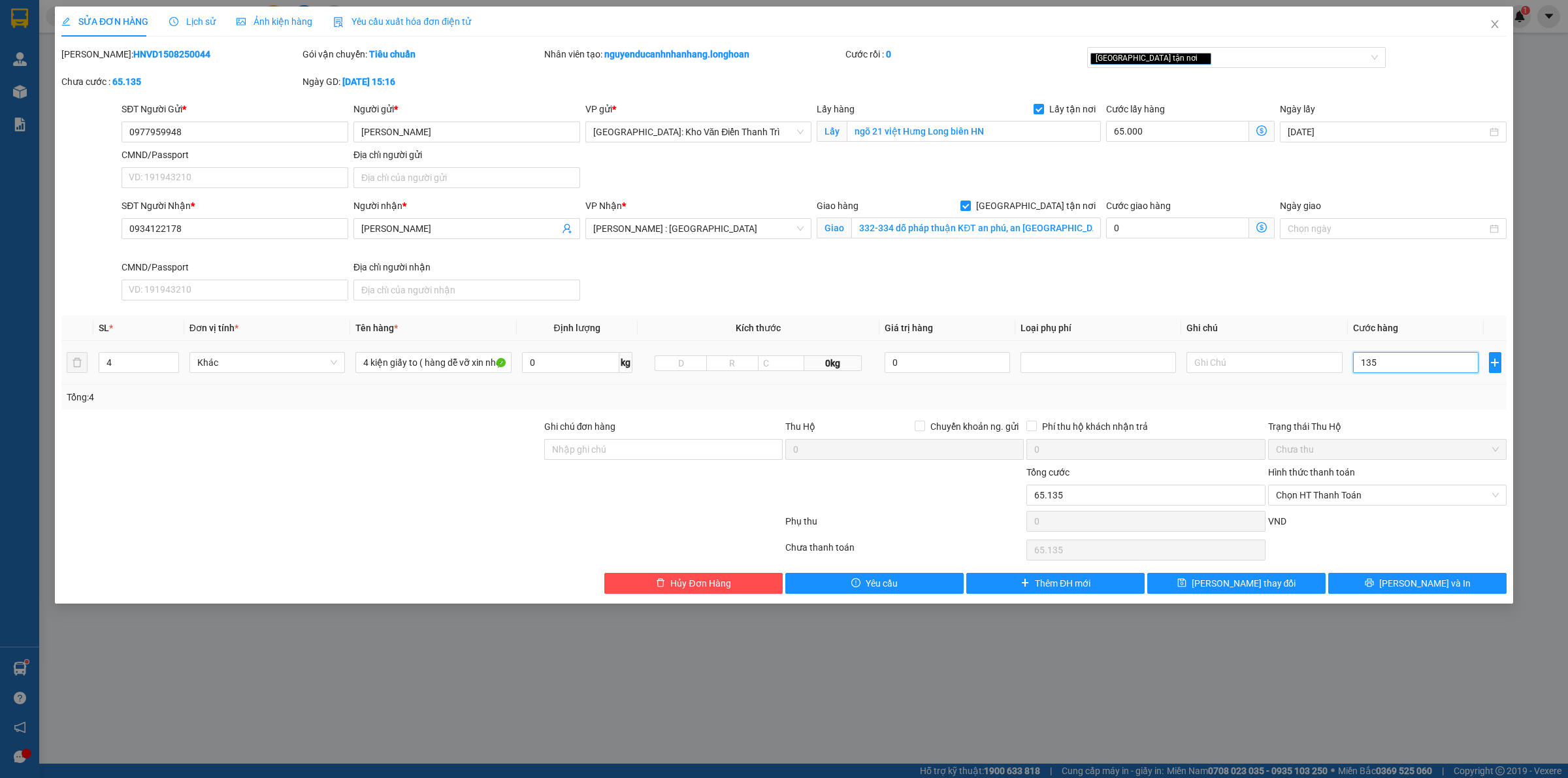
type input "1.350"
type input "78.500"
type input "13.500"
type input "200.000"
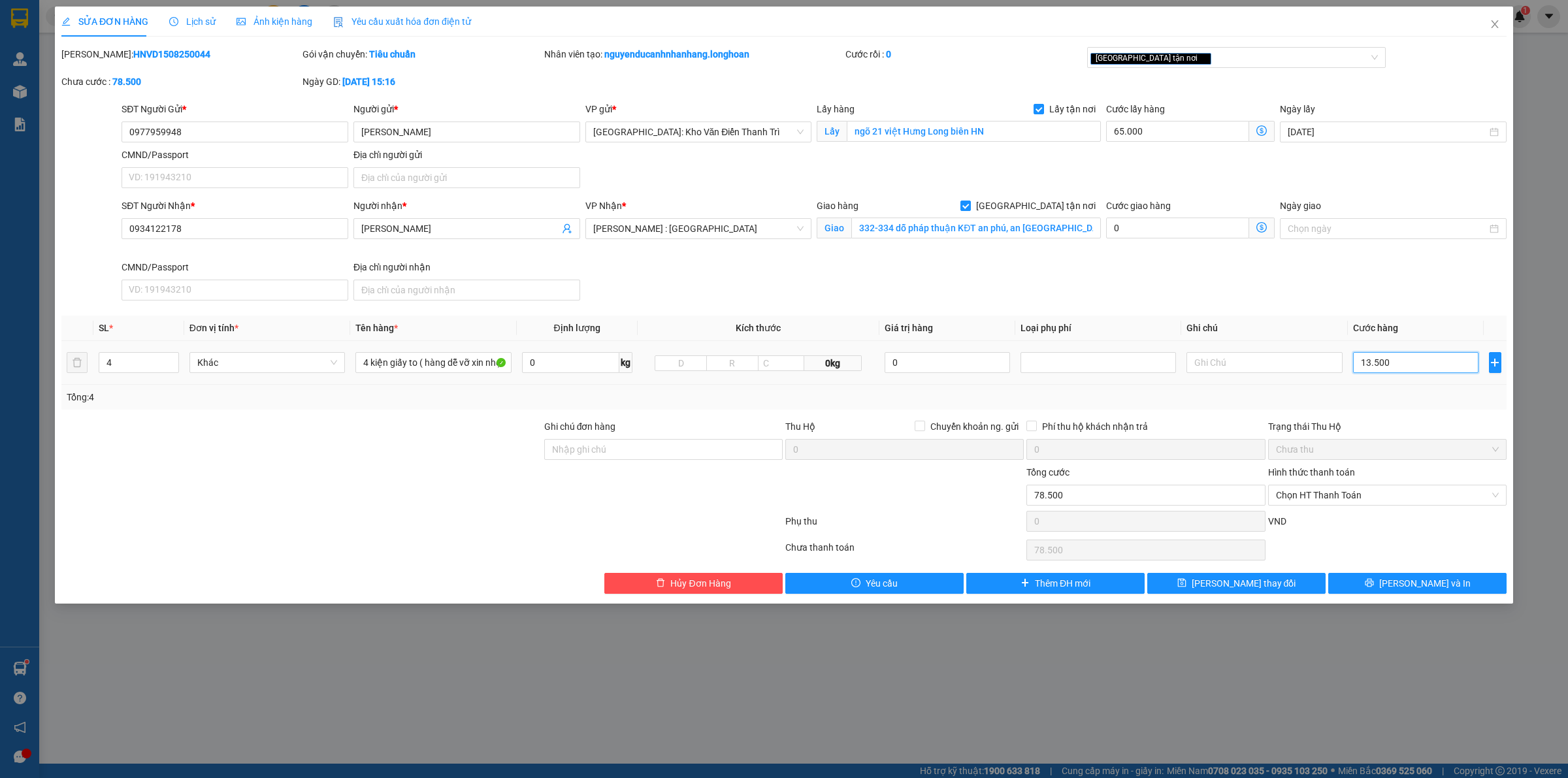
type input "200.000"
type input "135.000"
type input "1.415.000"
click at [1194, 50] on div "[GEOGRAPHIC_DATA] tận nơi" at bounding box center [1230, 58] width 280 height 16
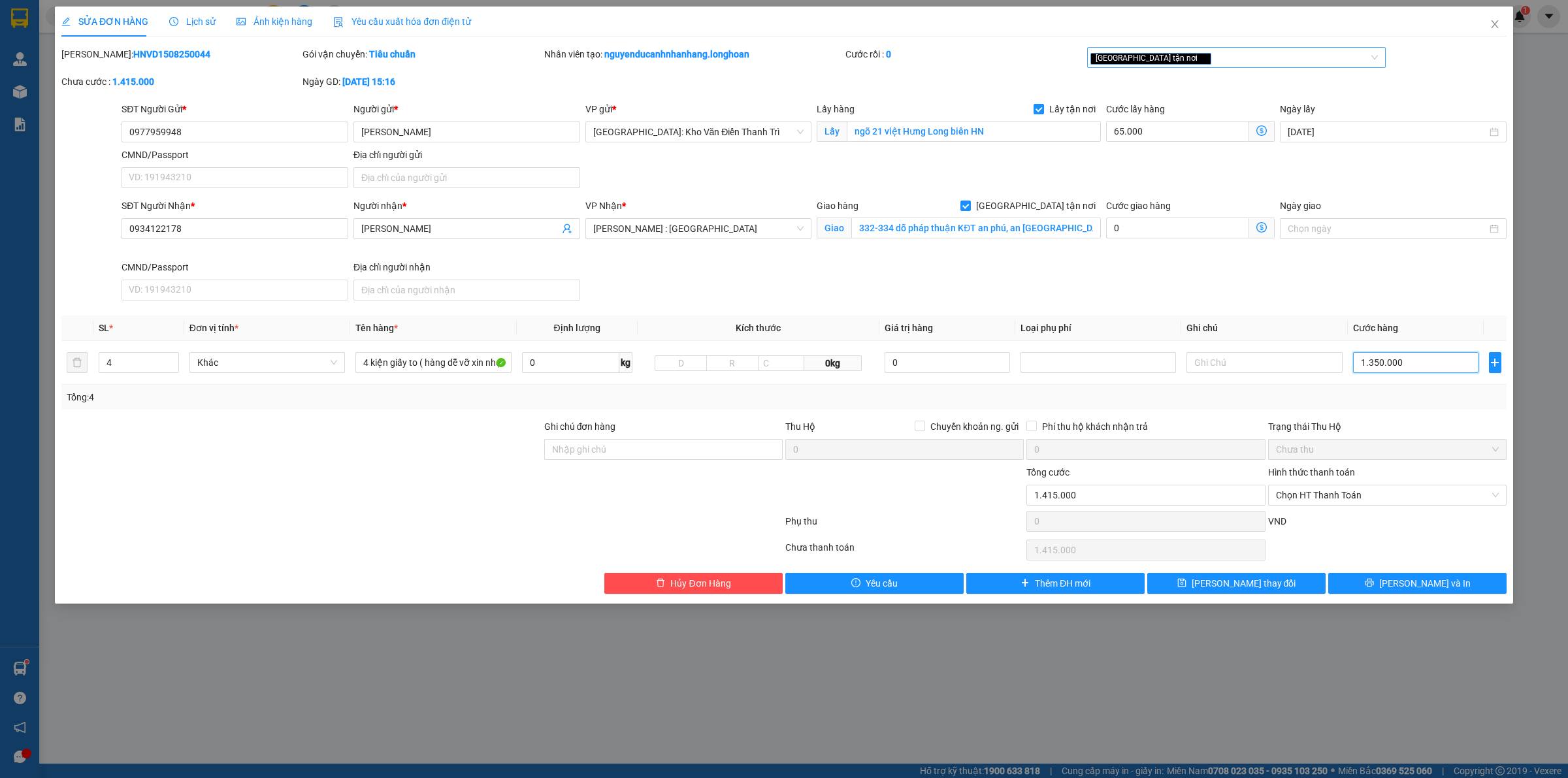
type input "1.350.000"
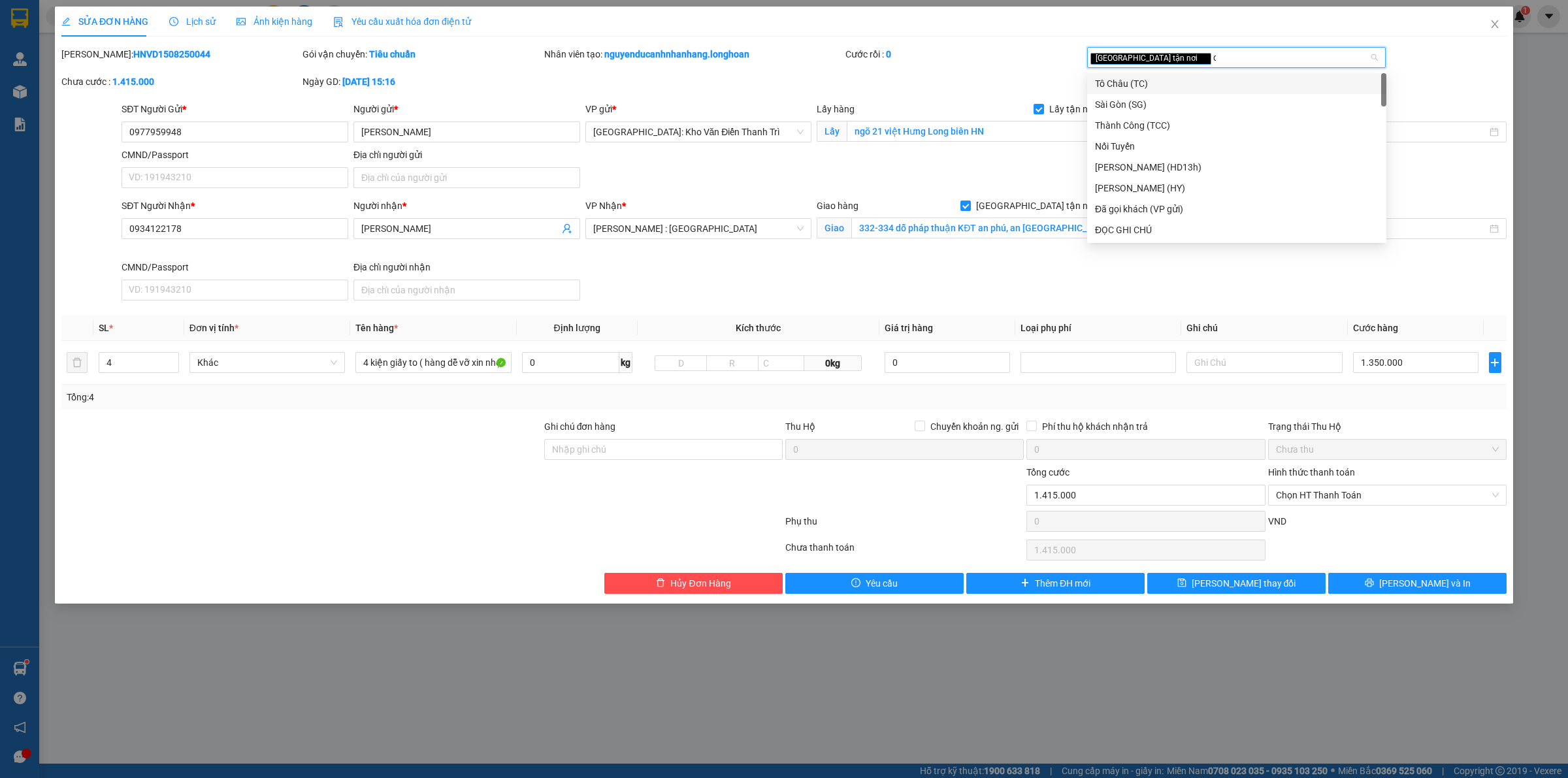
type input "da"
click at [1180, 79] on div "Đã gọi khách (VP gửi)" at bounding box center [1237, 83] width 284 height 14
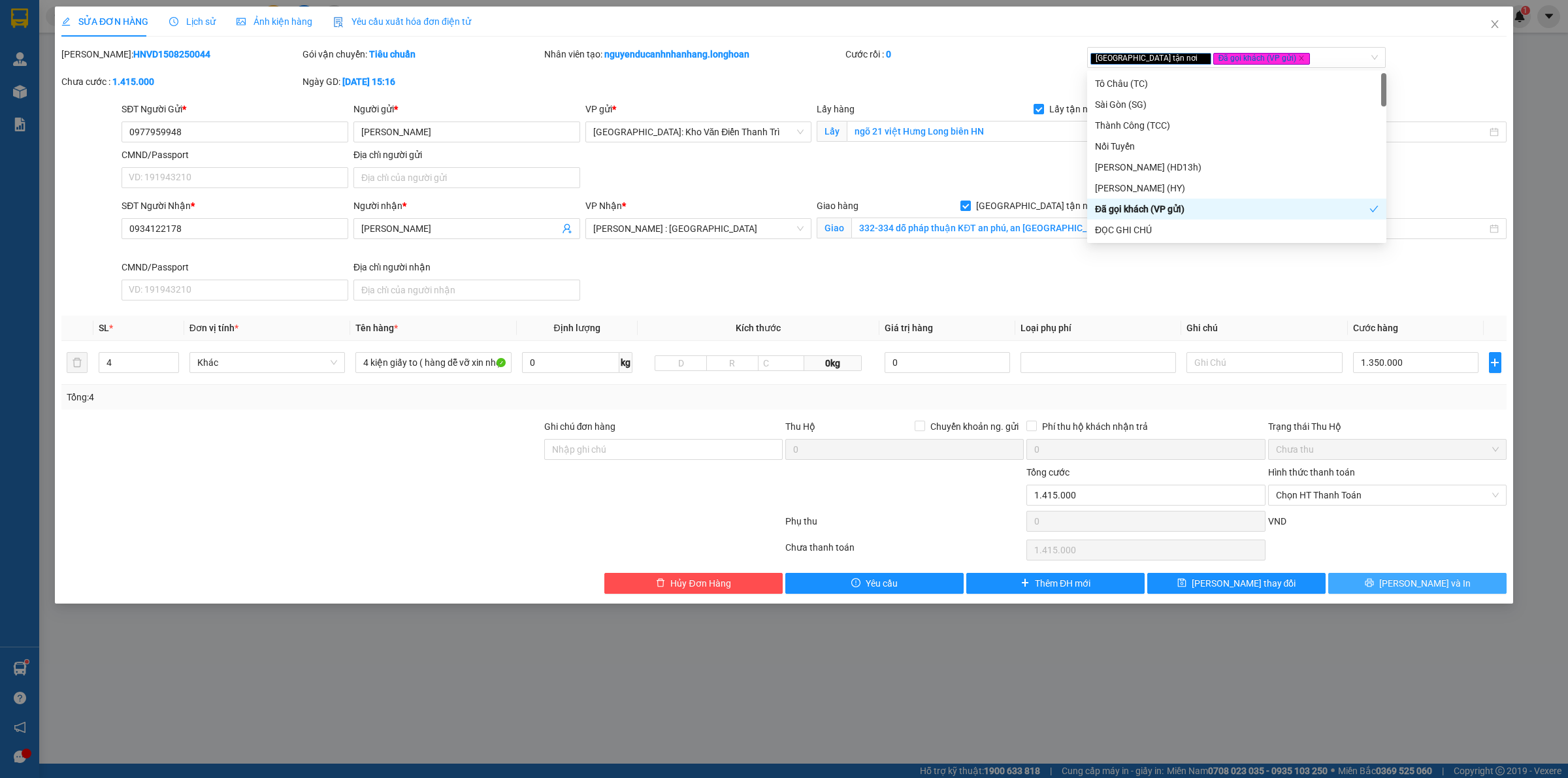
click at [1376, 576] on button "[PERSON_NAME] và In" at bounding box center [1418, 583] width 179 height 21
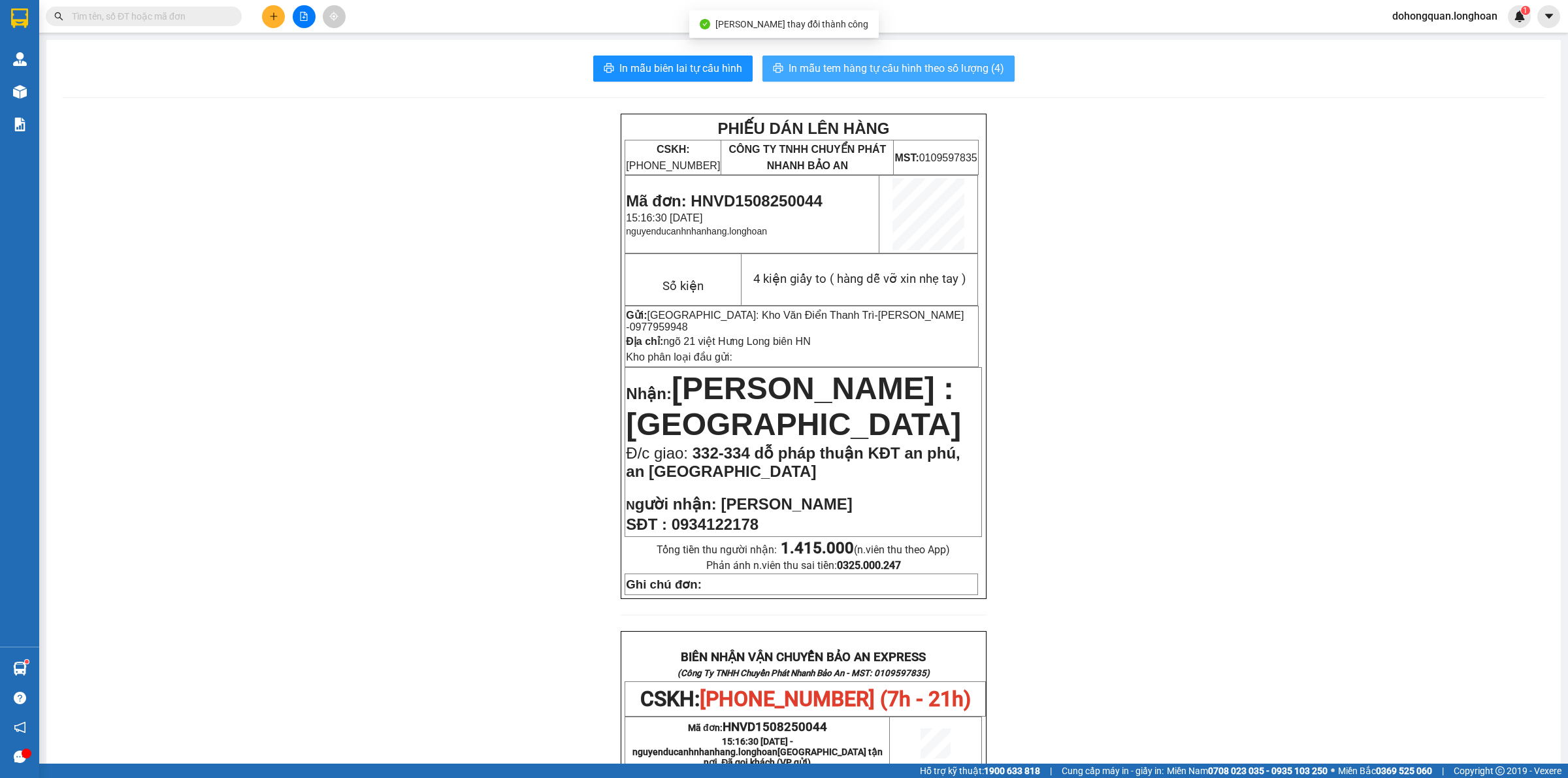
click at [904, 59] on button "In mẫu tem hàng tự cấu hình theo số lượng (4)" at bounding box center [888, 69] width 253 height 26
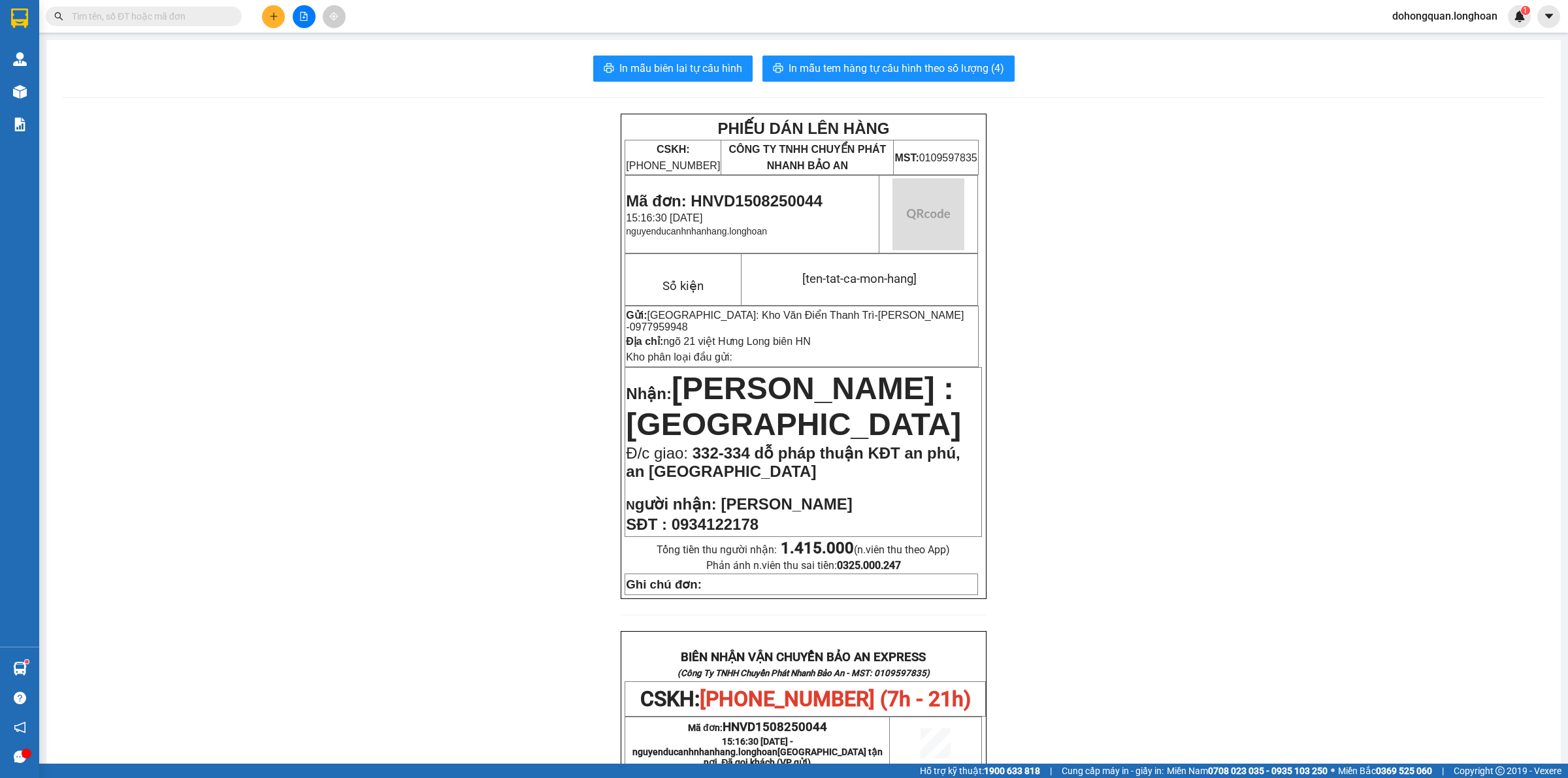
click at [1231, 492] on div "PHIẾU DÁN LÊN HÀNG CSKH: [PHONE_NUMBER] CÔNG TY TNHH CHUYỂN PHÁT NHANH BẢO AN M…" at bounding box center [804, 711] width 1483 height 1196
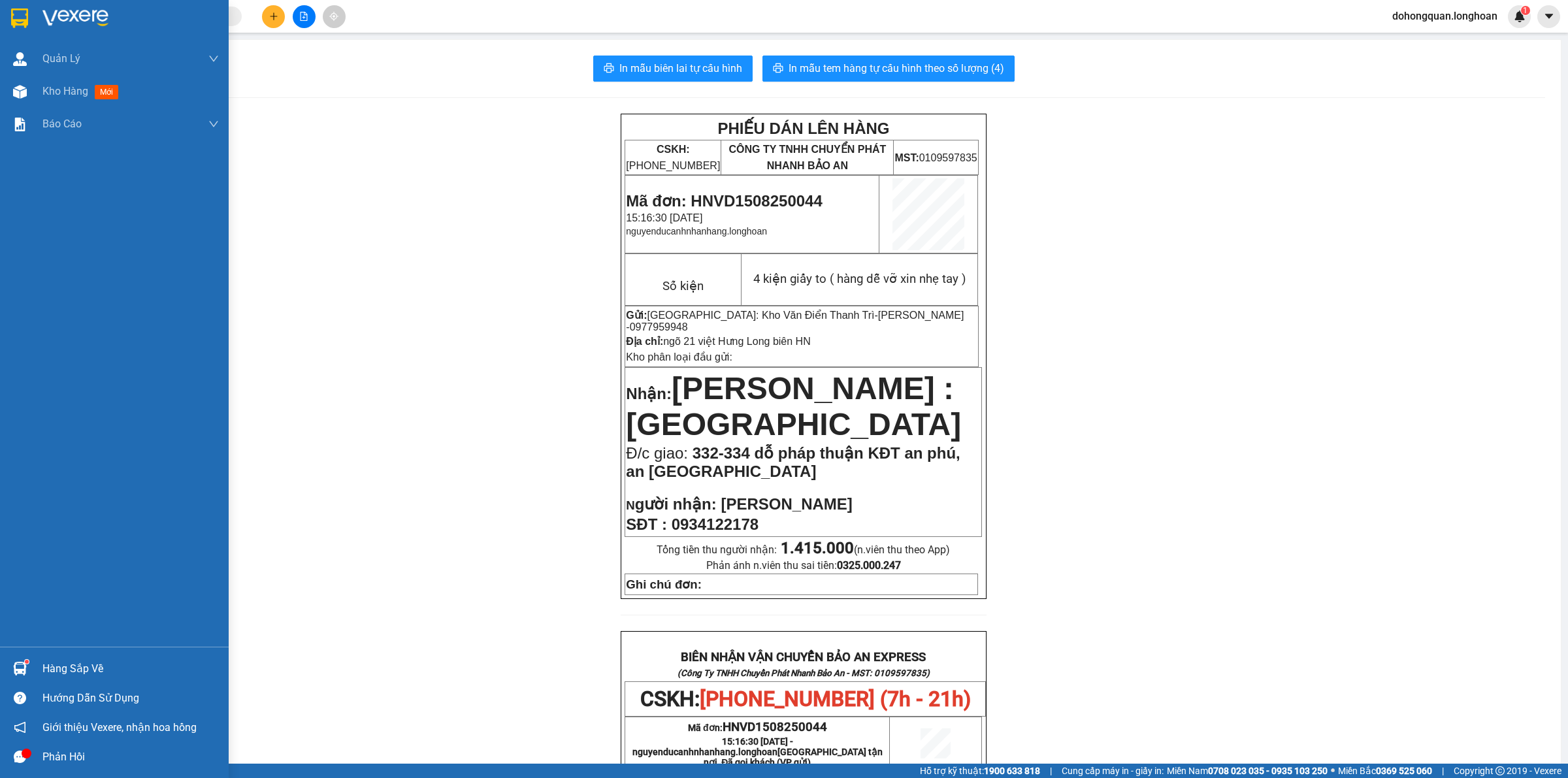
click at [25, 22] on img at bounding box center [20, 18] width 17 height 20
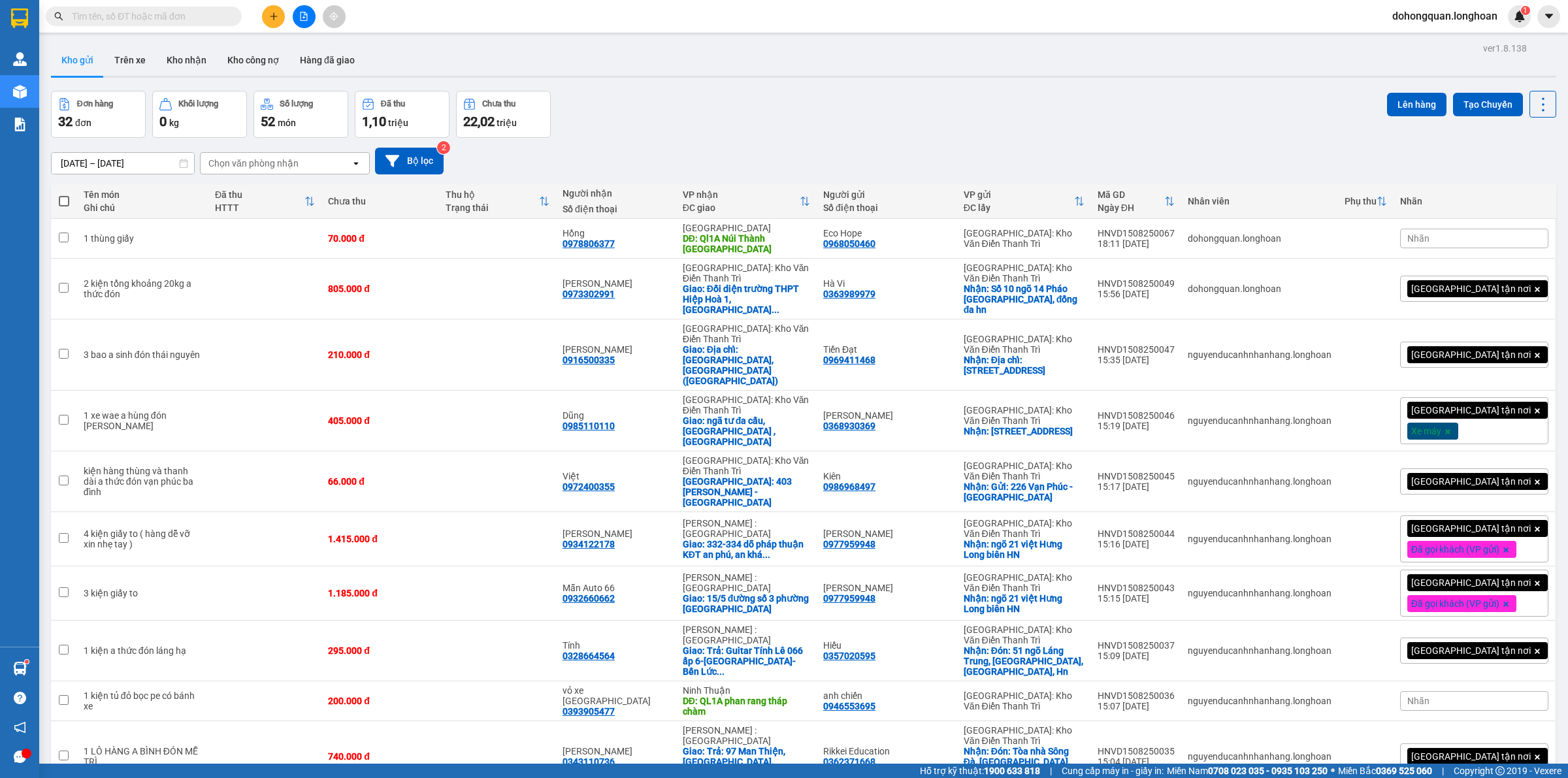
click at [701, 118] on div "Đơn hàng 32 đơn Khối lượng 0 kg Số lượng 52 món Đã thu 1,10 triệu Chưa thu 22,0…" at bounding box center [804, 114] width 1506 height 47
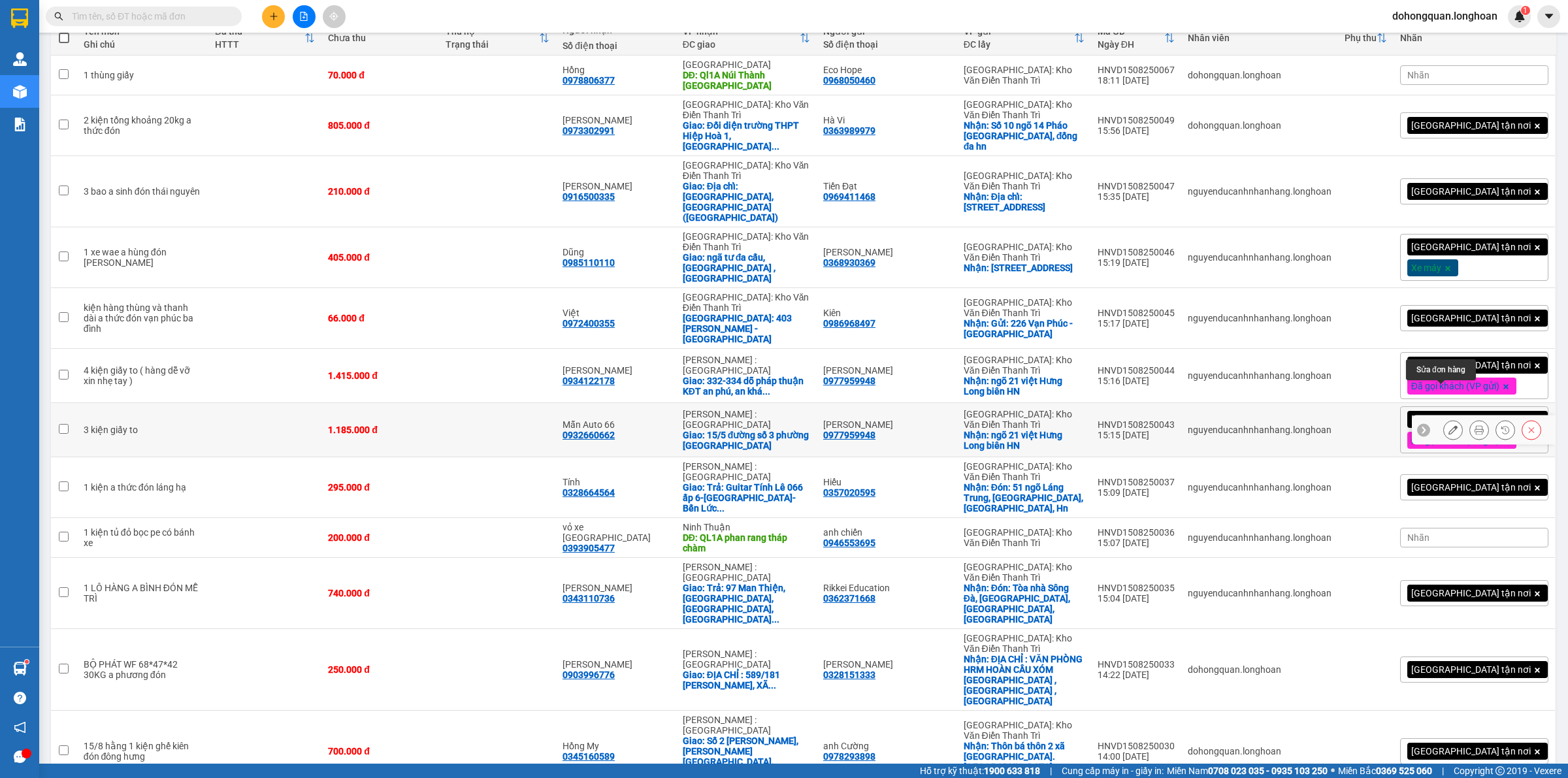
click at [1449, 425] on icon at bounding box center [1454, 430] width 9 height 9
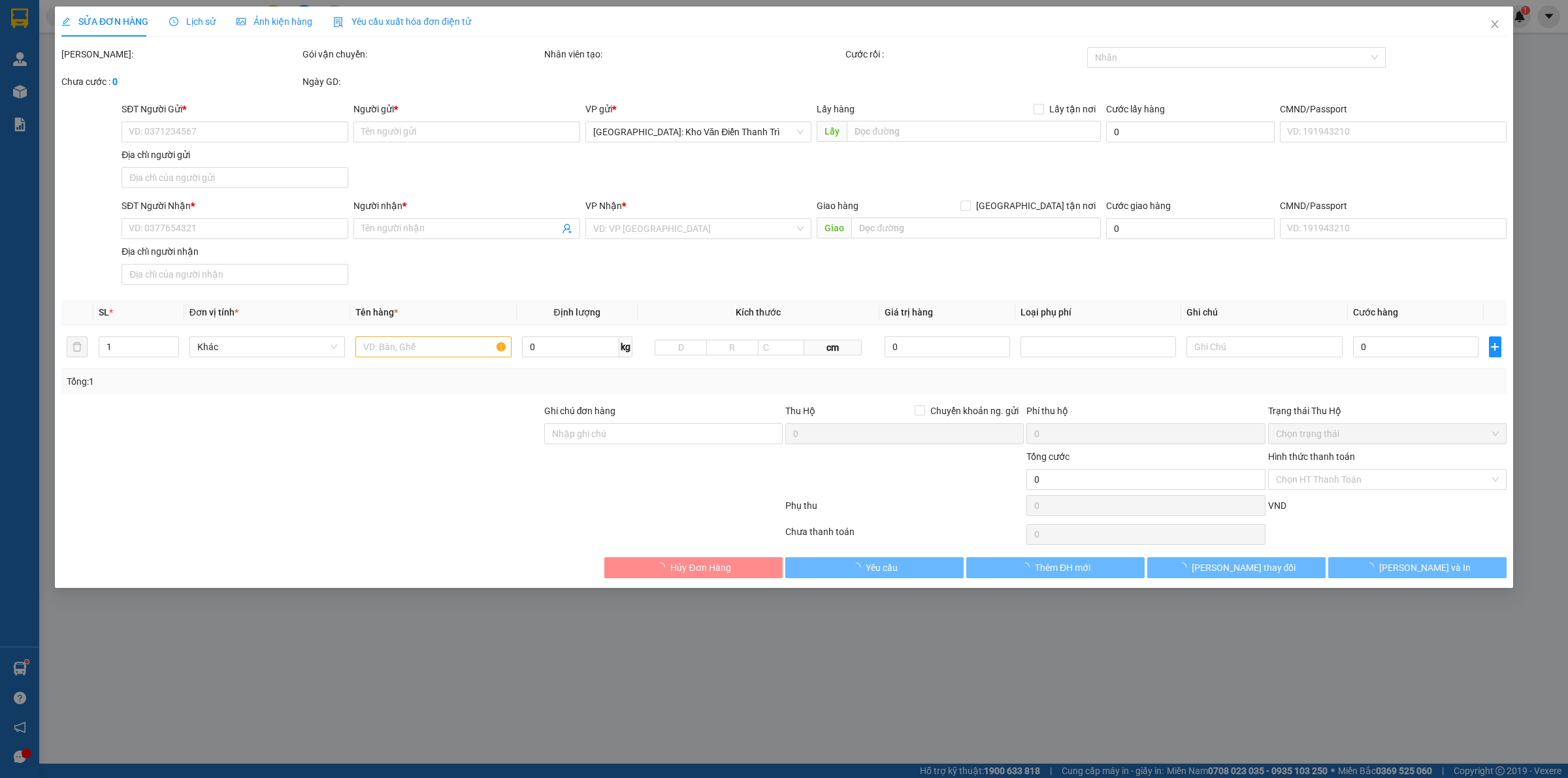
type input "0977959948"
type input "[PERSON_NAME]"
checkbox input "true"
type input "ngõ 21 việt Hưng Long biên HN"
type input "0932660662"
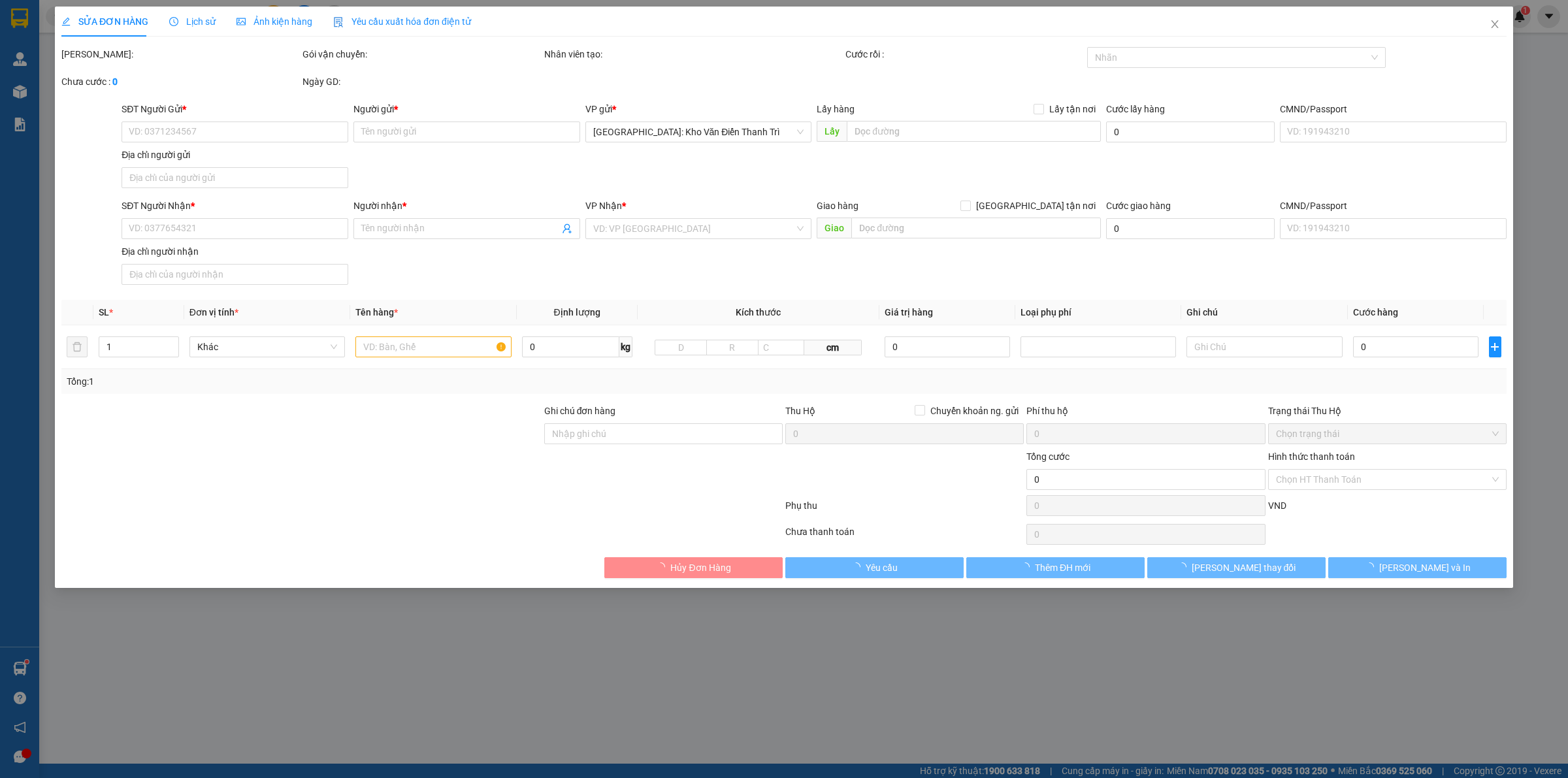
type input "Mẫn Auto 66"
checkbox input "true"
type input "15/5 đường số 3 phường [GEOGRAPHIC_DATA]"
type input "1.185.000"
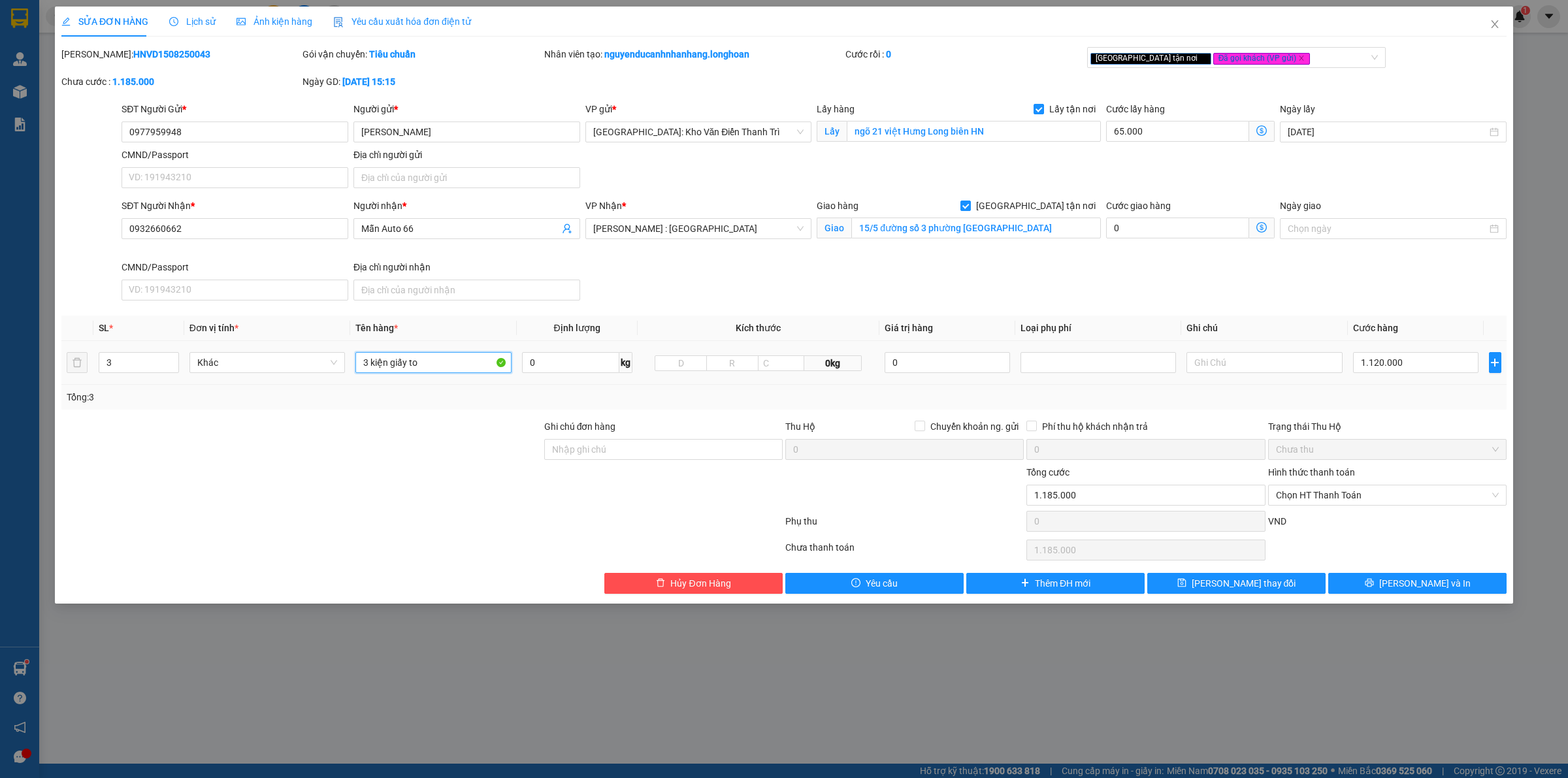
click at [434, 358] on input "3 kiện giấy to" at bounding box center [433, 362] width 155 height 21
type input "3 kiện giấy to ( hàng dễ vỡ xin nhẹ tay )"
click at [1271, 586] on button "[PERSON_NAME] thay đổi" at bounding box center [1236, 583] width 179 height 21
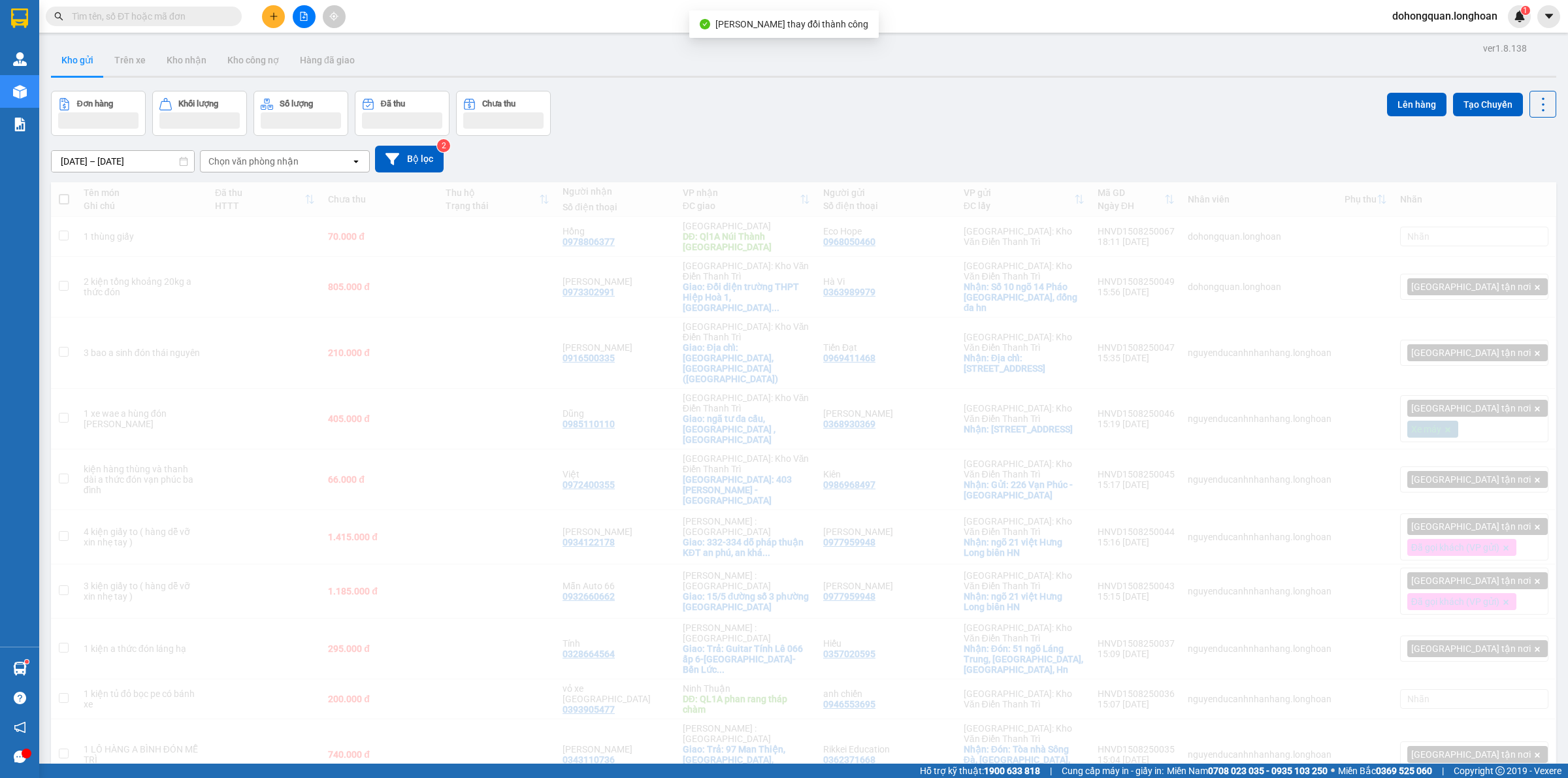
click at [890, 95] on div "Đơn hàng Khối lượng Số lượng Đã thu Chưa thu Lên hàng Tạo Chuyến" at bounding box center [804, 113] width 1506 height 45
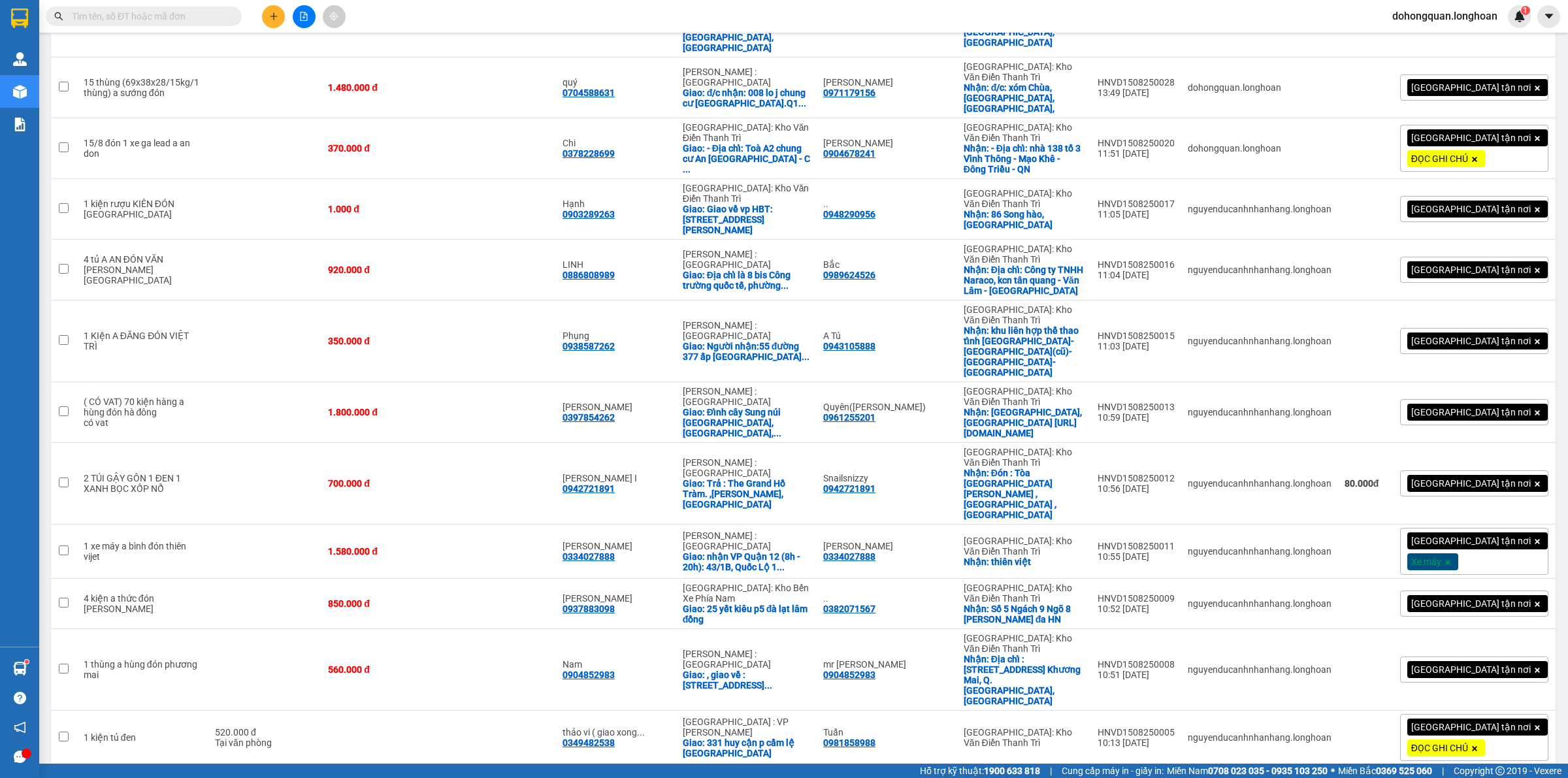
scroll to position [1047, 0]
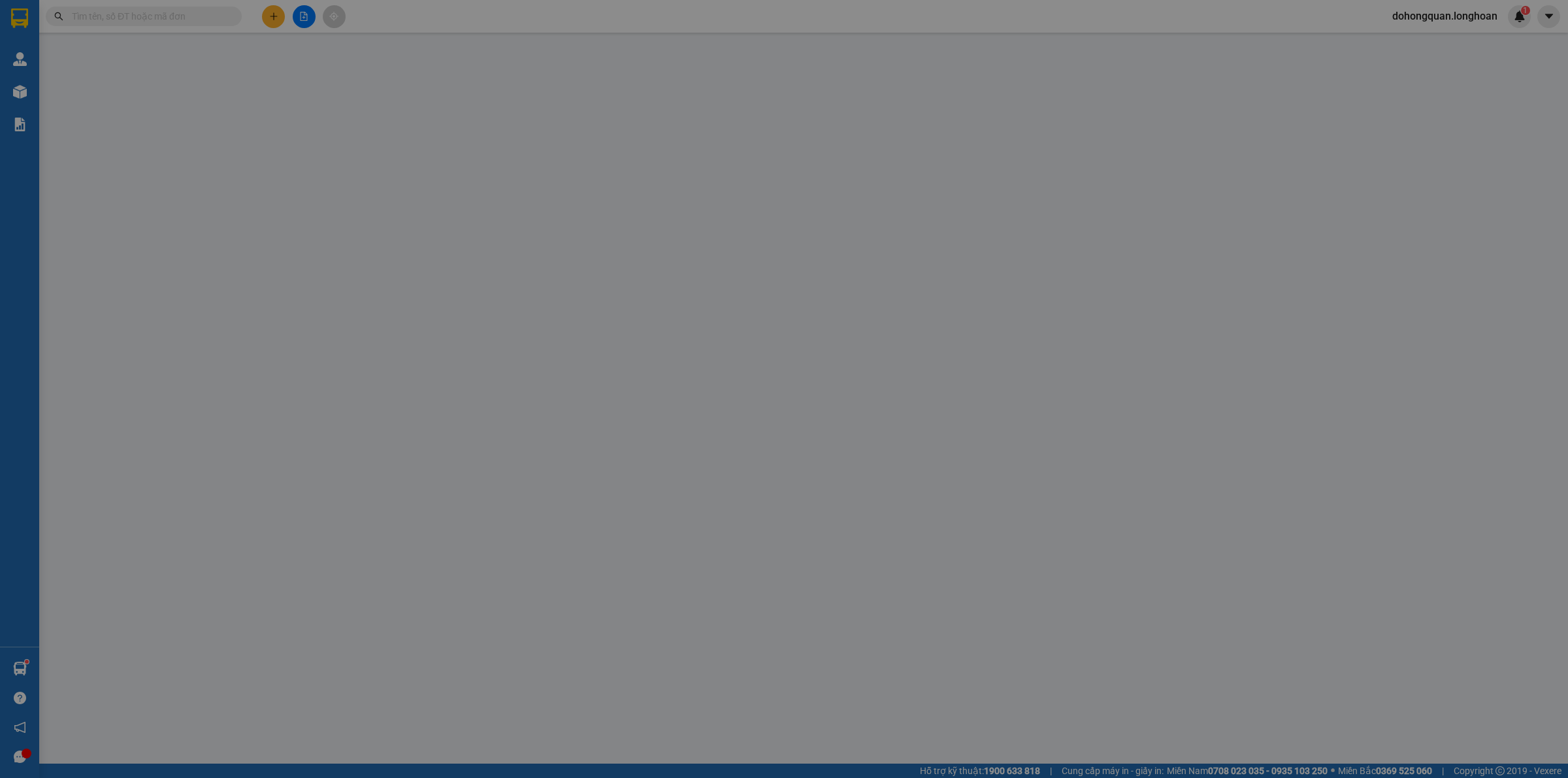
type input "0374545679"
type input "[PERSON_NAME]"
checkbox input "true"
type input "Đc ngõ 175 bồ đề [GEOGRAPHIC_DATA]"
type input "0896659889"
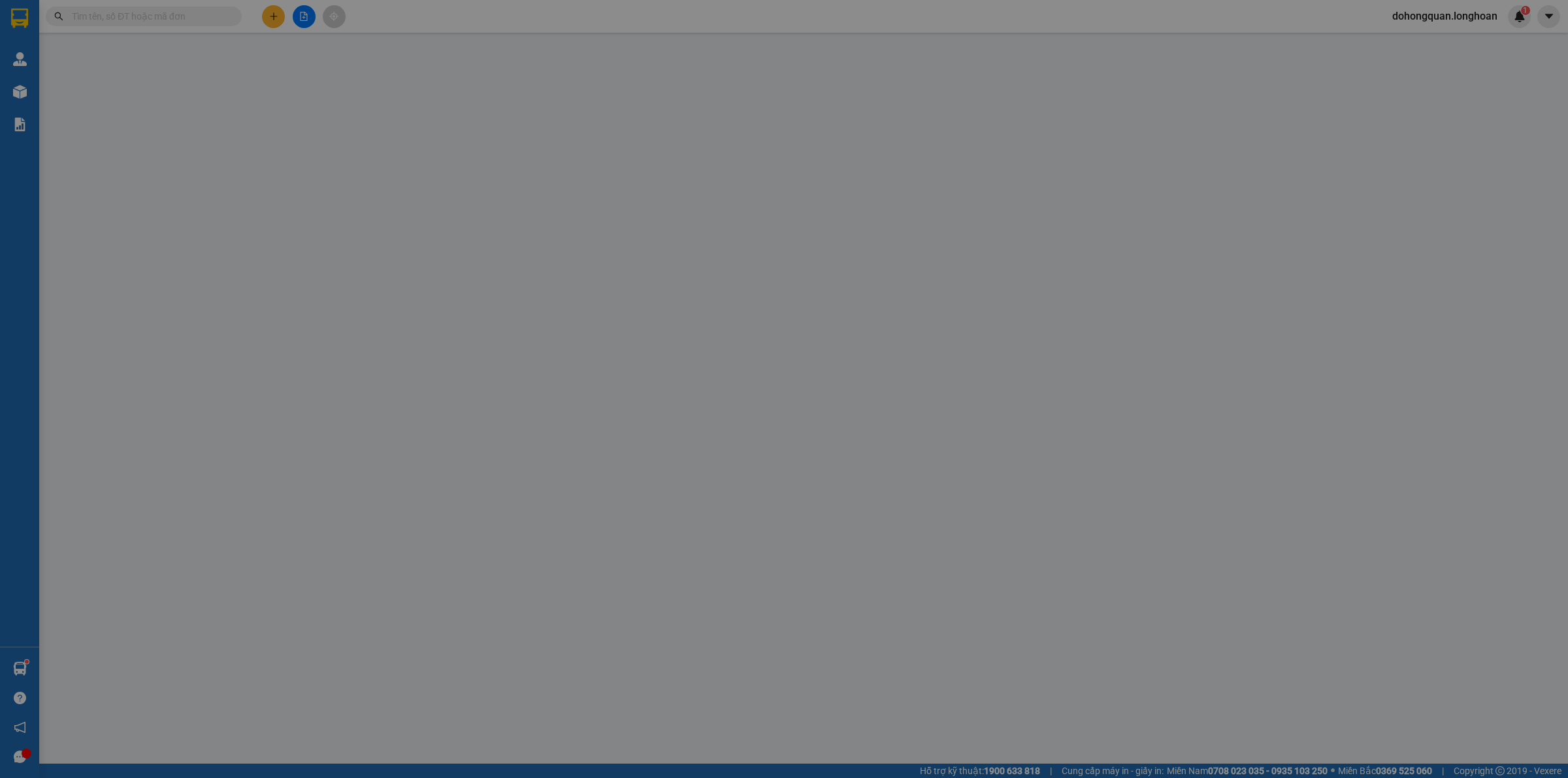
type input "Hoàng thu trang"
checkbox input "true"
type input "Đc số 6 nguyễn trãi nha trang [GEOGRAPHIC_DATA]"
type input "201.000"
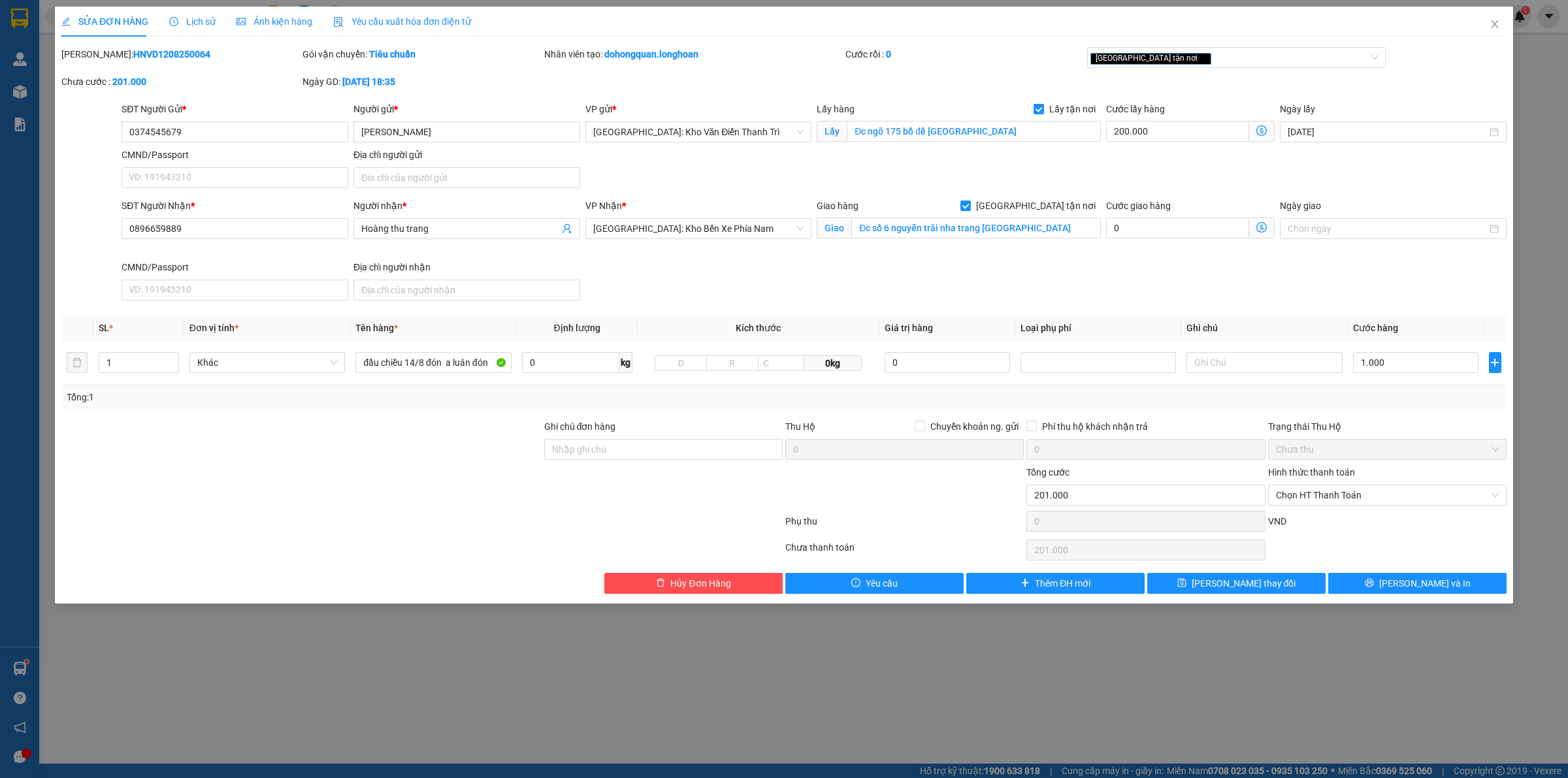
click at [883, 266] on div "SĐT Người Nhận * 0896659889 Người nhận * Hoàng thu trang VP Nhận * [GEOGRAPHIC_…" at bounding box center [814, 251] width 1390 height 107
click at [1339, 492] on span "Chọn HT Thanh Toán" at bounding box center [1387, 494] width 223 height 20
click at [1364, 422] on div "Trạng thái Thu Hộ" at bounding box center [1387, 426] width 238 height 14
click at [215, 119] on div "SĐT Người Gửi *" at bounding box center [235, 112] width 227 height 20
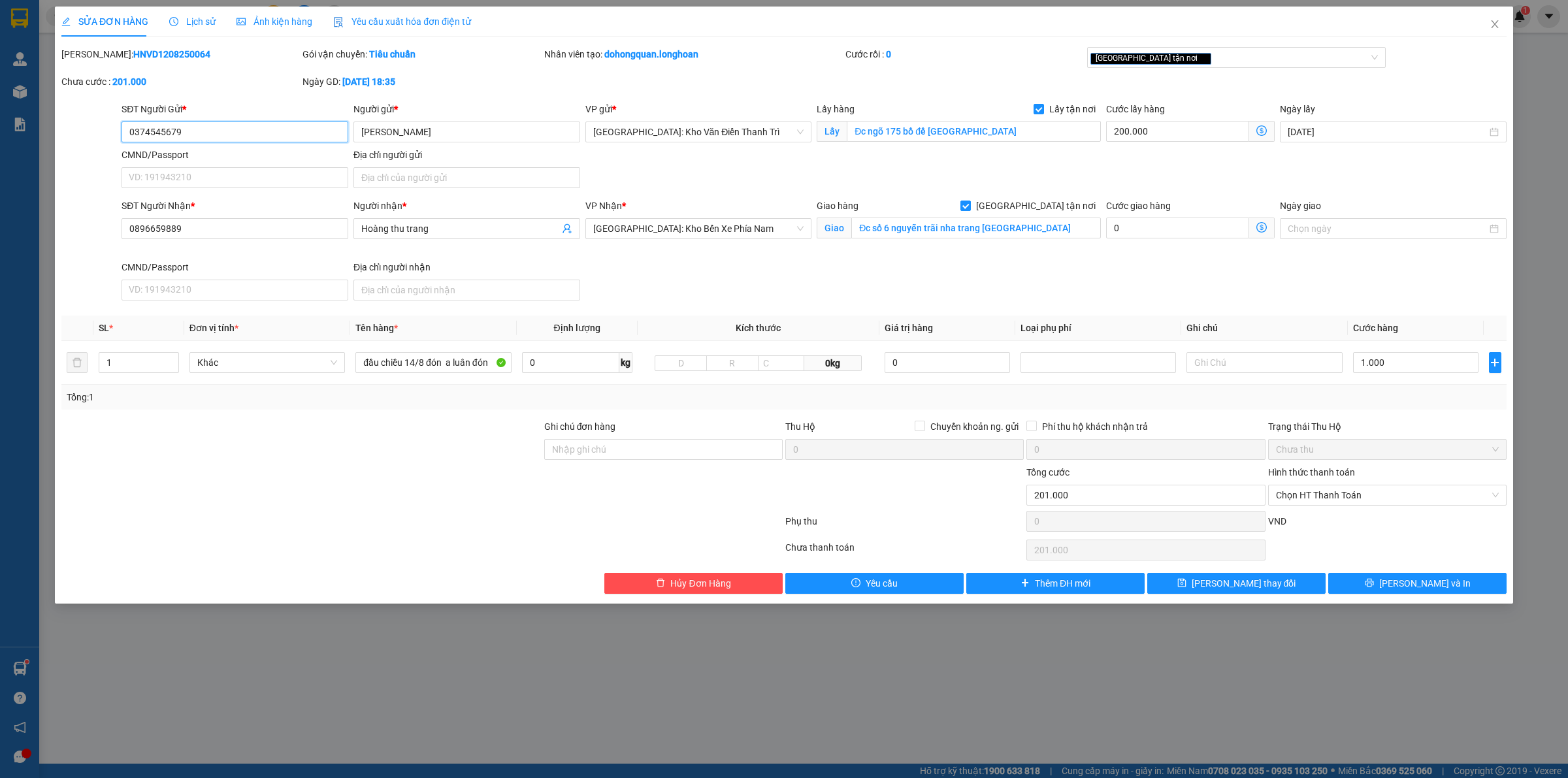
click at [207, 126] on input "0374545679" at bounding box center [235, 132] width 227 height 21
click at [246, 136] on input "0374545679" at bounding box center [235, 132] width 227 height 21
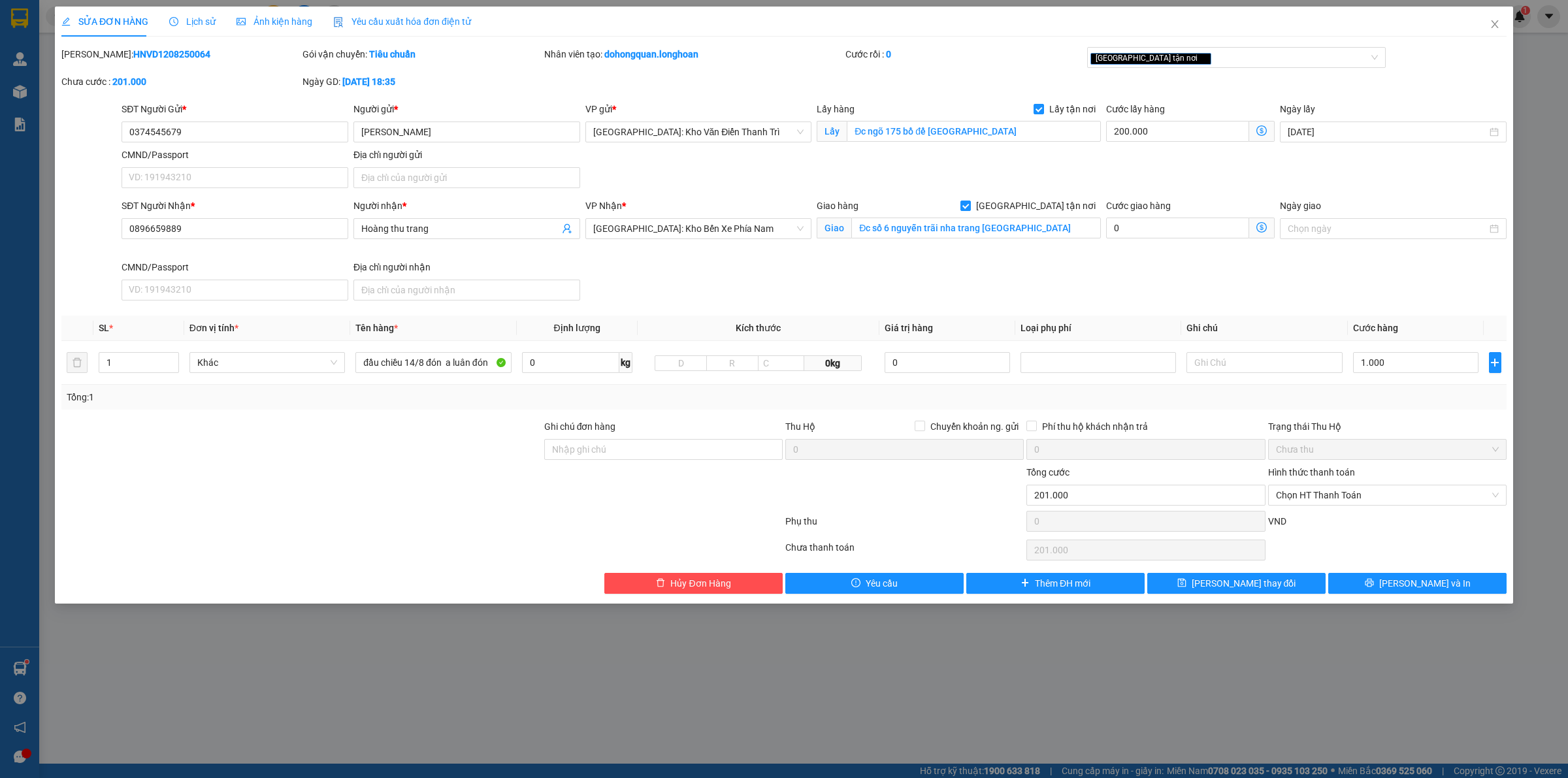
click at [673, 266] on div "SĐT Người Nhận * 0896659889 Người nhận * Hoàng thu trang VP Nhận * [GEOGRAPHIC_…" at bounding box center [814, 251] width 1390 height 107
click at [1001, 586] on button "Thêm ĐH mới" at bounding box center [1055, 583] width 179 height 21
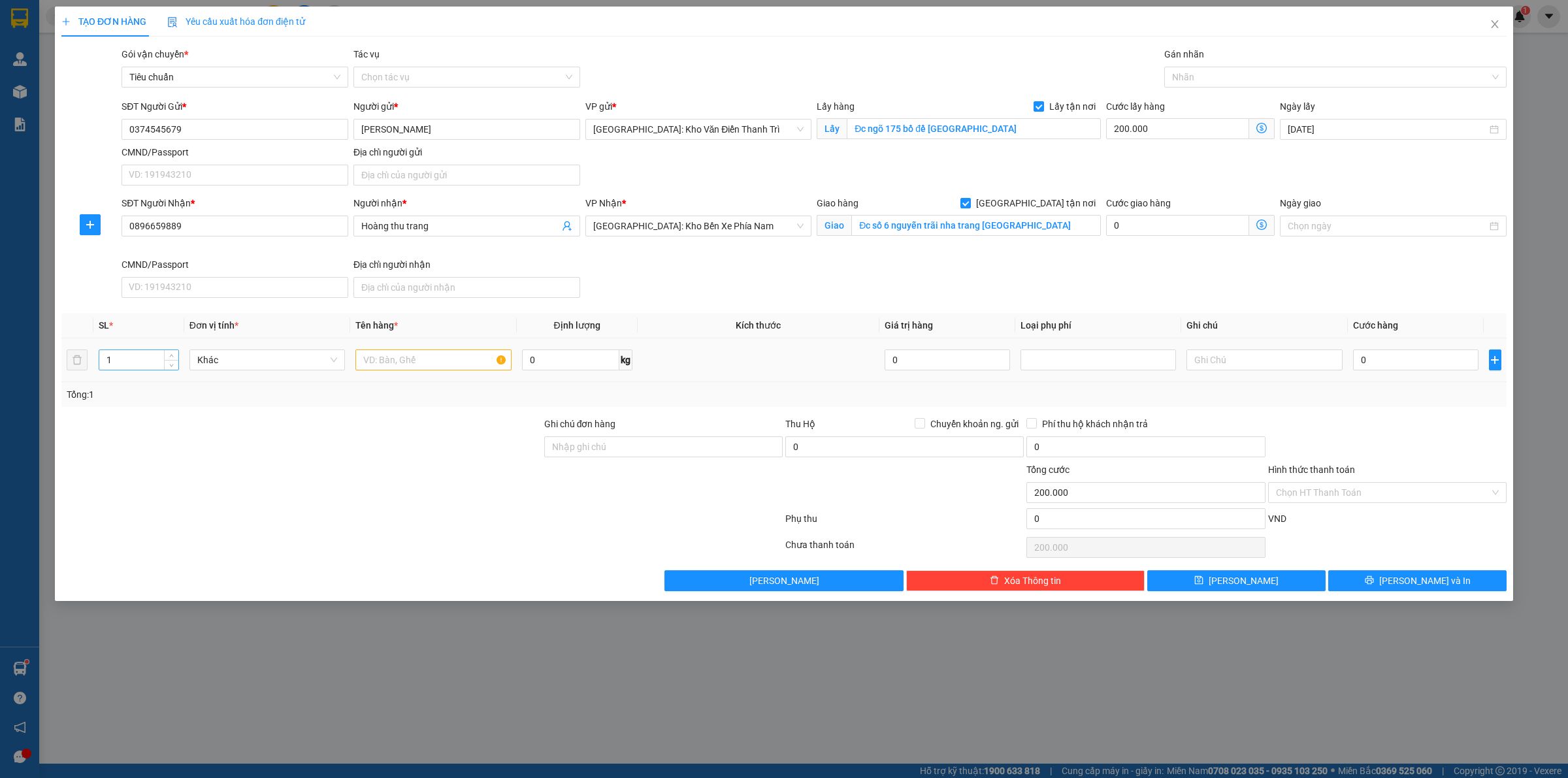
click at [121, 351] on input "1" at bounding box center [139, 359] width 79 height 20
drag, startPoint x: 121, startPoint y: 351, endPoint x: 101, endPoint y: 354, distance: 20.2
click at [101, 354] on input "1" at bounding box center [139, 359] width 79 height 20
type input "20"
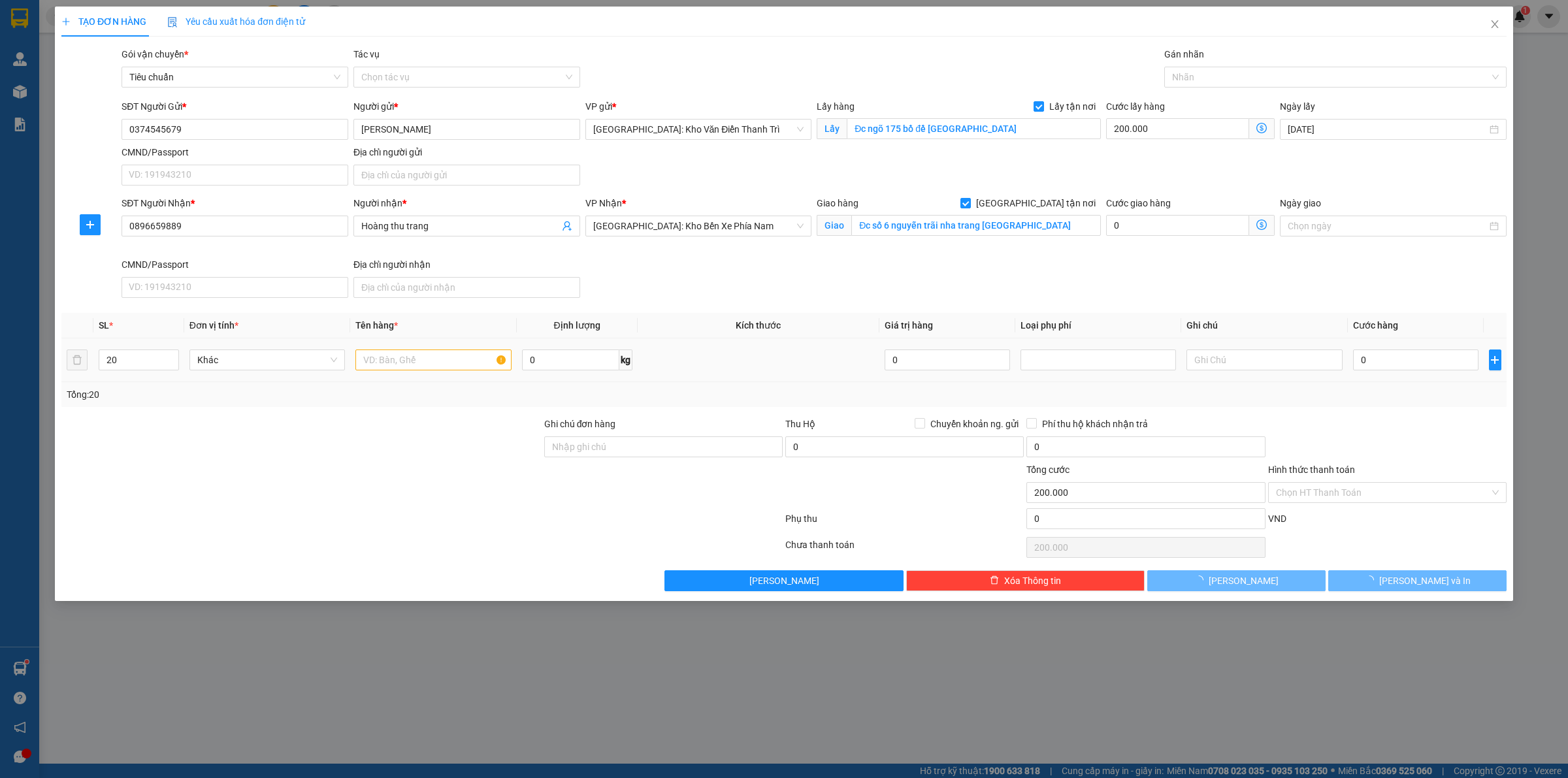
click at [431, 348] on td at bounding box center [432, 360] width 166 height 43
click at [422, 360] on input "text" at bounding box center [433, 360] width 155 height 21
click at [422, 362] on input "text" at bounding box center [433, 360] width 155 height 21
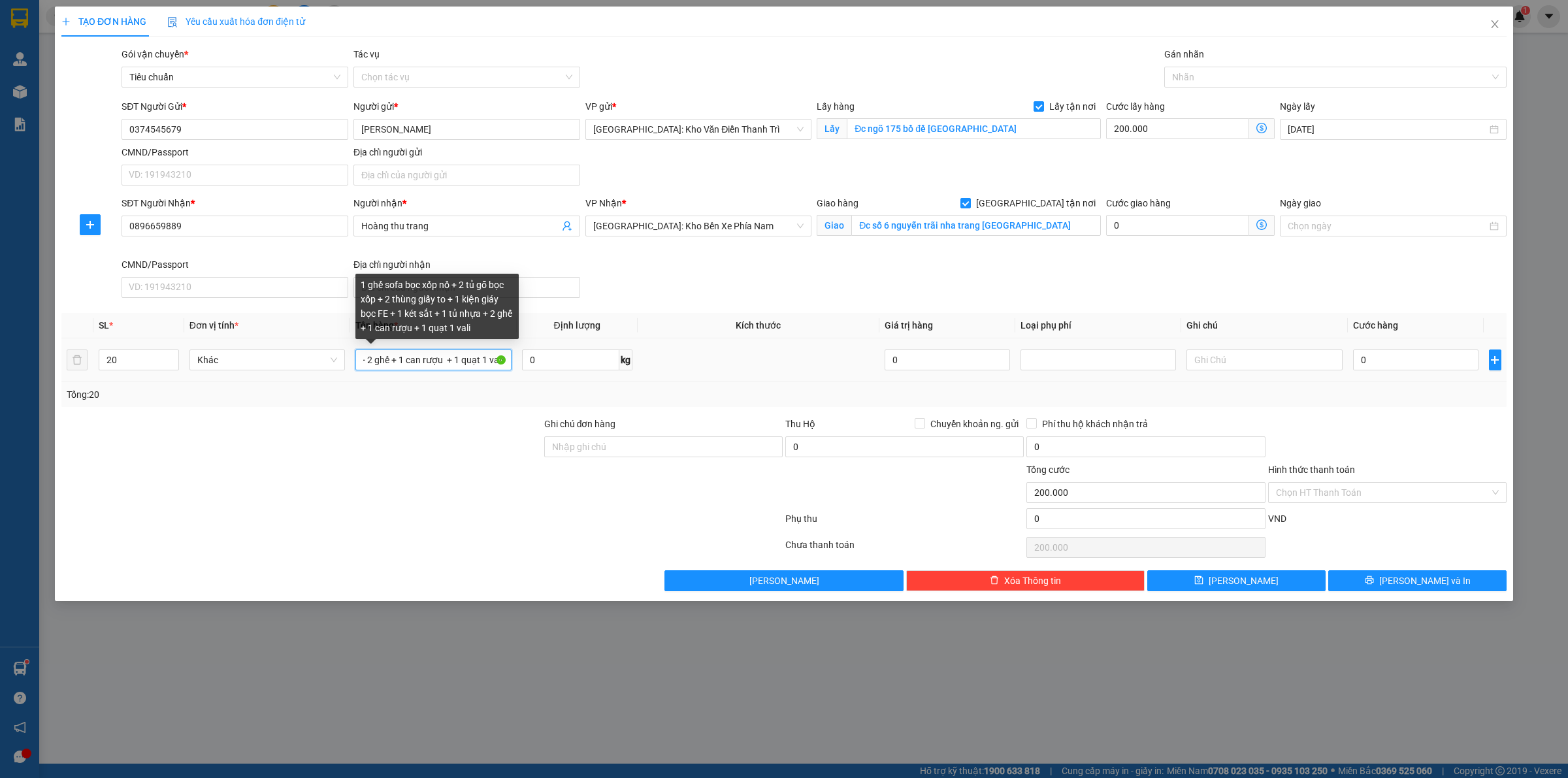
click at [479, 363] on input "1 ghế sofa bọc xốp nổ + 2 tủ gỗ bọc xốp + 2 thùng giấy to + 1 kiện giáy bọc FE …" at bounding box center [433, 360] width 155 height 21
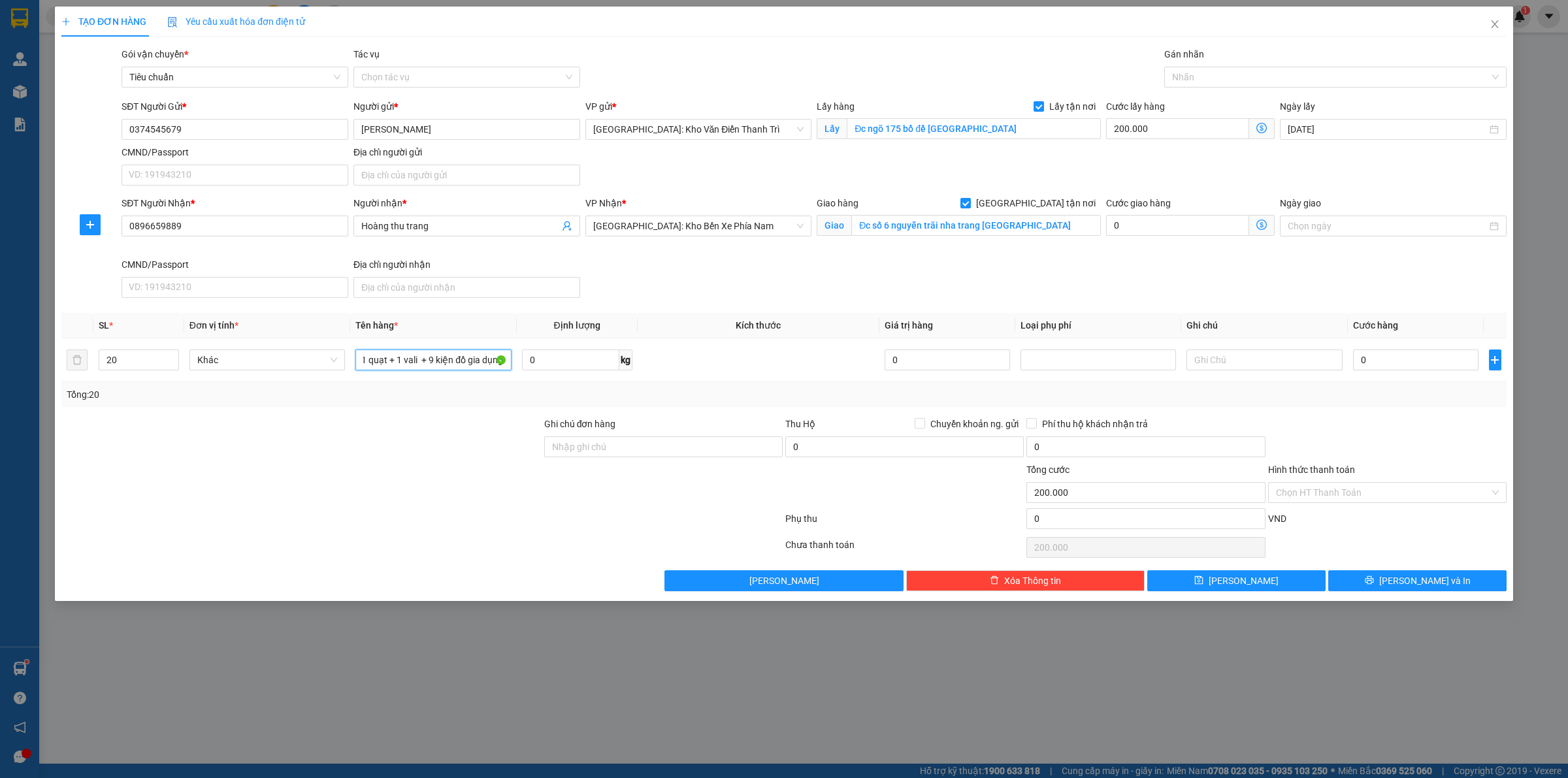
scroll to position [0, 531]
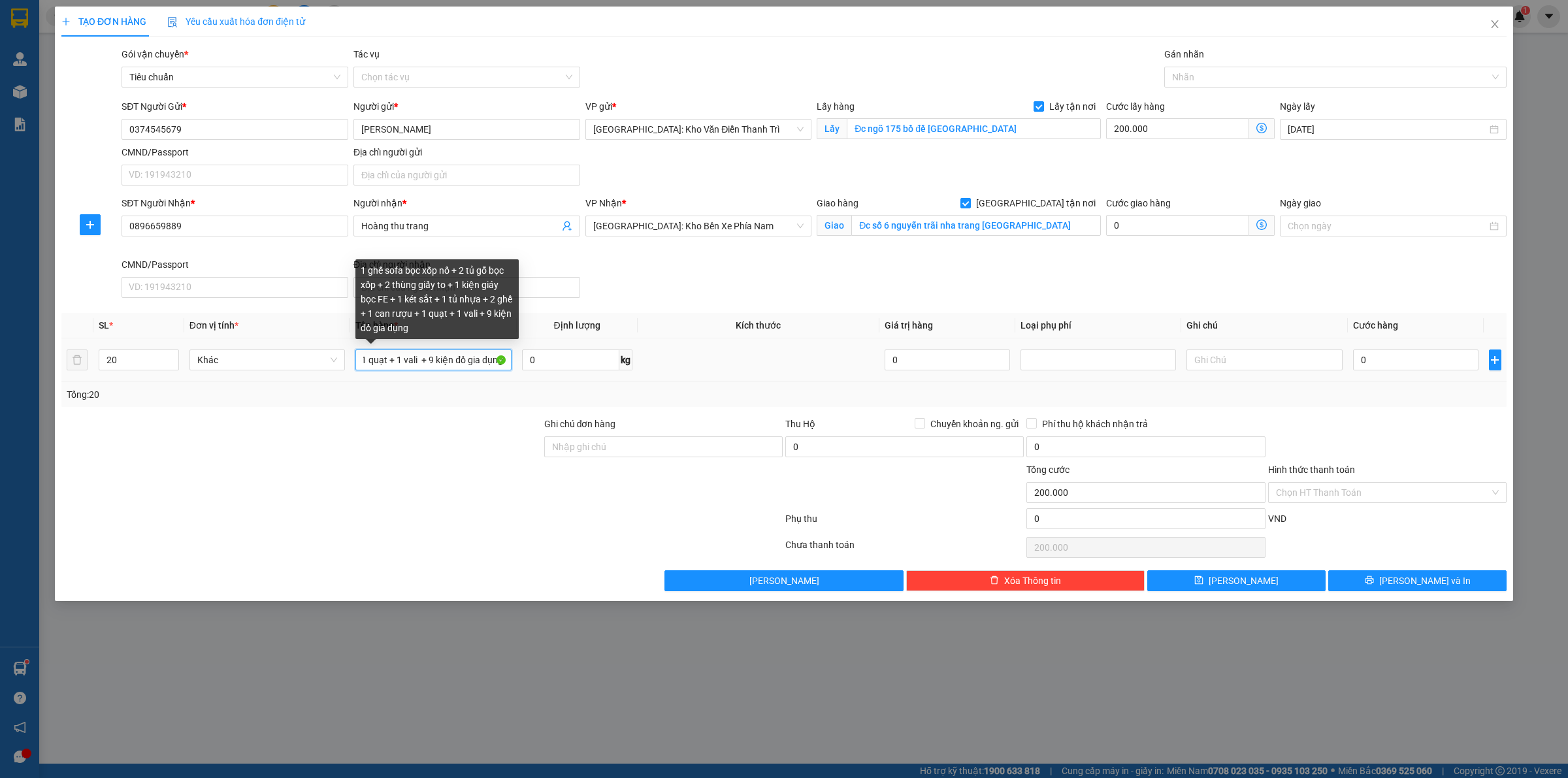
click at [432, 362] on input "1 ghế sofa bọc xốp nổ + 2 tủ gỗ bọc xốp + 2 thùng giấy to + 1 kiện giáy bọc FE …" at bounding box center [433, 360] width 155 height 21
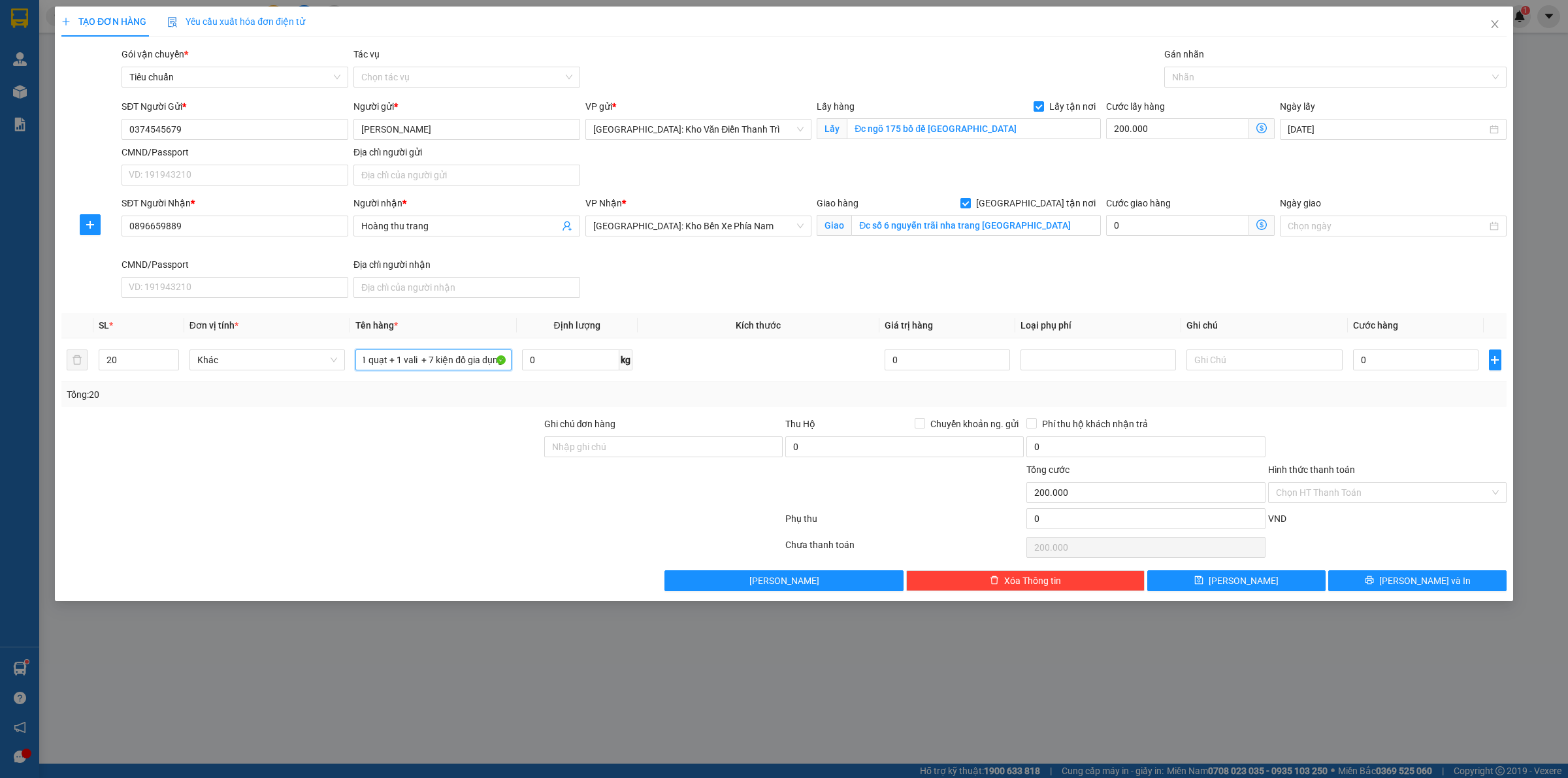
type input "1 ghế sofa bọc xốp nổ + 2 tủ gỗ bọc xốp + 2 thùng giấy to + 1 kiện giáy bọc FE …"
click at [441, 440] on div at bounding box center [302, 440] width 483 height 45
click at [1049, 512] on input "0" at bounding box center [1145, 519] width 238 height 21
type input "200.005"
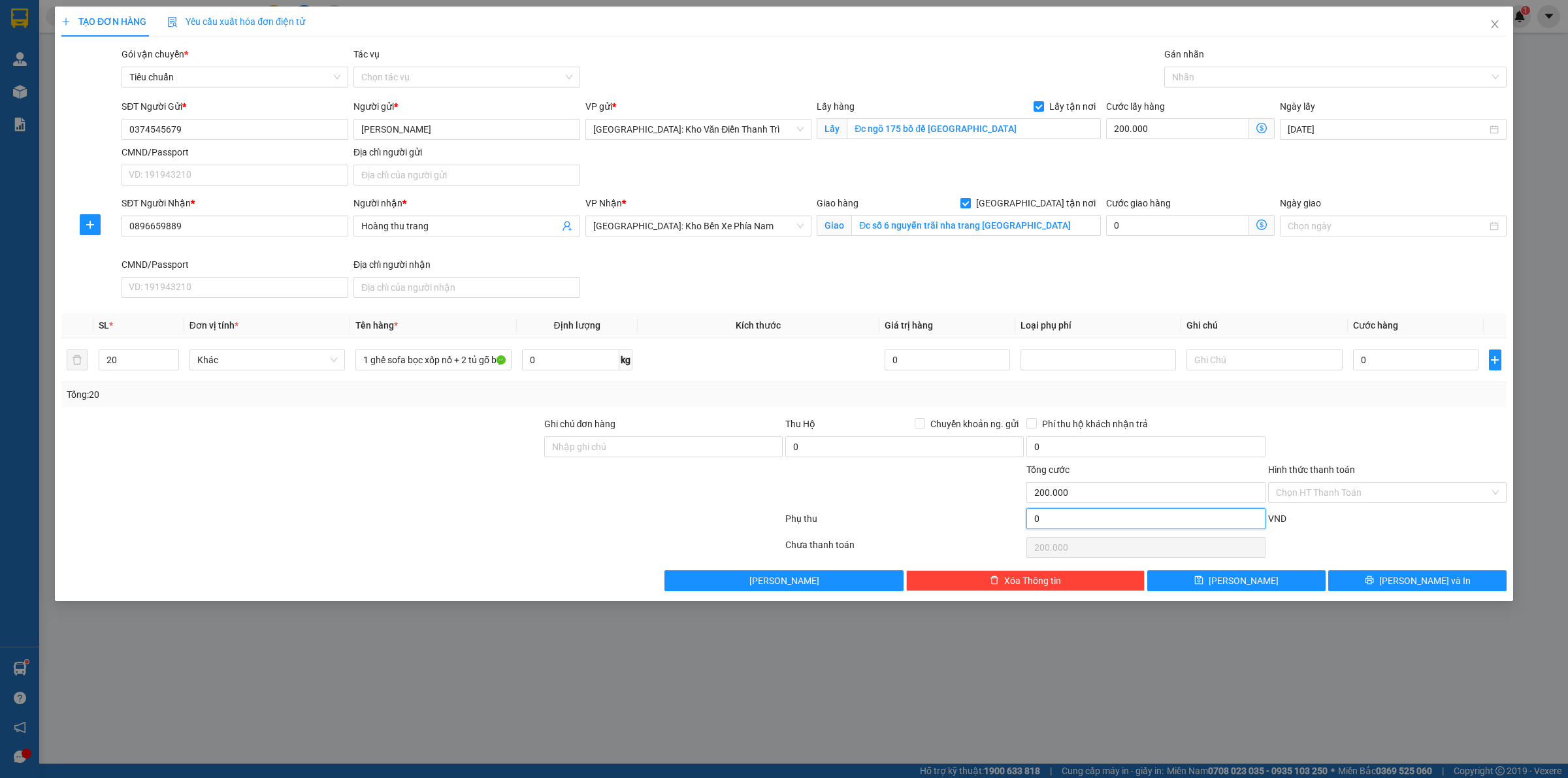
type input "5"
type input "200.005"
type input "200.050"
type input "50"
type input "200.050"
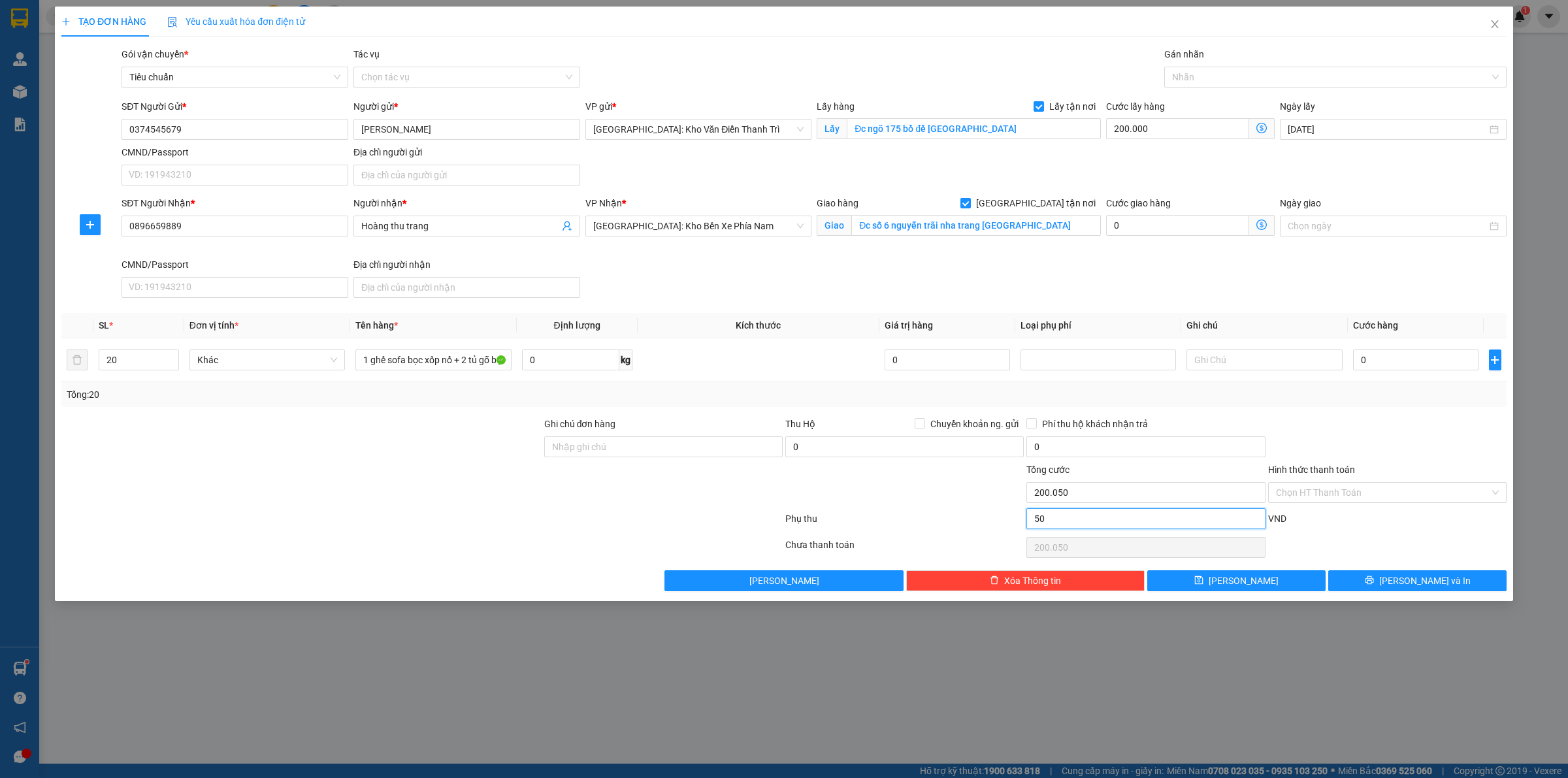
type input "200.500"
type input "500"
type input "200.500"
type input "205.000"
type input "5.000"
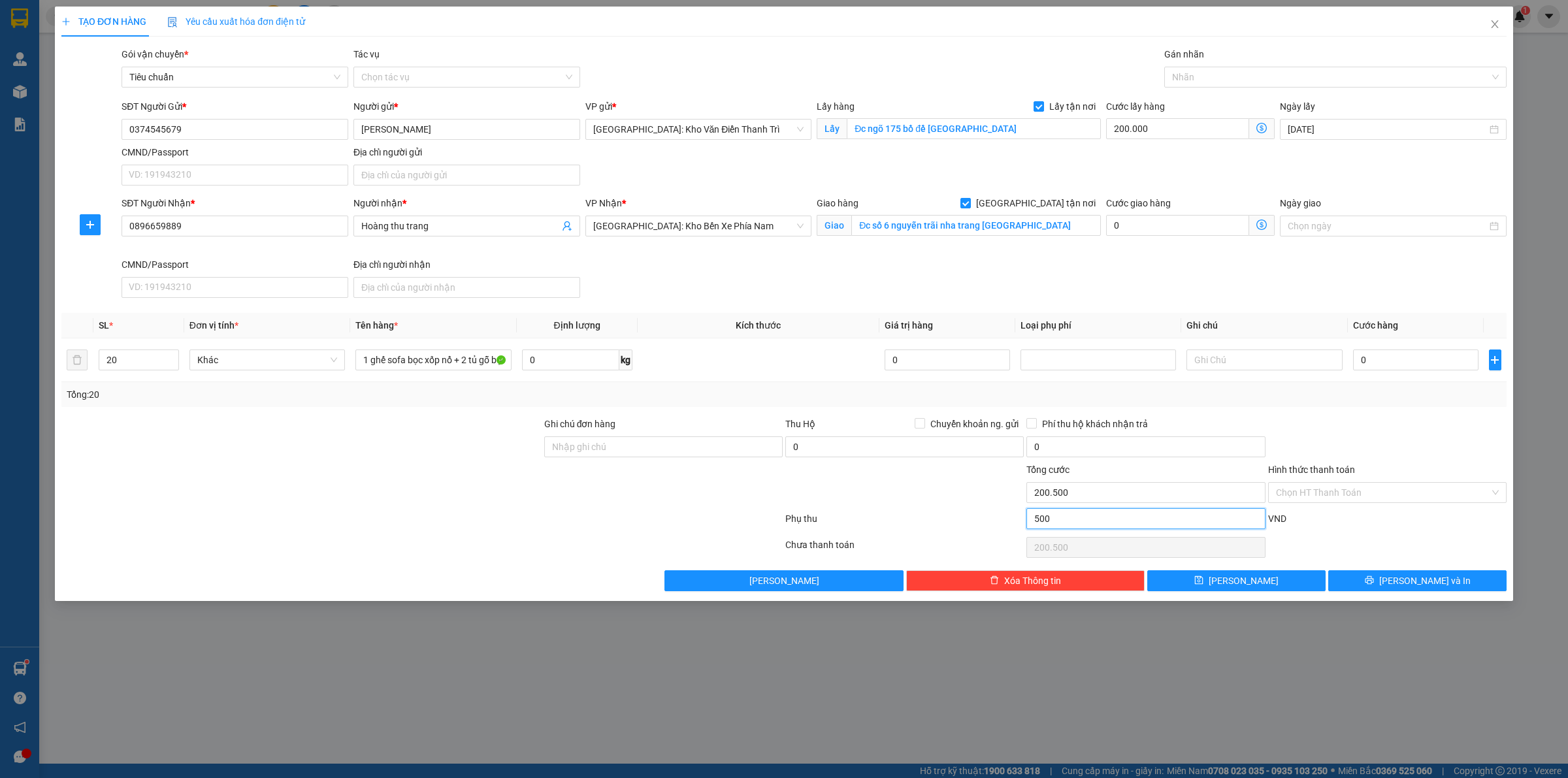
type input "205.000"
type input "250.000"
type input "50.000"
type input "250.000"
type input "700.000"
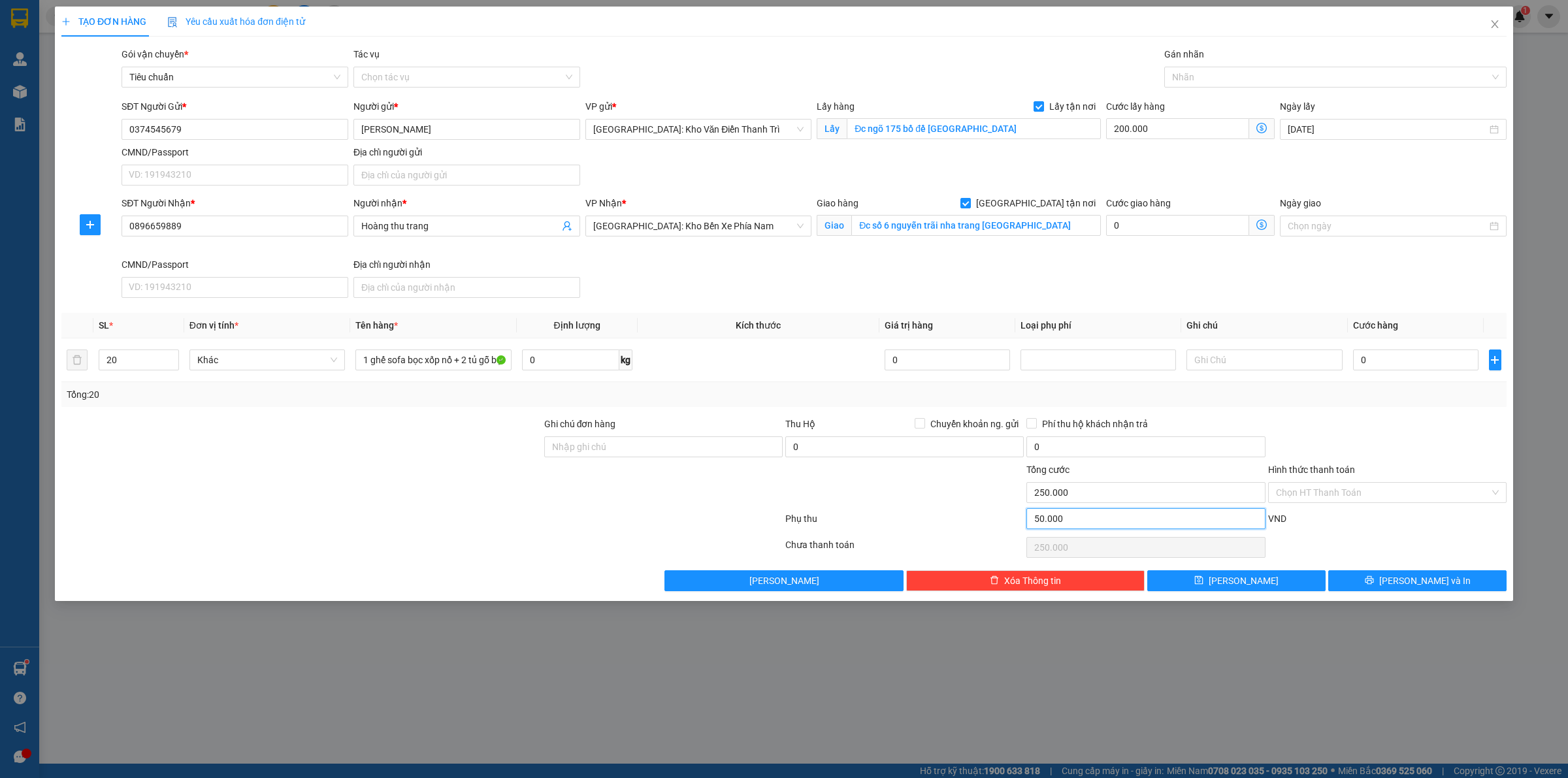
type input "500.000"
type input "700.000"
type input "500.000"
click at [1399, 359] on input "0" at bounding box center [1416, 360] width 126 height 21
type input "3"
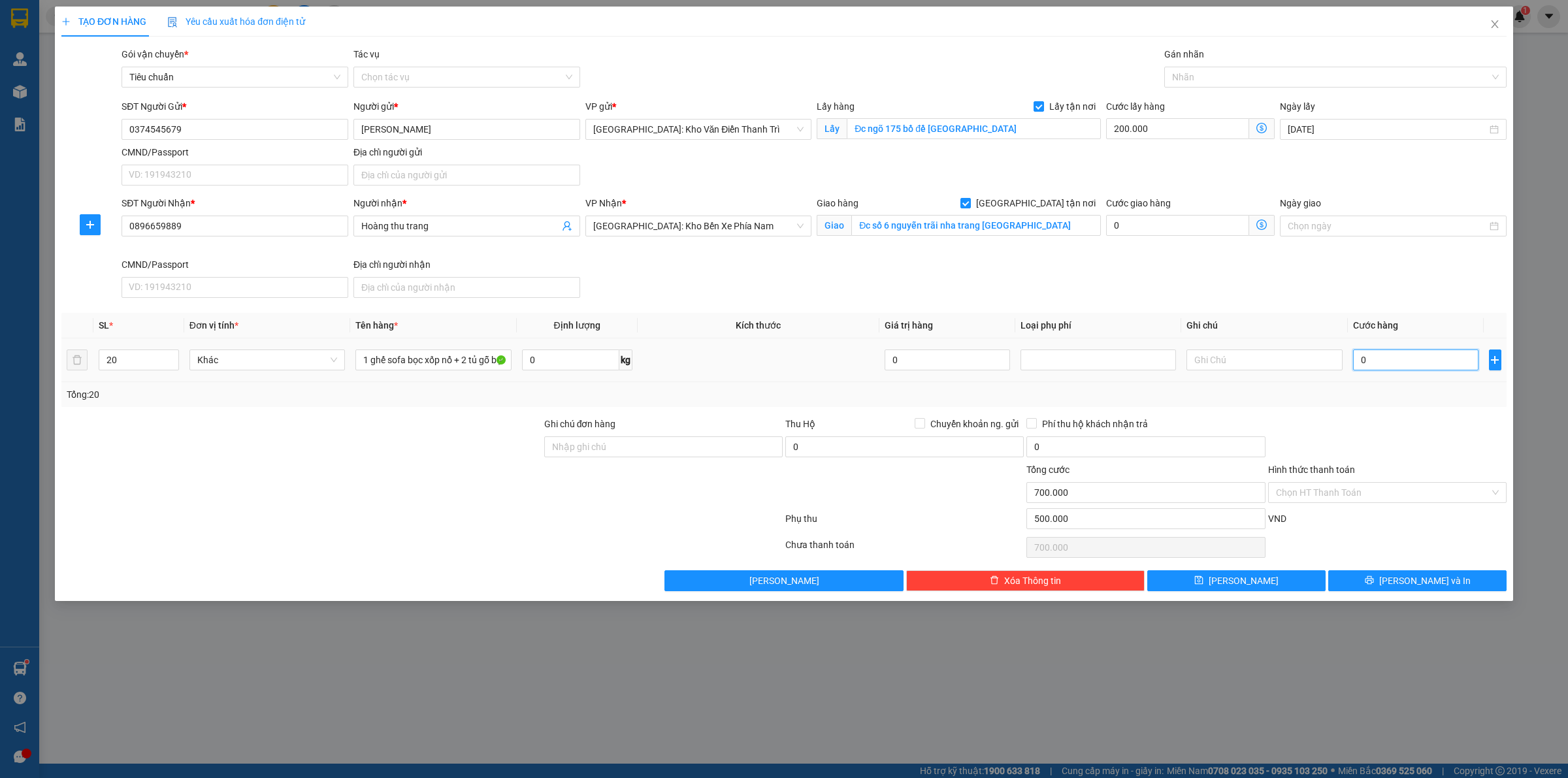
type input "700.003"
type input "32"
type input "700.032"
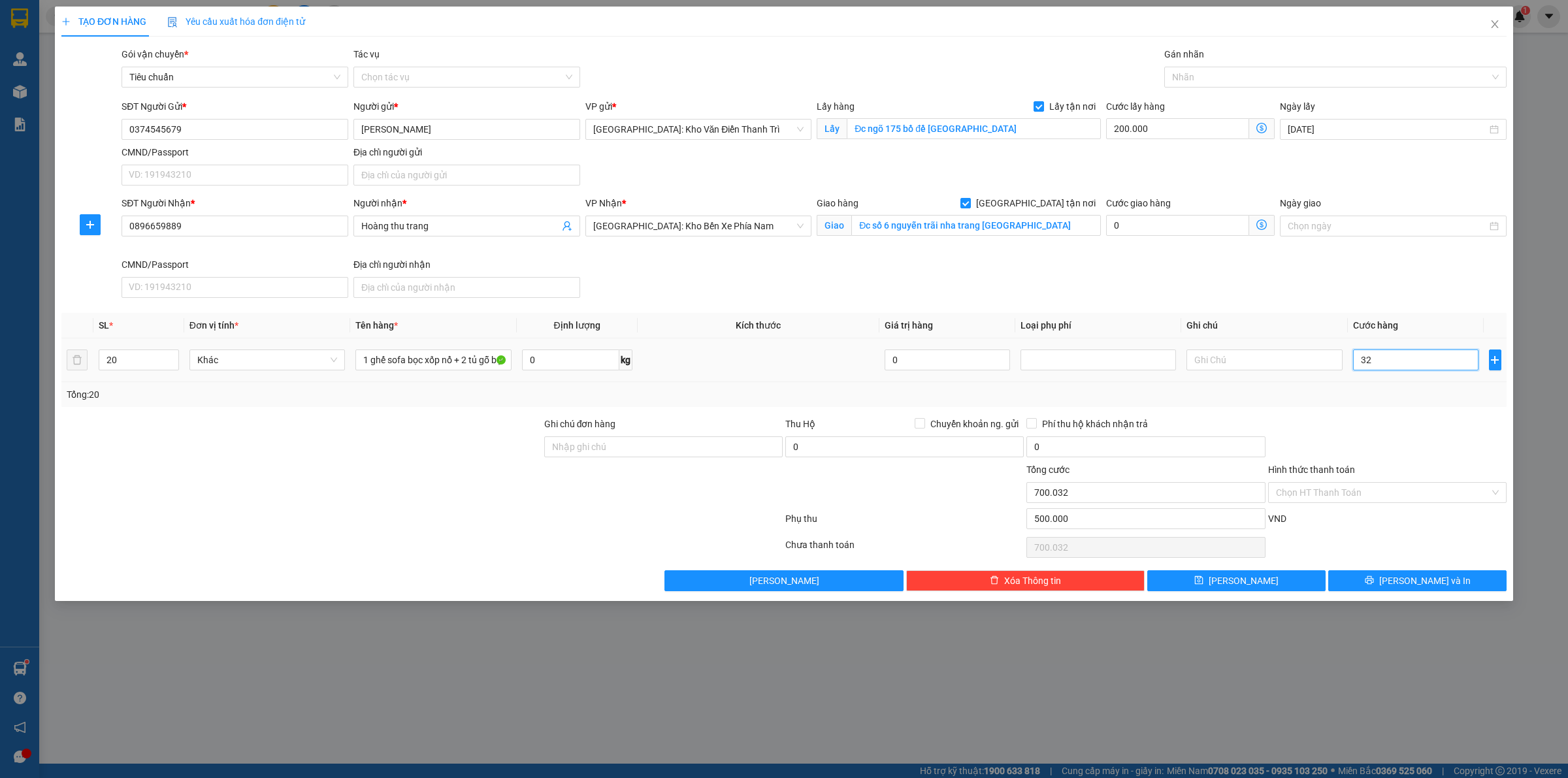
type input "325"
type input "700.325"
type input "3.250"
type input "703.250"
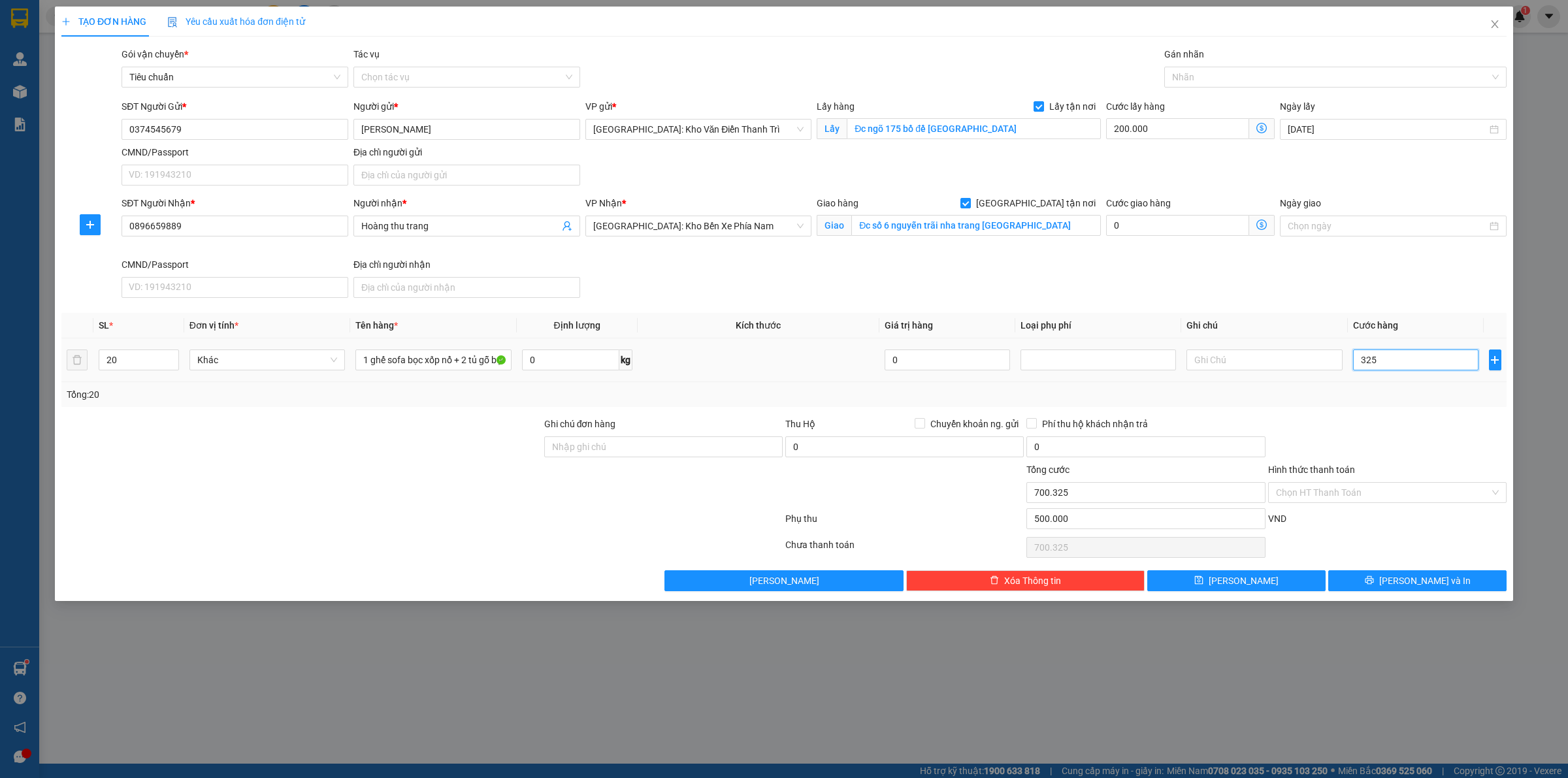
type input "703.250"
type input "32.500"
type input "732.500"
type input "325.000"
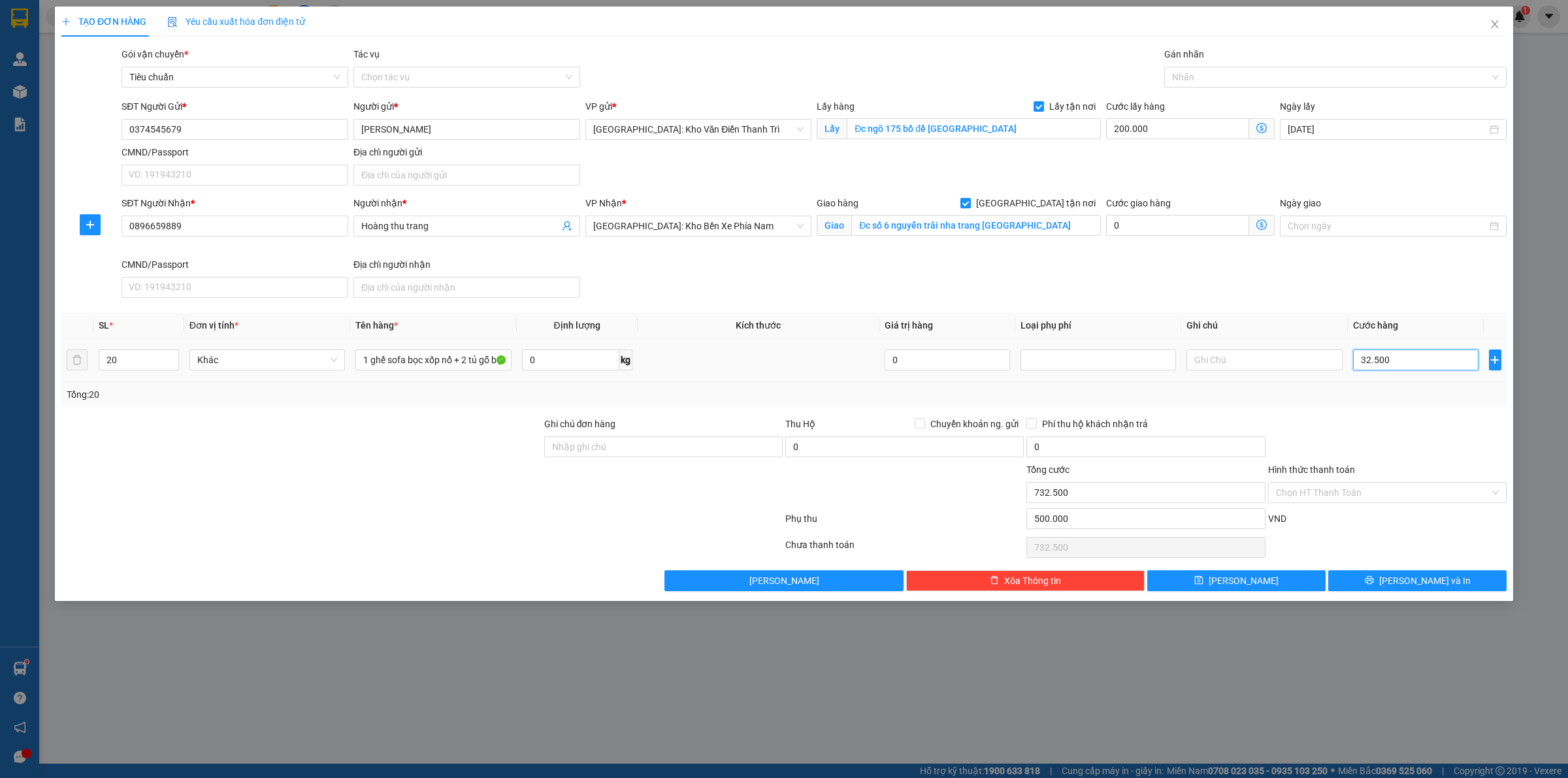
type input "1.025.000"
type input "3.250.000"
type input "3.950.000"
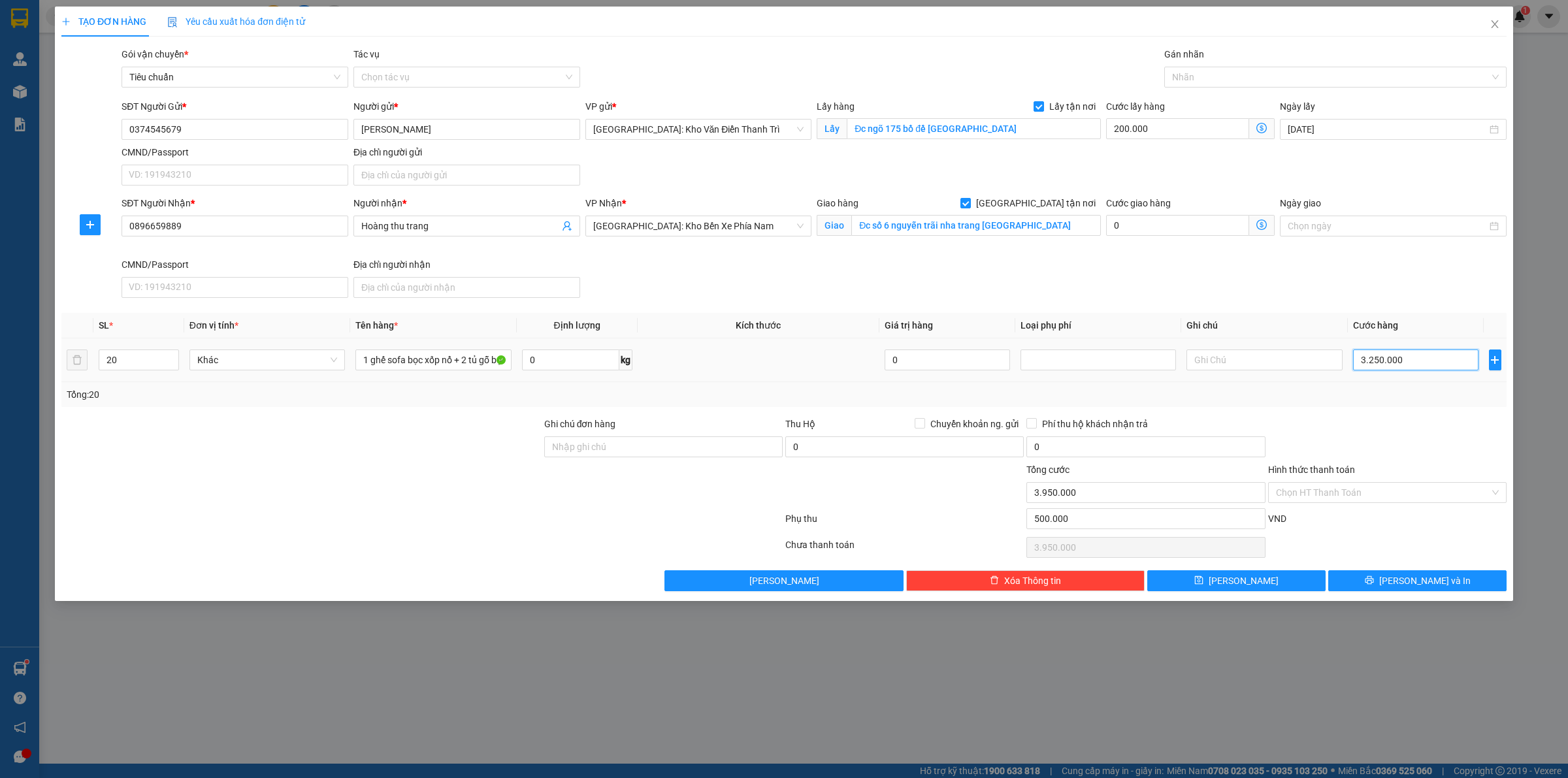
click at [1402, 360] on input "3.250.000" at bounding box center [1416, 360] width 126 height 21
click at [1399, 360] on input "3.250.000" at bounding box center [1416, 360] width 126 height 21
type input "3"
type input "700.003"
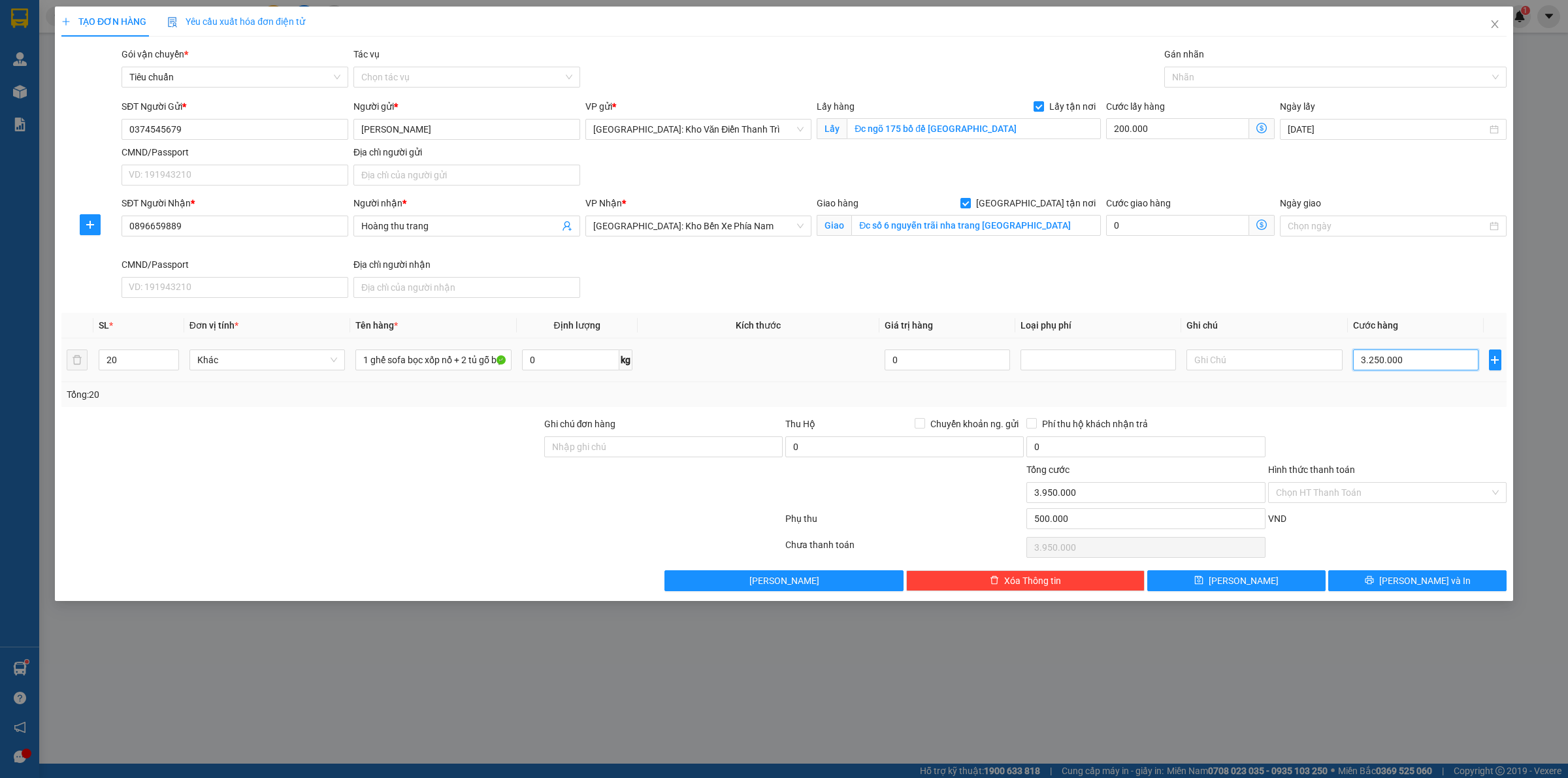
type input "700.003"
type input "33"
type input "700.033"
type input "335"
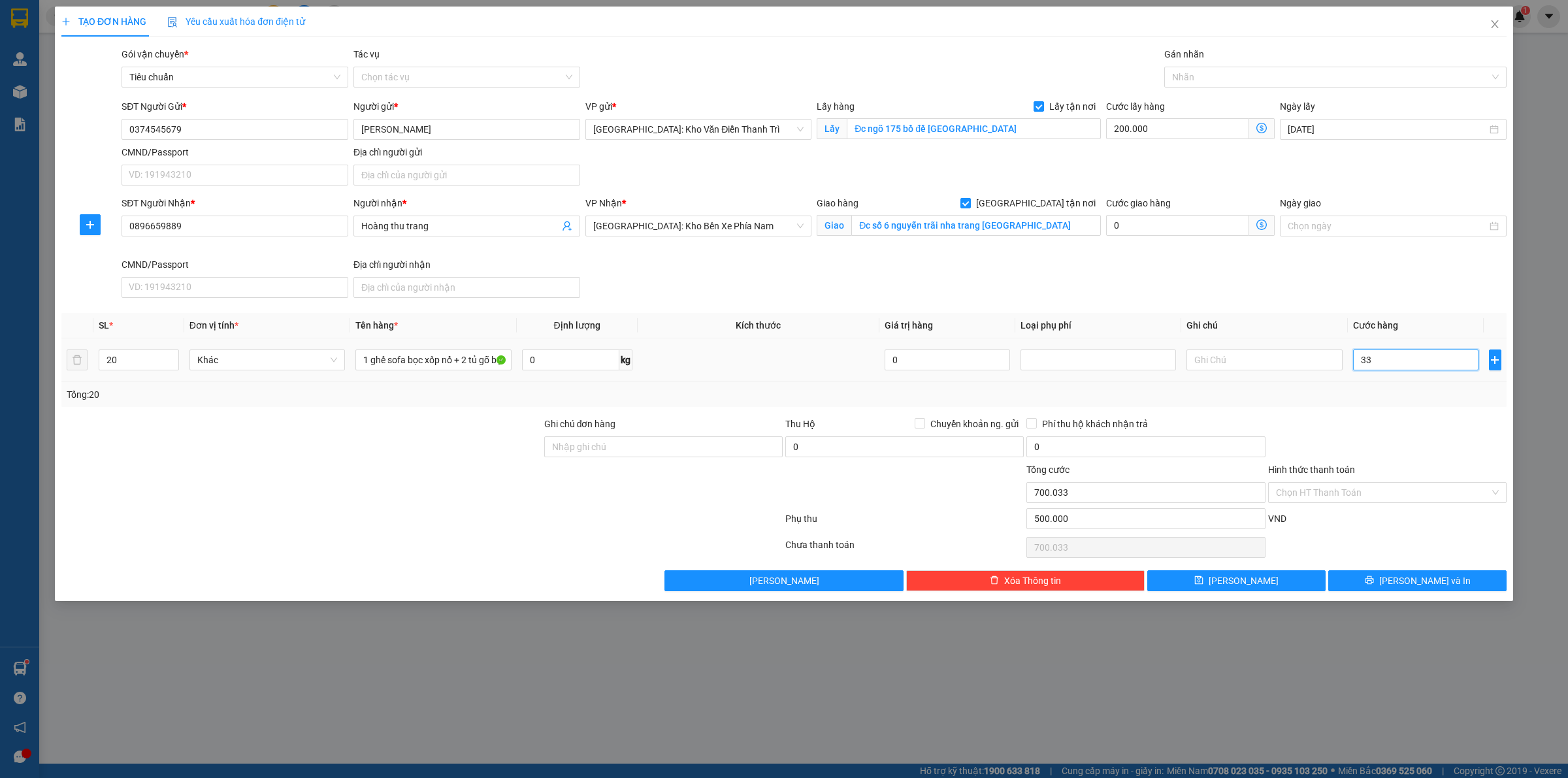
type input "700.335"
type input "3.350"
type input "703.350"
click at [1404, 362] on input "3.350.000" at bounding box center [1416, 360] width 126 height 21
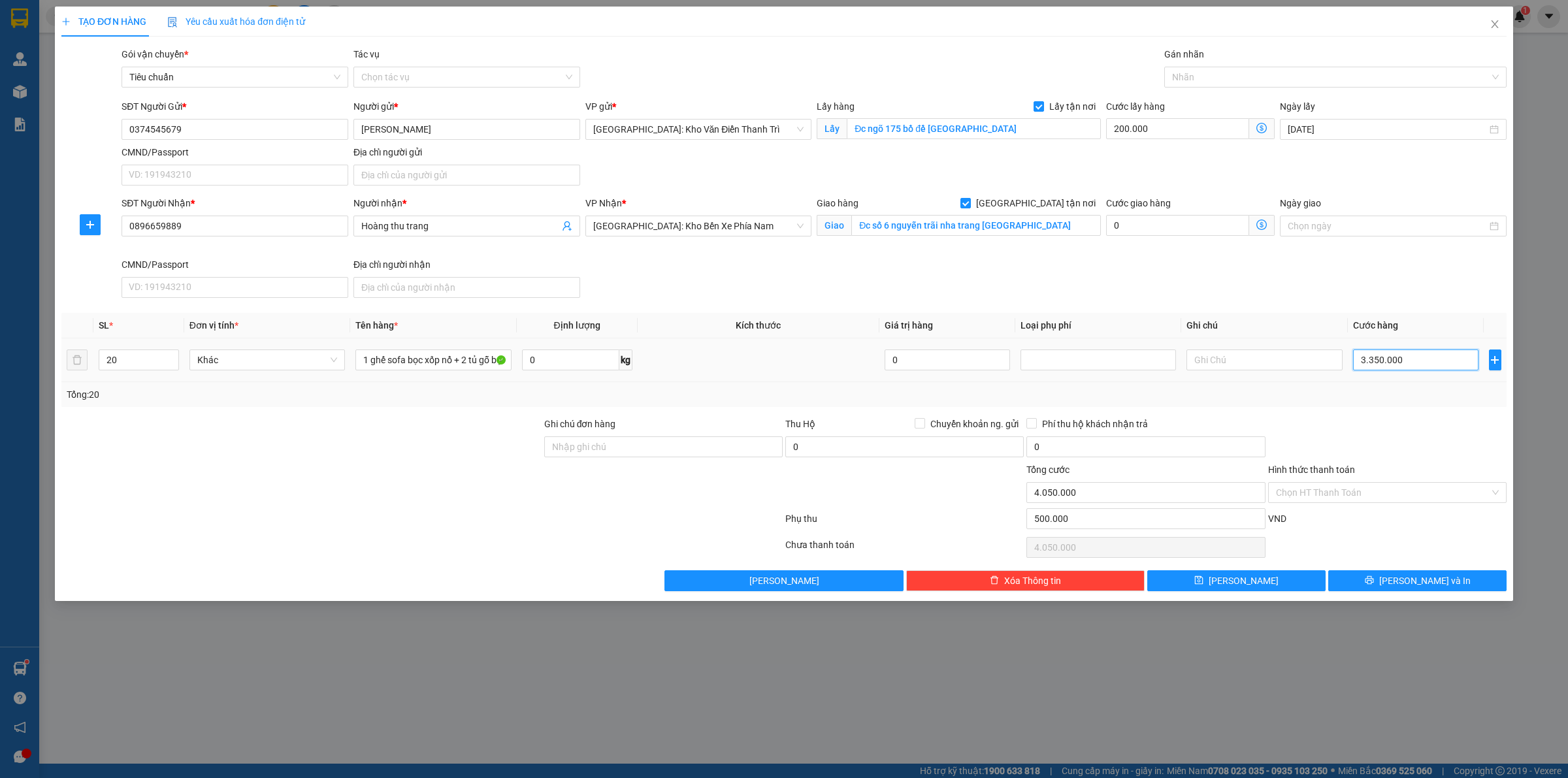
click at [1404, 362] on input "3.350.000" at bounding box center [1416, 360] width 126 height 21
click at [1084, 524] on input "500.000" at bounding box center [1145, 519] width 238 height 21
click at [1373, 422] on div at bounding box center [1387, 440] width 241 height 45
click at [1273, 260] on div "SĐT Người Nhận * 0896659889 Người nhận * Hoàng thu trang VP Nhận * [GEOGRAPHIC_…" at bounding box center [814, 249] width 1390 height 107
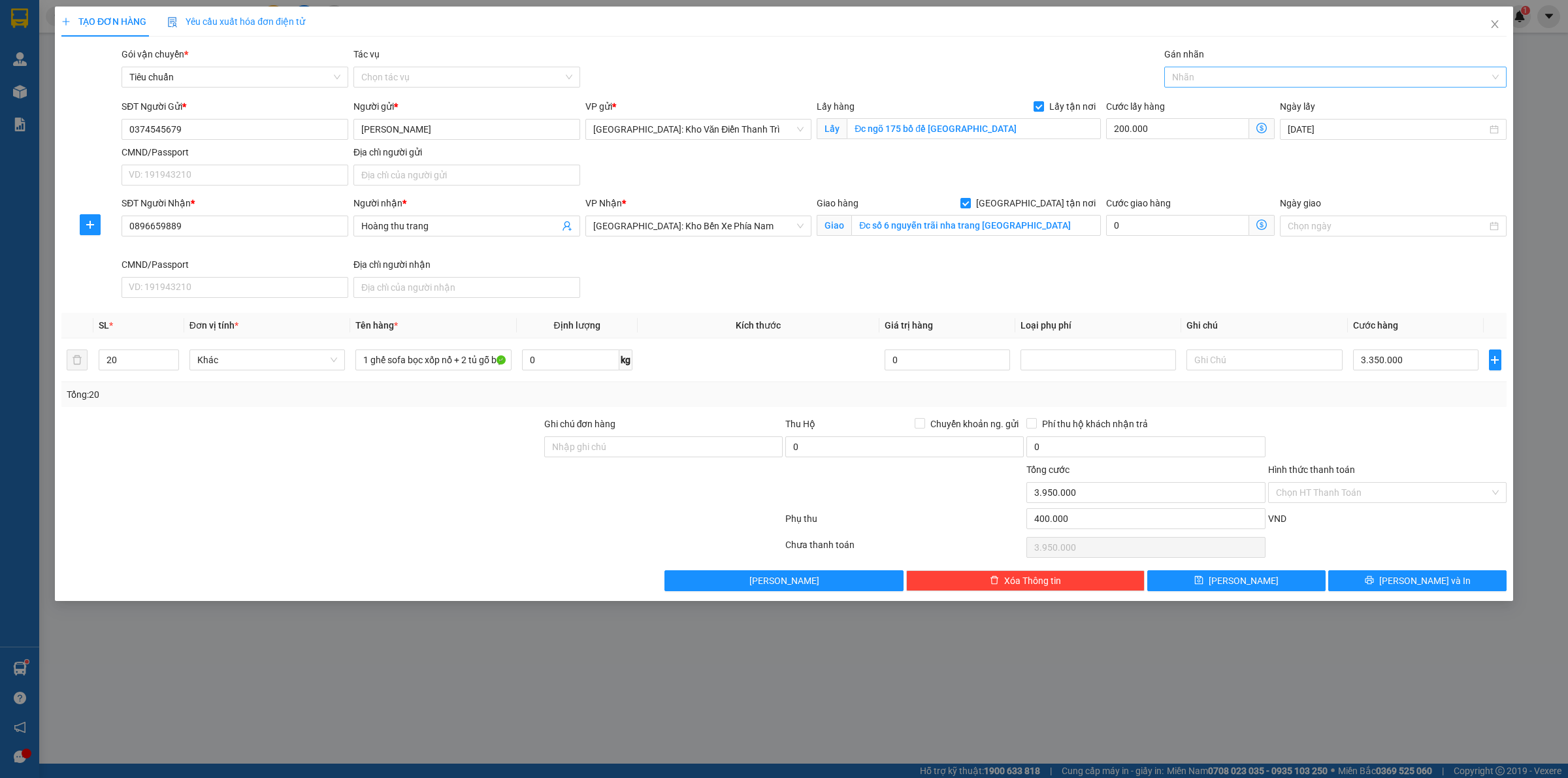
click at [1229, 74] on div at bounding box center [1329, 77] width 322 height 16
click at [1204, 102] on div "[GEOGRAPHIC_DATA] tận nơi" at bounding box center [1334, 103] width 326 height 14
click at [1263, 58] on div "Gán nhãn" at bounding box center [1335, 57] width 342 height 20
click at [1255, 69] on div "[GEOGRAPHIC_DATA] tận nơi" at bounding box center [1329, 77] width 322 height 16
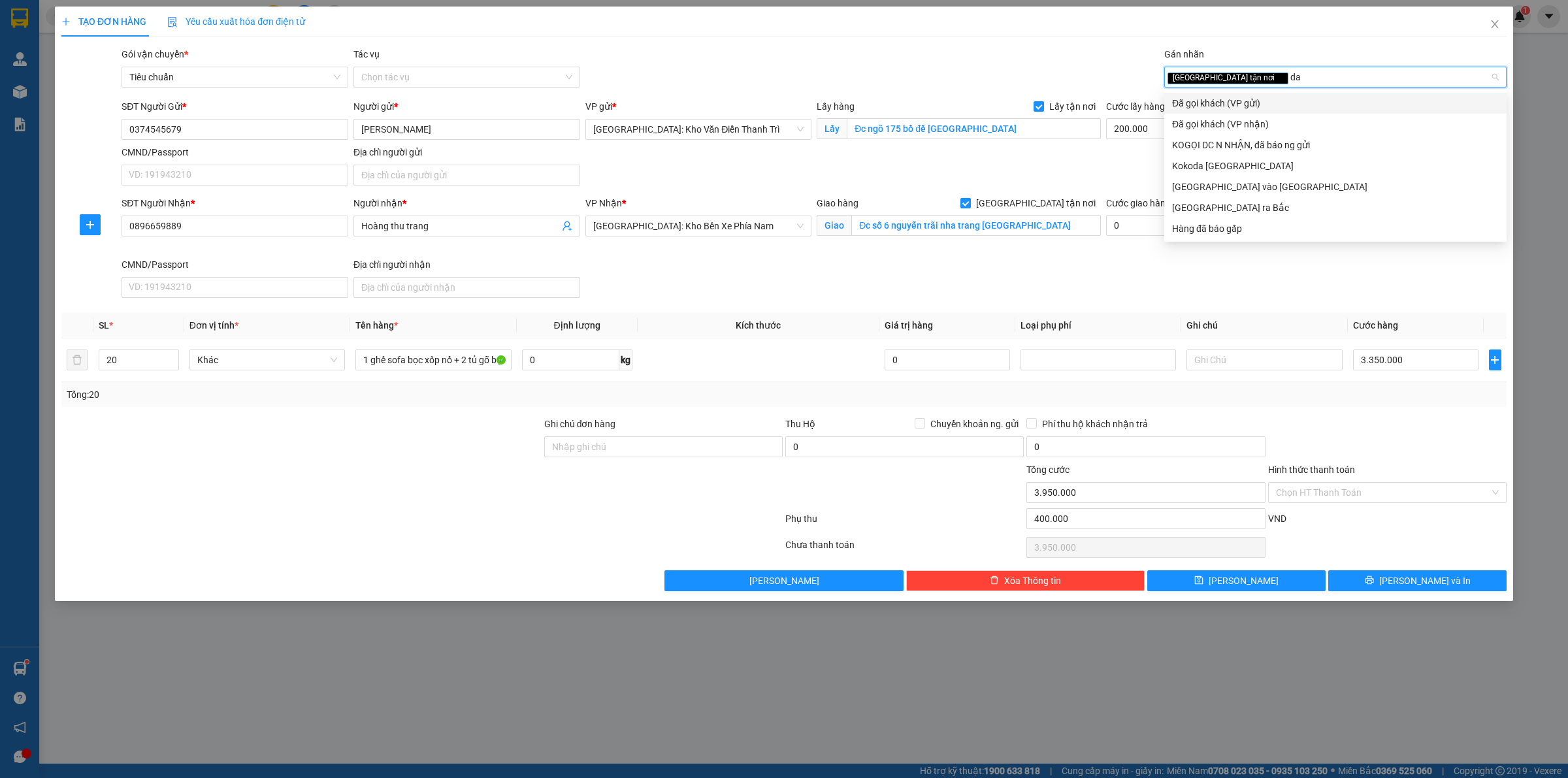
click at [1253, 95] on div "Đã gọi khách (VP gửi)" at bounding box center [1335, 103] width 342 height 21
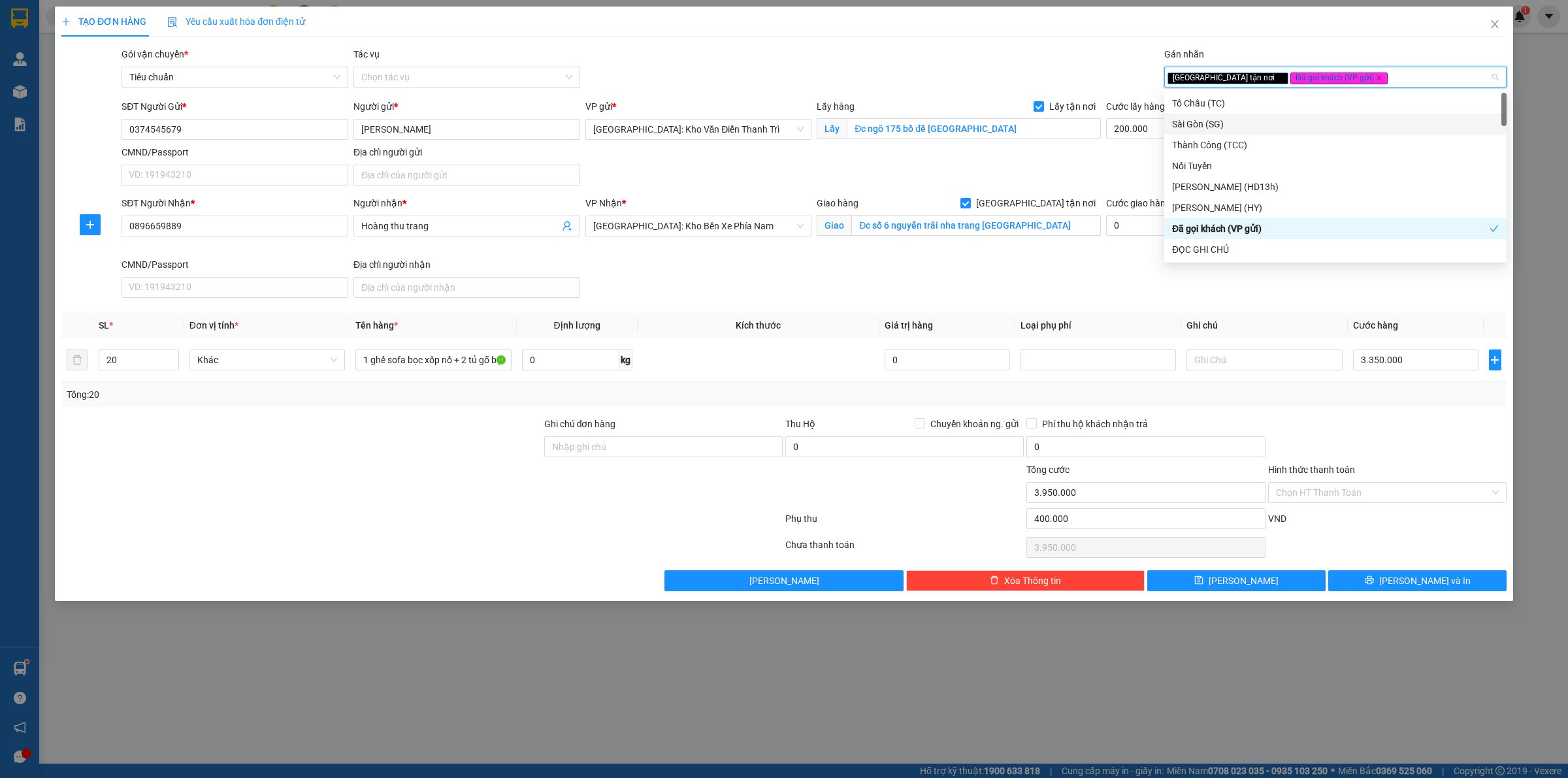
click at [889, 276] on div "SĐT Người Nhận * 0896659889 Người nhận * Hoàng thu trang VP Nhận * [GEOGRAPHIC_…" at bounding box center [814, 249] width 1390 height 107
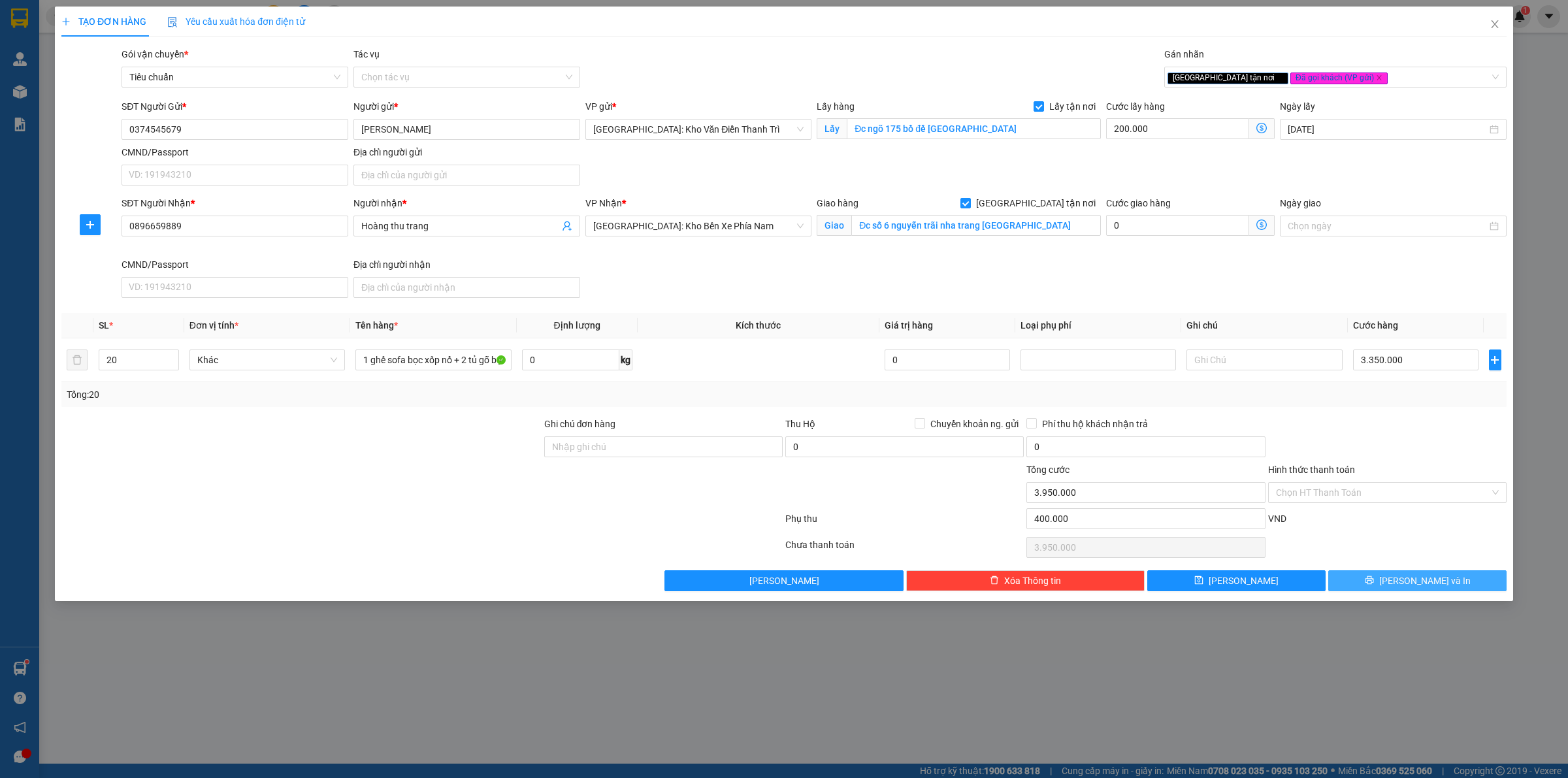
click at [1392, 591] on button "[PERSON_NAME] và In" at bounding box center [1418, 580] width 179 height 21
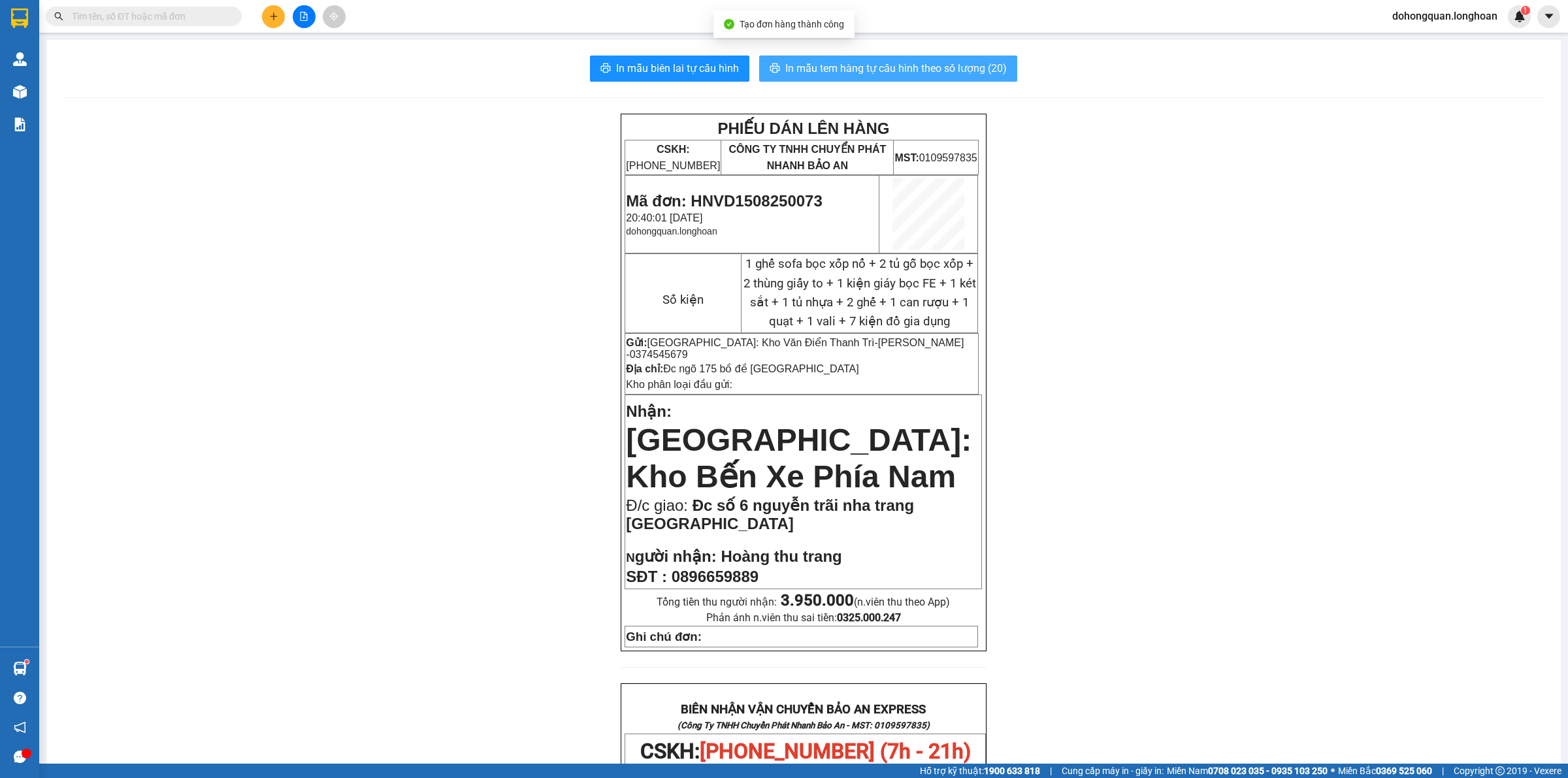
click at [892, 60] on button "In mẫu tem hàng tự cấu hình theo số lượng (20)" at bounding box center [888, 69] width 258 height 26
click at [1268, 471] on div "PHIẾU DÁN LÊN HÀNG CSKH: [PHONE_NUMBER] CÔNG TY TNHH CHUYỂN PHÁT NHANH BẢO AN M…" at bounding box center [804, 760] width 1483 height 1294
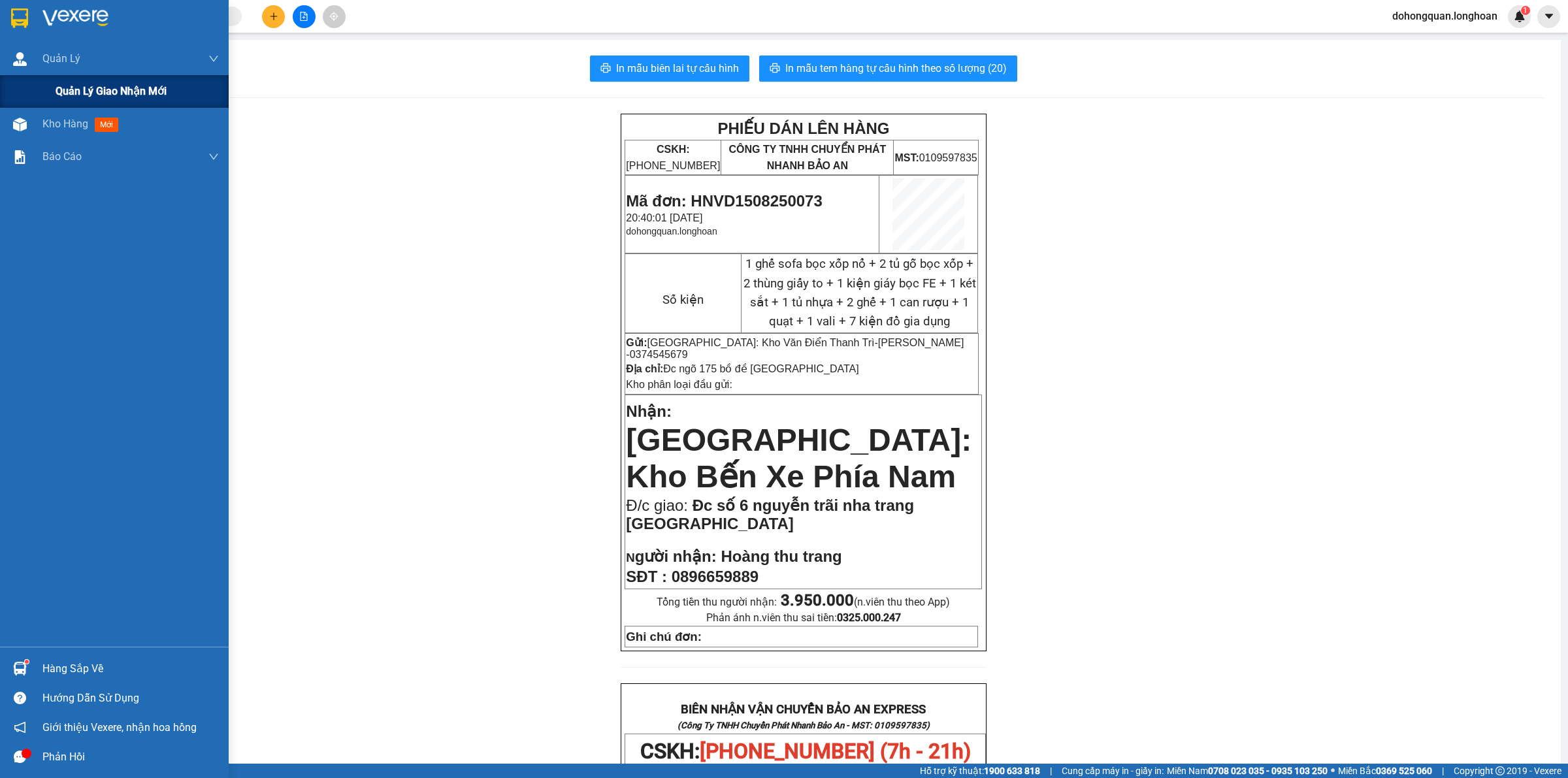
click at [44, 86] on div "Quản lý giao nhận mới" at bounding box center [114, 91] width 229 height 33
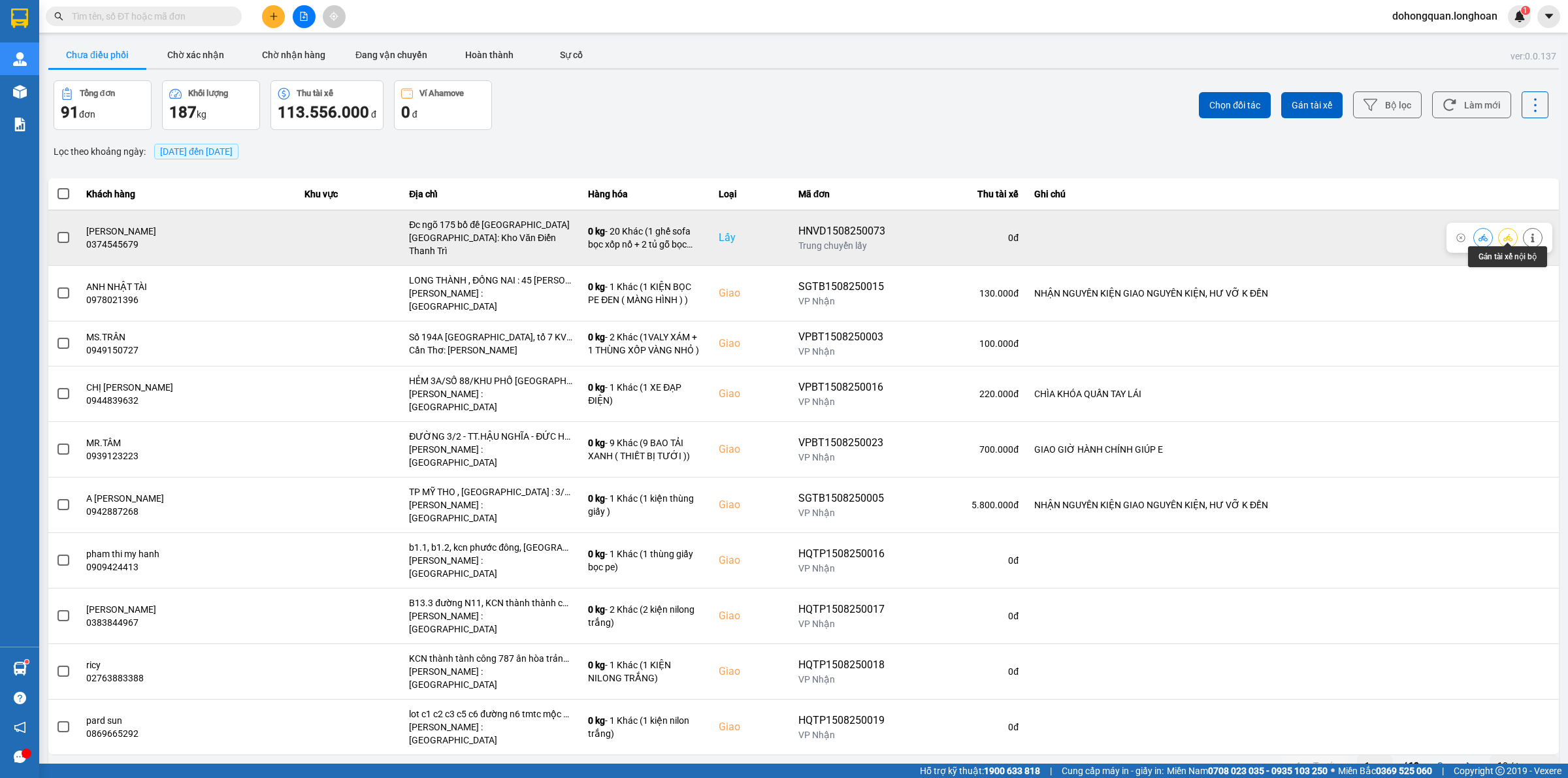
click at [1507, 233] on icon at bounding box center [1508, 237] width 9 height 8
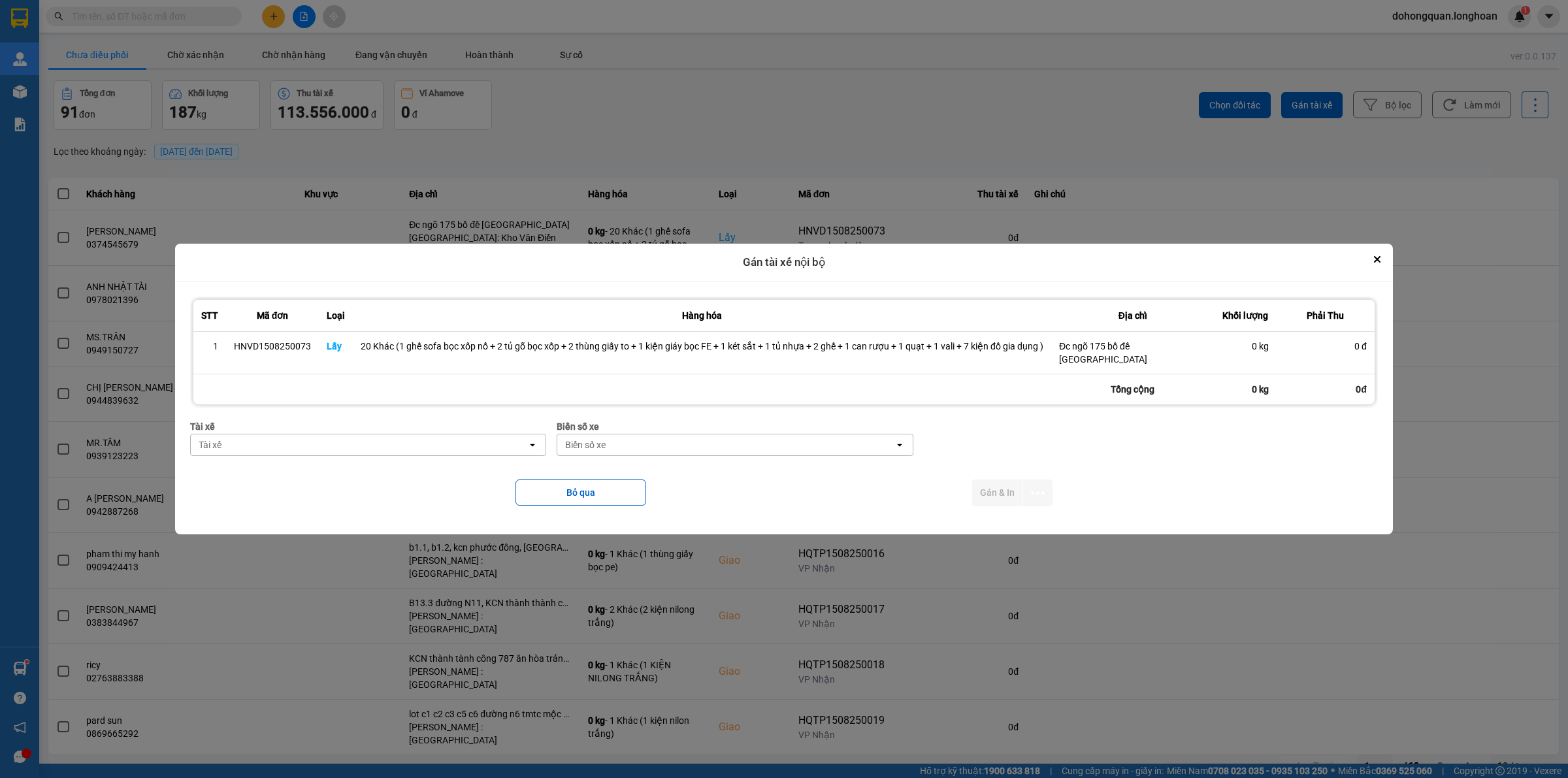
click at [403, 437] on div "Tài xế" at bounding box center [359, 444] width 337 height 21
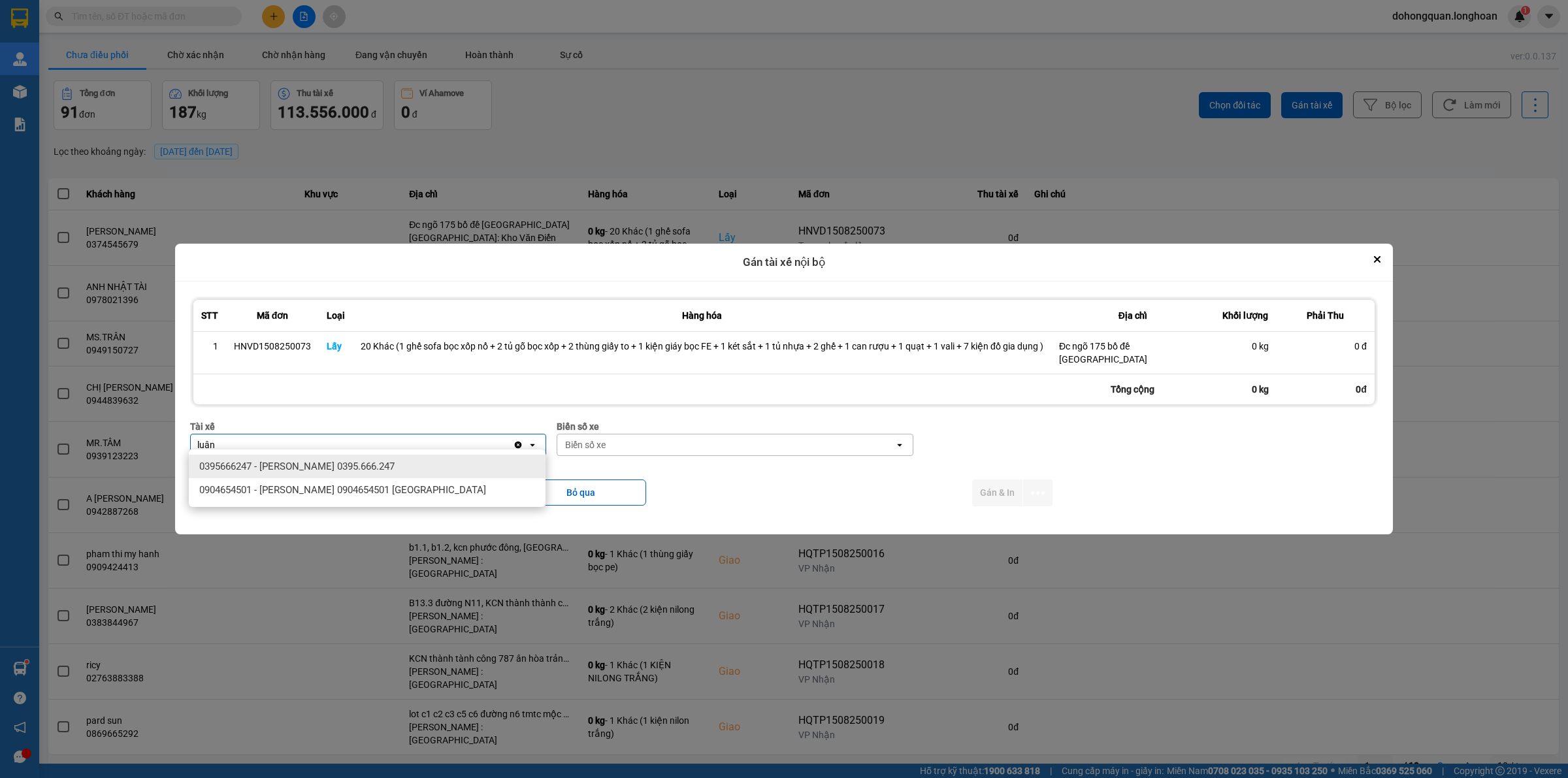
click at [275, 460] on span "0395666247 - [PERSON_NAME] 0395.666.247" at bounding box center [297, 466] width 196 height 13
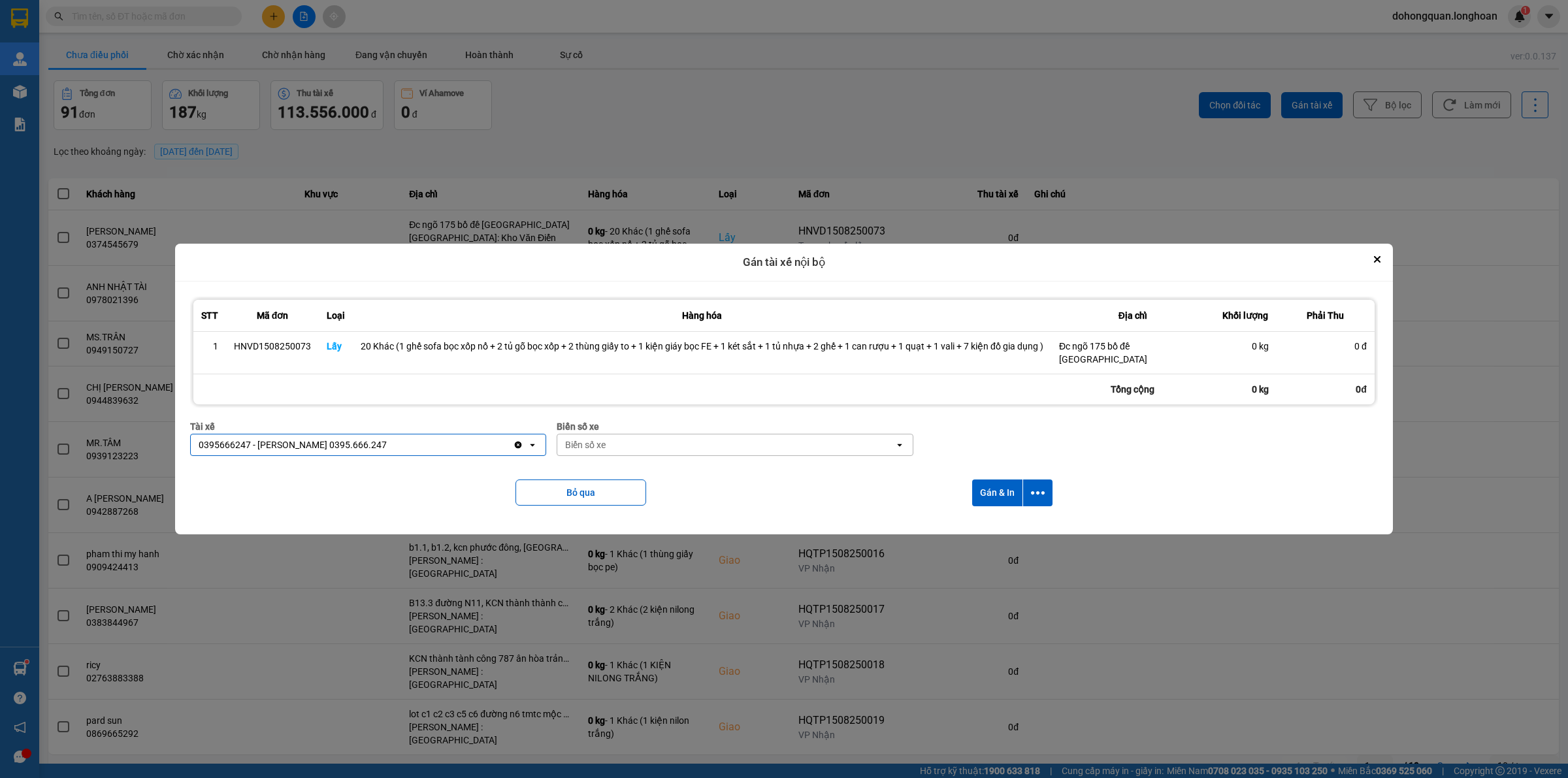
click at [622, 434] on div "Biển số xe" at bounding box center [725, 444] width 337 height 21
click at [611, 475] on div "29K-105.31" at bounding box center [734, 466] width 357 height 24
click at [1048, 492] on button "dialog" at bounding box center [1037, 493] width 29 height 26
click at [988, 515] on span "Chỉ gán tài" at bounding box center [986, 522] width 44 height 13
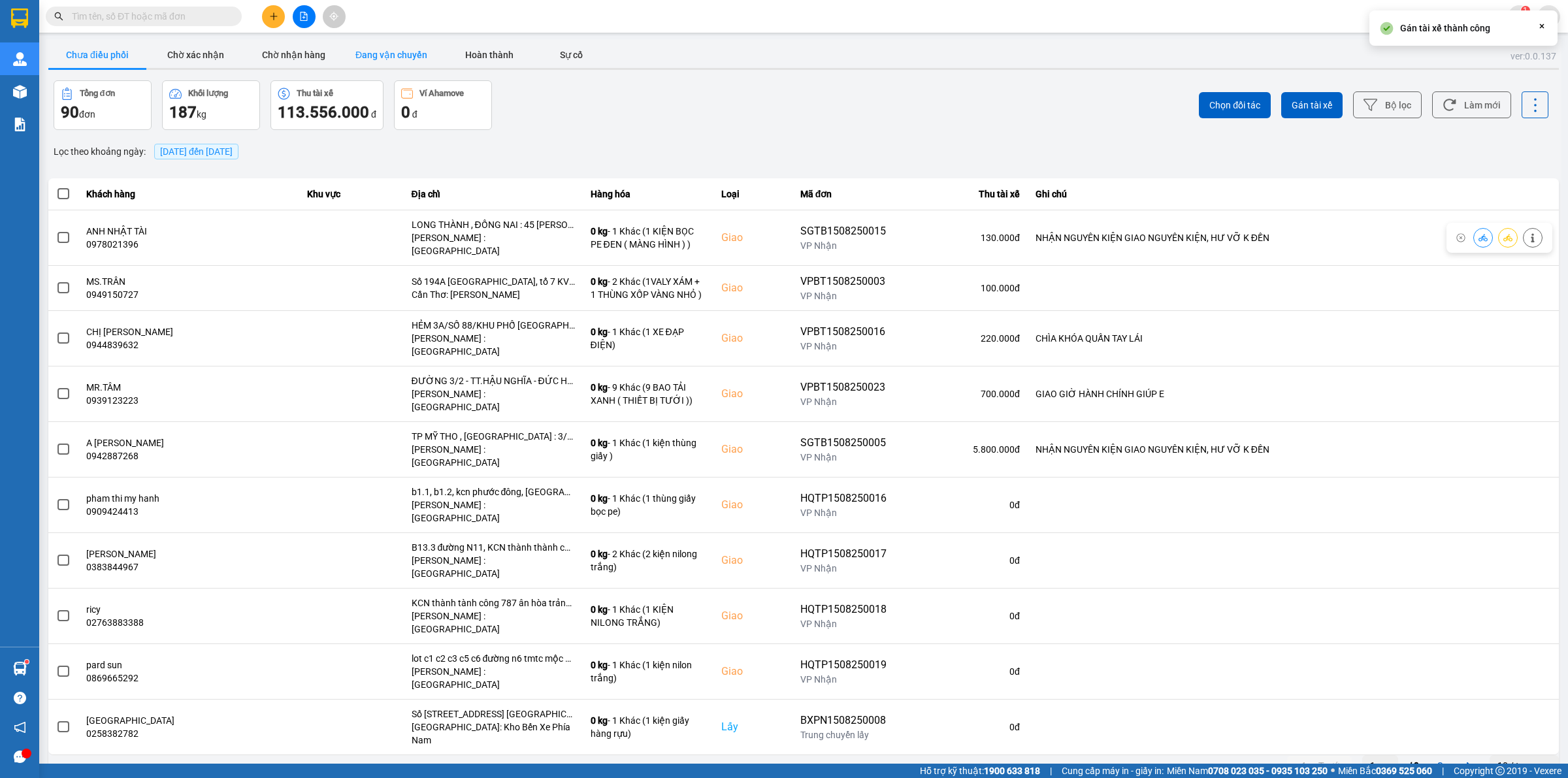
click at [360, 47] on button "Đang vận chuyển" at bounding box center [392, 55] width 98 height 26
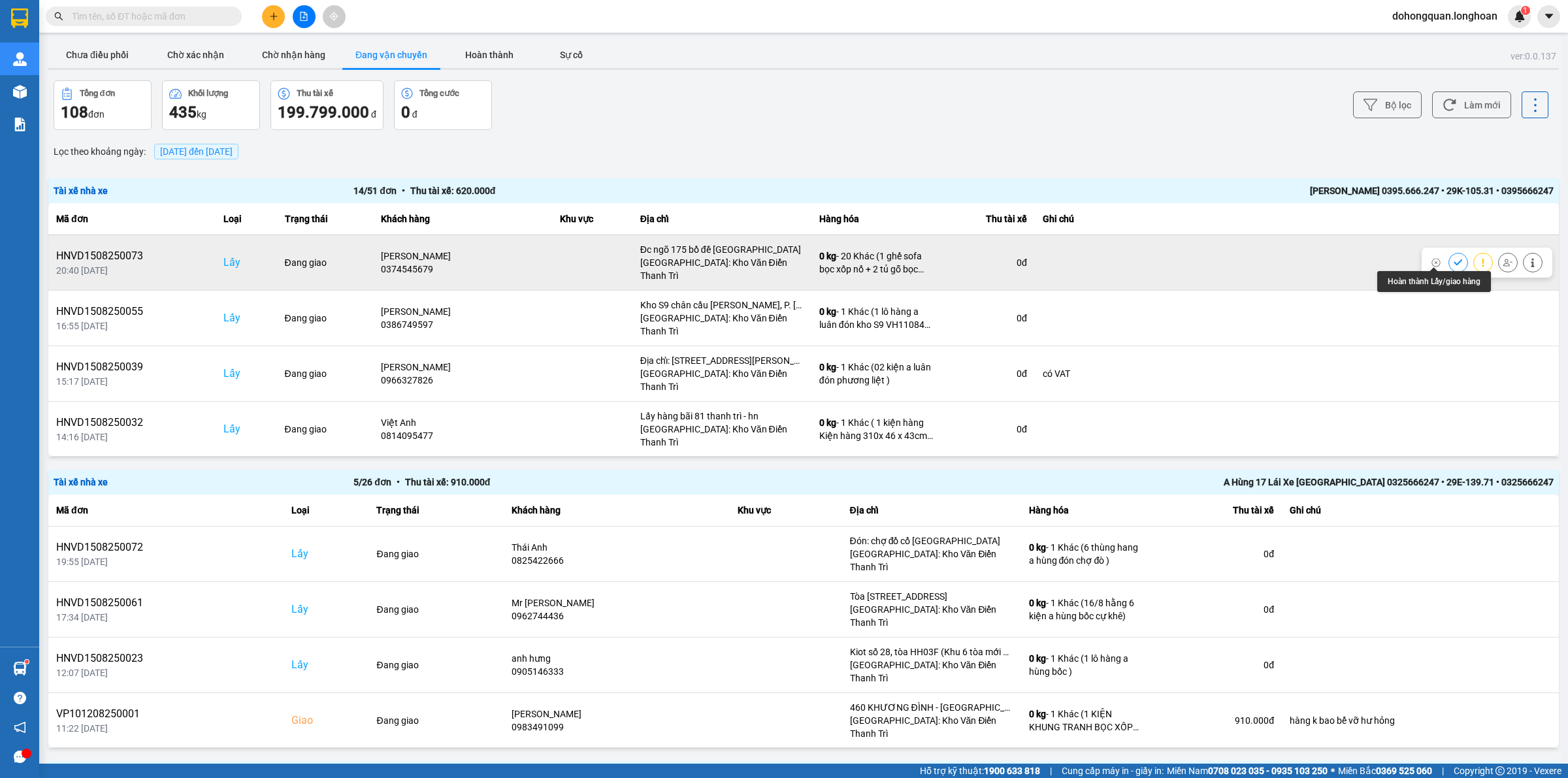
click at [1454, 258] on icon at bounding box center [1458, 263] width 9 height 9
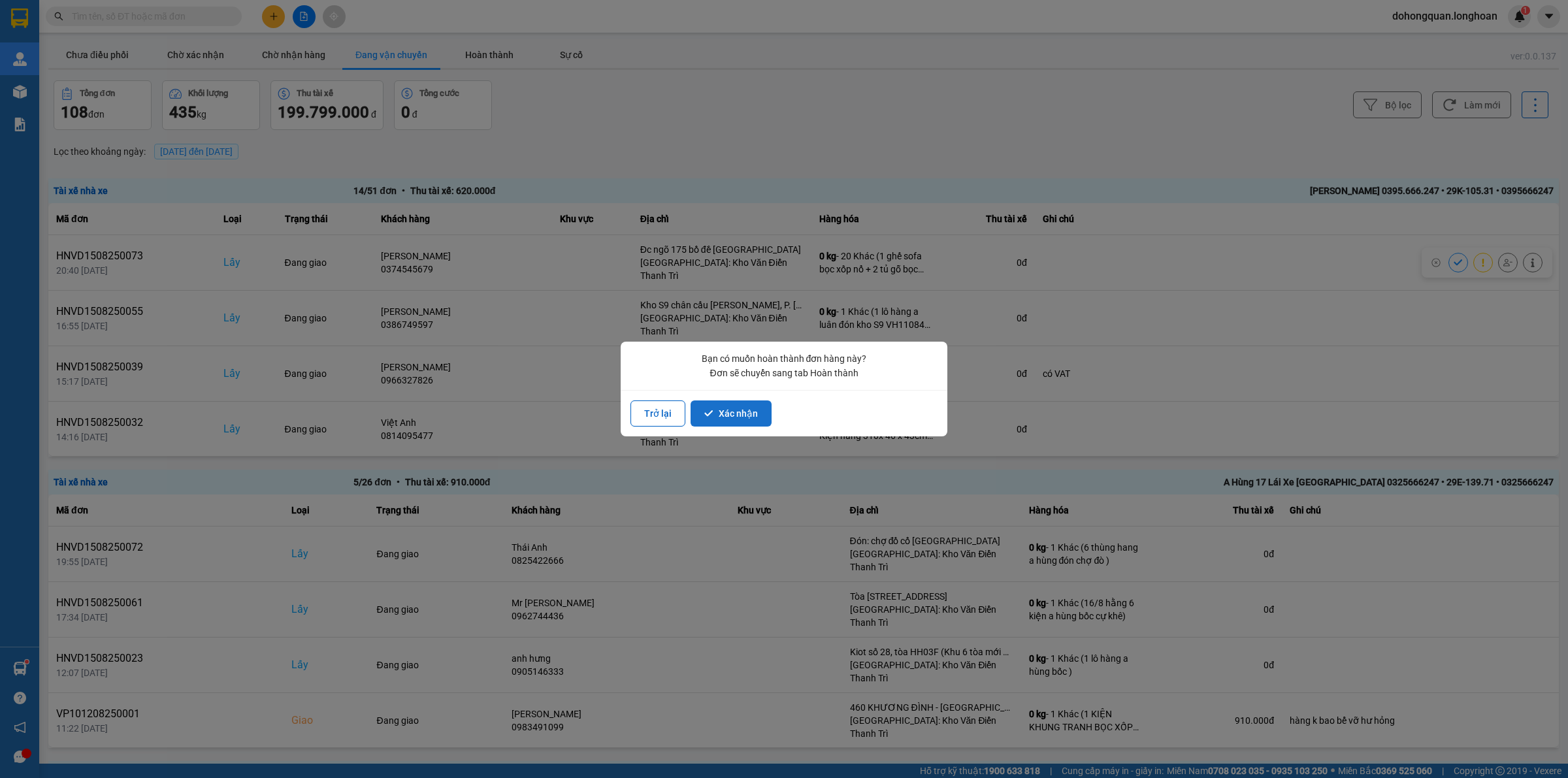
click at [710, 416] on icon "dialog" at bounding box center [709, 414] width 9 height 9
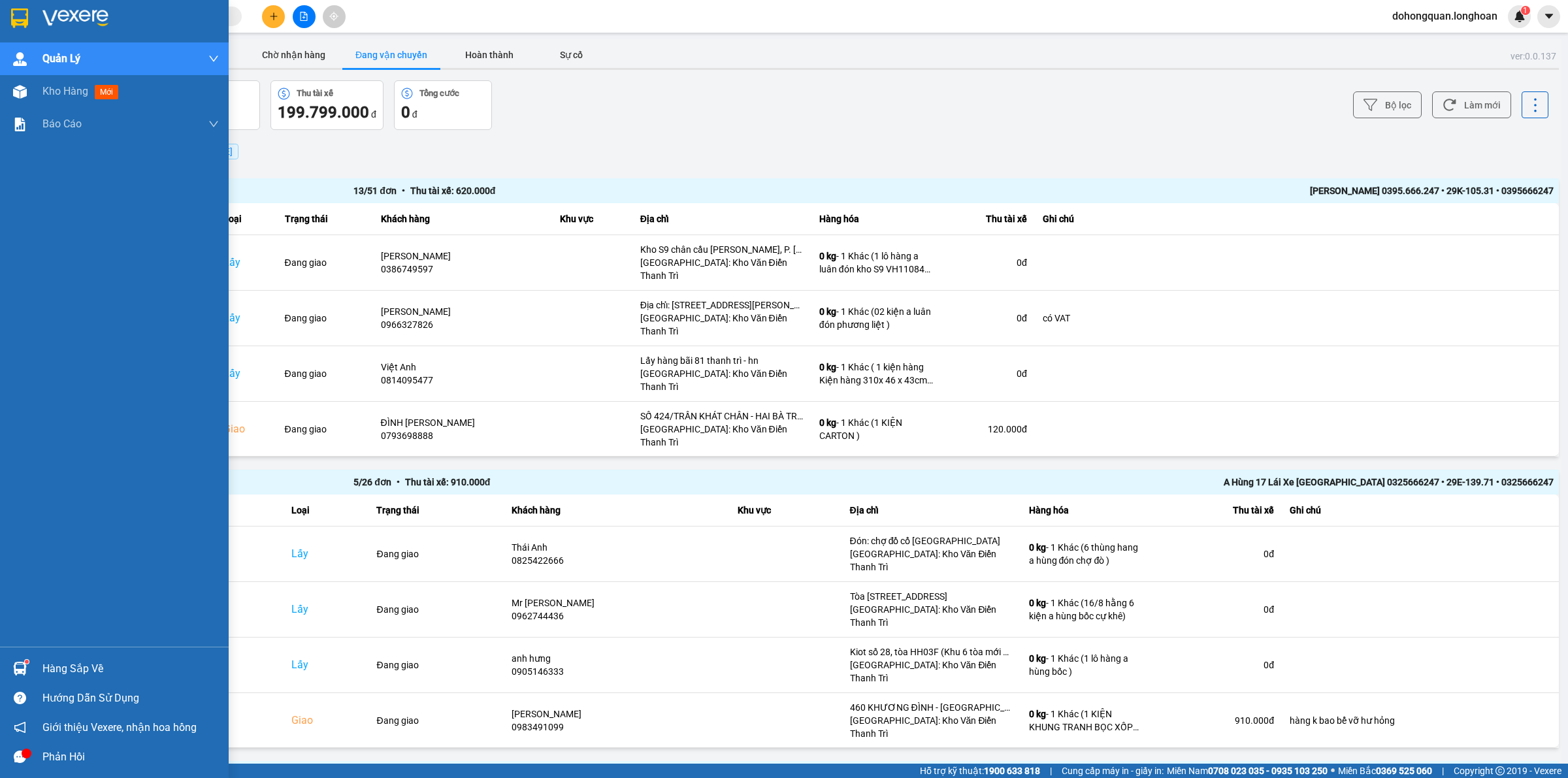
click at [0, 24] on div at bounding box center [114, 21] width 229 height 43
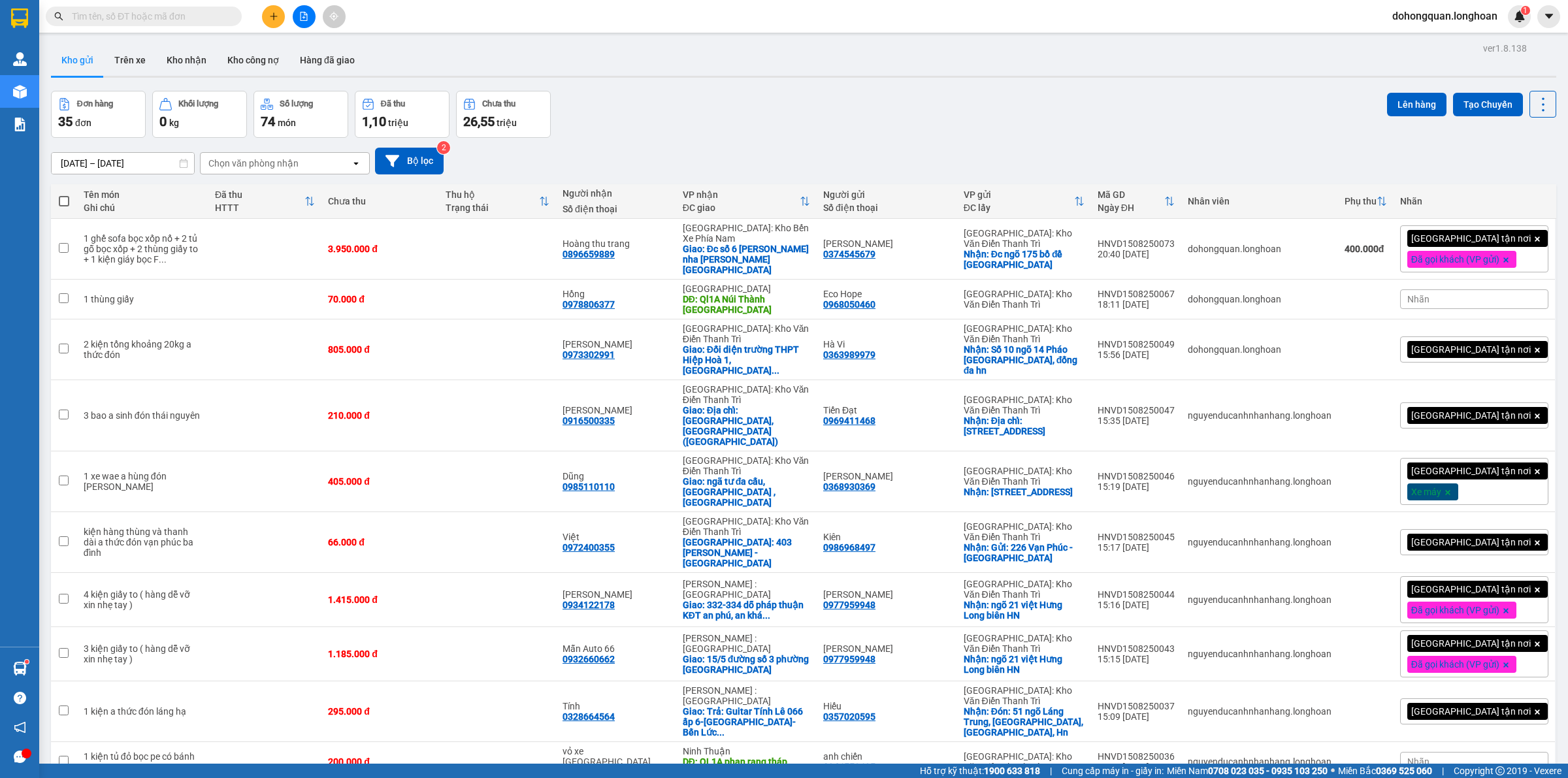
click at [808, 109] on div "Đơn hàng 35 đơn Khối lượng 0 kg Số lượng 74 món Đã thu 1,10 triệu Chưa thu 26,5…" at bounding box center [804, 114] width 1506 height 47
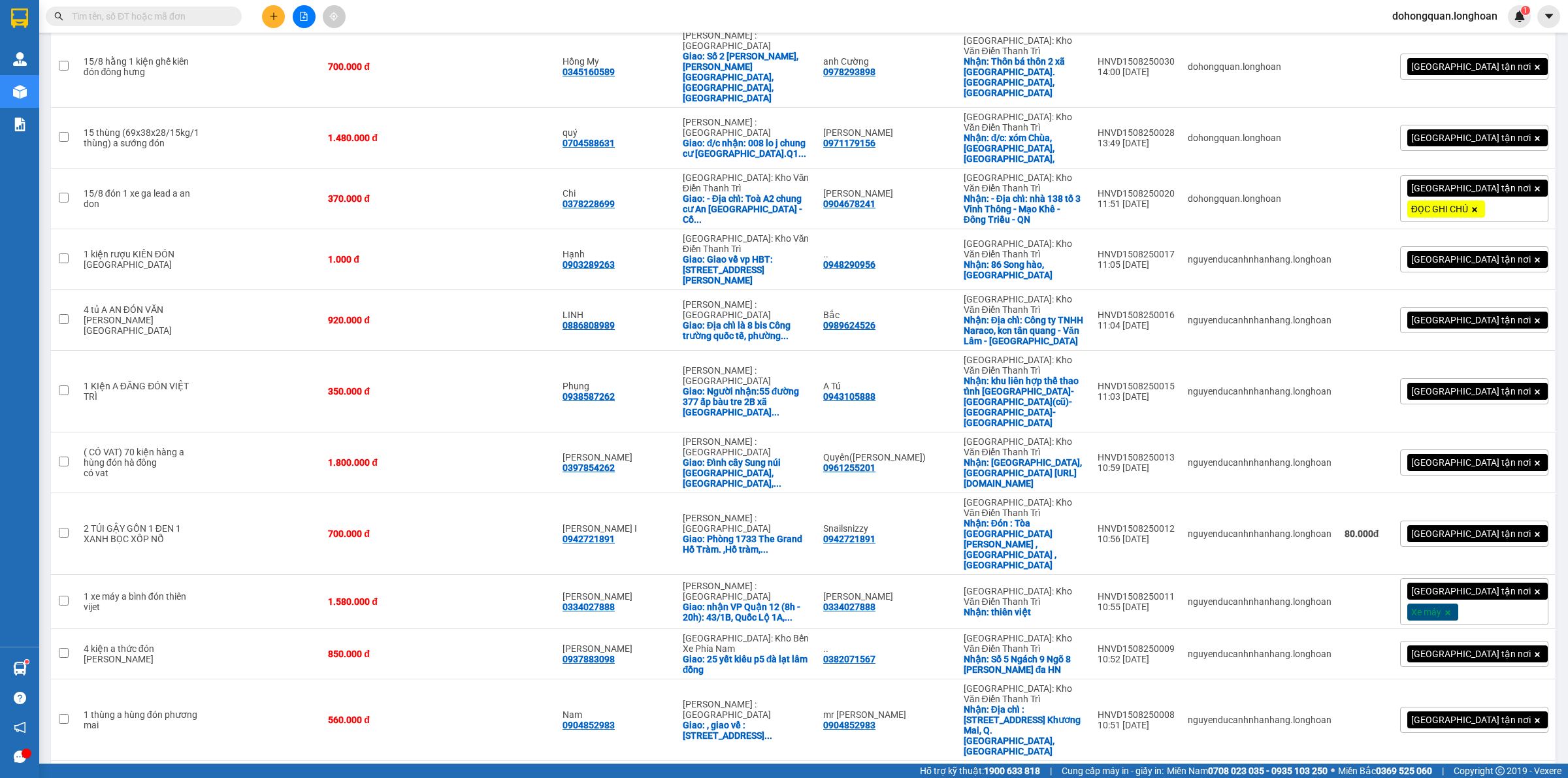
scroll to position [1228, 0]
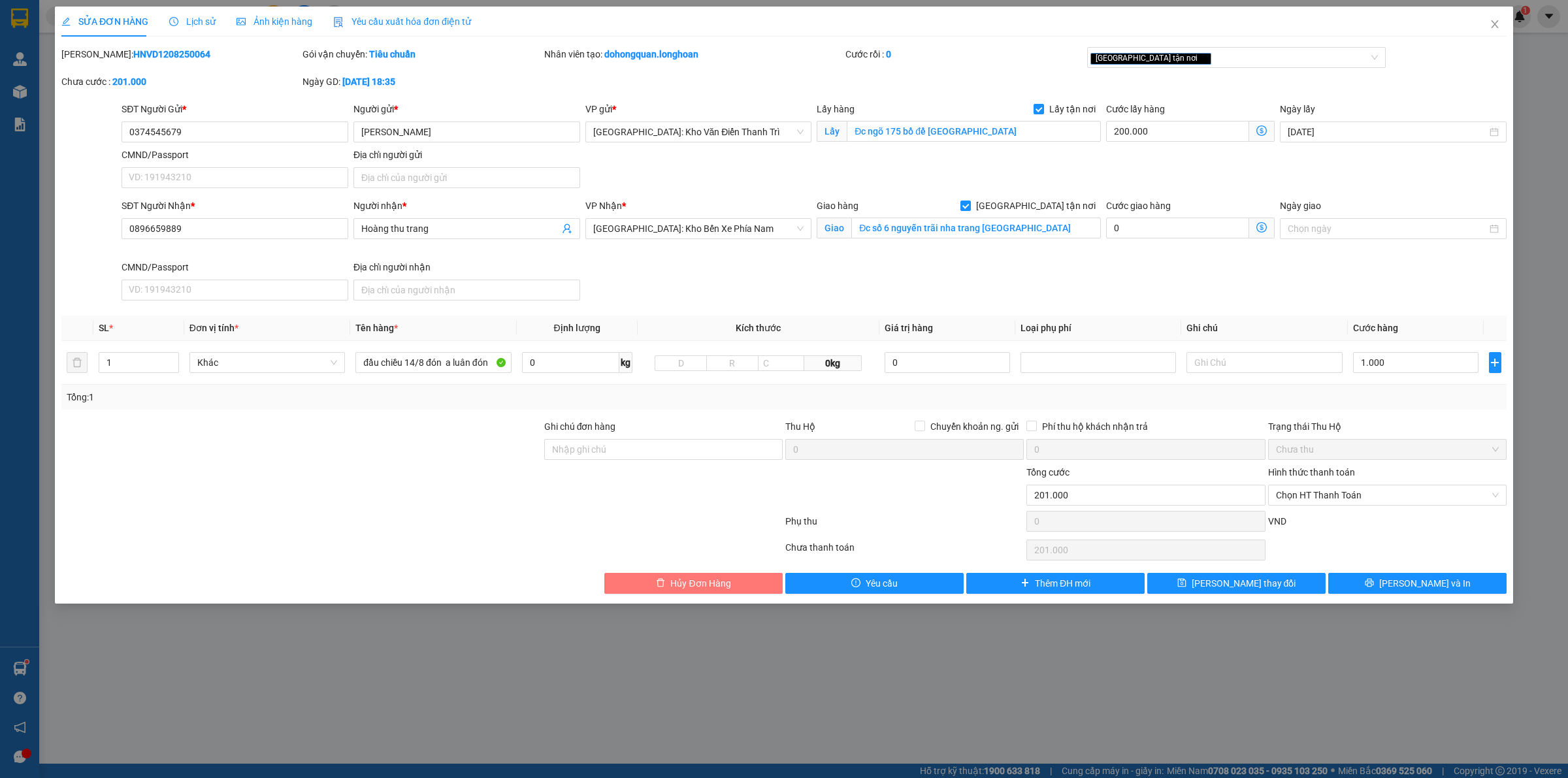
click at [709, 591] on span "Hủy Đơn Hàng" at bounding box center [701, 582] width 61 height 14
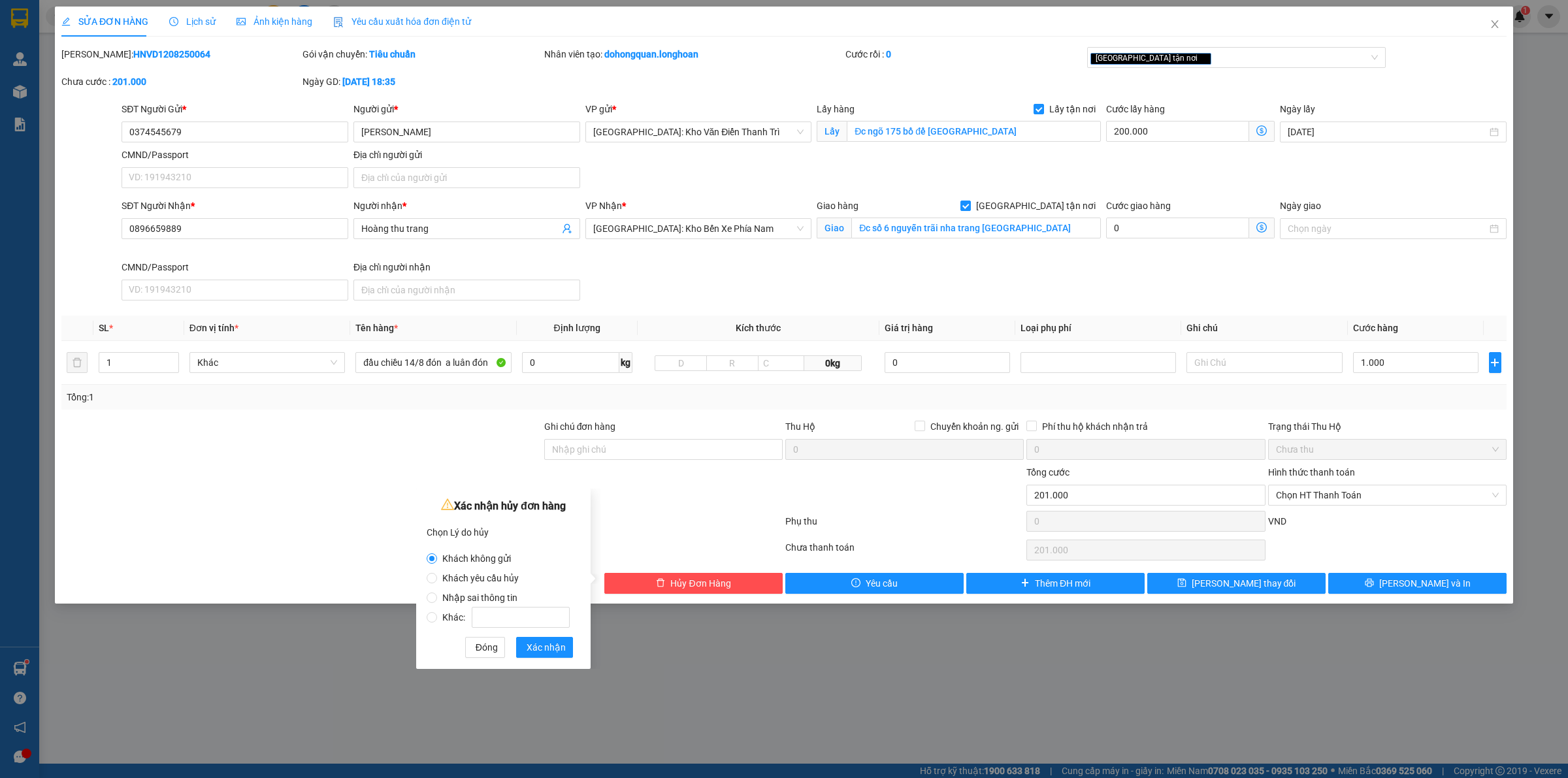
click at [474, 601] on label "Khác:" at bounding box center [500, 611] width 148 height 20
click at [437, 612] on input "Khác:" at bounding box center [431, 616] width 10 height 10
click at [467, 597] on span "Nhập sai thông tin" at bounding box center [479, 597] width 86 height 10
click at [437, 597] on input "Nhập sai thông tin" at bounding box center [431, 597] width 10 height 10
click at [530, 648] on span "Xác nhận" at bounding box center [546, 647] width 39 height 14
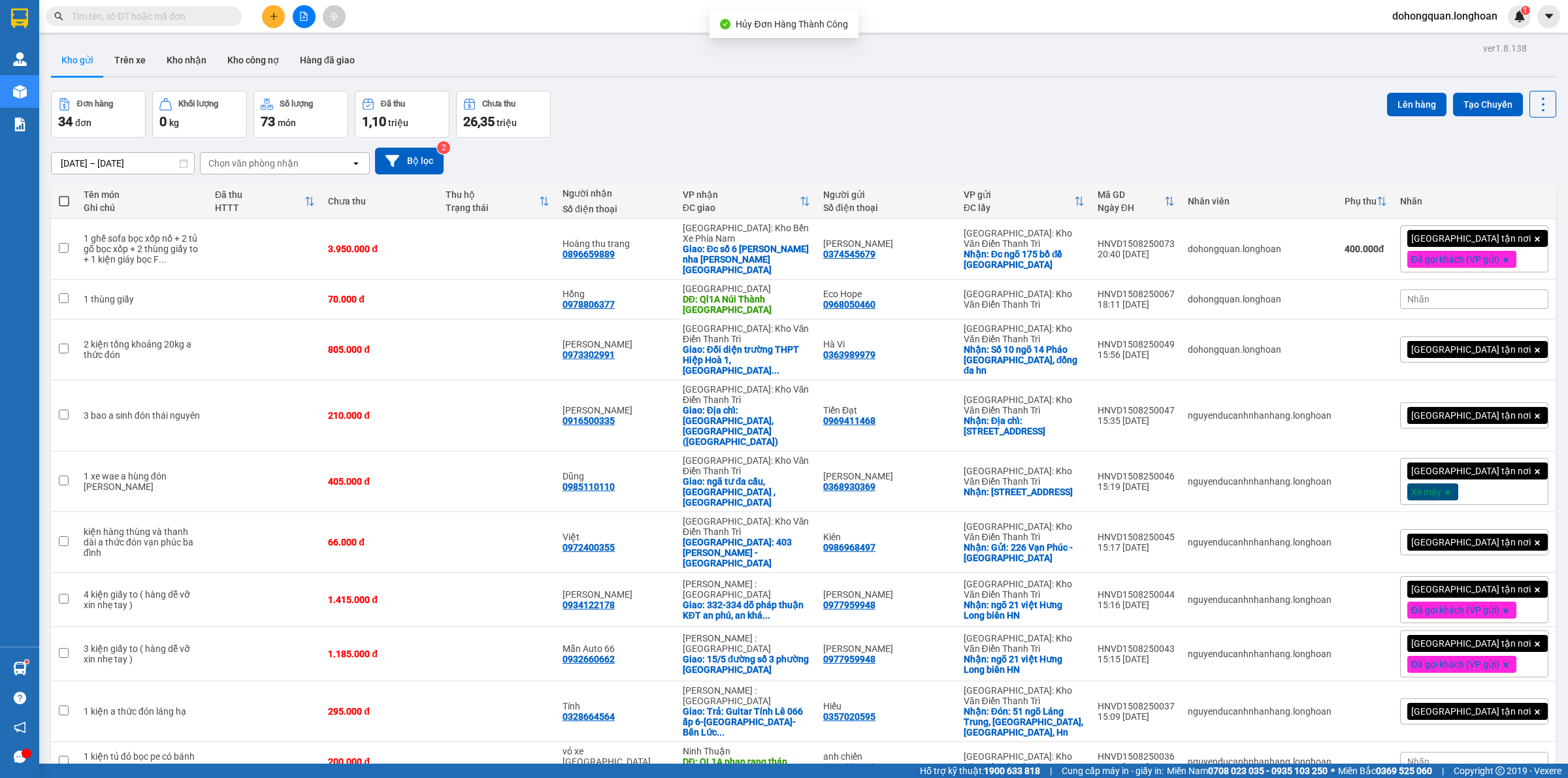
click at [834, 99] on div "Đơn hàng 34 đơn Khối lượng 0 kg Số lượng 73 món Đã thu 1,10 triệu Chưa thu 26,3…" at bounding box center [804, 114] width 1506 height 47
click at [815, 95] on div "Đơn hàng 34 đơn Khối lượng 0 kg Số lượng 73 món Đã thu 1,10 triệu Chưa thu 26,3…" at bounding box center [804, 114] width 1506 height 47
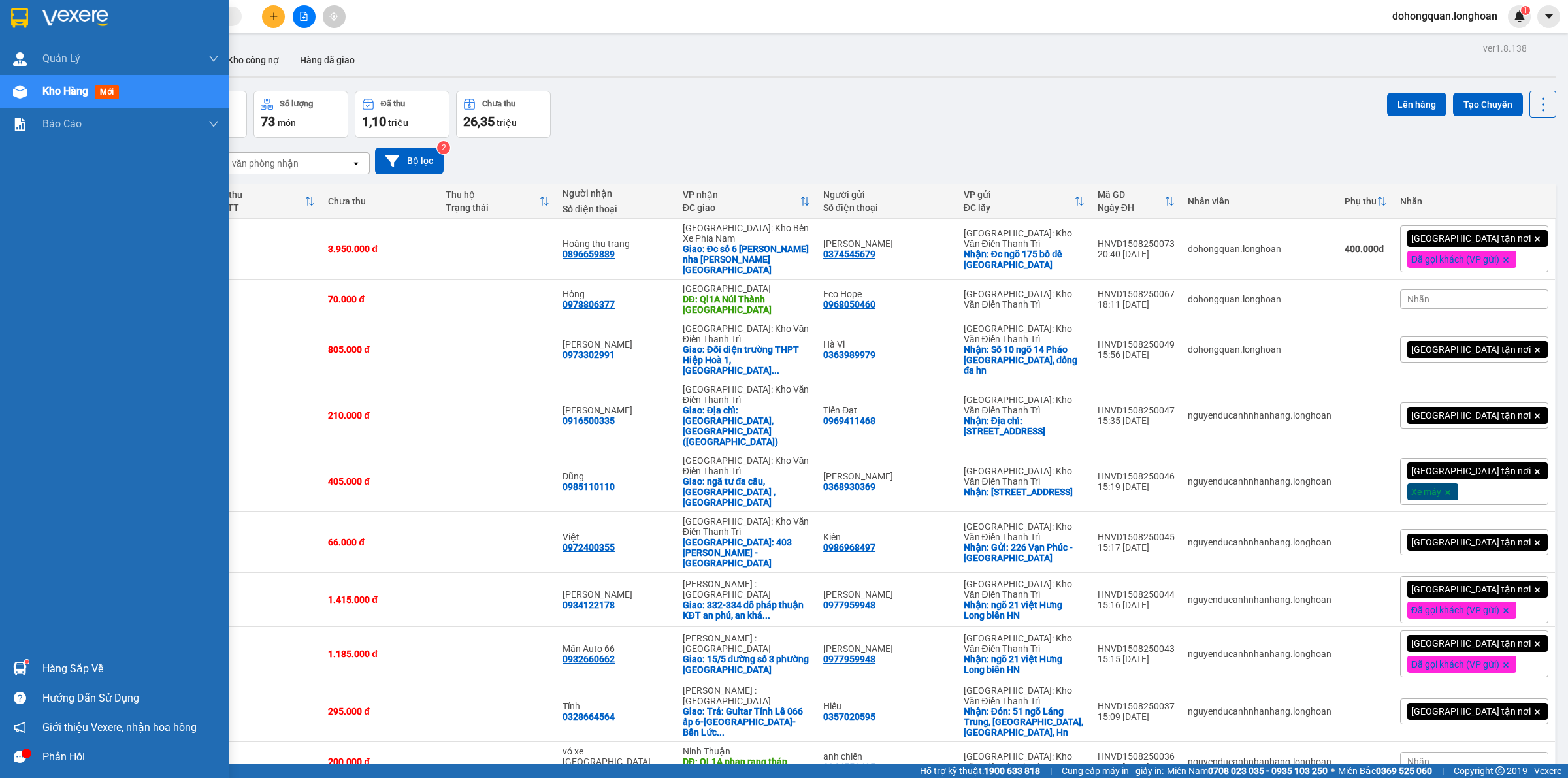
click at [25, 17] on img at bounding box center [20, 18] width 17 height 20
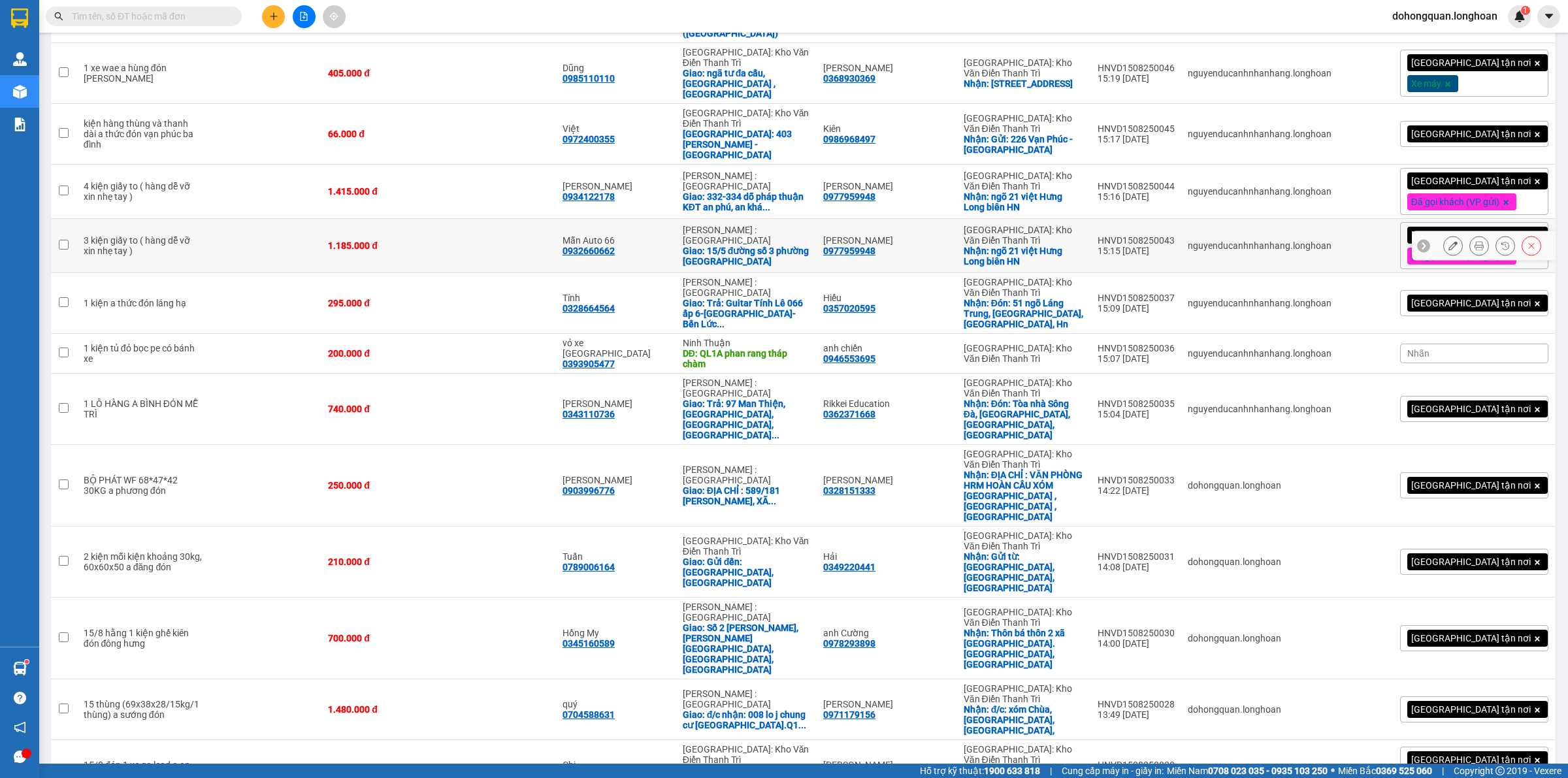
scroll to position [490, 0]
